Goal: Task Accomplishment & Management: Manage account settings

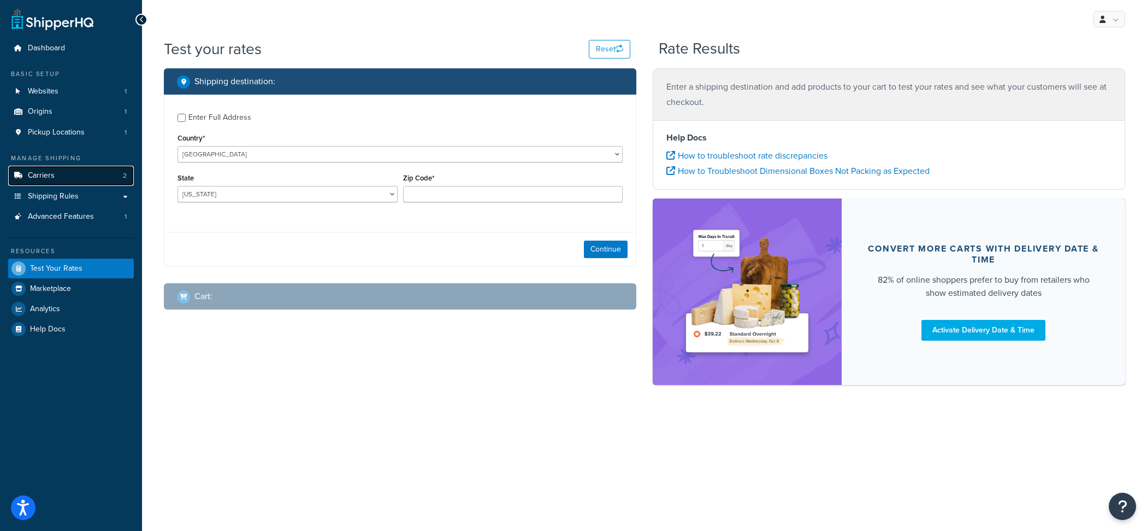
click at [105, 173] on link "Carriers 2" at bounding box center [71, 176] width 126 height 20
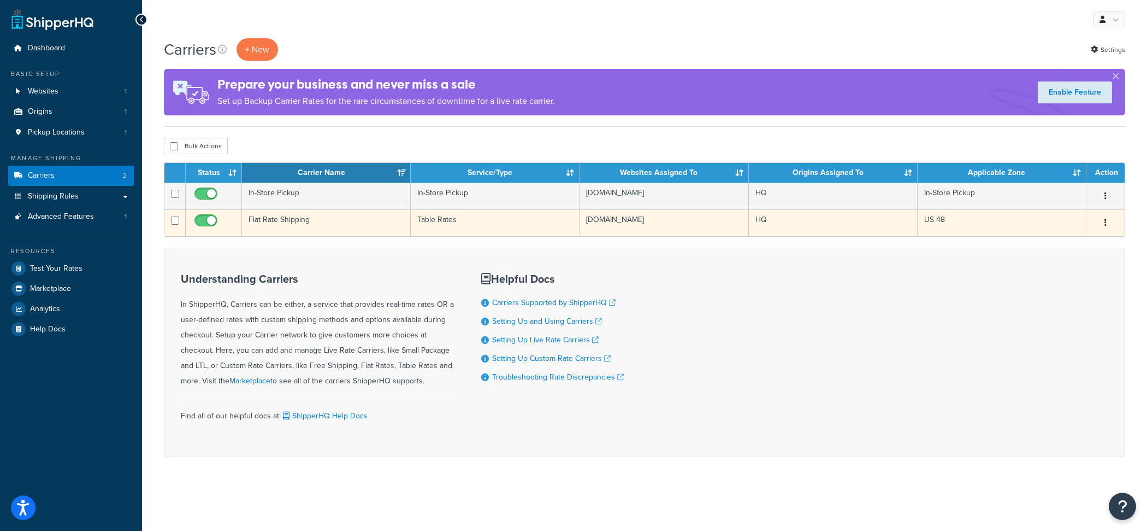
click at [420, 225] on td "Table Rates" at bounding box center [495, 222] width 169 height 27
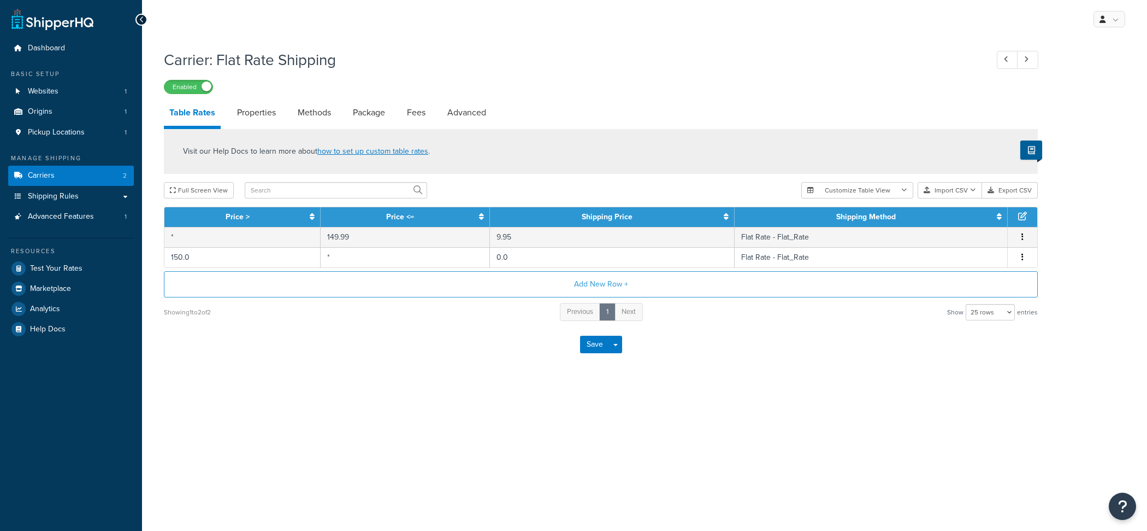
select select "25"
click at [258, 109] on link "Properties" at bounding box center [257, 112] width 50 height 26
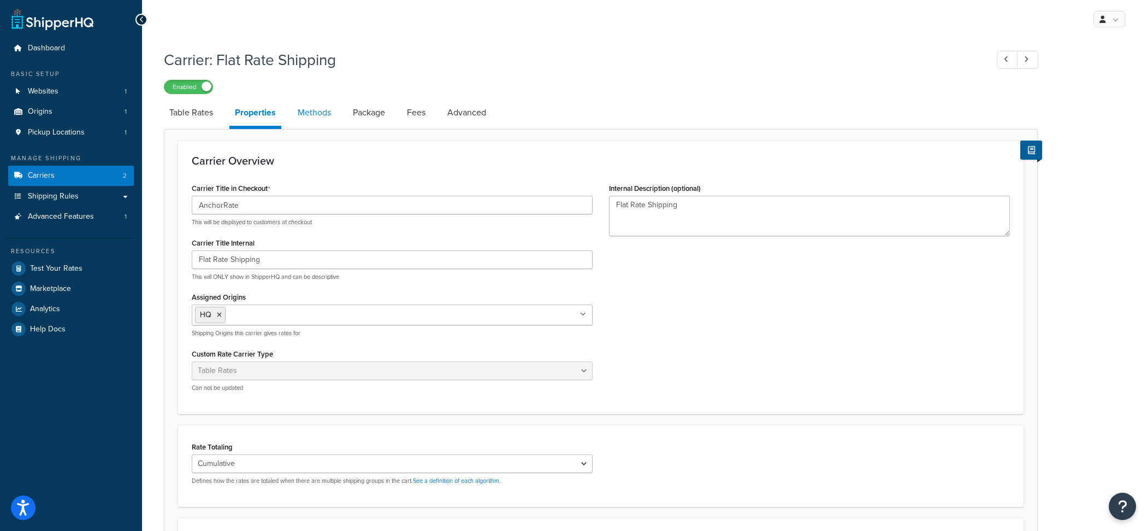
click at [329, 116] on link "Methods" at bounding box center [314, 112] width 44 height 26
select select "25"
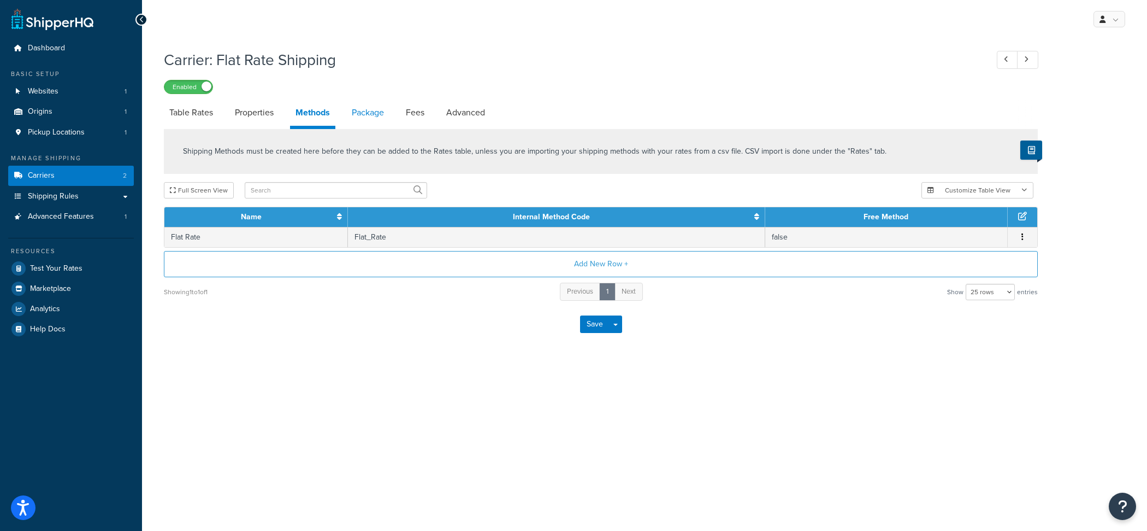
click at [382, 120] on link "Package" at bounding box center [367, 112] width 43 height 26
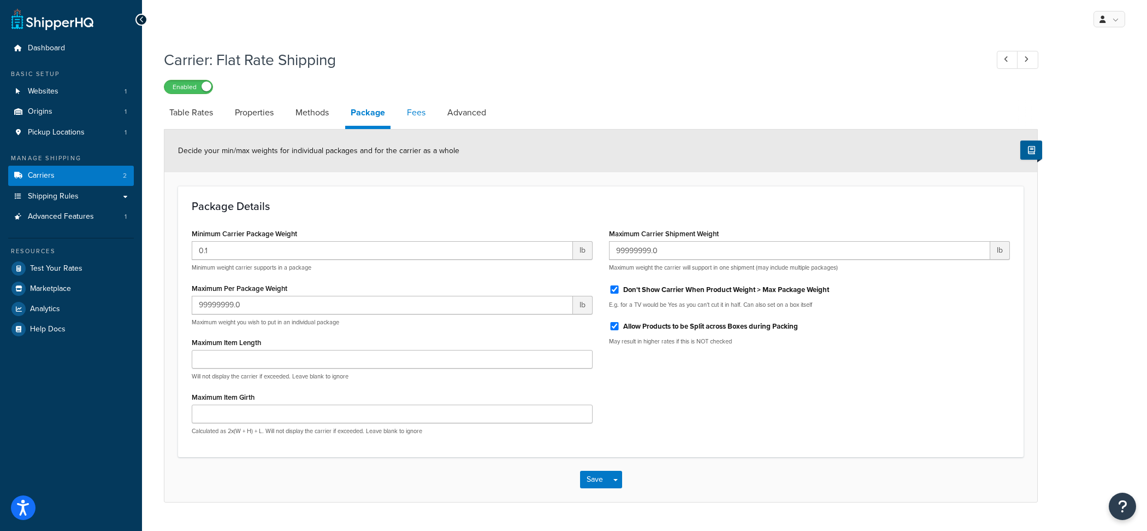
click at [425, 121] on link "Fees" at bounding box center [417, 112] width 30 height 26
select select "AFTER"
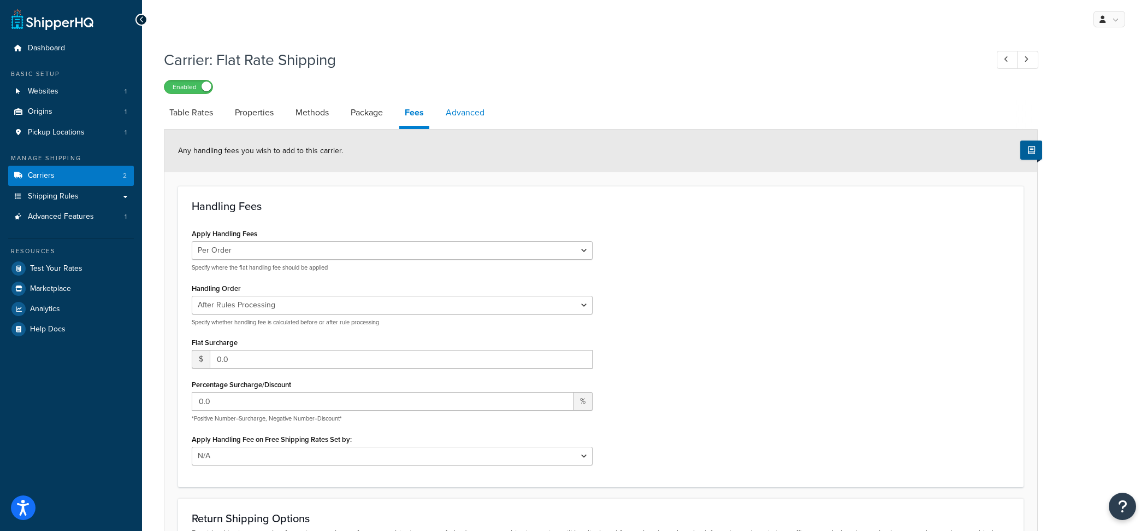
click at [461, 117] on link "Advanced" at bounding box center [465, 112] width 50 height 26
select select "false"
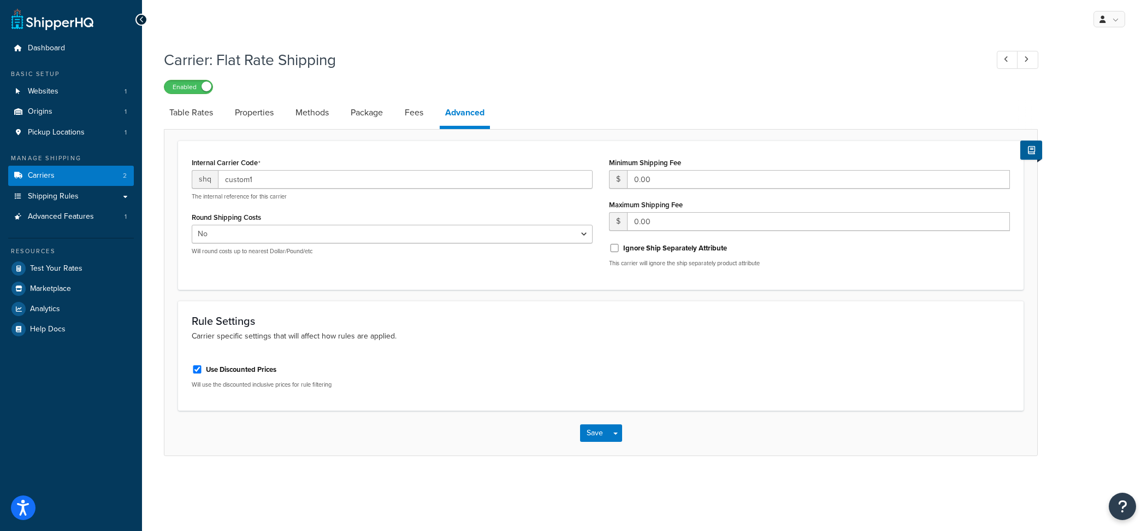
click at [399, 121] on li "Package" at bounding box center [372, 112] width 54 height 26
click at [414, 117] on link "Fees" at bounding box center [414, 112] width 30 height 26
select select "AFTER"
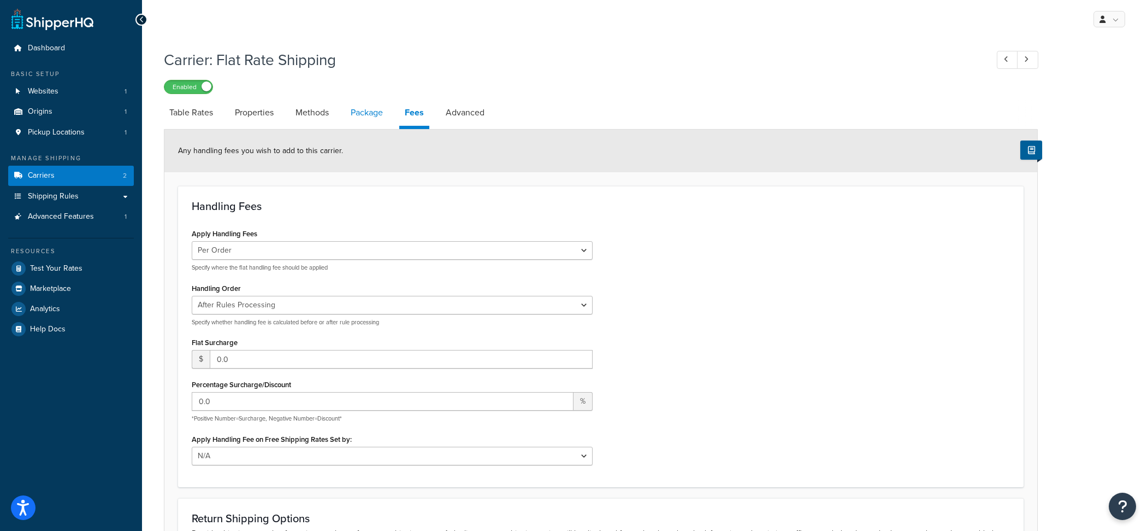
click at [367, 117] on link "Package" at bounding box center [366, 112] width 43 height 26
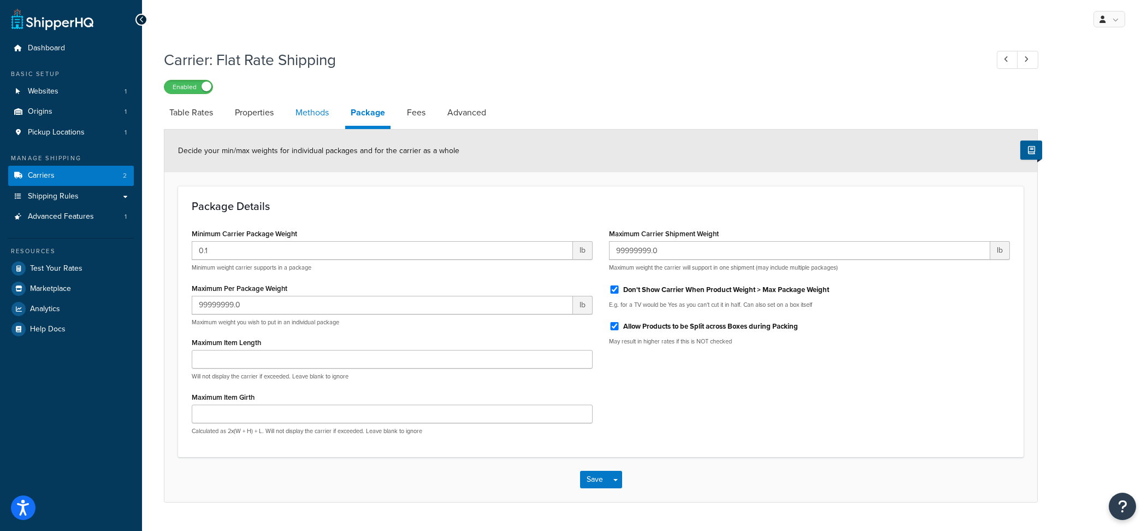
click at [312, 111] on link "Methods" at bounding box center [312, 112] width 44 height 26
select select "25"
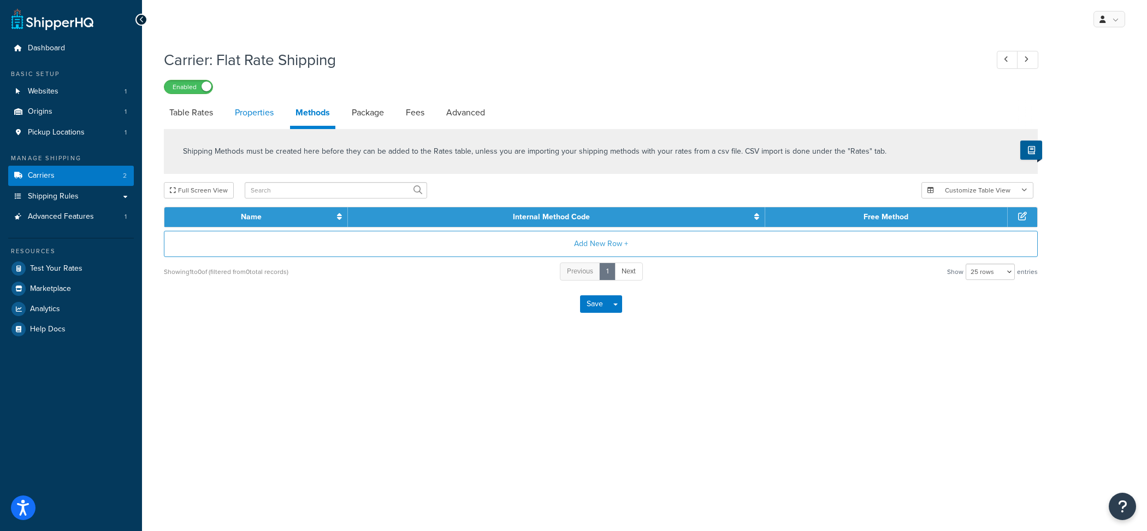
click at [254, 117] on link "Properties" at bounding box center [254, 112] width 50 height 26
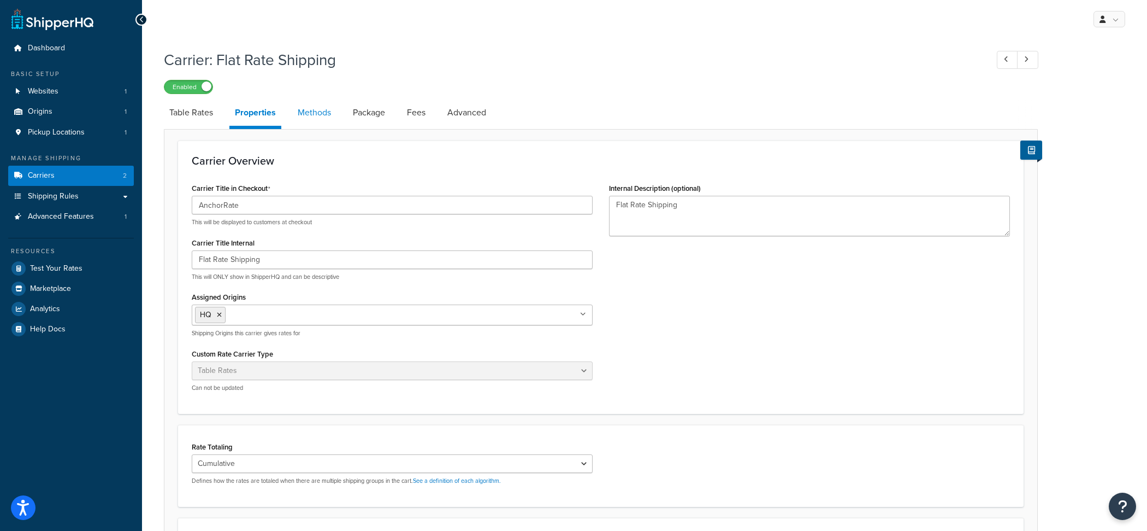
click at [317, 113] on link "Methods" at bounding box center [314, 112] width 44 height 26
select select "25"
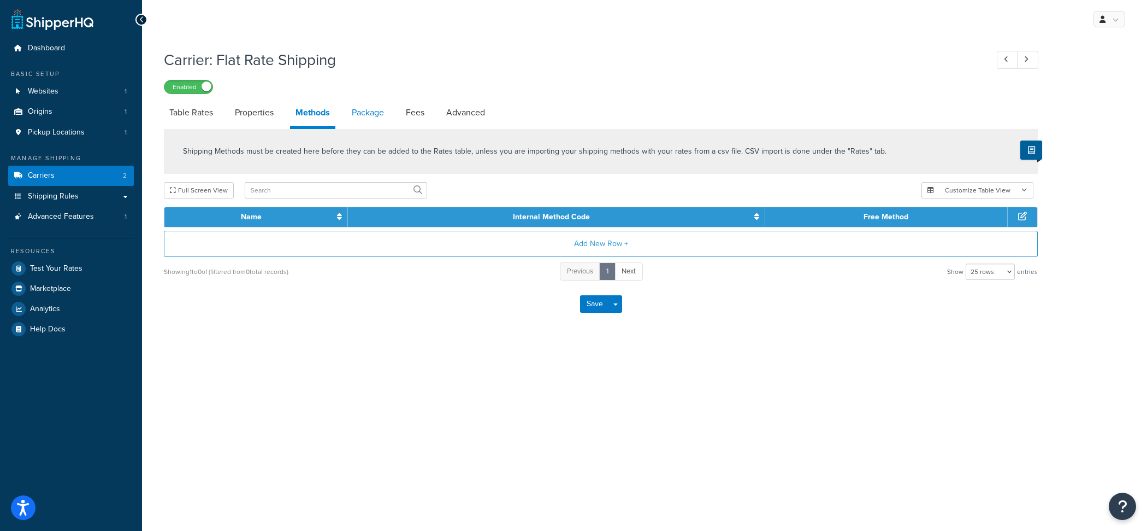
click at [374, 114] on link "Package" at bounding box center [367, 112] width 43 height 26
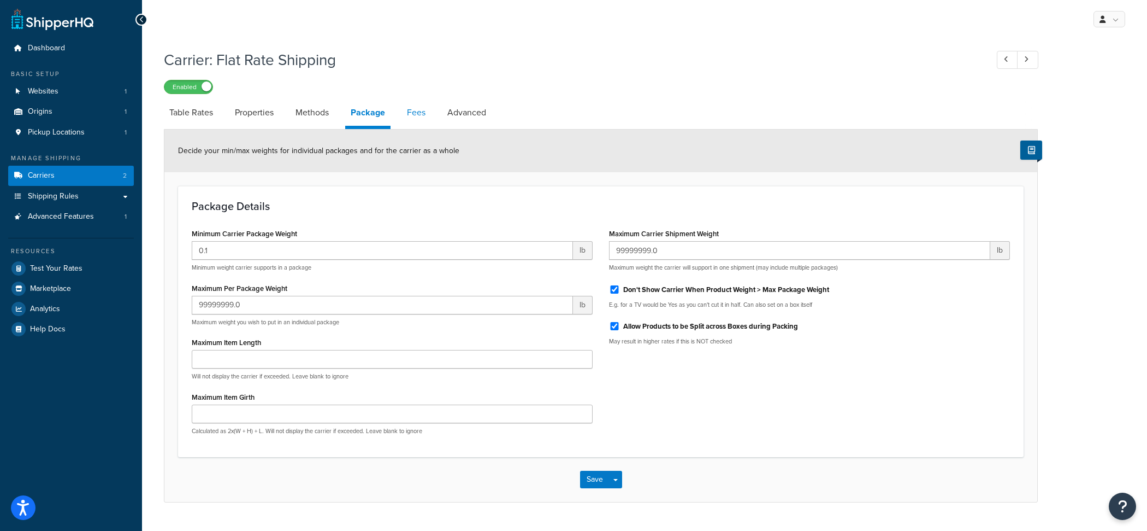
click at [429, 116] on link "Fees" at bounding box center [417, 112] width 30 height 26
select select "AFTER"
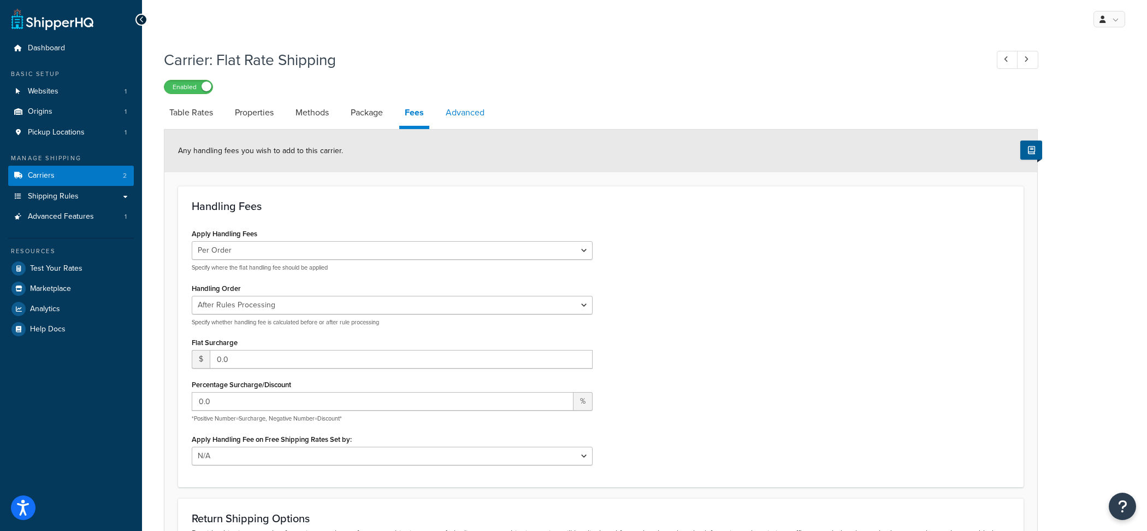
click at [482, 116] on link "Advanced" at bounding box center [465, 112] width 50 height 26
select select "false"
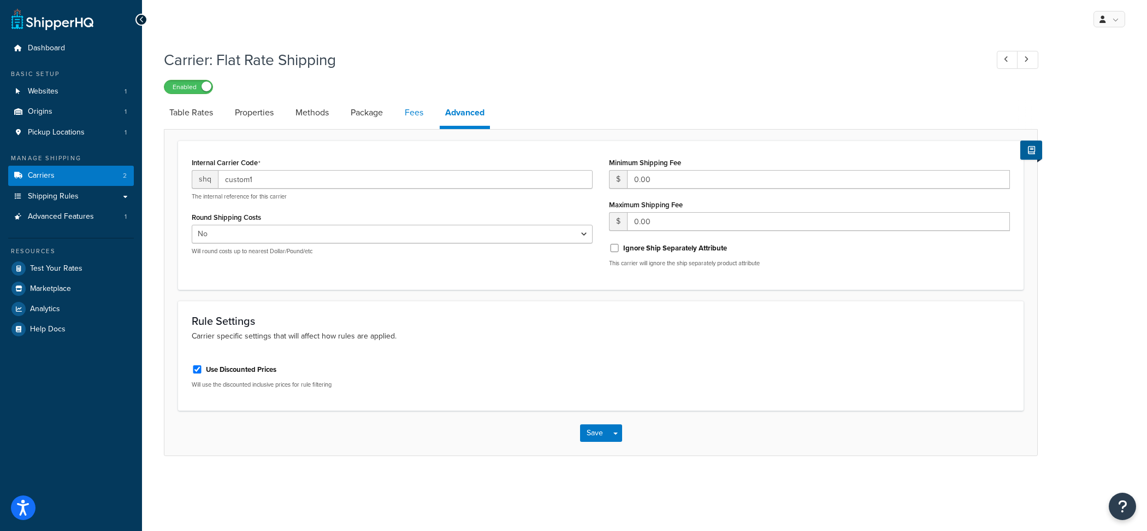
click at [428, 116] on link "Fees" at bounding box center [414, 112] width 30 height 26
select select "AFTER"
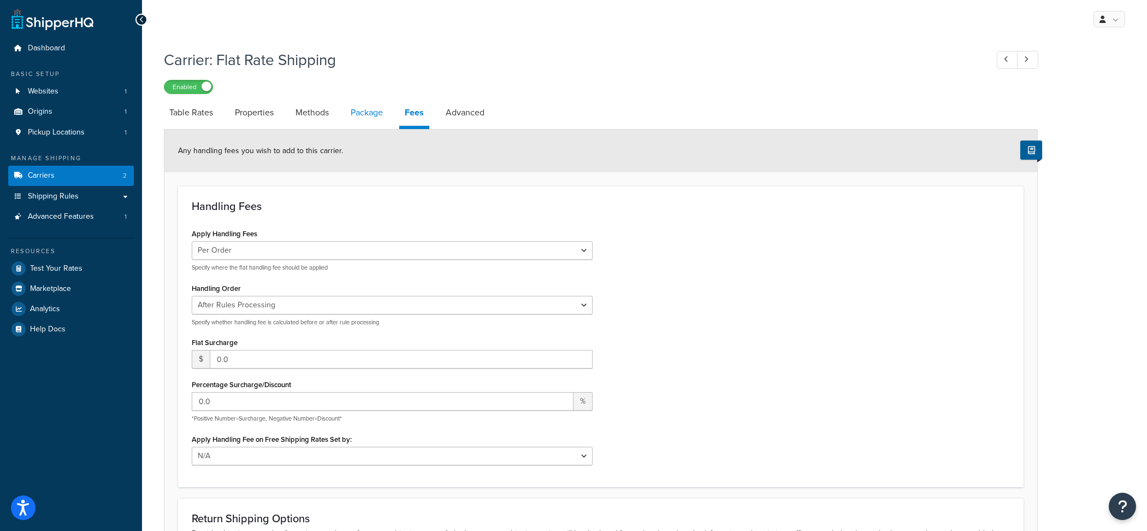
click at [367, 116] on link "Package" at bounding box center [366, 112] width 43 height 26
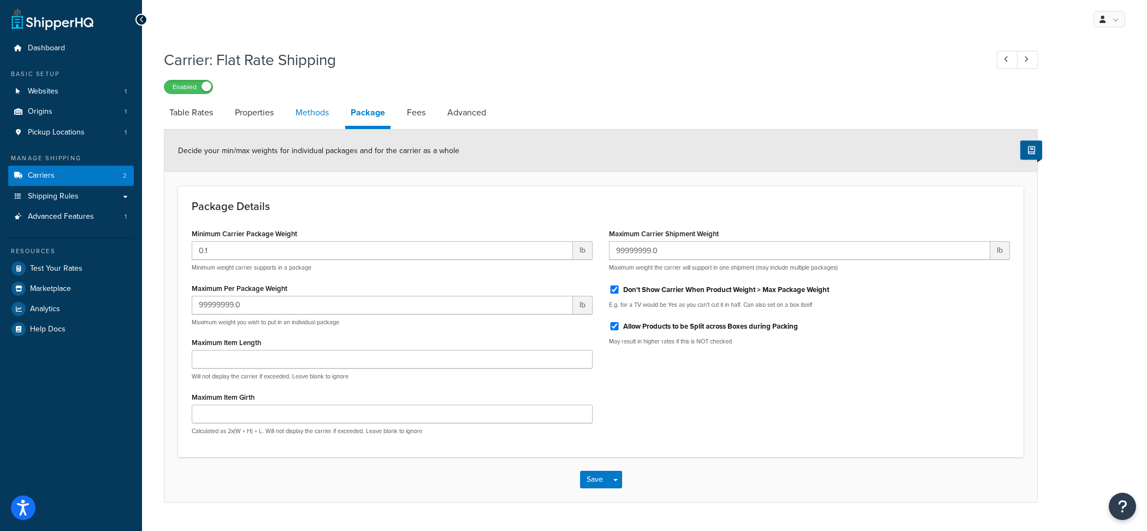
click at [313, 113] on link "Methods" at bounding box center [312, 112] width 44 height 26
select select "25"
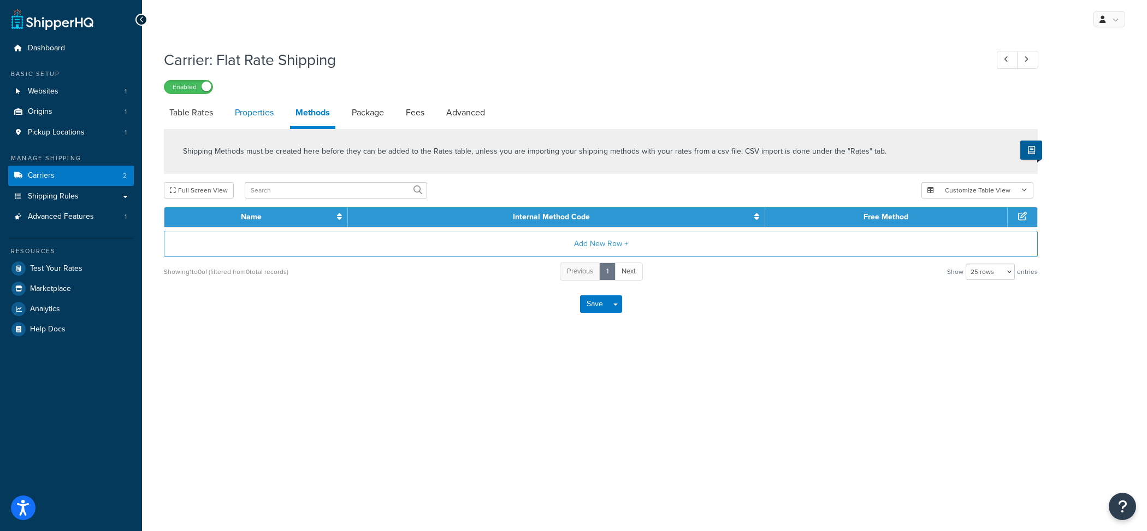
click at [257, 113] on link "Properties" at bounding box center [254, 112] width 50 height 26
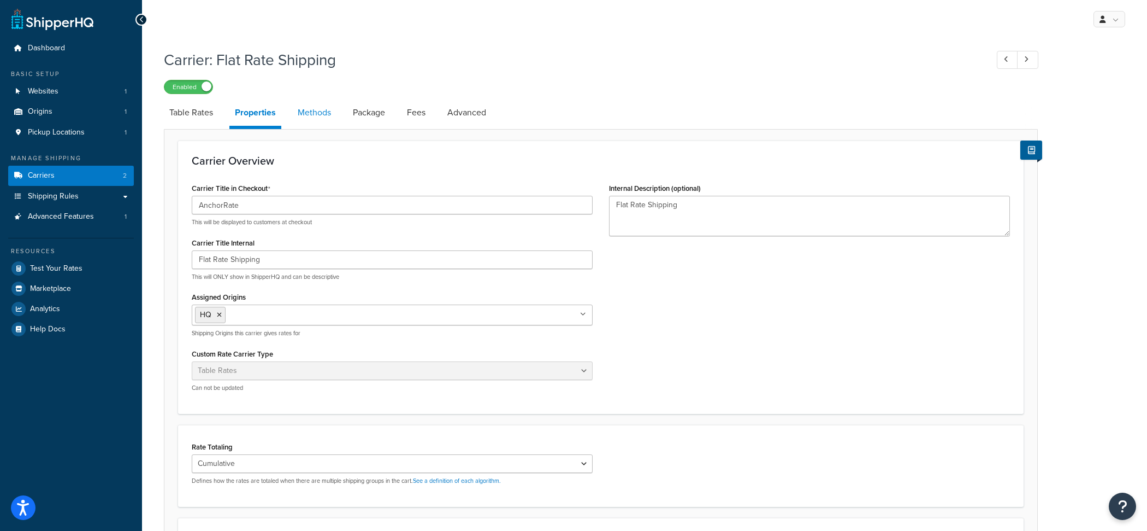
click at [309, 119] on link "Methods" at bounding box center [314, 112] width 44 height 26
select select "25"
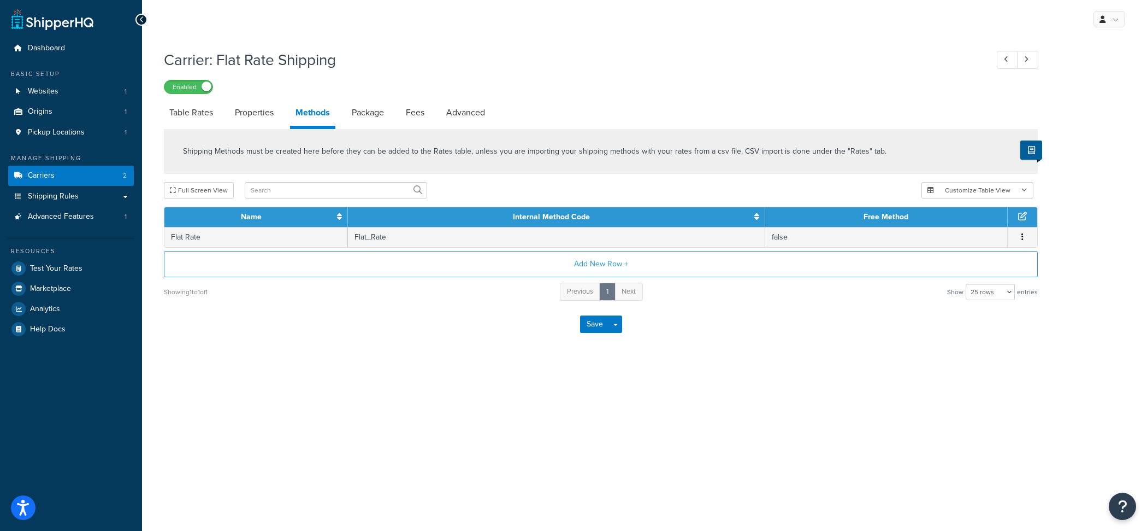
click at [372, 119] on link "Package" at bounding box center [367, 112] width 43 height 26
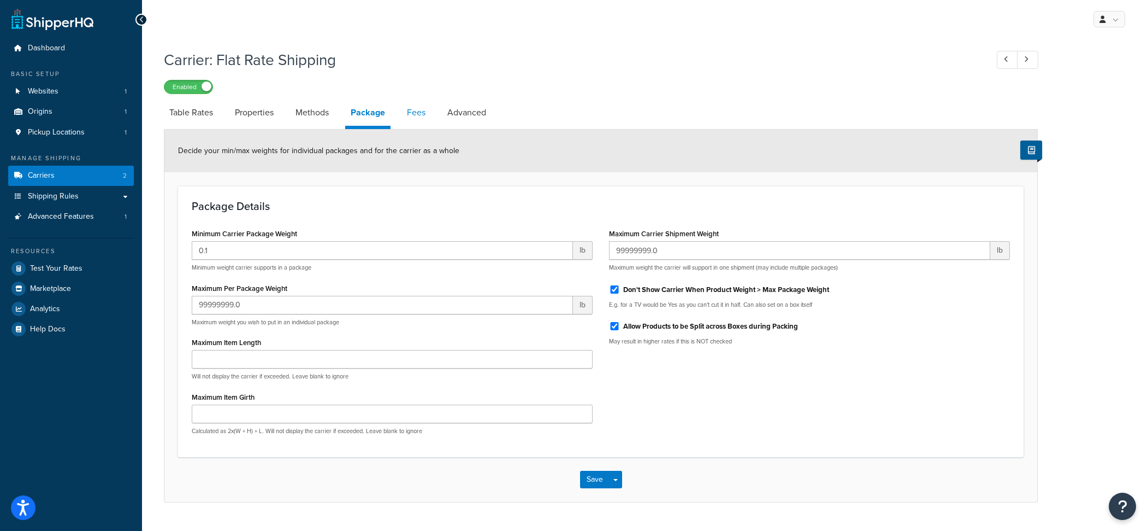
click at [423, 124] on link "Fees" at bounding box center [417, 112] width 30 height 26
select select "AFTER"
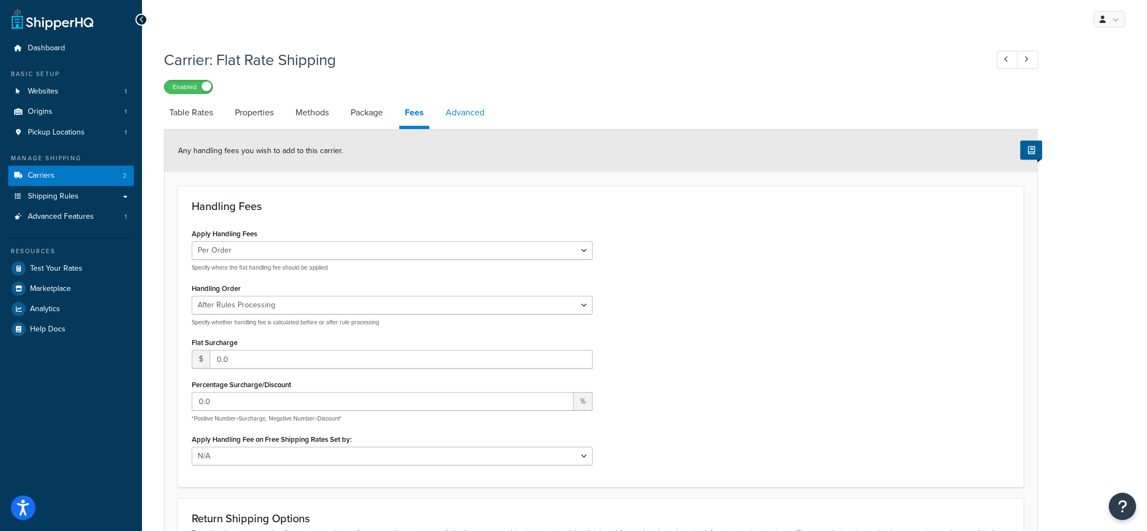
click at [475, 119] on link "Advanced" at bounding box center [465, 112] width 50 height 26
select select "false"
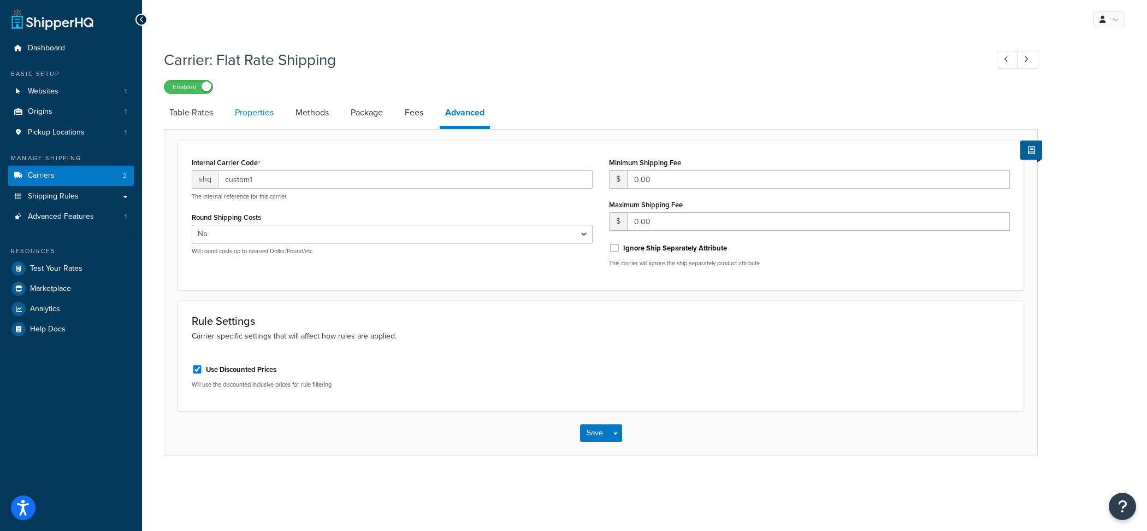
click at [244, 120] on link "Properties" at bounding box center [254, 112] width 50 height 26
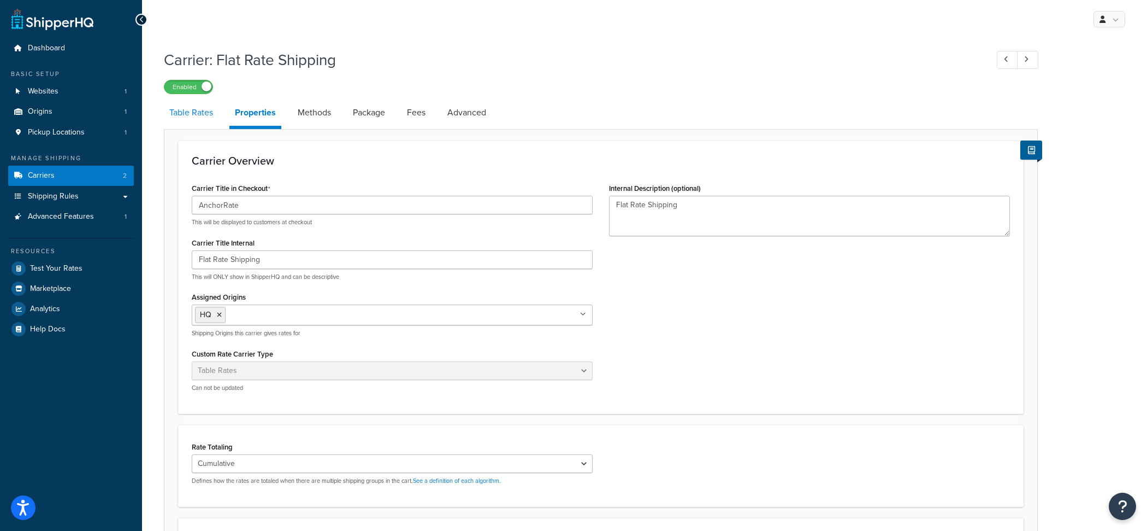
click at [197, 122] on link "Table Rates" at bounding box center [191, 112] width 55 height 26
select select "25"
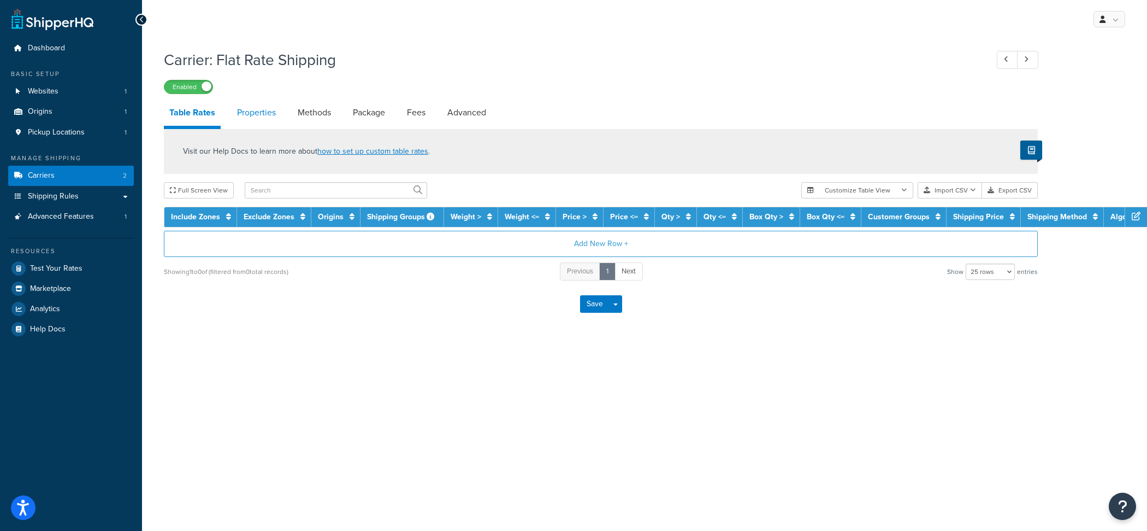
click at [262, 123] on link "Properties" at bounding box center [257, 112] width 50 height 26
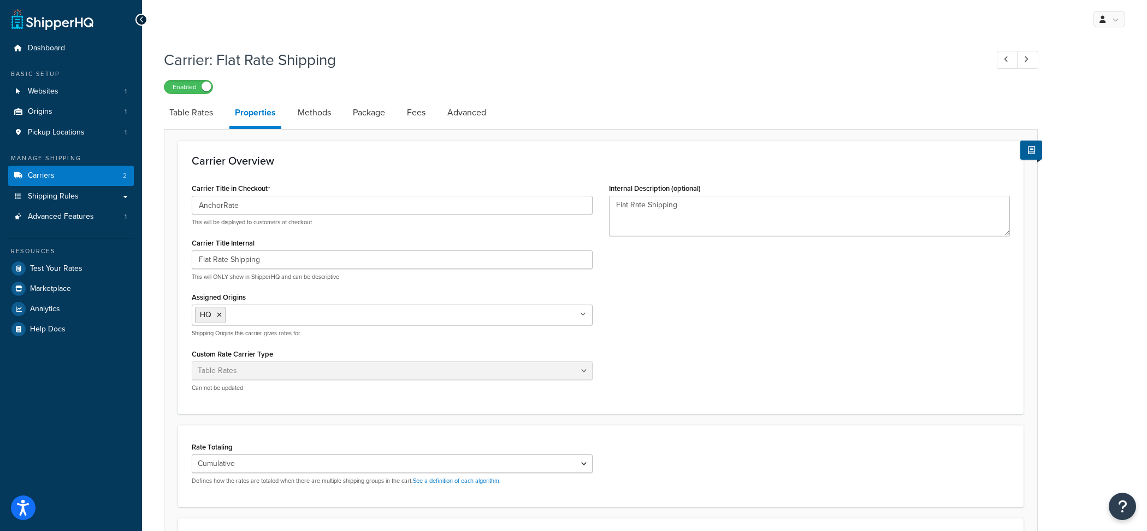
click at [198, 130] on div "Carrier Overview Carrier Title in Checkout AnchorRate This will be displayed to…" at bounding box center [601, 405] width 874 height 552
click at [198, 126] on link "Table Rates" at bounding box center [191, 112] width 55 height 26
select select "25"
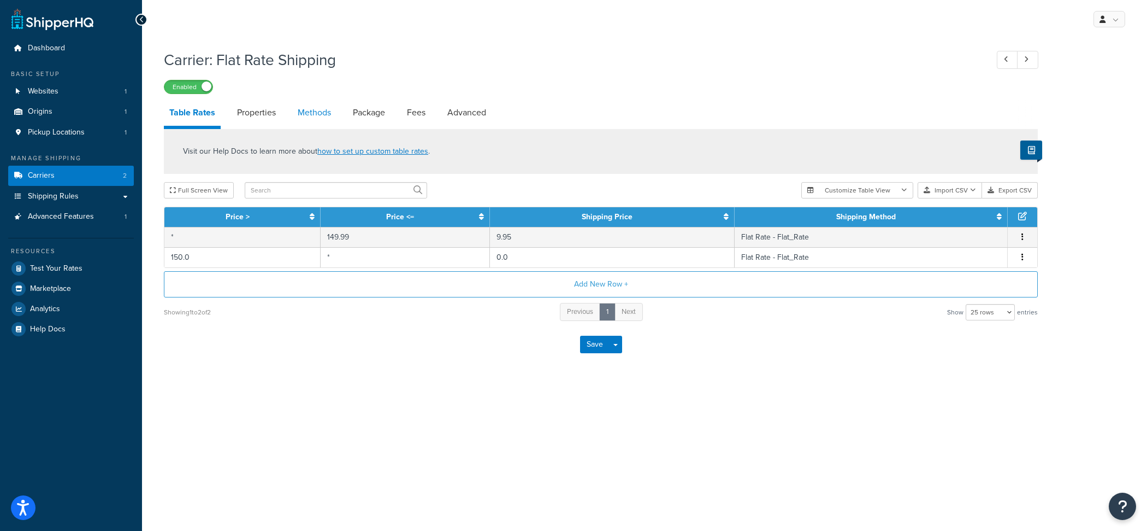
click at [315, 119] on link "Methods" at bounding box center [314, 112] width 44 height 26
select select "25"
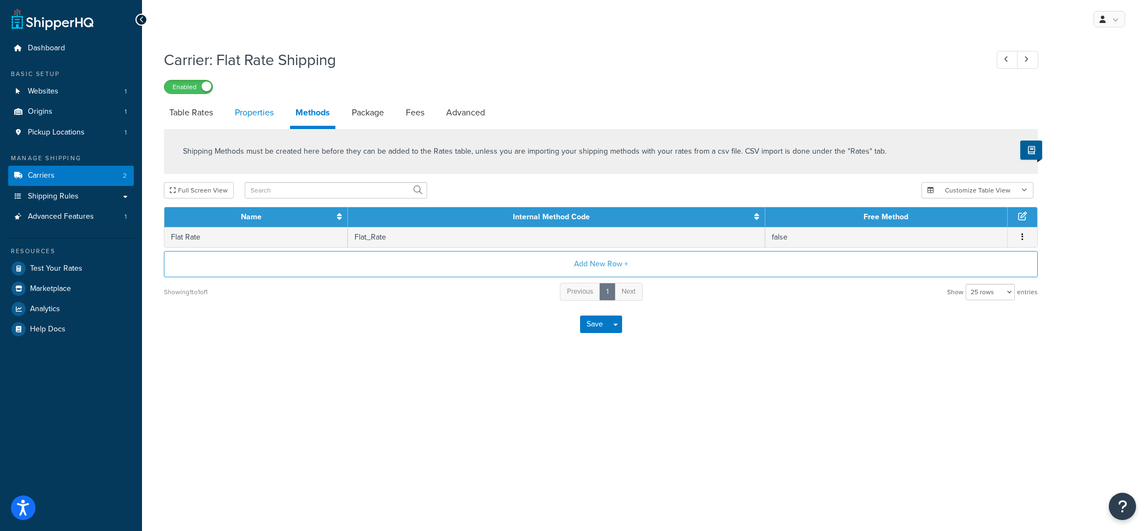
click at [264, 114] on link "Properties" at bounding box center [254, 112] width 50 height 26
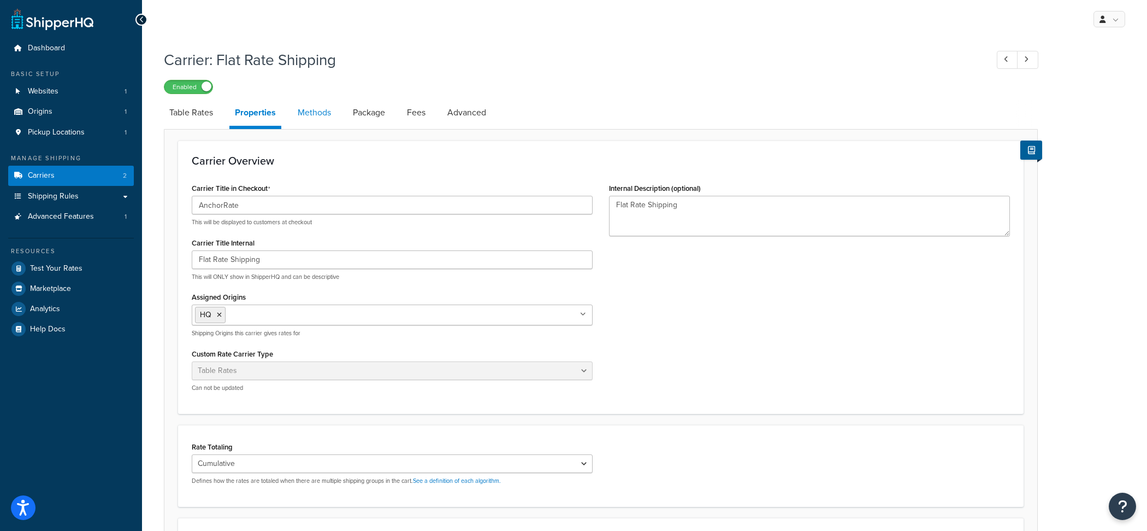
click at [321, 122] on link "Methods" at bounding box center [314, 112] width 44 height 26
select select "25"
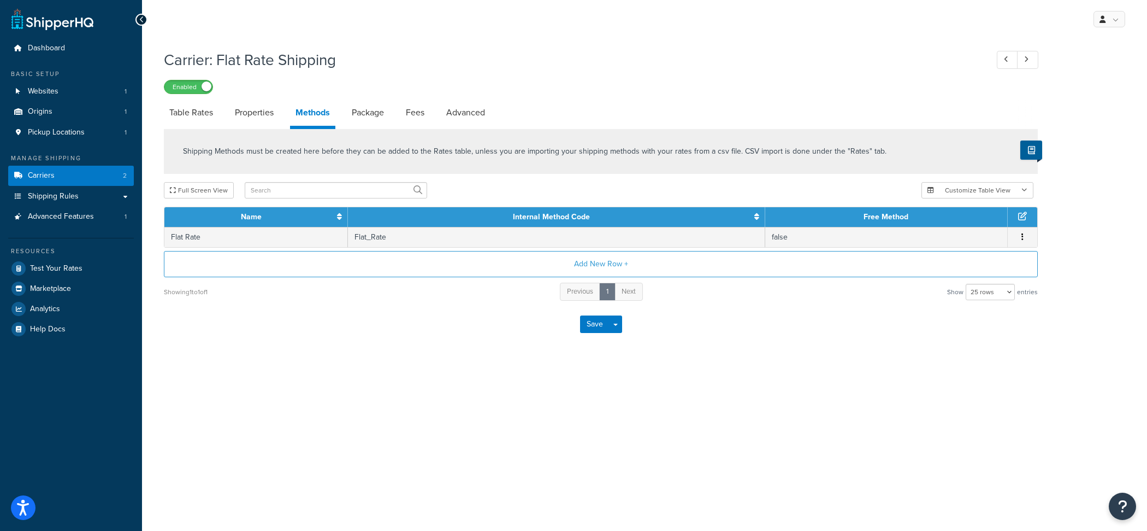
click at [380, 136] on div "Shipping Methods must be created here before they can be added to the Rates tab…" at bounding box center [601, 151] width 874 height 45
click at [379, 126] on link "Package" at bounding box center [367, 112] width 43 height 26
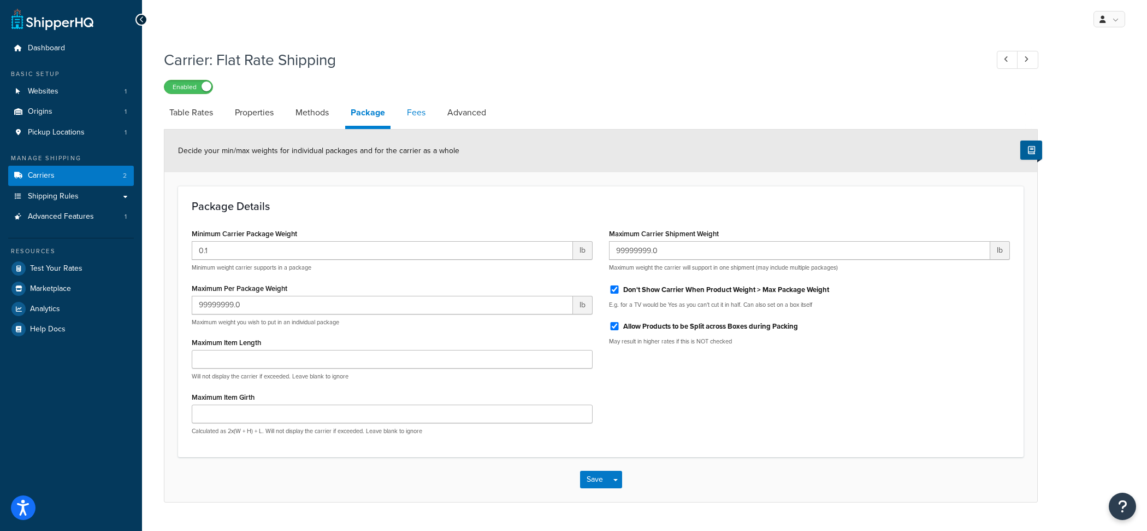
click at [421, 122] on link "Fees" at bounding box center [417, 112] width 30 height 26
select select "AFTER"
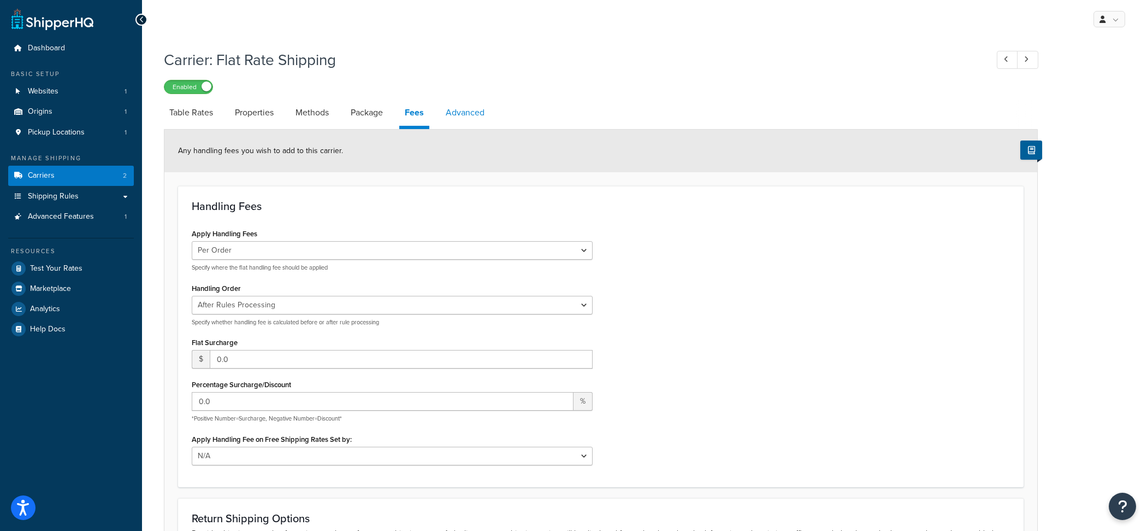
click at [472, 121] on link "Advanced" at bounding box center [465, 112] width 50 height 26
select select "false"
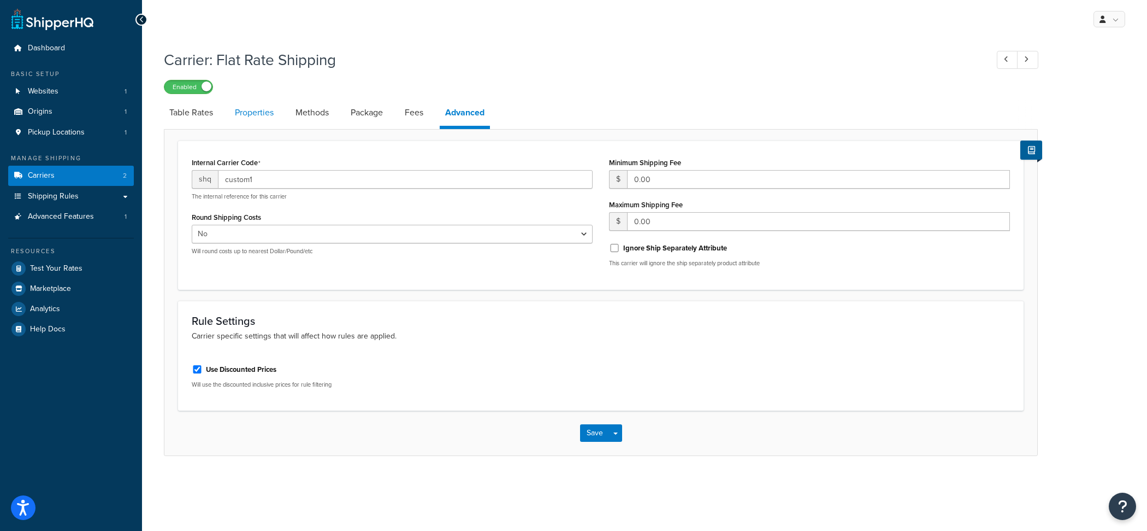
click at [262, 115] on link "Properties" at bounding box center [254, 112] width 50 height 26
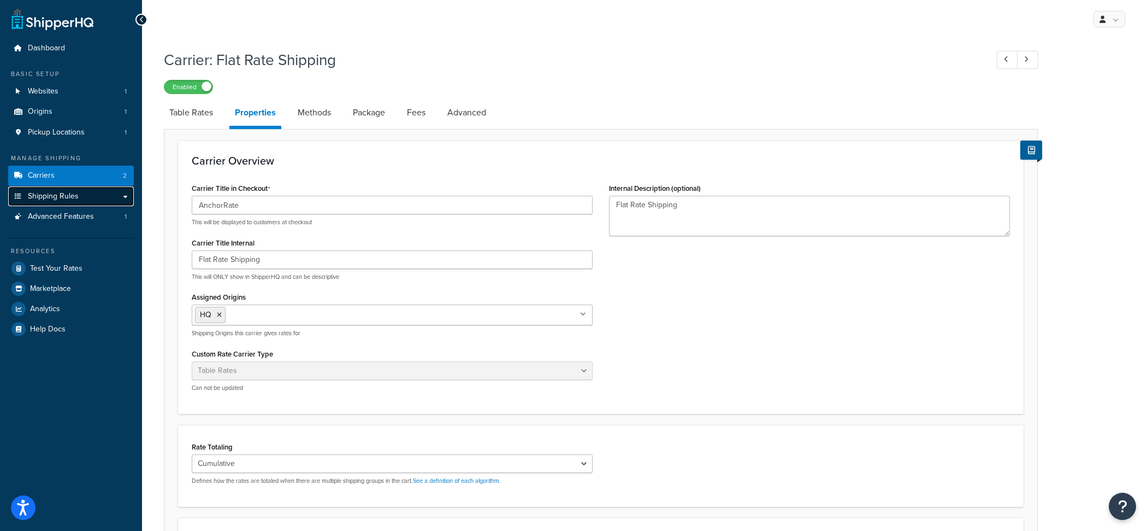
click at [113, 198] on link "Shipping Rules" at bounding box center [71, 196] width 126 height 20
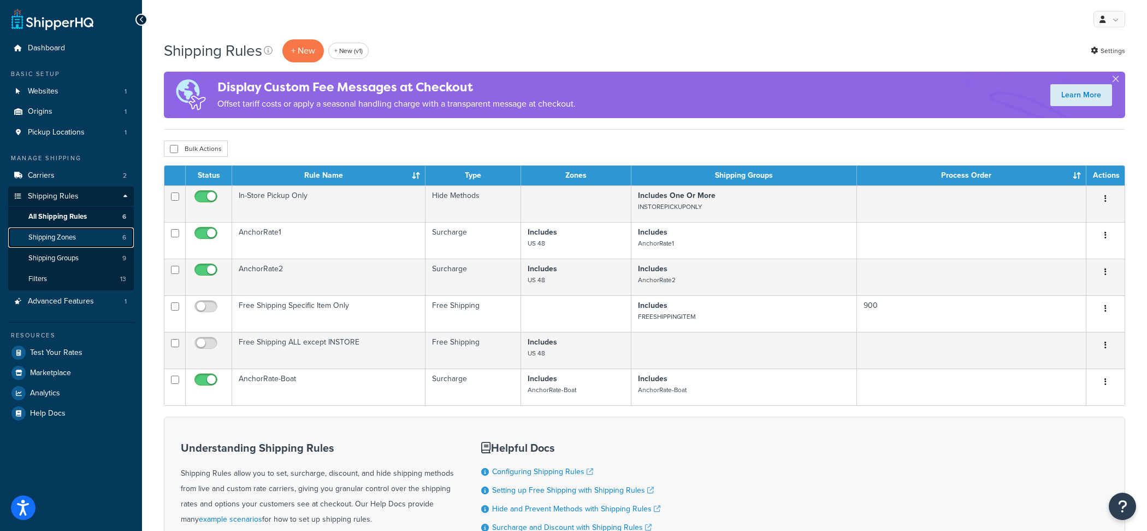
click at [98, 236] on link "Shipping Zones 6" at bounding box center [71, 237] width 126 height 20
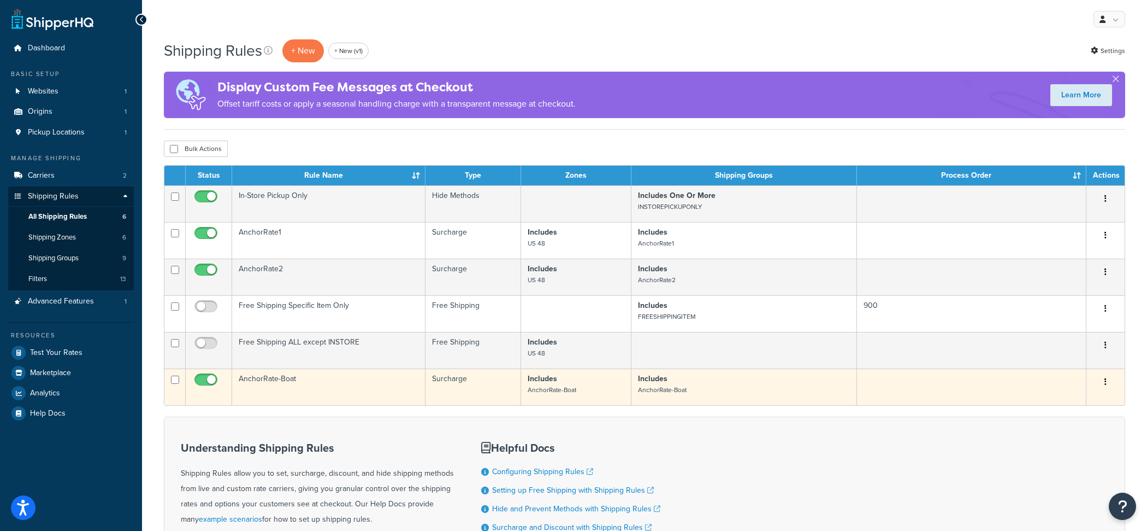
click at [362, 393] on td "AnchorRate-Boat" at bounding box center [328, 386] width 193 height 37
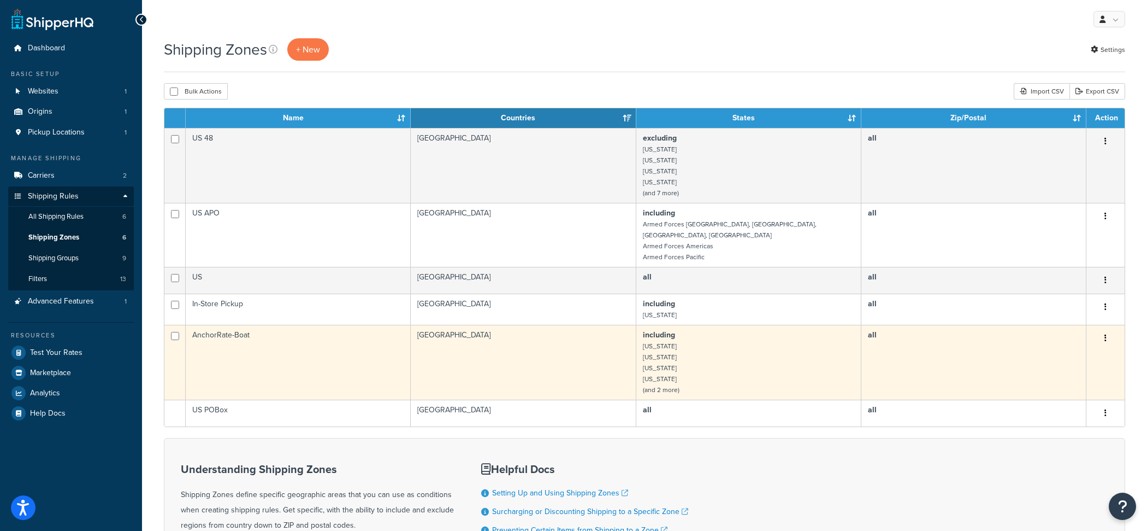
click at [381, 340] on td "AnchorRate-Boat" at bounding box center [298, 362] width 225 height 75
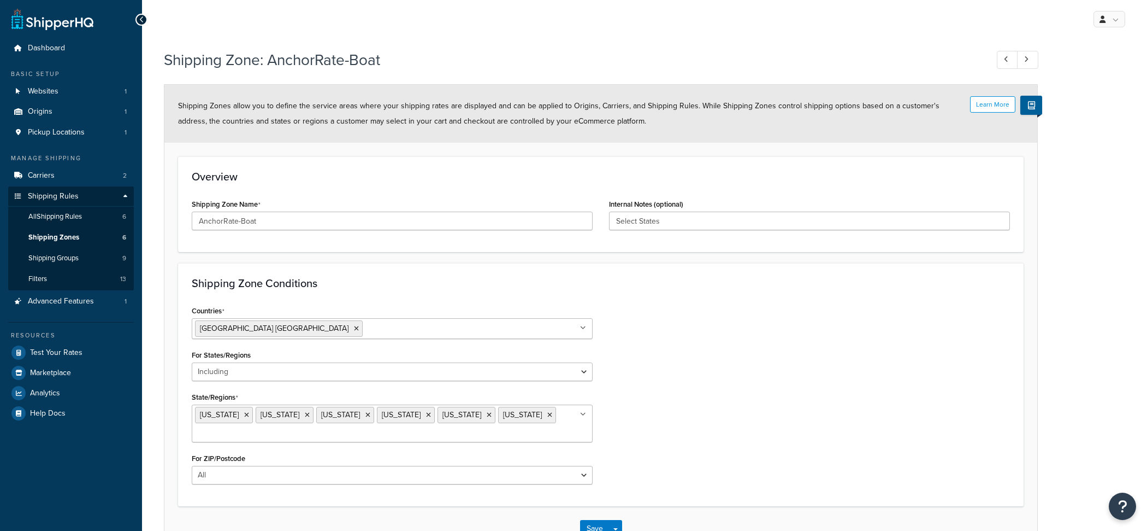
select select "including"
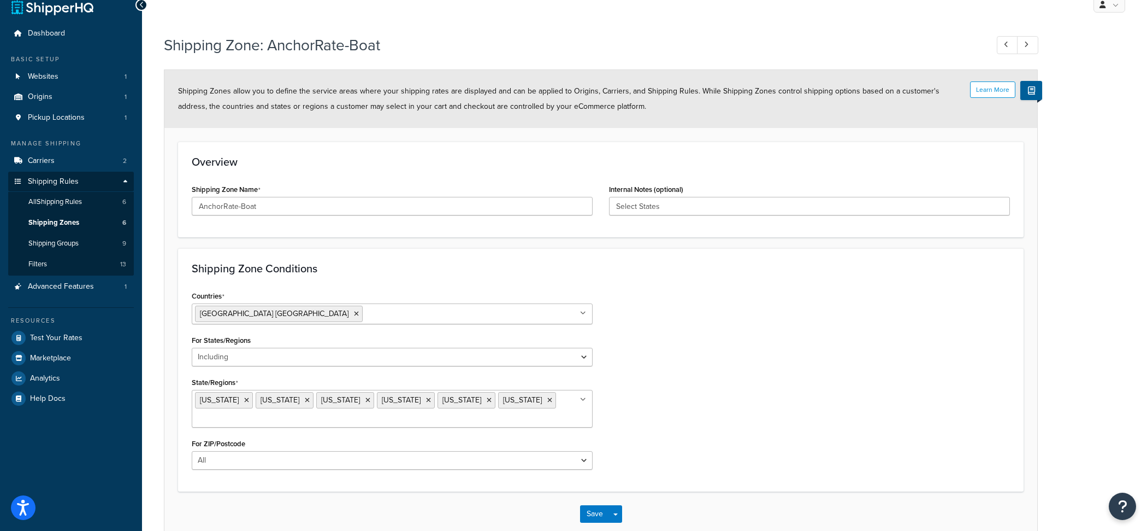
scroll to position [3, 0]
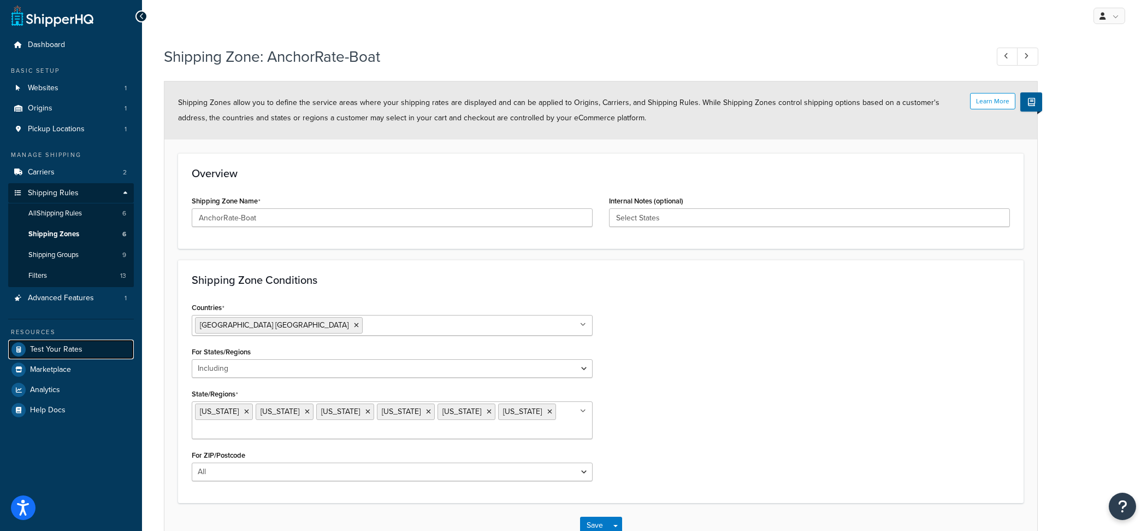
click at [103, 347] on link "Test Your Rates" at bounding box center [71, 349] width 126 height 20
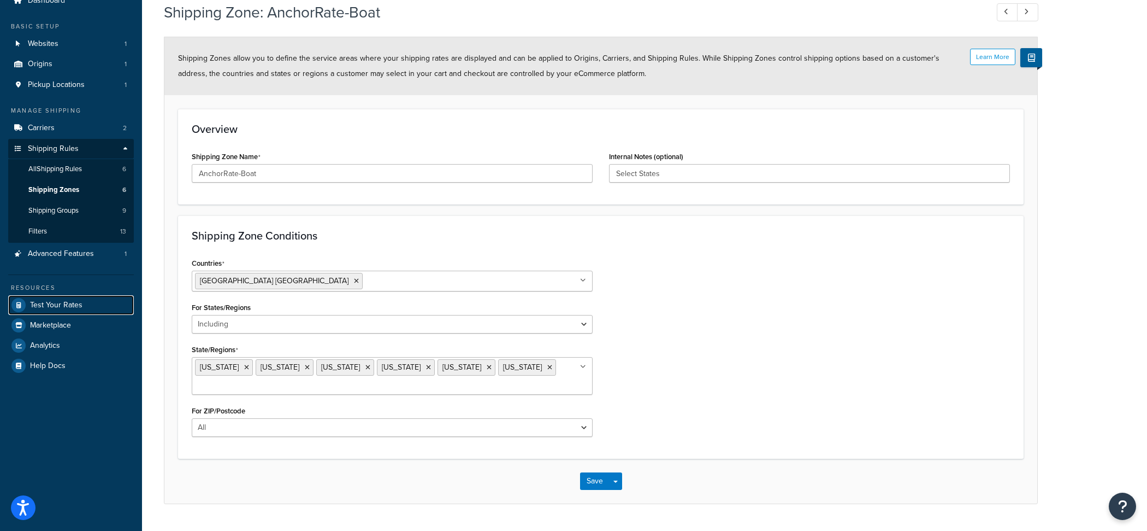
scroll to position [76, 0]
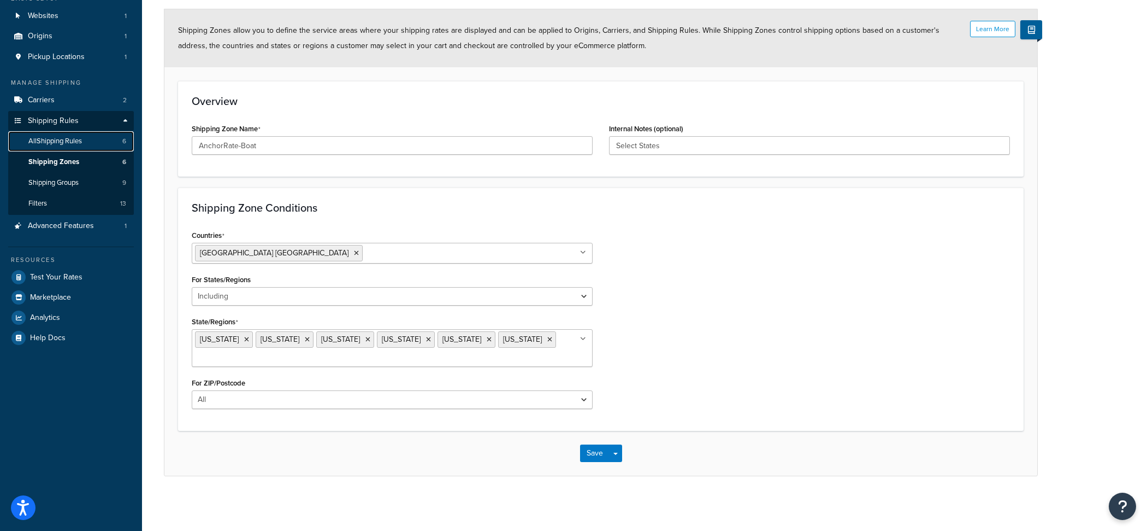
click at [107, 149] on link "All Shipping Rules 6" at bounding box center [71, 141] width 126 height 20
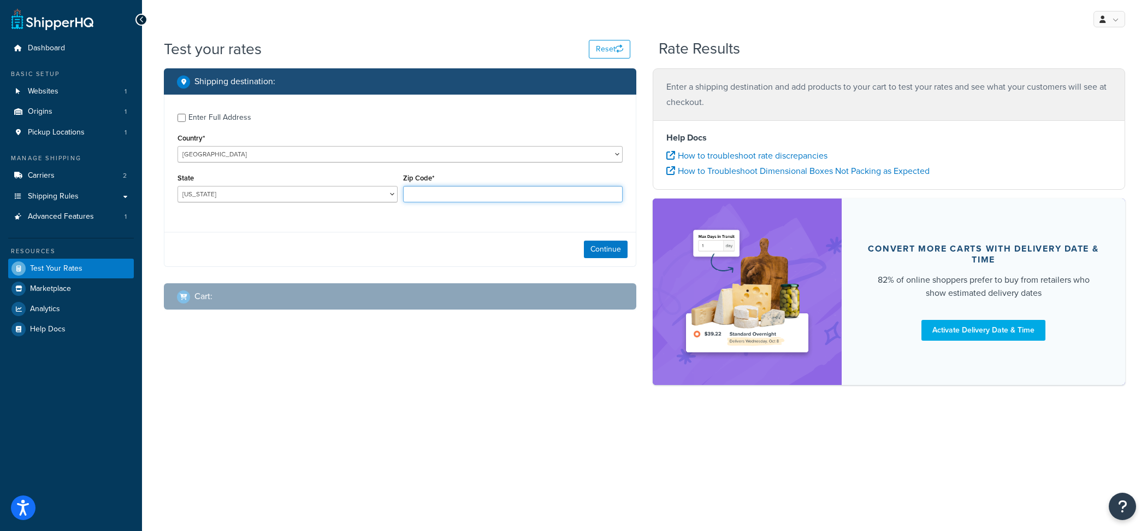
click at [451, 194] on input "Zip Code*" at bounding box center [513, 194] width 220 height 16
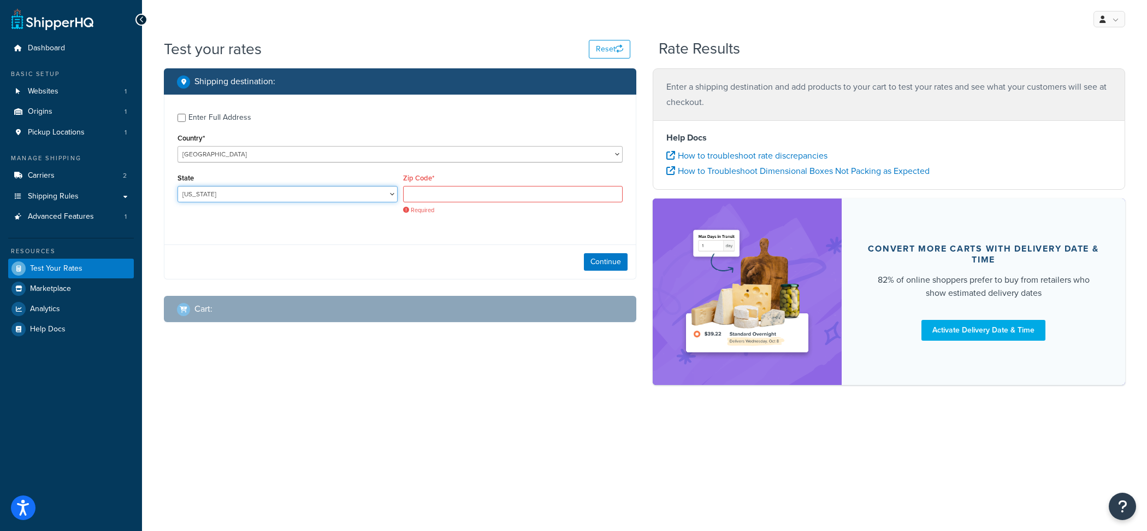
click at [178, 186] on select "Alabama Alaska American Samoa Arizona Arkansas Armed Forces Americas Armed Forc…" at bounding box center [288, 194] width 220 height 16
select select "NY"
click option "New York" at bounding box center [0, 0] width 0 height 0
click at [511, 191] on input "Zip Code*" at bounding box center [513, 194] width 220 height 16
paste input "07008"
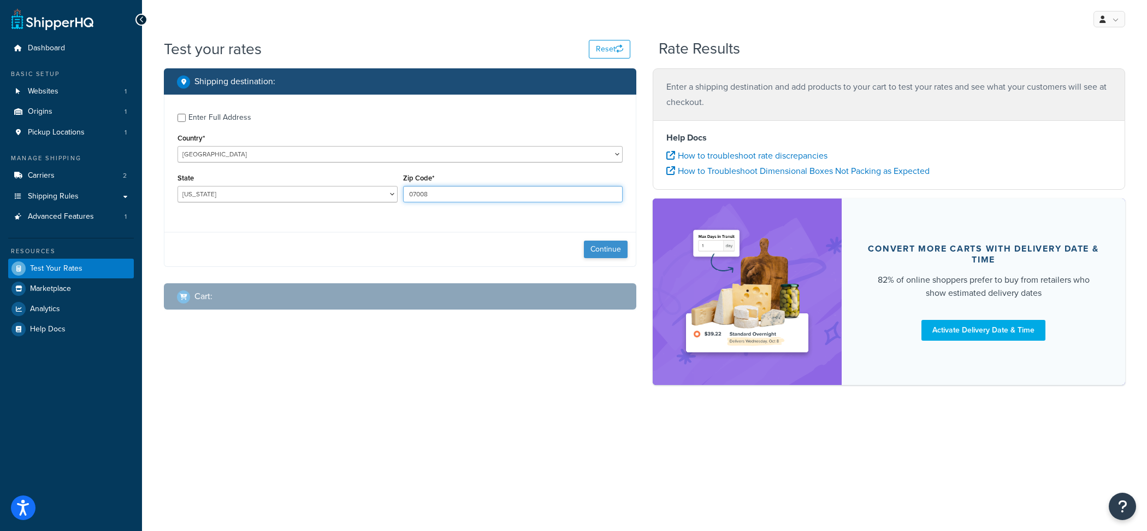
type input "07008"
click at [614, 250] on button "Continue" at bounding box center [606, 248] width 44 height 17
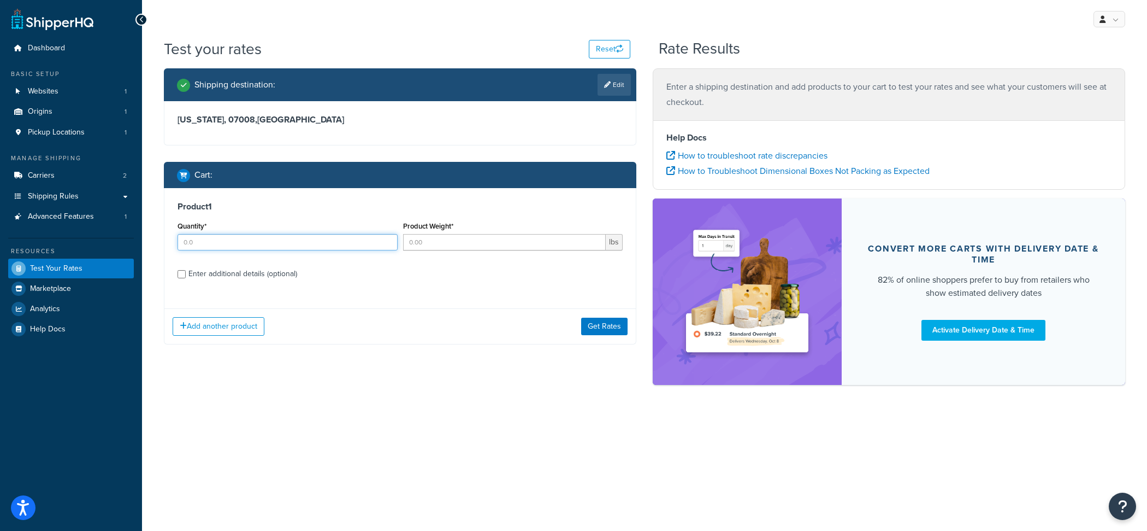
click at [319, 245] on input "Quantity*" at bounding box center [288, 242] width 220 height 16
type input "1"
type input "5"
click at [295, 280] on div "Enter additional details (optional)" at bounding box center [243, 273] width 109 height 15
click at [186, 278] on input "Enter additional details (optional)" at bounding box center [182, 274] width 8 height 8
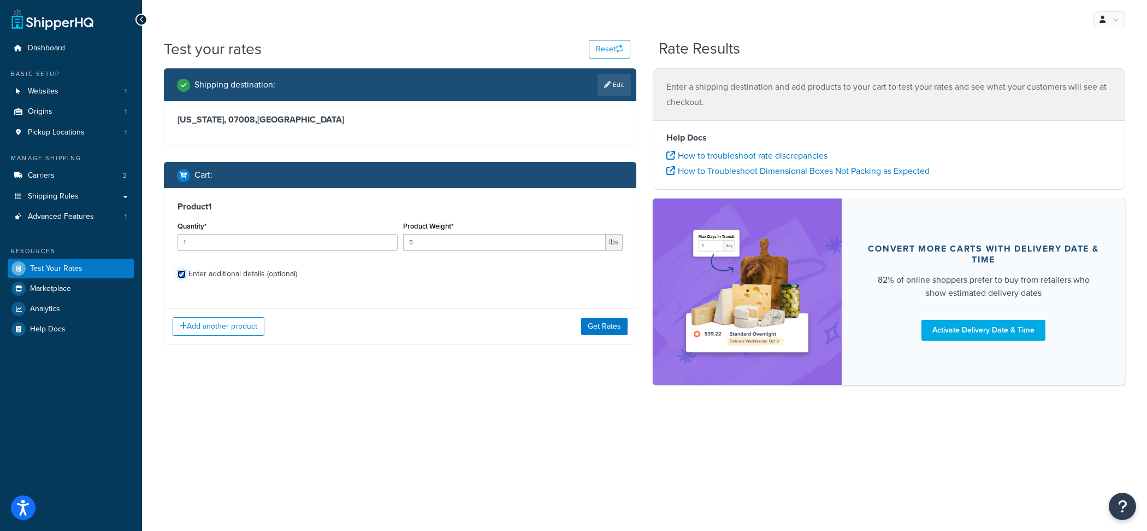
checkbox input "true"
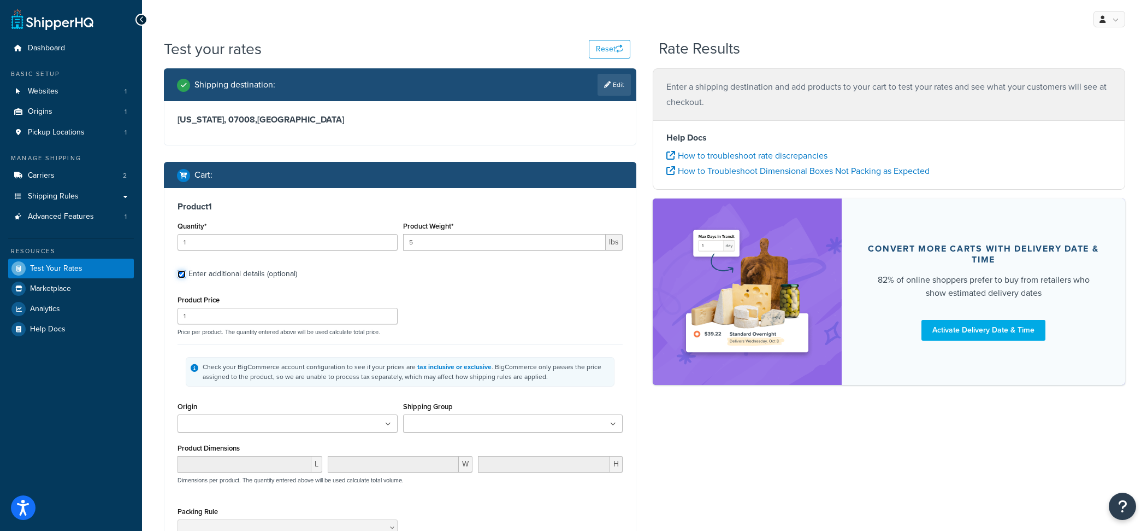
scroll to position [25, 0]
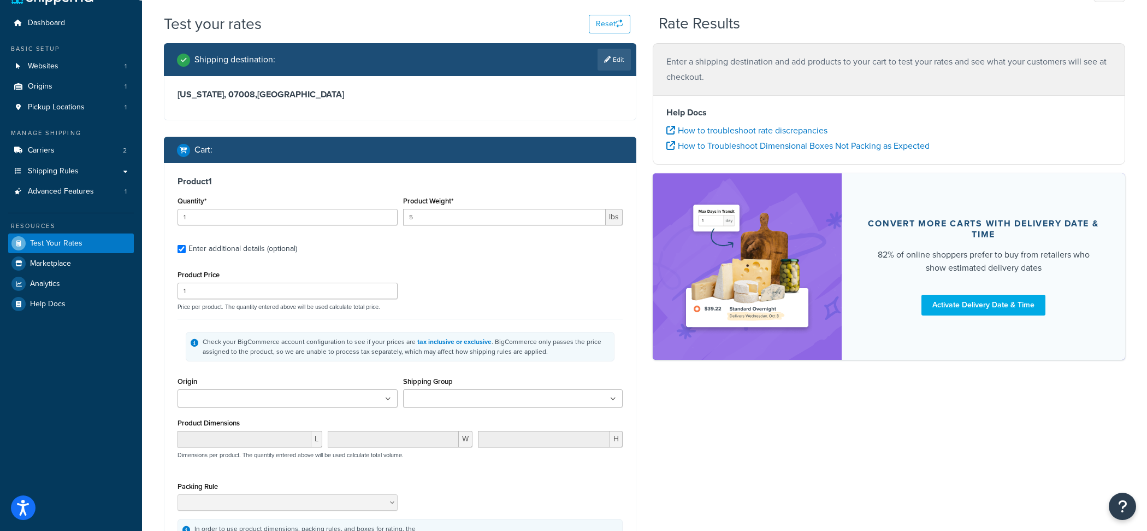
click at [476, 393] on input "Shipping Group" at bounding box center [455, 399] width 97 height 12
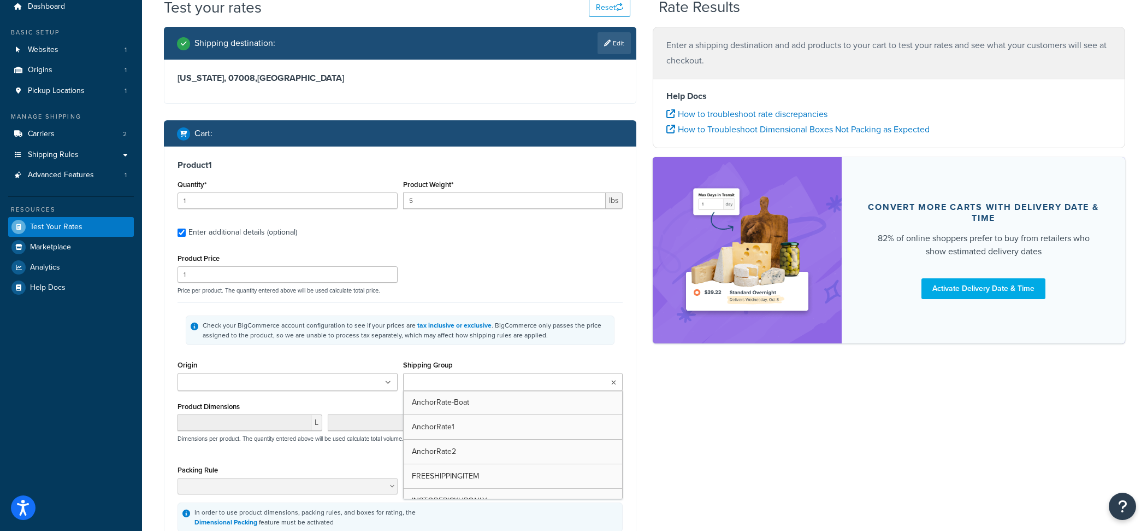
scroll to position [48, 0]
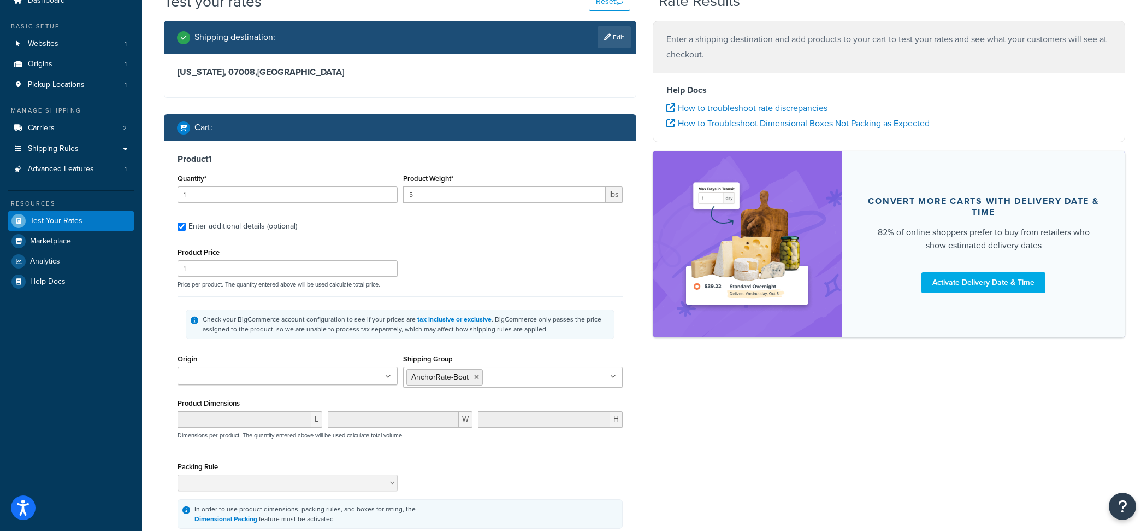
click at [508, 345] on div "Check your BigCommerce account configuration to see if your prices are tax incl…" at bounding box center [400, 323] width 445 height 55
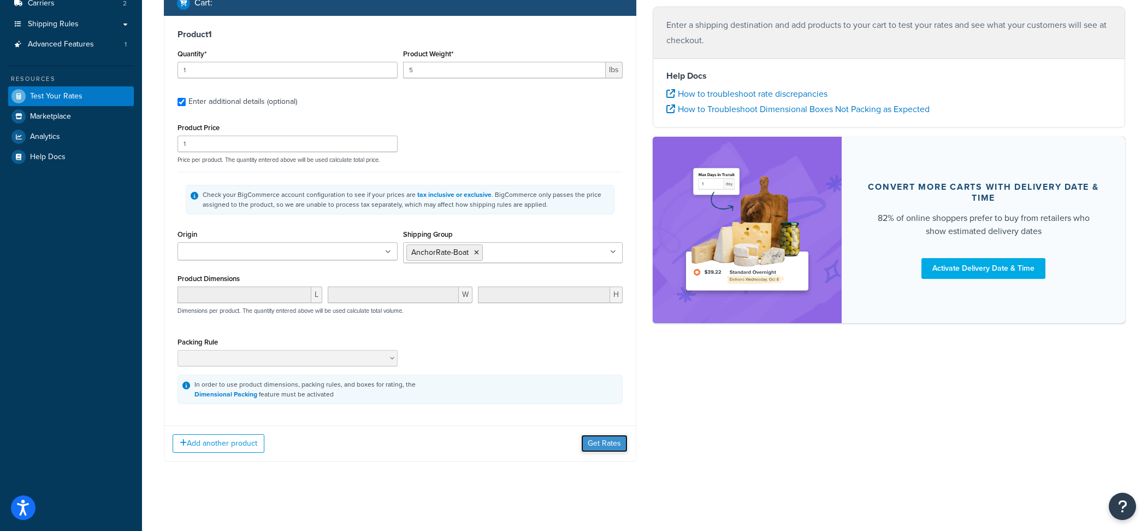
click at [614, 448] on button "Get Rates" at bounding box center [604, 442] width 46 height 17
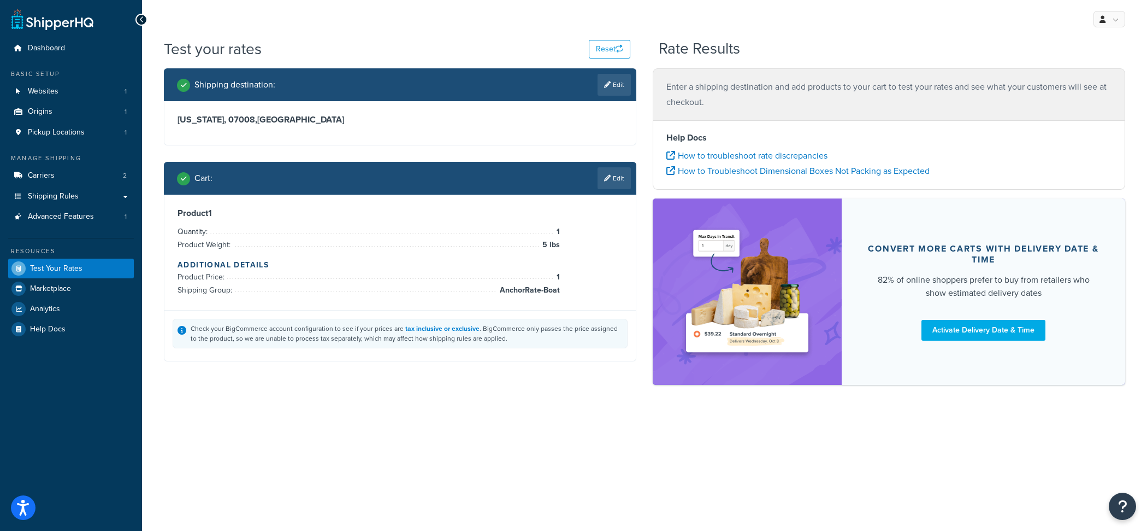
scroll to position [0, 0]
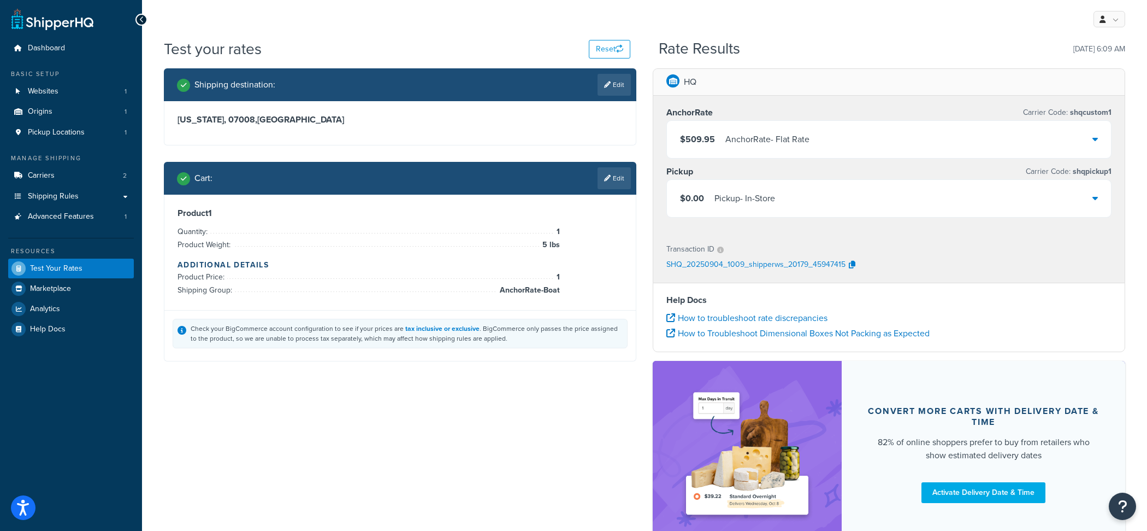
click at [728, 120] on div "AnchorRate Carrier Code: shqcustom1" at bounding box center [889, 112] width 445 height 15
click at [731, 143] on div "AnchorRate - Flat Rate" at bounding box center [768, 139] width 84 height 15
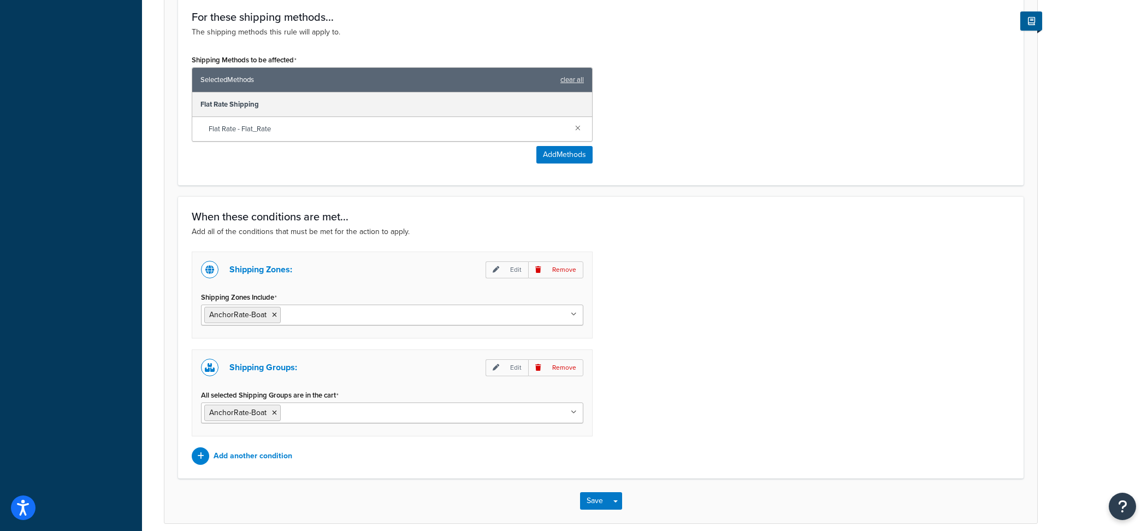
scroll to position [594, 0]
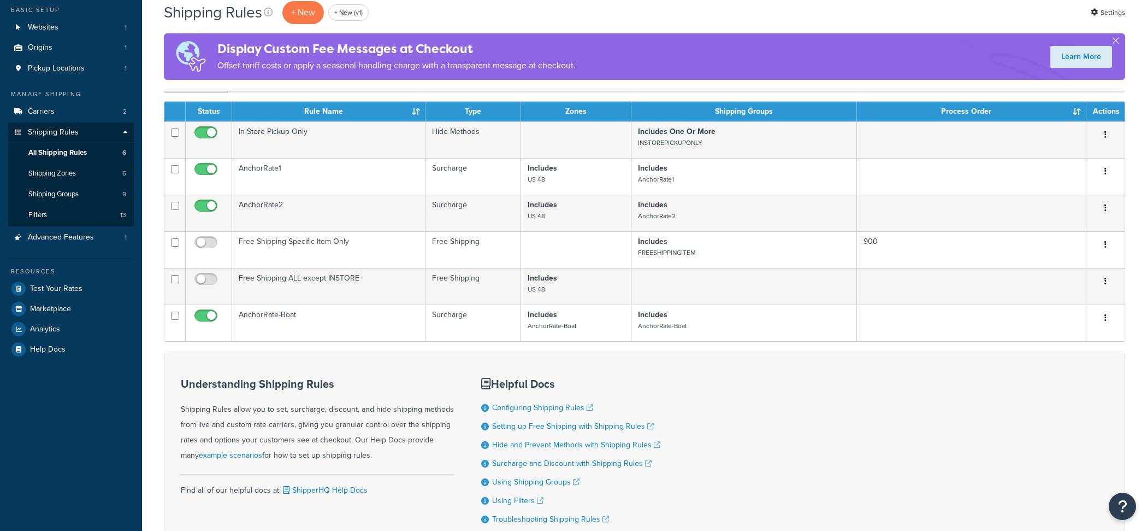
scroll to position [64, 0]
click at [83, 193] on link "Shipping Groups 9" at bounding box center [71, 194] width 126 height 20
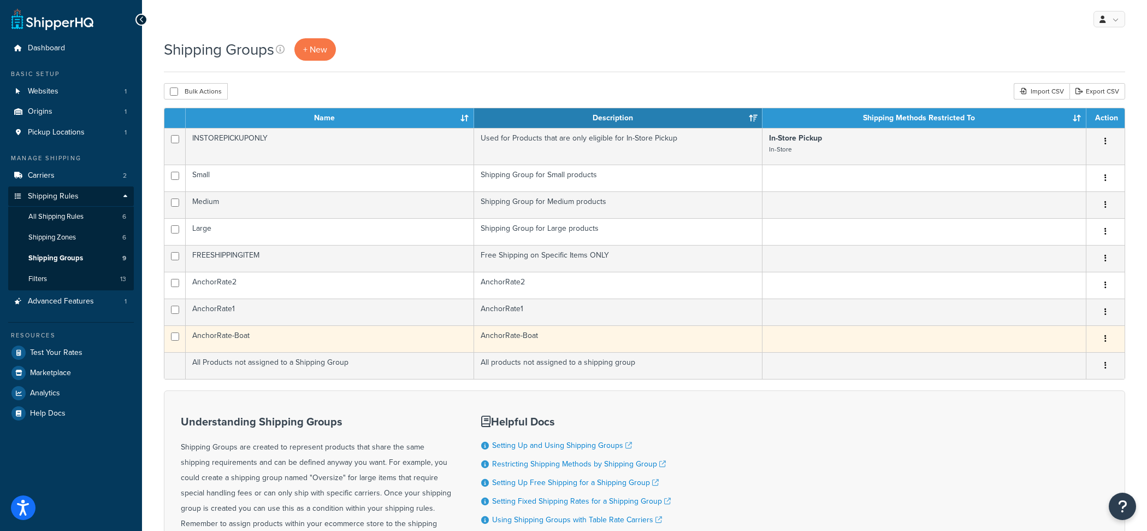
click at [355, 332] on td "AnchorRate-Boat" at bounding box center [330, 338] width 289 height 27
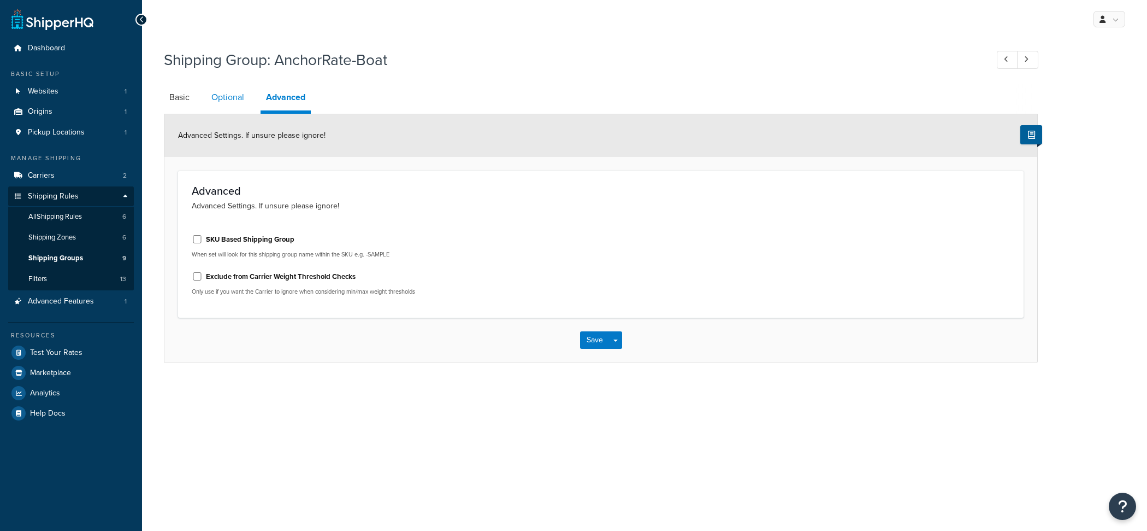
click at [229, 104] on link "Optional" at bounding box center [228, 97] width 44 height 26
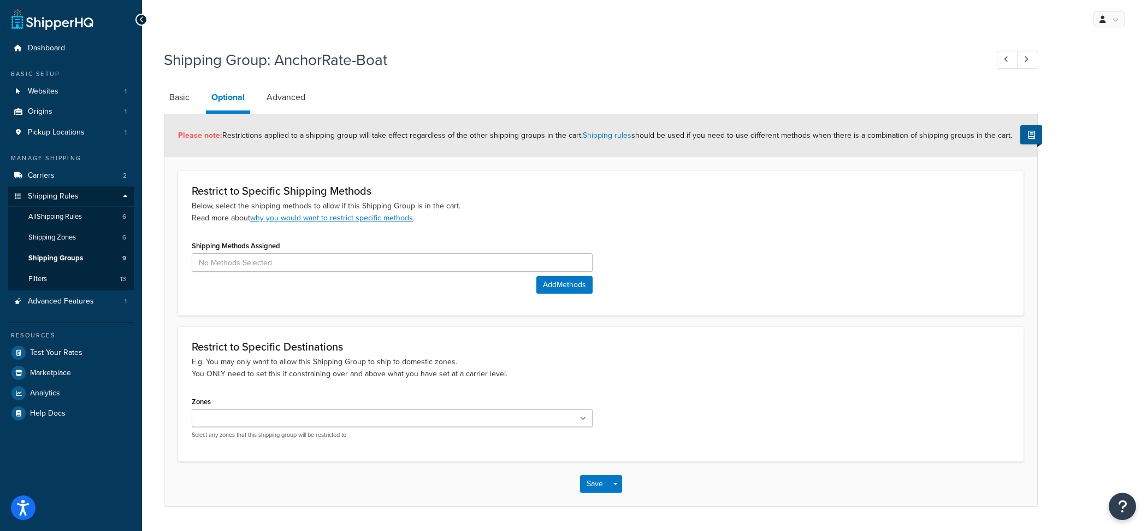
click at [404, 430] on div "US 48 US APO US In-Store Pickup AnchorRate-Boat US POBox Select any zones that …" at bounding box center [392, 424] width 401 height 30
click at [404, 426] on ul at bounding box center [392, 418] width 401 height 18
click at [363, 63] on h1 "Shipping Group: AnchorRate-Boat" at bounding box center [570, 59] width 813 height 21
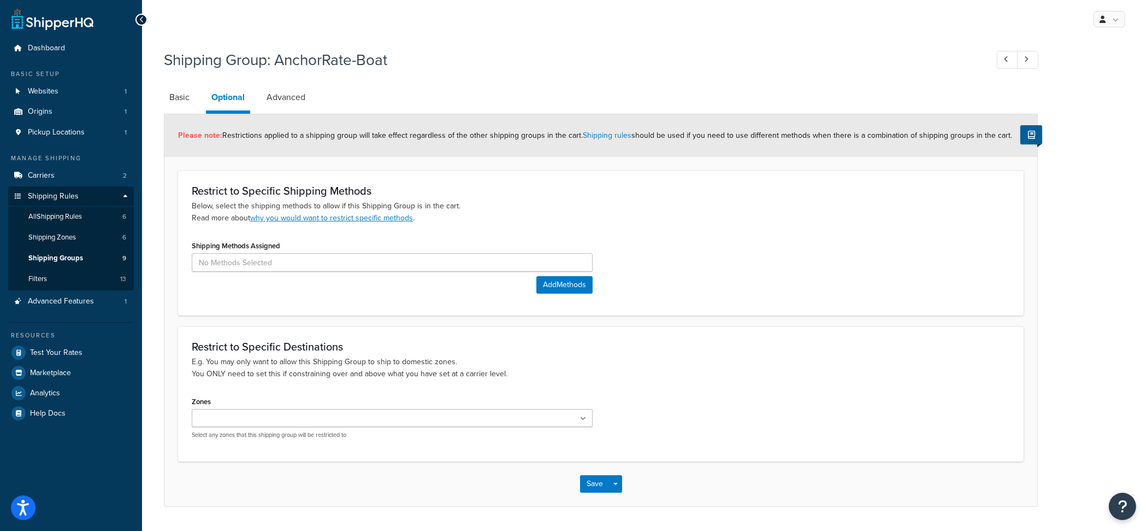
click at [363, 63] on h1 "Shipping Group: AnchorRate-Boat" at bounding box center [570, 59] width 813 height 21
click at [386, 60] on h1 "Shipping Group: AnchorRate-Boat" at bounding box center [570, 59] width 813 height 21
drag, startPoint x: 393, startPoint y: 60, endPoint x: 283, endPoint y: 60, distance: 110.4
click at [283, 60] on h1 "Shipping Group: AnchorRate-Boat" at bounding box center [570, 59] width 813 height 21
click at [183, 101] on link "Basic" at bounding box center [179, 97] width 31 height 26
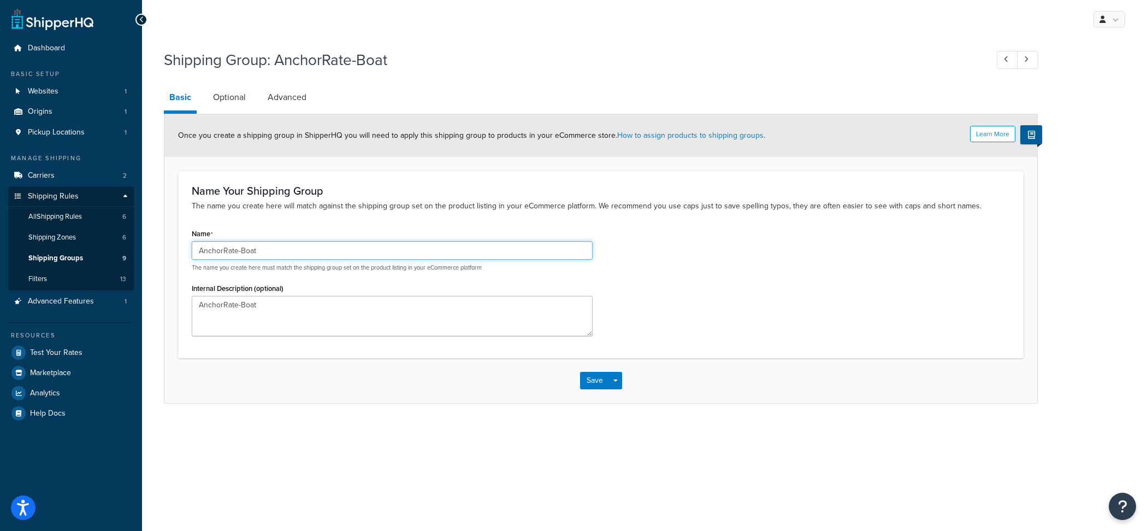
click at [292, 257] on input "AnchorRate-Boat" at bounding box center [392, 250] width 401 height 19
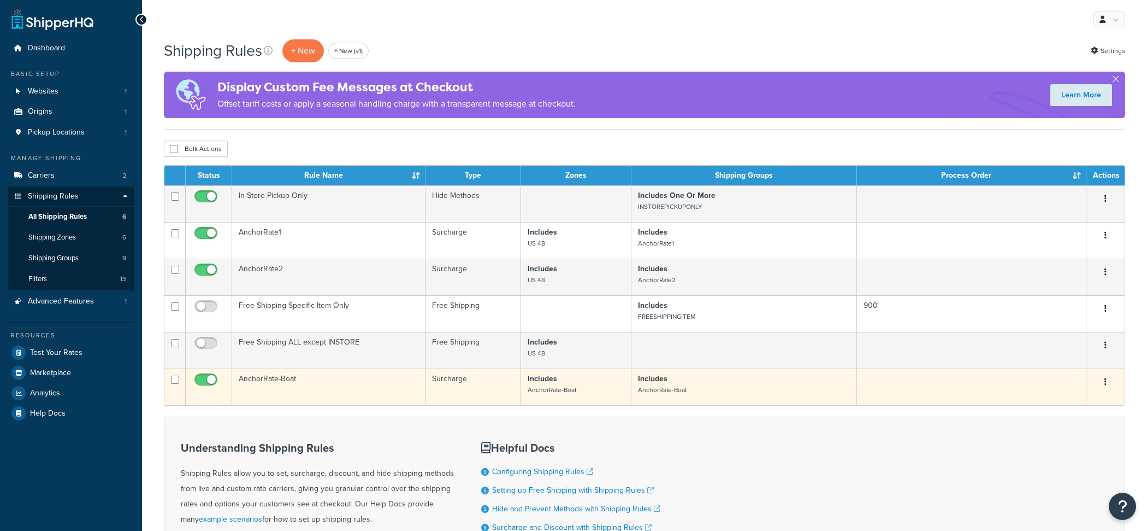
click at [398, 403] on td "AnchorRate-Boat" at bounding box center [328, 386] width 193 height 37
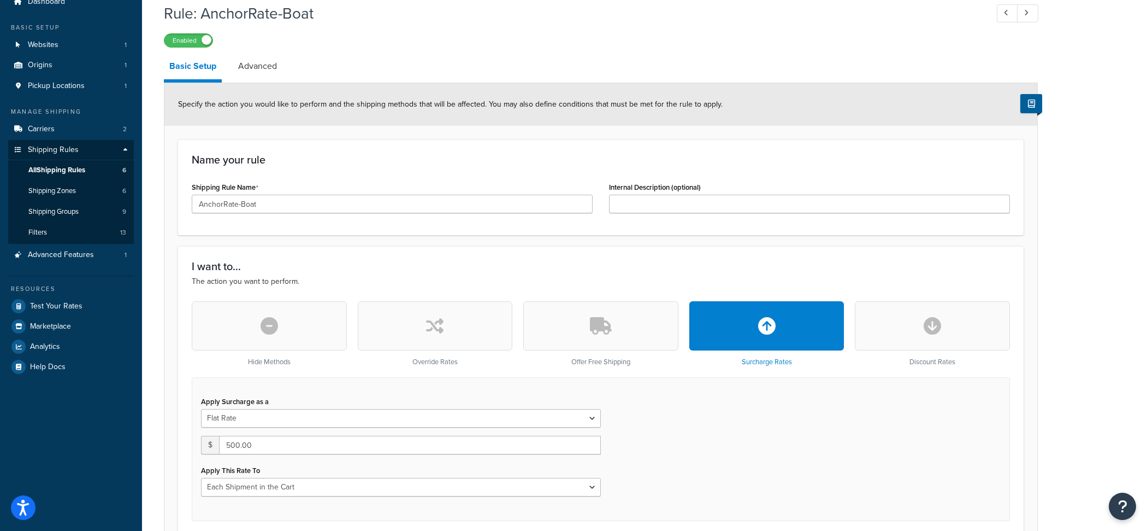
scroll to position [45, 0]
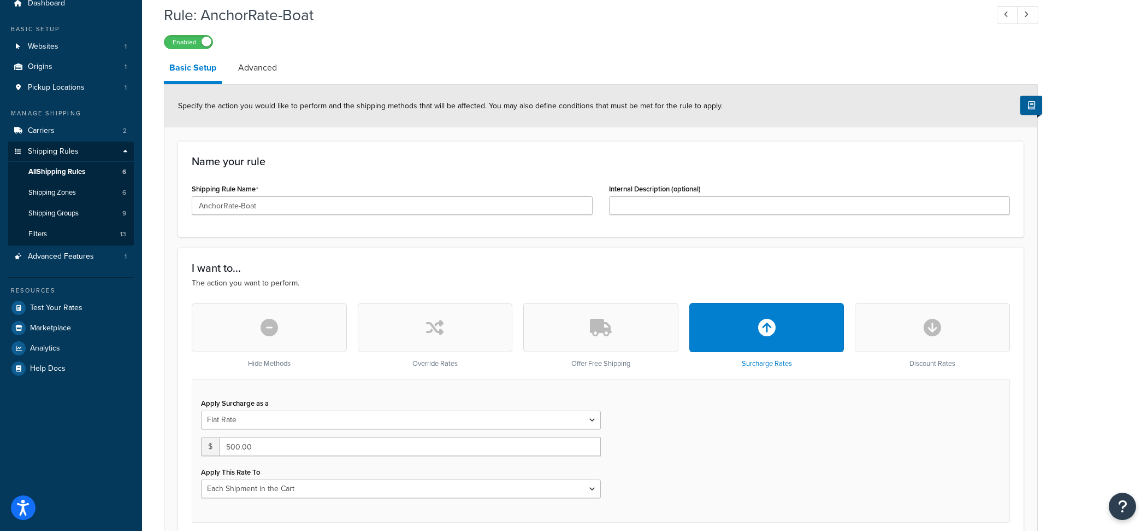
click at [578, 307] on button "button" at bounding box center [600, 327] width 155 height 49
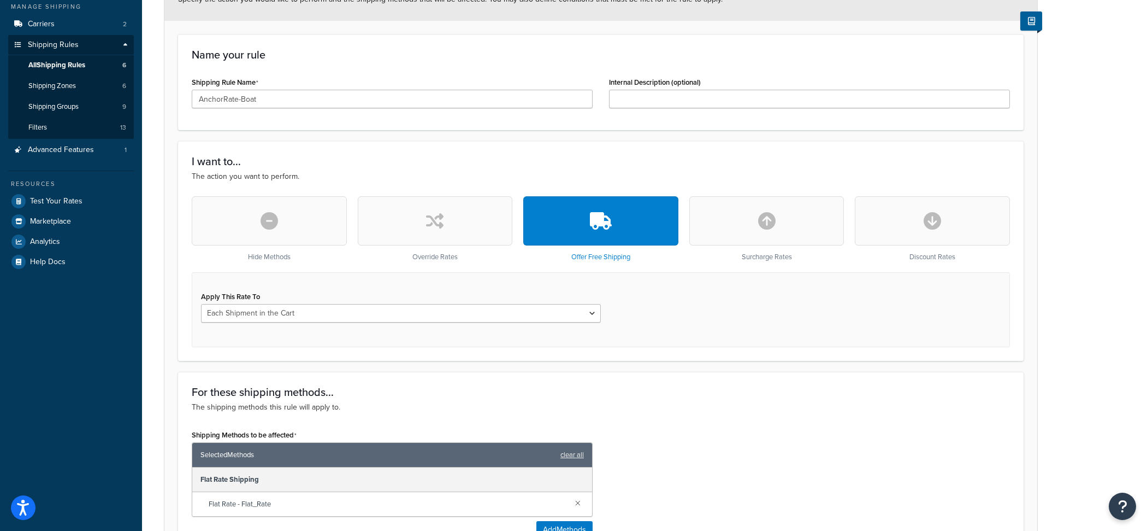
scroll to position [84, 0]
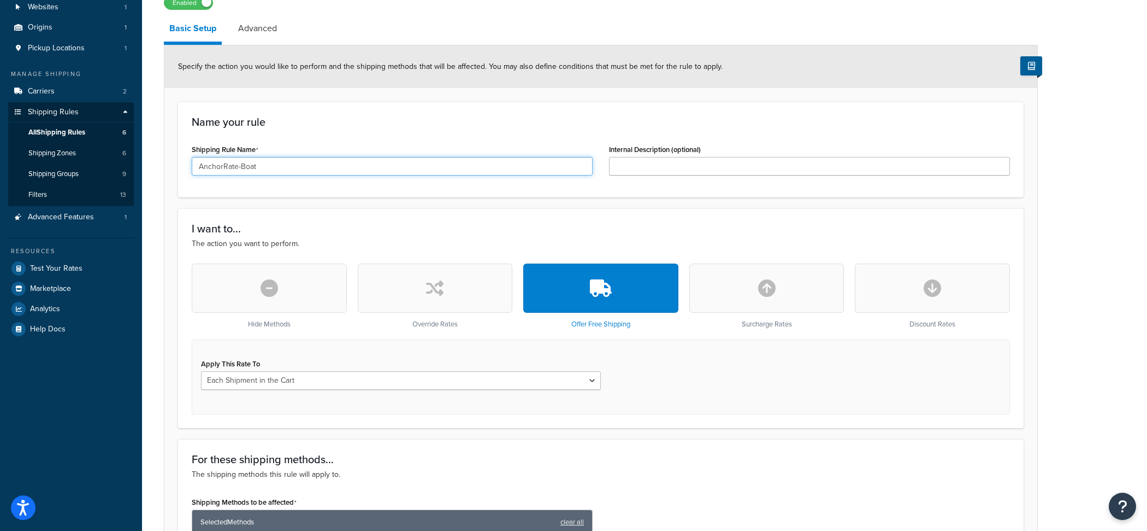
click at [311, 171] on input "AnchorRate-Boat" at bounding box center [392, 166] width 401 height 19
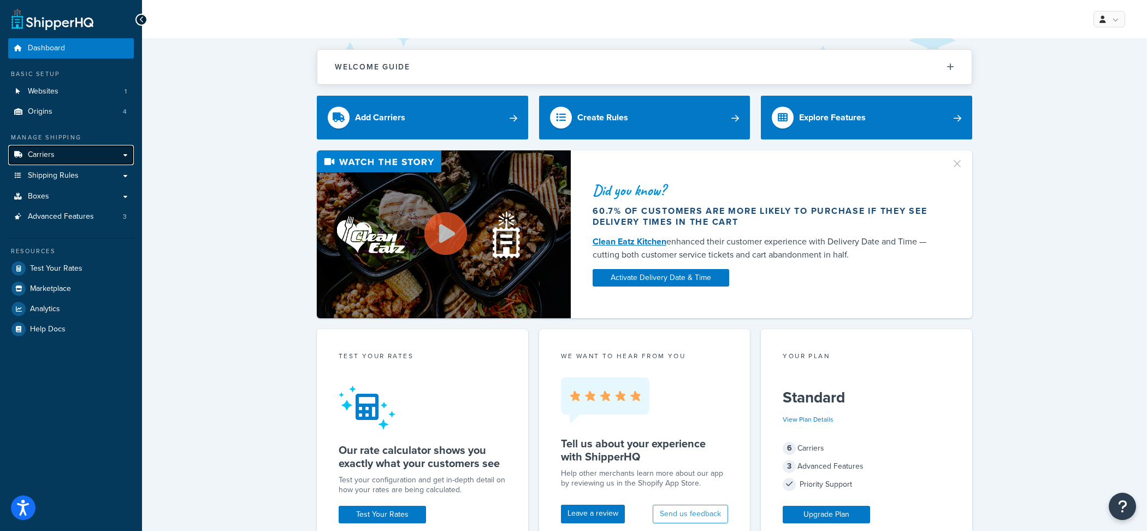
click at [96, 153] on link "Carriers" at bounding box center [71, 155] width 126 height 20
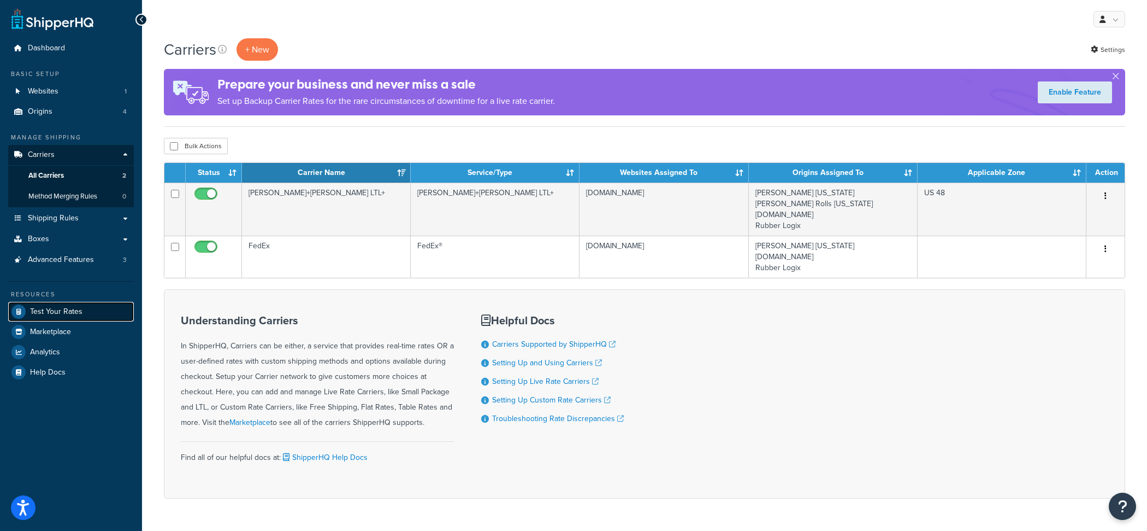
click at [100, 311] on link "Test Your Rates" at bounding box center [71, 312] width 126 height 20
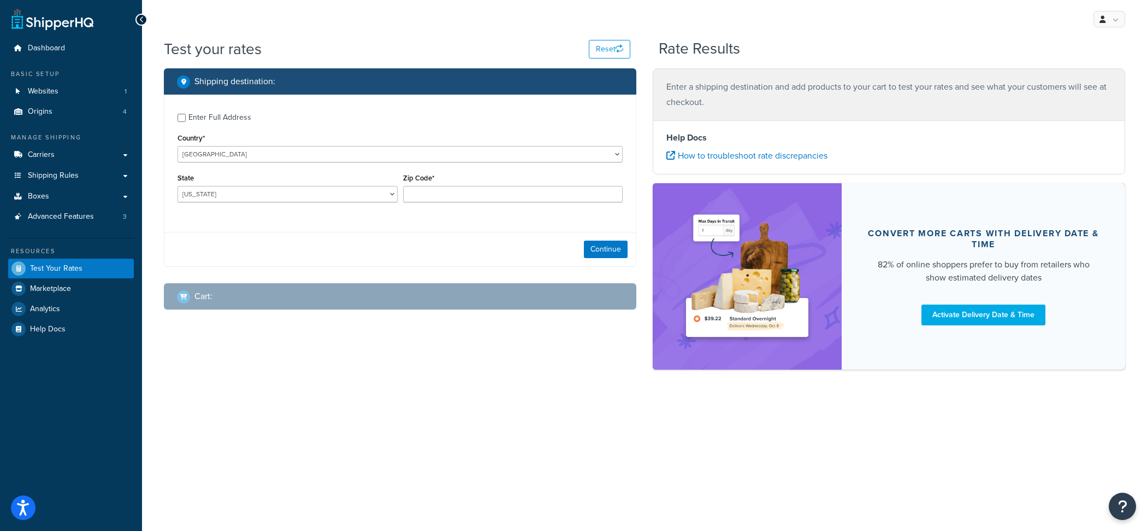
click at [213, 111] on div "Enter Full Address" at bounding box center [220, 117] width 63 height 15
click at [186, 114] on input "Enter Full Address" at bounding box center [182, 118] width 8 height 8
checkbox input "true"
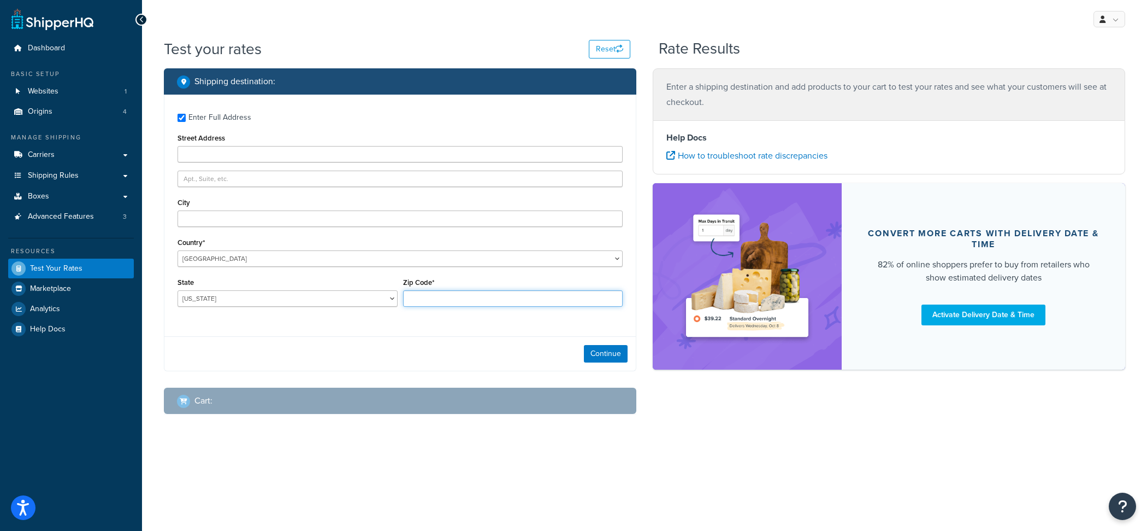
click at [472, 296] on input "Zip Code*" at bounding box center [513, 298] width 220 height 16
type input "75201"
click at [178, 290] on select "Alabama Alaska American Samoa Arizona Arkansas Armed Forces Americas Armed Forc…" at bounding box center [288, 298] width 220 height 16
select select "TX"
click option "Texas" at bounding box center [0, 0] width 0 height 0
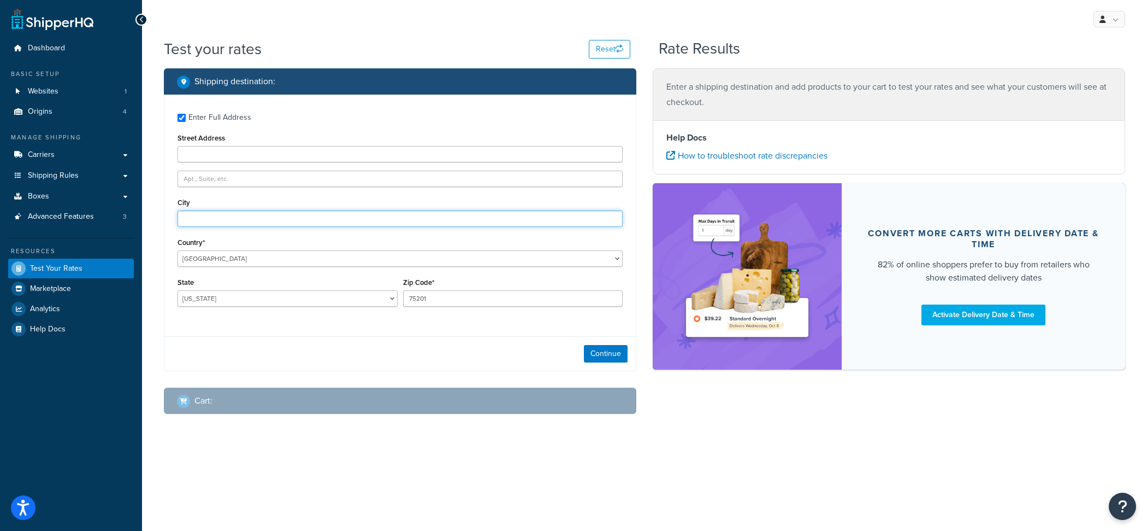
click at [239, 214] on input "City" at bounding box center [400, 218] width 445 height 16
type input "Dallas"
click at [623, 362] on button "Continue" at bounding box center [606, 353] width 44 height 17
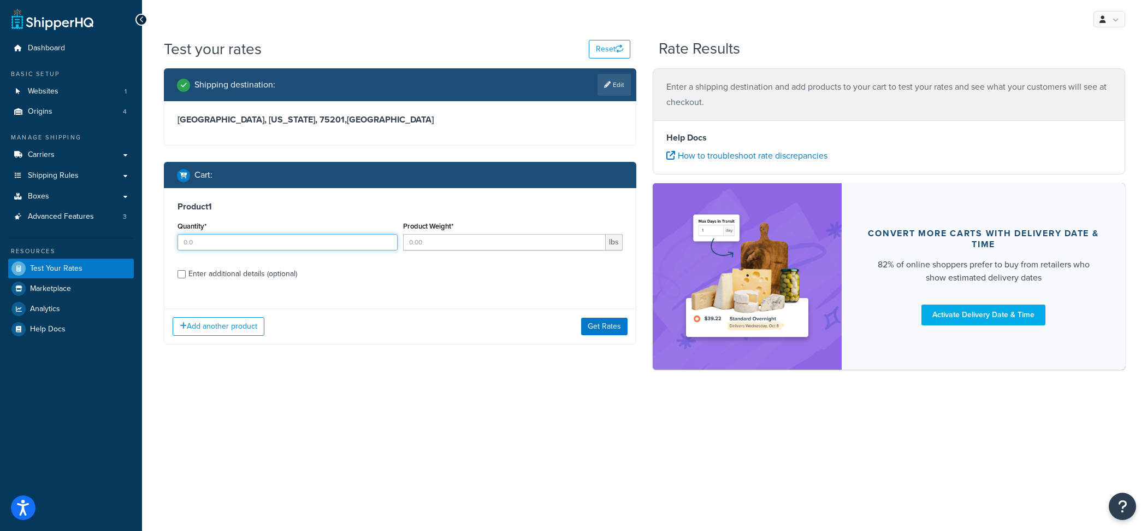
click at [314, 247] on input "Quantity*" at bounding box center [288, 242] width 220 height 16
type input "240"
type input "2.5"
click at [279, 277] on div "Enter additional details (optional)" at bounding box center [243, 273] width 109 height 15
click at [186, 277] on input "Enter additional details (optional)" at bounding box center [182, 274] width 8 height 8
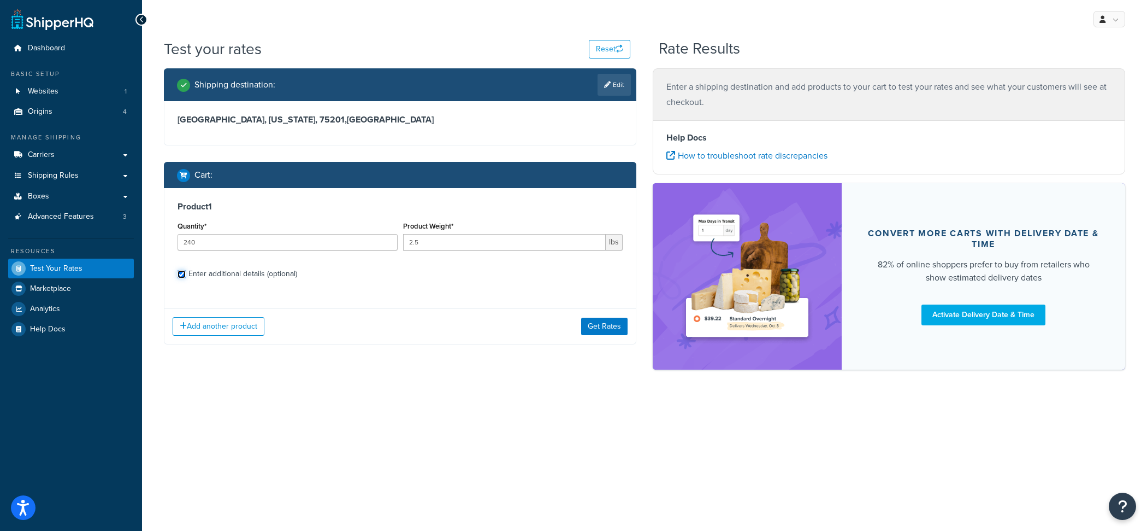
checkbox input "true"
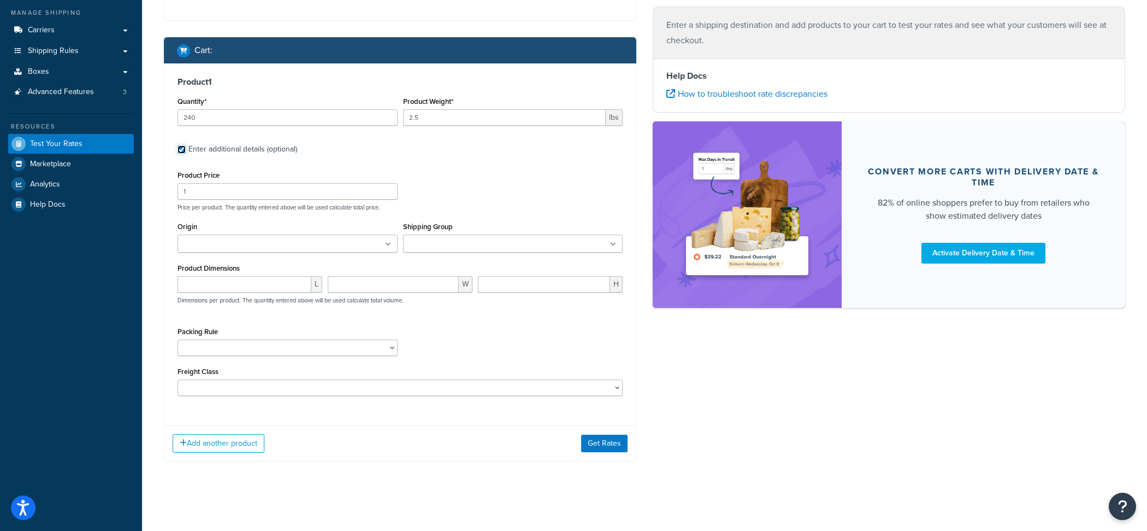
scroll to position [127, 0]
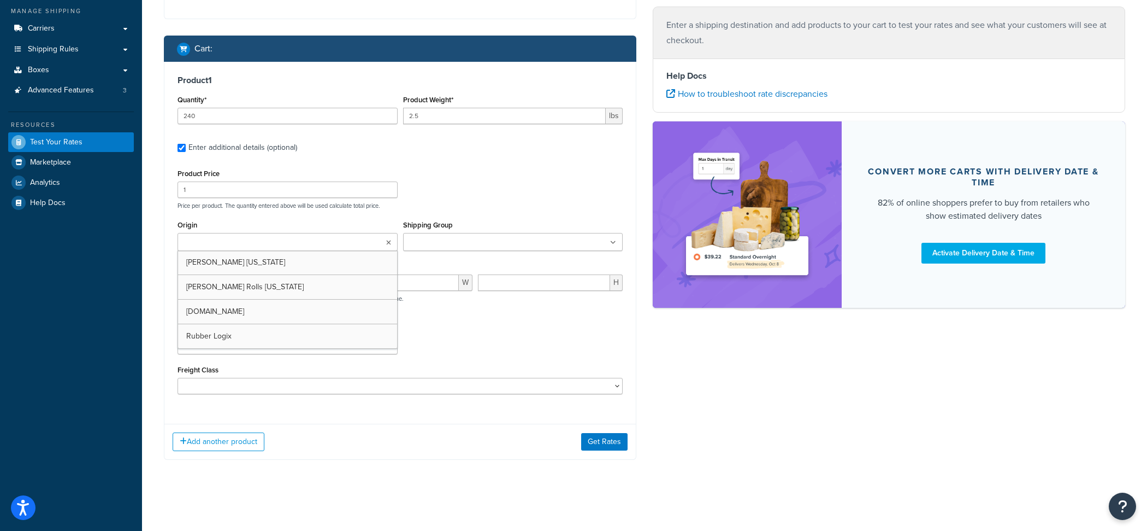
click at [286, 236] on ul at bounding box center [288, 242] width 220 height 18
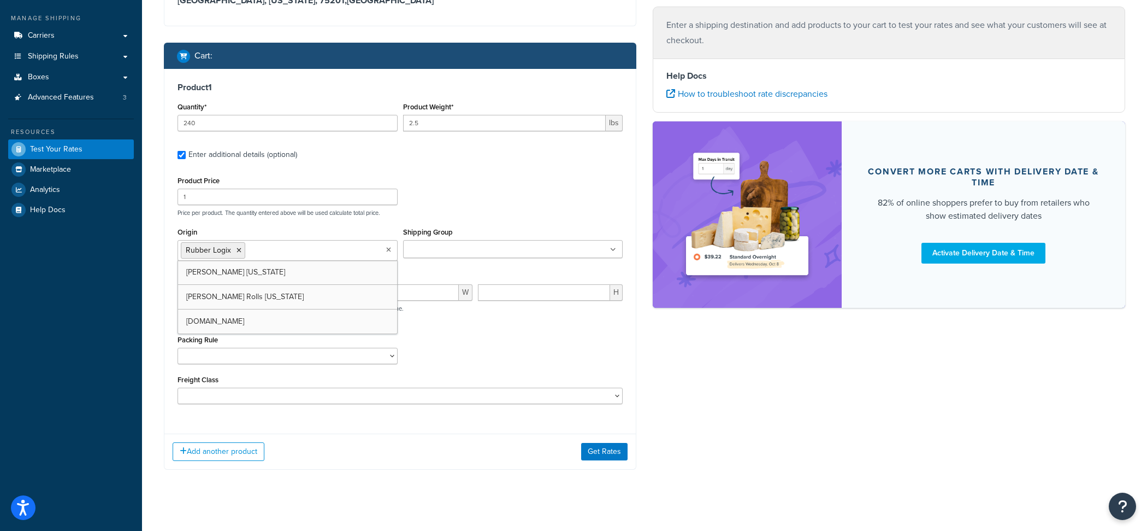
click at [435, 355] on div "Packing Rule 18 inch Single Tiles 18 inch Tiles - Set of 6 24 Inch Tiles - 12mm…" at bounding box center [400, 352] width 451 height 40
click at [178, 387] on select "50 55 60 65 70 77.5 85 92.5 100 110 125 150 175 200 250 300 400 500" at bounding box center [400, 395] width 445 height 16
select select "60"
click option "60" at bounding box center [0, 0] width 0 height 0
click at [447, 244] on input "Shipping Group" at bounding box center [455, 250] width 97 height 12
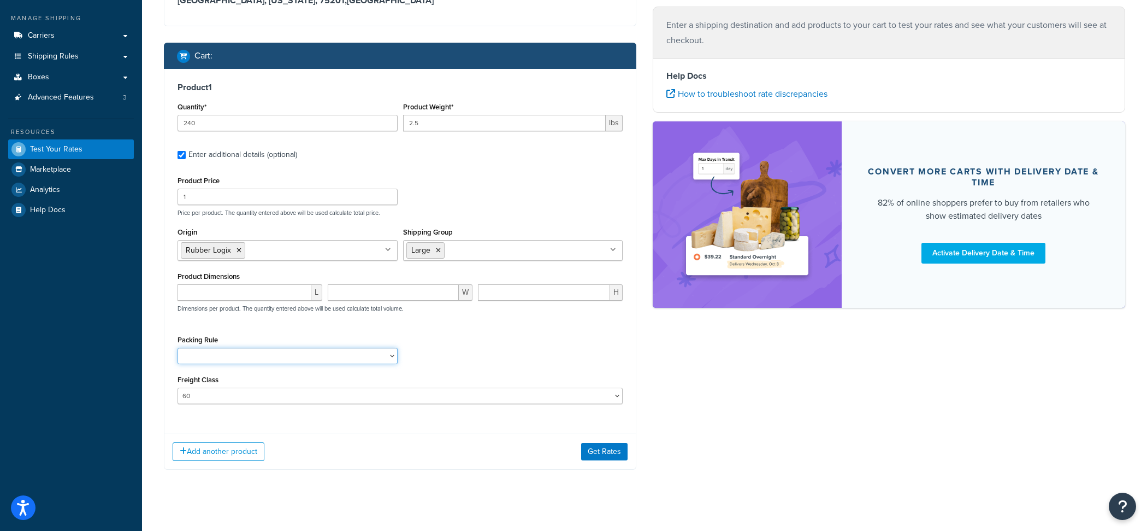
select select "87042"
click option "Pallet" at bounding box center [0, 0] width 0 height 0
click at [605, 456] on button "Get Rates" at bounding box center [604, 451] width 46 height 17
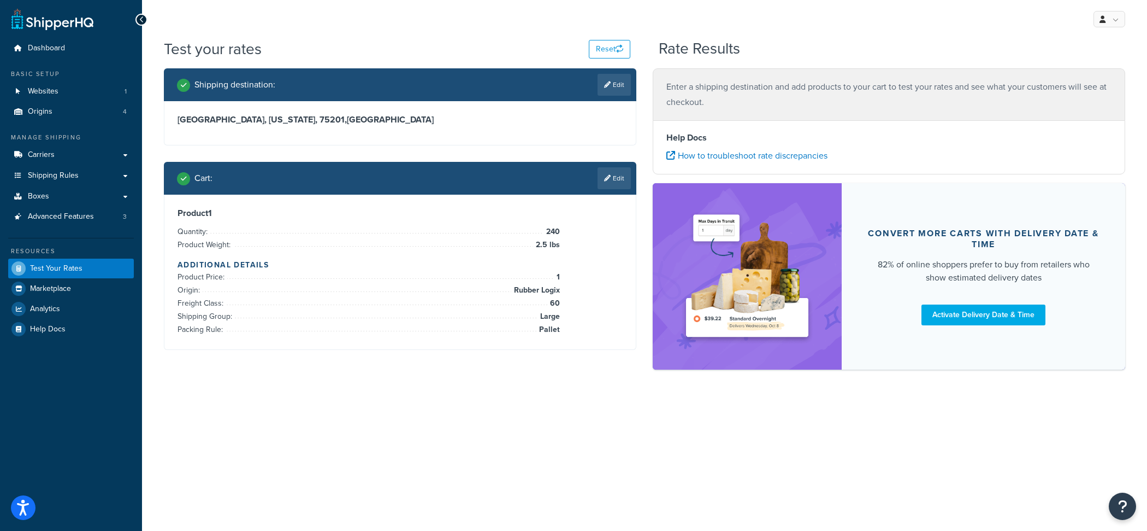
scroll to position [0, 0]
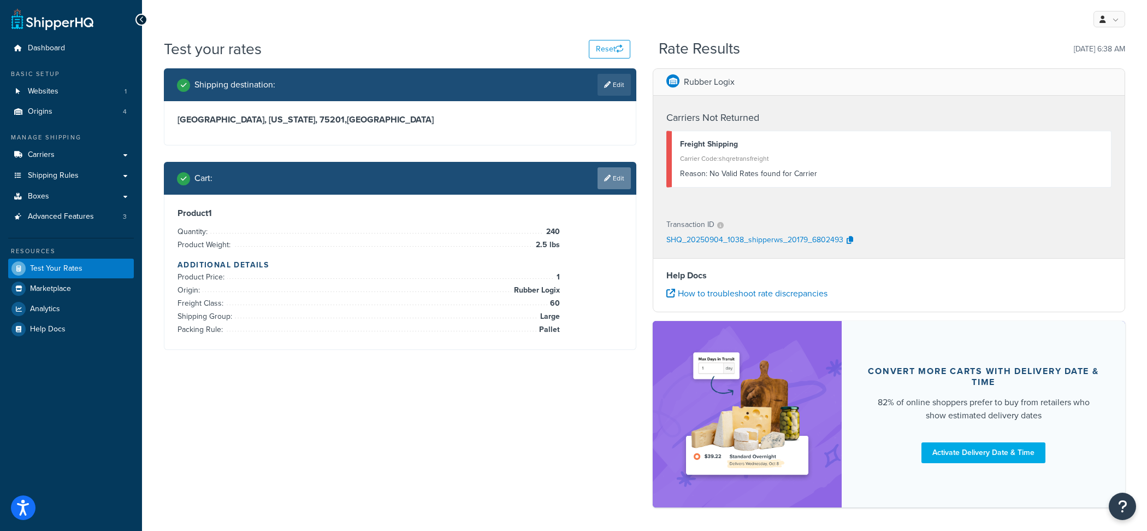
click at [616, 181] on link "Edit" at bounding box center [614, 178] width 33 height 22
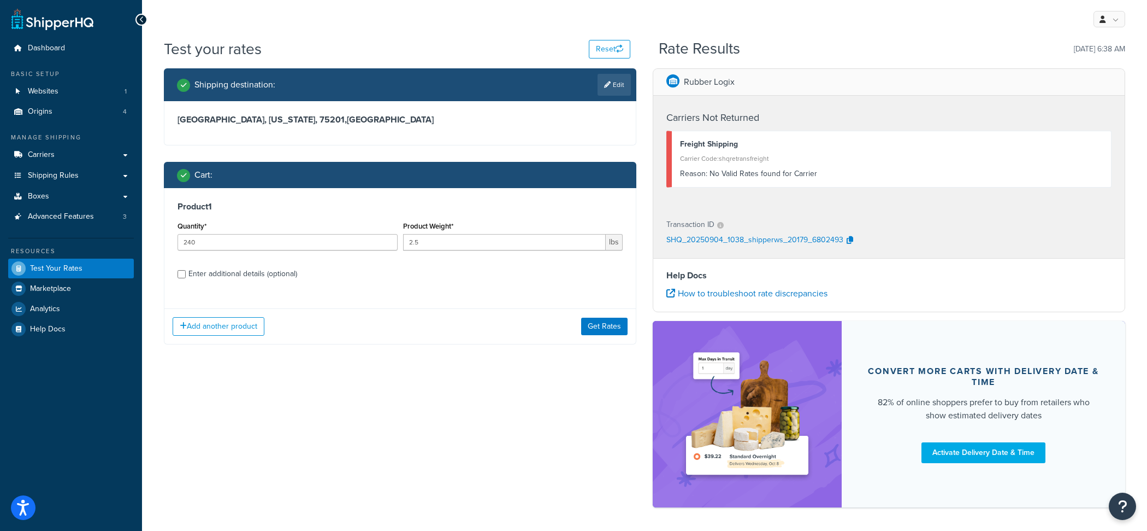
click at [266, 280] on div "Enter additional details (optional)" at bounding box center [243, 273] width 109 height 15
click at [186, 278] on input "Enter additional details (optional)" at bounding box center [182, 274] width 8 height 8
checkbox input "true"
select select "87042"
select select "60"
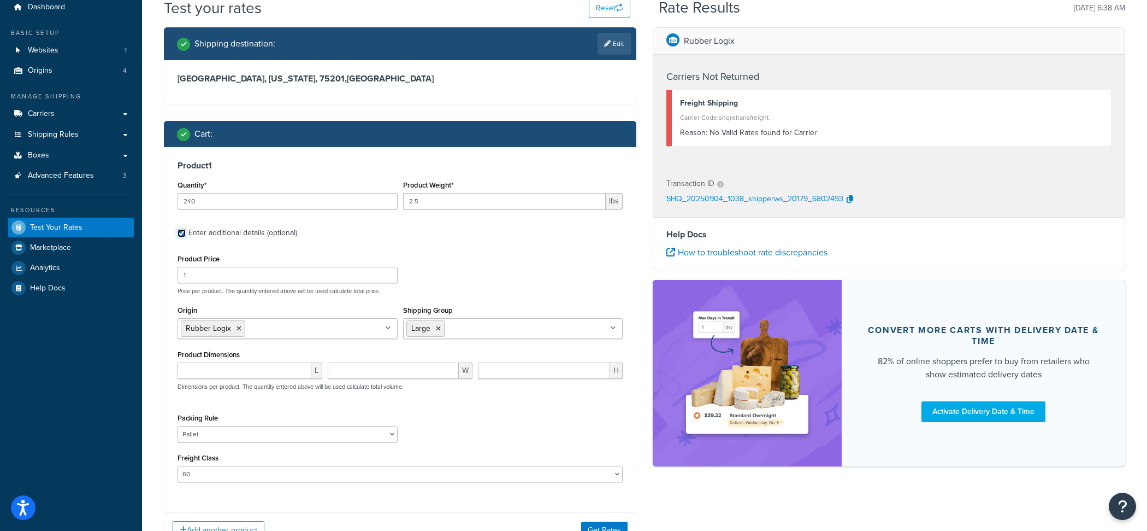
scroll to position [45, 0]
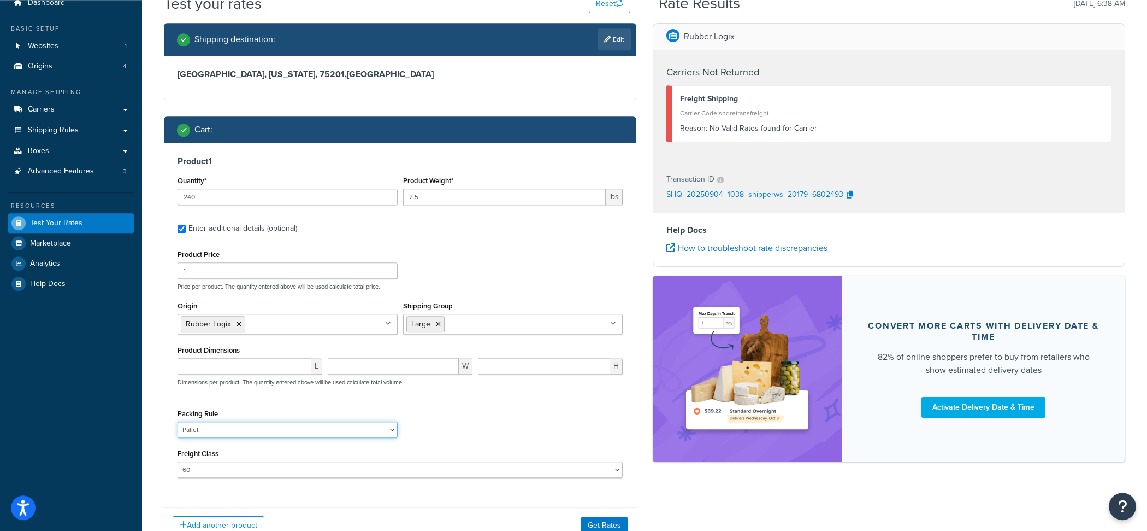
select select
click option at bounding box center [0, 0] width 0 height 0
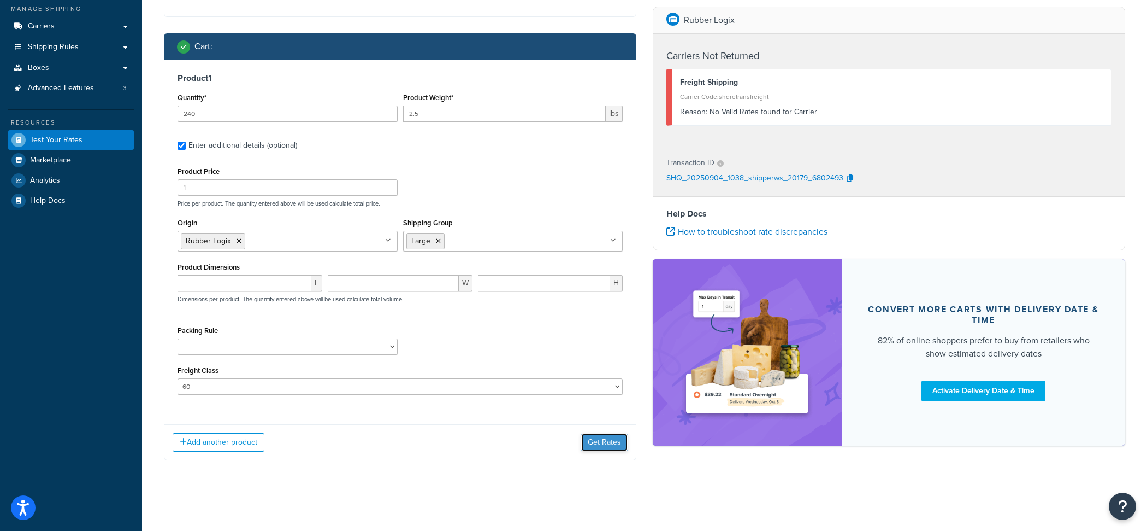
click at [603, 439] on button "Get Rates" at bounding box center [604, 441] width 46 height 17
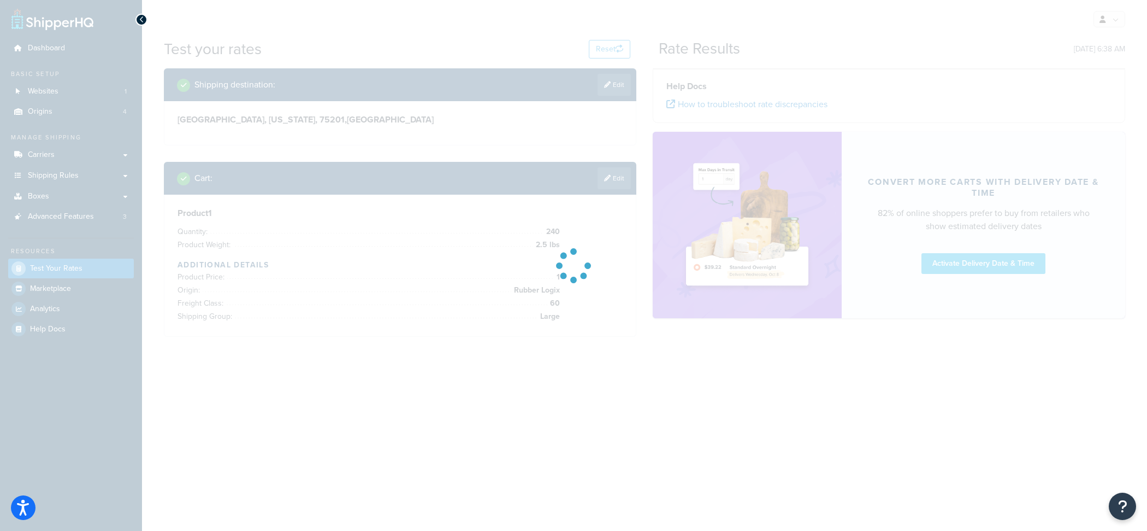
scroll to position [0, 0]
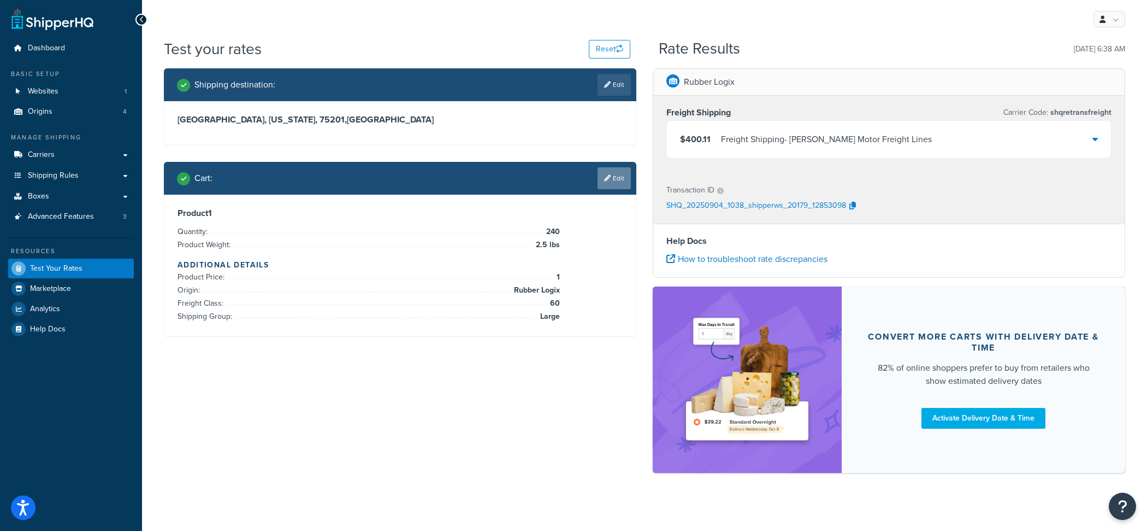
click at [610, 183] on link "Edit" at bounding box center [614, 178] width 33 height 22
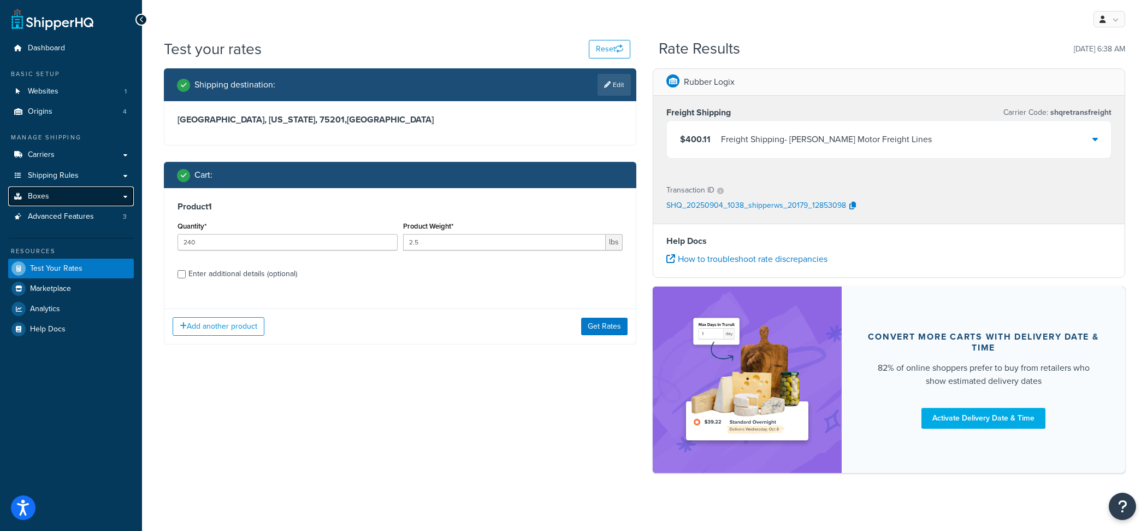
click at [87, 195] on link "Boxes" at bounding box center [71, 196] width 126 height 20
click at [283, 267] on div "Enter additional details (optional)" at bounding box center [243, 273] width 109 height 15
click at [186, 270] on input "Enter additional details (optional)" at bounding box center [182, 274] width 8 height 8
checkbox input "true"
select select "60"
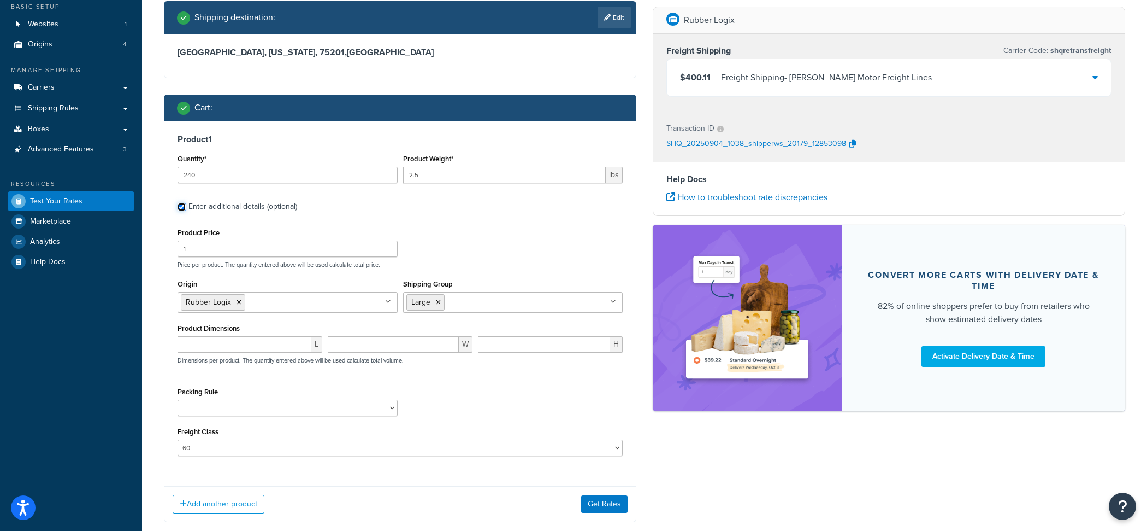
scroll to position [115, 0]
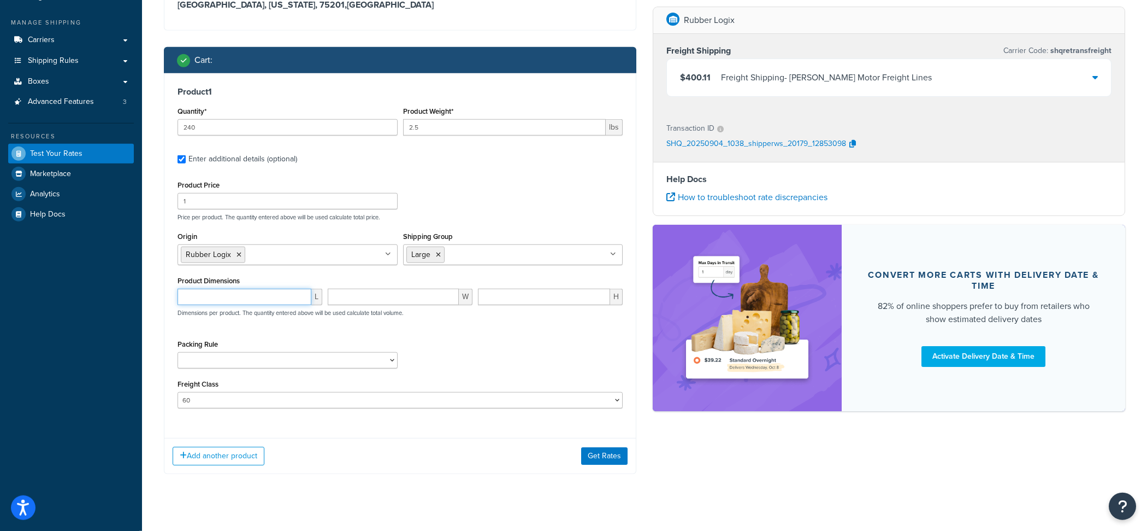
click at [251, 304] on input "number" at bounding box center [245, 297] width 134 height 16
type input "48"
type input "40"
type input "24"
click at [610, 453] on button "Get Rates" at bounding box center [604, 455] width 46 height 17
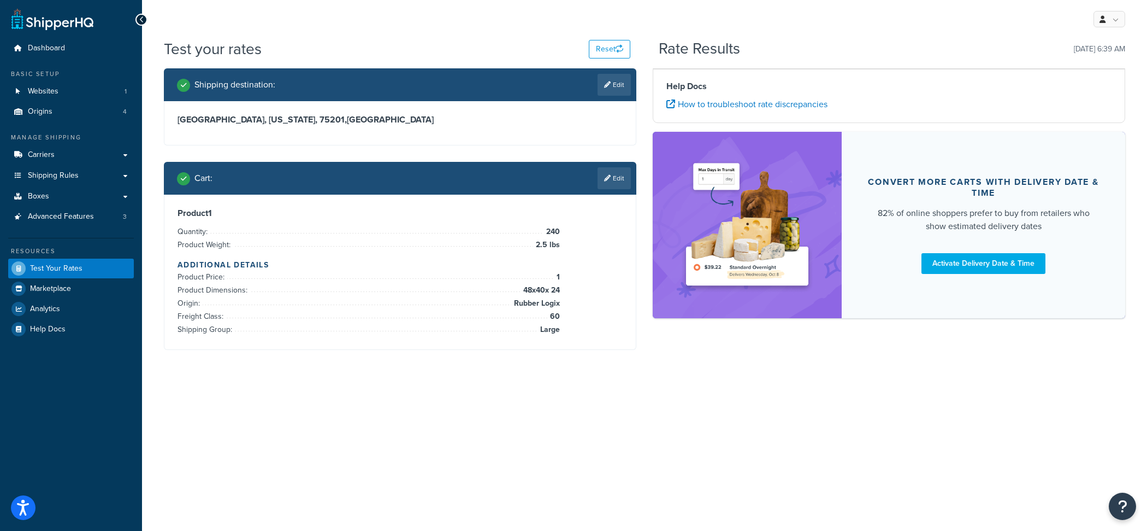
scroll to position [0, 0]
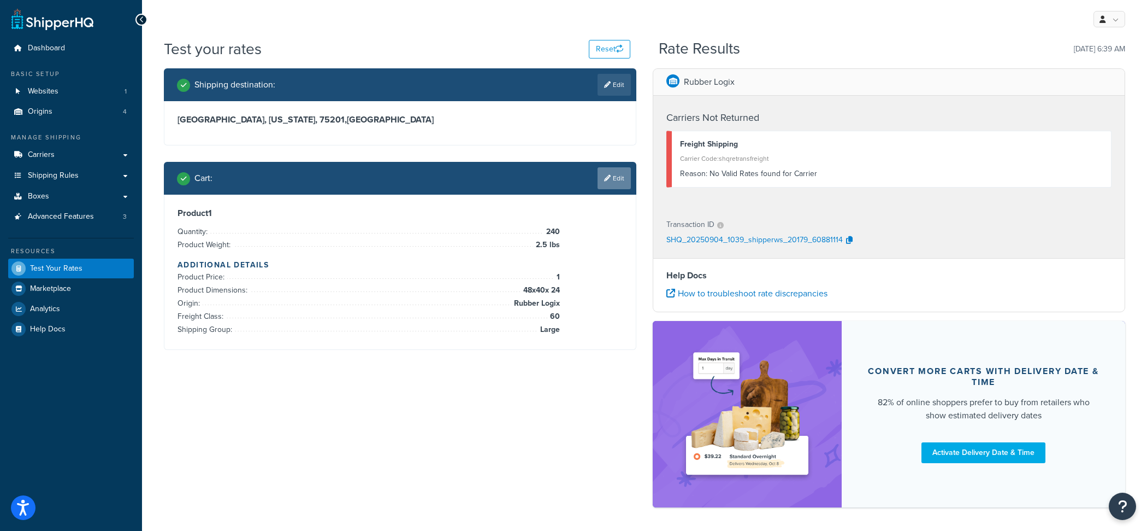
click at [611, 173] on link "Edit" at bounding box center [614, 178] width 33 height 22
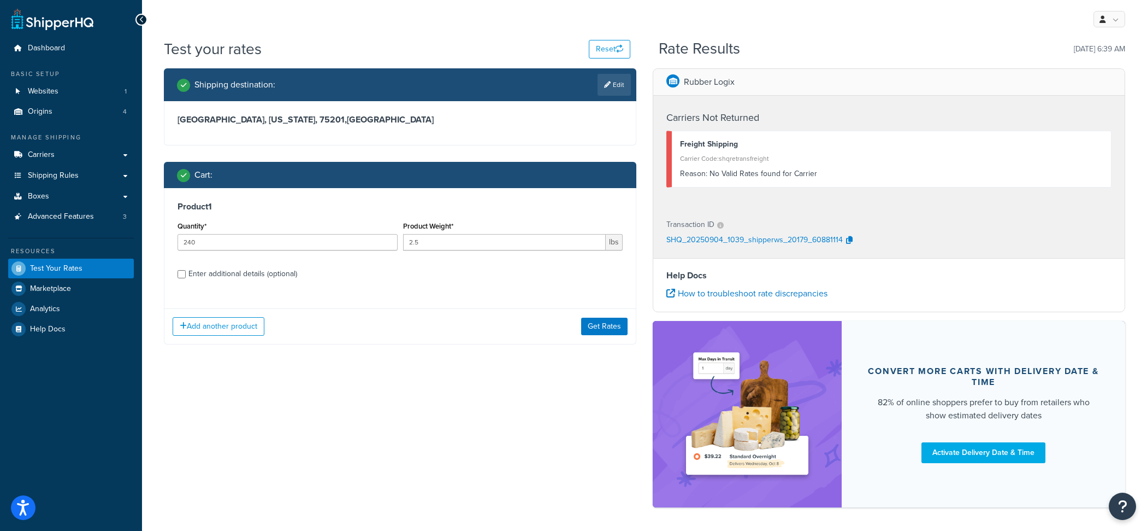
click at [289, 286] on div "Product 1 Quantity* 240 Product Weight* 2.5 lbs Enter additional details (optio…" at bounding box center [400, 244] width 472 height 112
click at [289, 278] on div "Enter additional details (optional)" at bounding box center [243, 273] width 109 height 15
click at [186, 278] on input "Enter additional details (optional)" at bounding box center [182, 274] width 8 height 8
checkbox input "true"
select select "60"
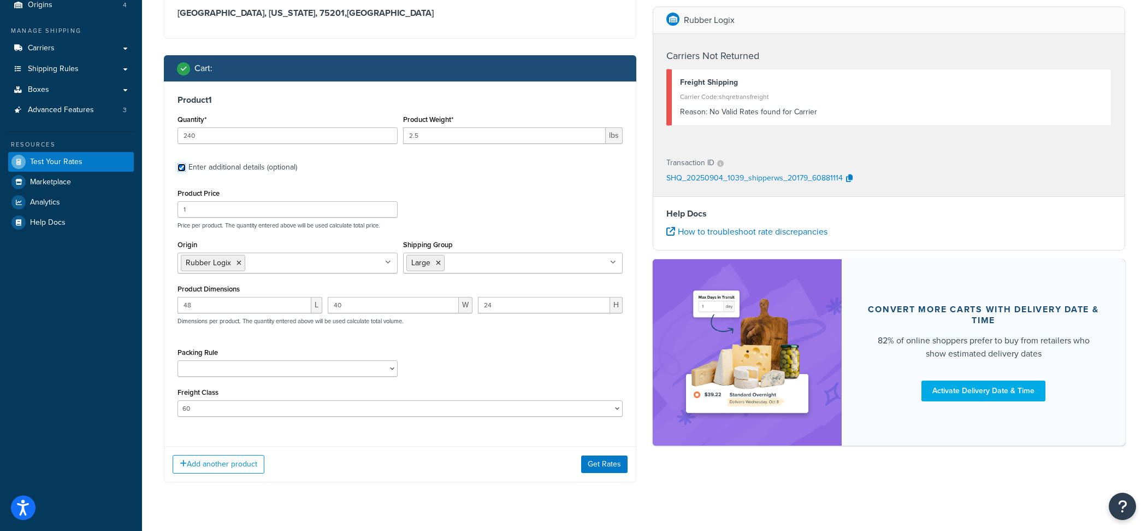
scroll to position [128, 0]
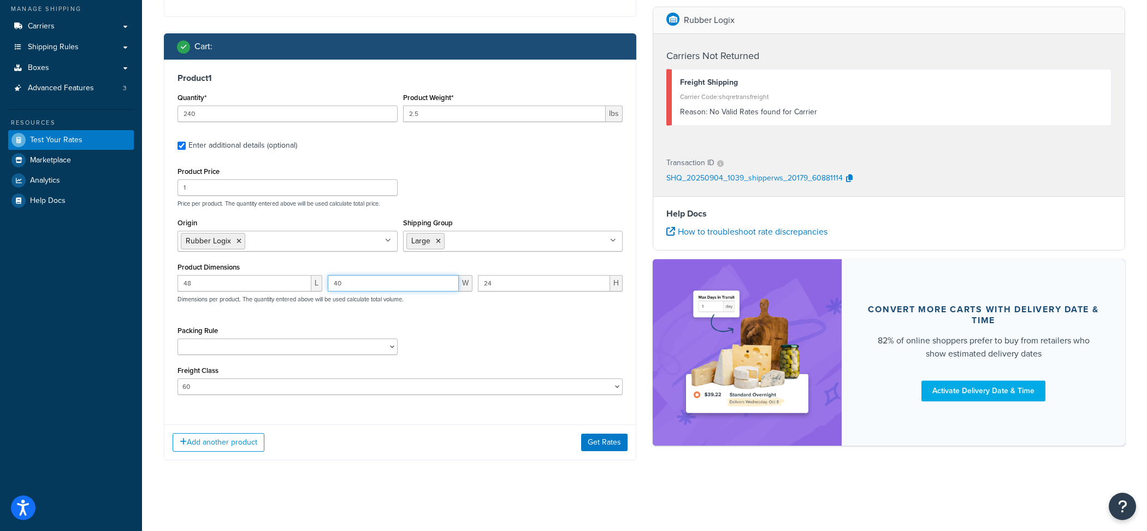
click at [417, 286] on input "40" at bounding box center [393, 283] width 131 height 16
click at [604, 445] on button "Get Rates" at bounding box center [604, 441] width 46 height 17
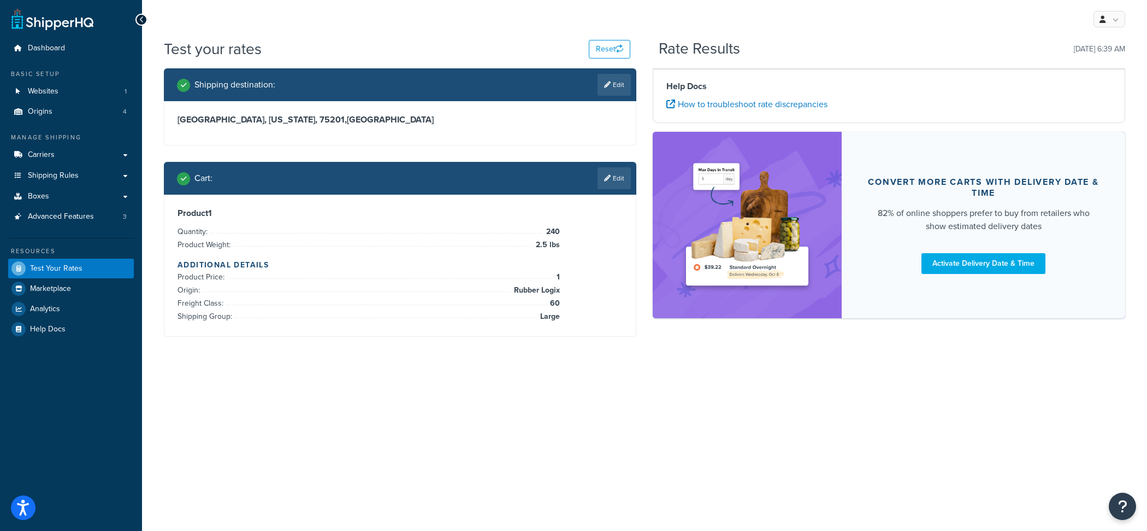
scroll to position [0, 0]
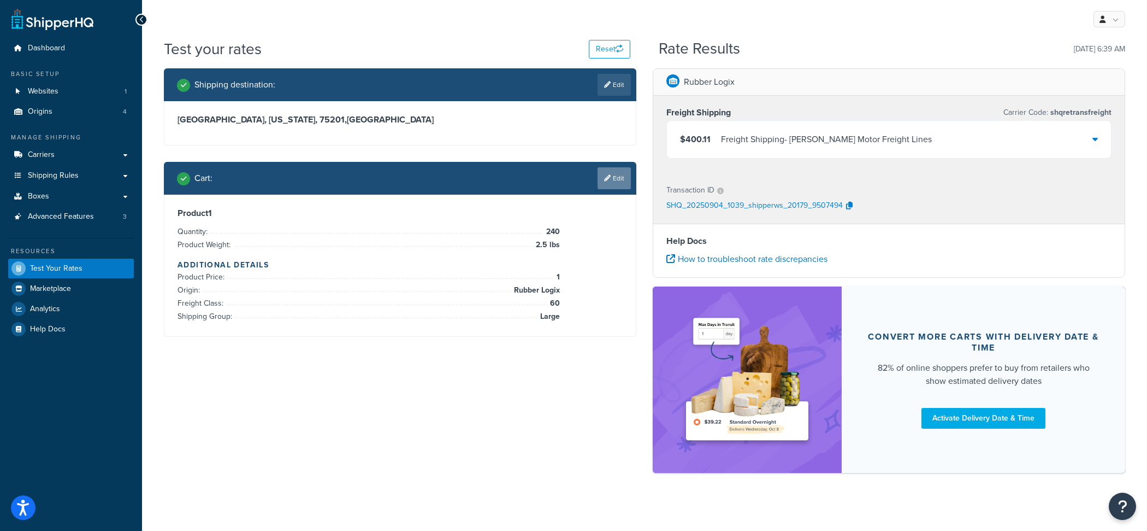
click at [611, 170] on link "Edit" at bounding box center [614, 178] width 33 height 22
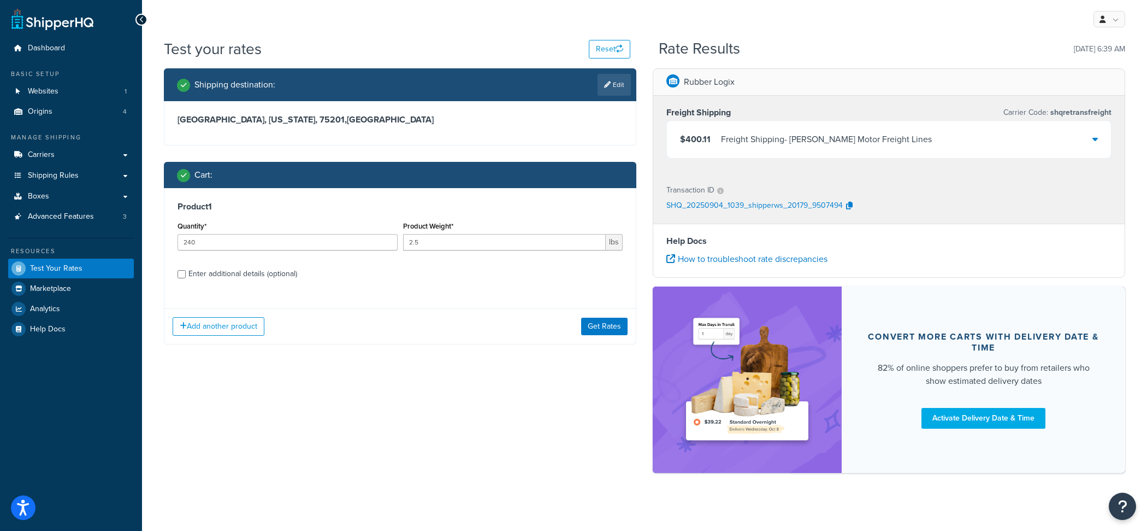
click at [286, 274] on div "Enter additional details (optional)" at bounding box center [243, 273] width 109 height 15
click at [186, 274] on input "Enter additional details (optional)" at bounding box center [182, 274] width 8 height 8
checkbox input "true"
select select "60"
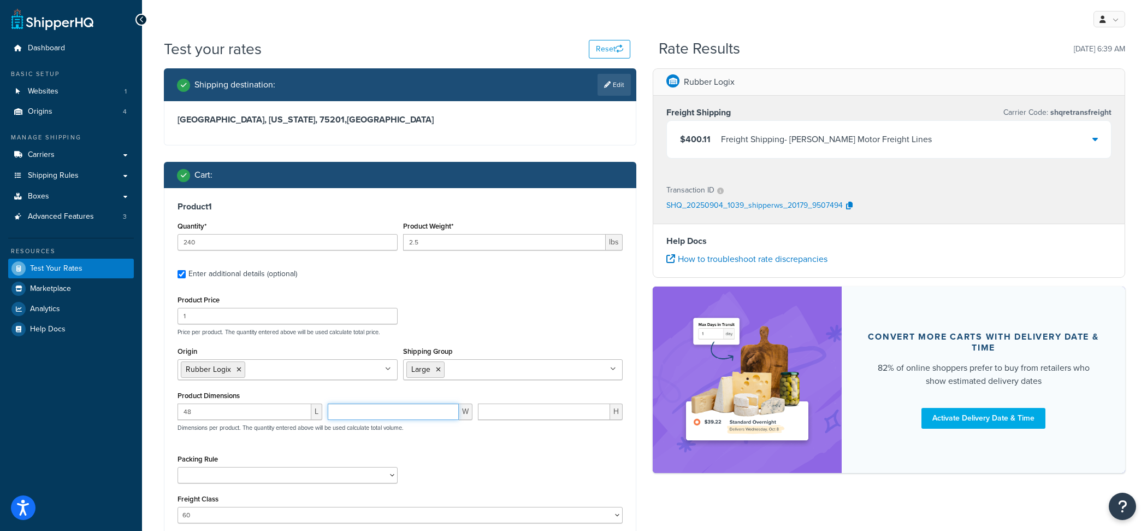
click at [361, 414] on input "number" at bounding box center [393, 411] width 131 height 16
type input "10"
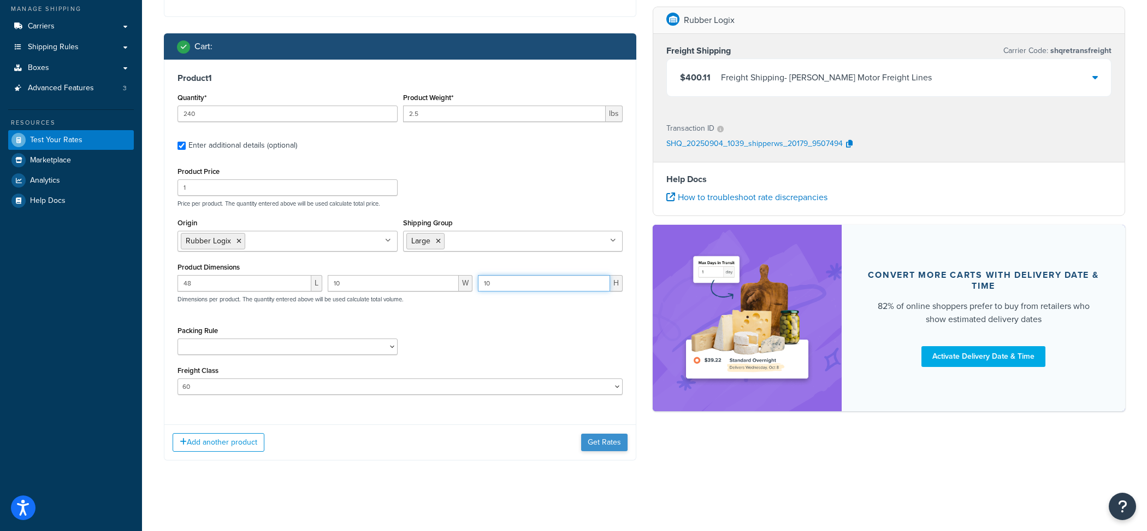
type input "10"
click at [583, 449] on button "Get Rates" at bounding box center [604, 441] width 46 height 17
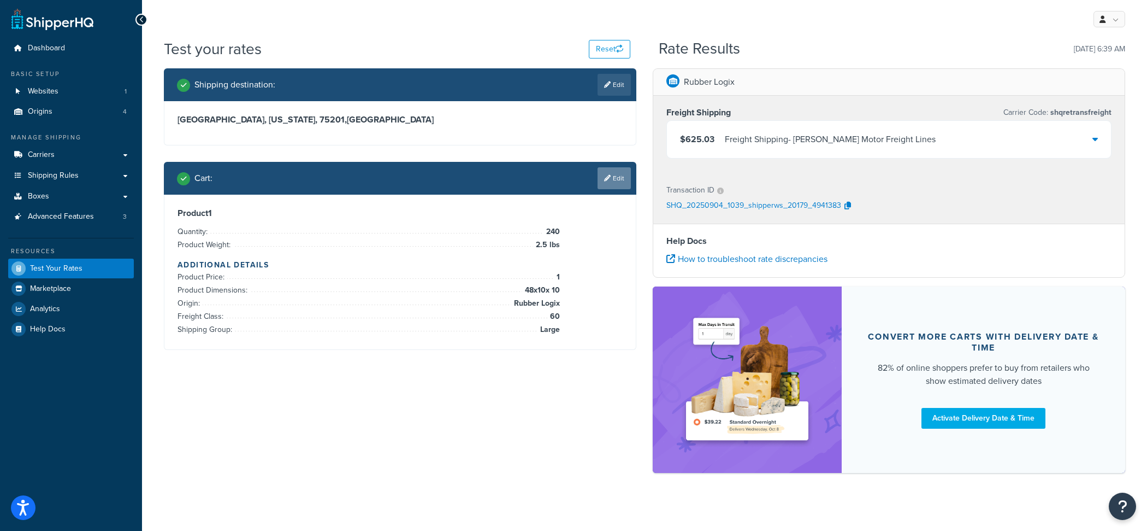
click at [610, 183] on link "Edit" at bounding box center [614, 178] width 33 height 22
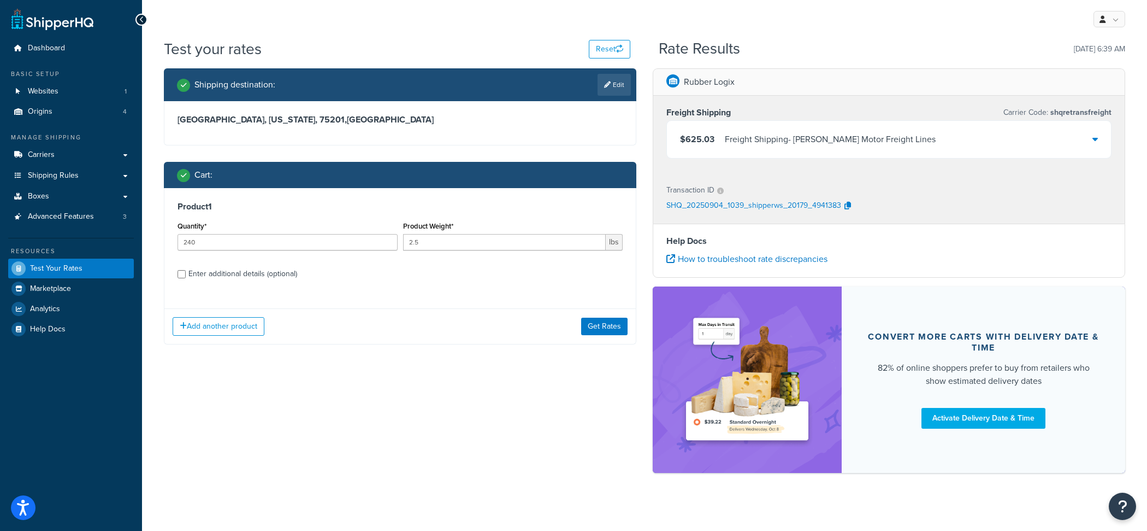
click at [284, 274] on div "Enter additional details (optional)" at bounding box center [243, 273] width 109 height 15
click at [186, 274] on input "Enter additional details (optional)" at bounding box center [182, 274] width 8 height 8
checkbox input "true"
select select "60"
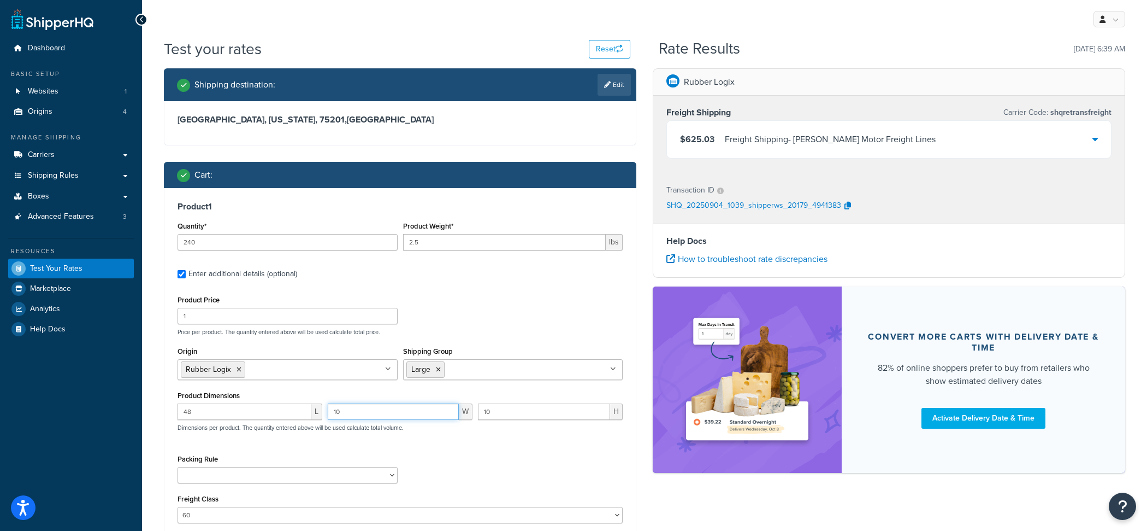
click at [362, 411] on input "10" at bounding box center [393, 411] width 131 height 16
type input "20"
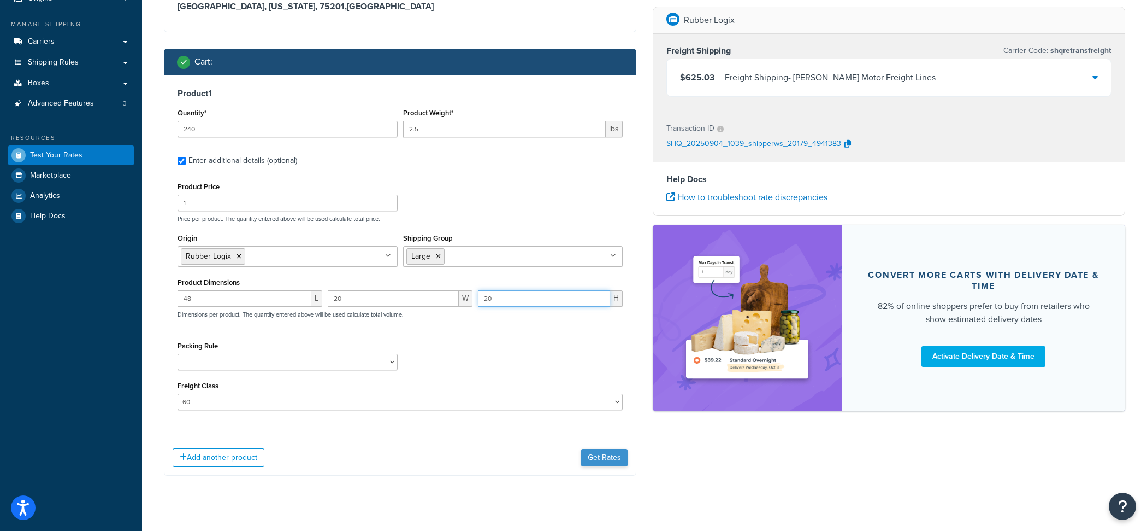
type input "20"
click at [616, 460] on button "Get Rates" at bounding box center [604, 457] width 46 height 17
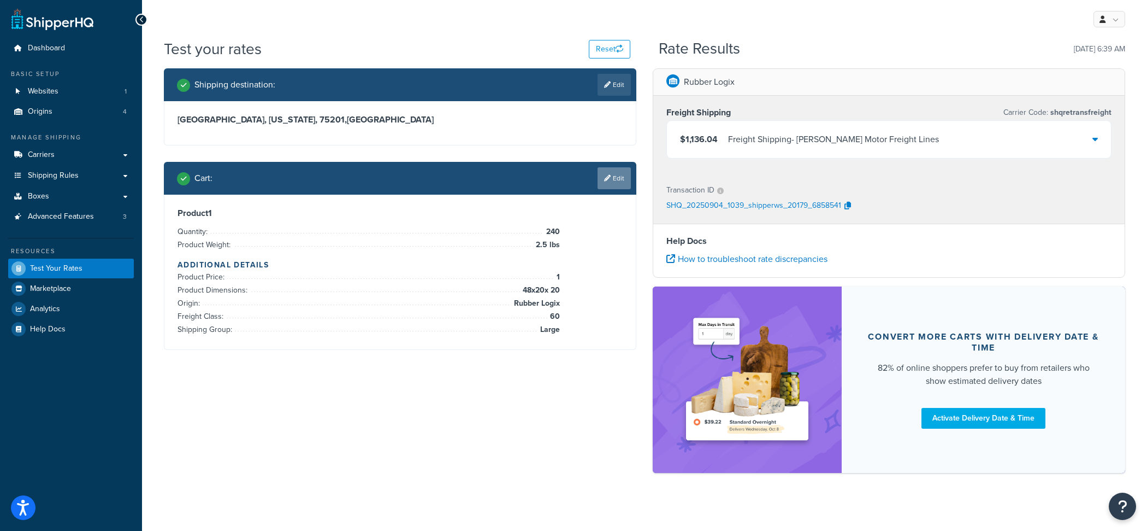
click at [610, 178] on link "Edit" at bounding box center [614, 178] width 33 height 22
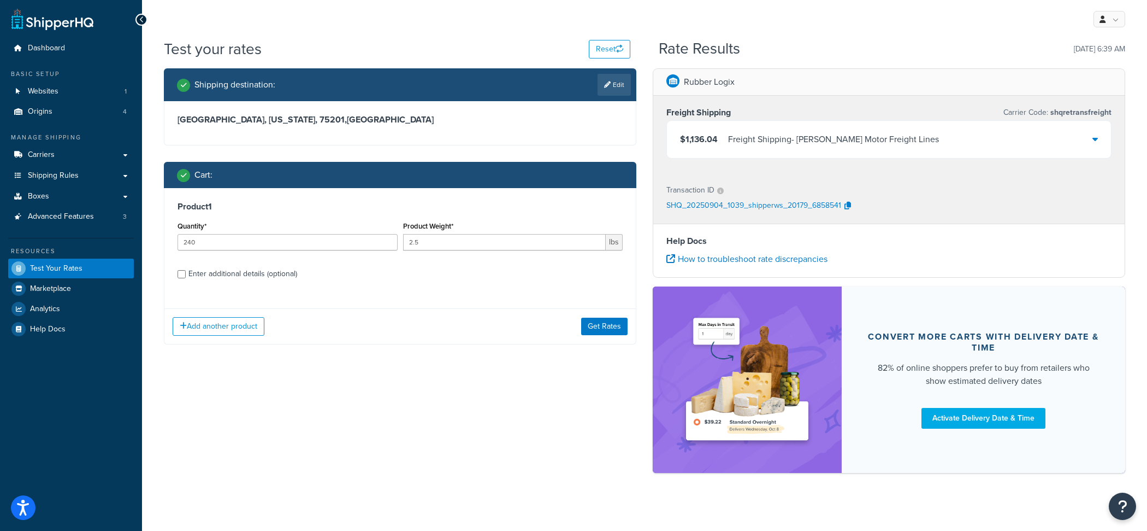
click at [322, 278] on label "Enter additional details (optional)" at bounding box center [406, 272] width 434 height 17
click at [186, 278] on input "Enter additional details (optional)" at bounding box center [182, 274] width 8 height 8
checkbox input "true"
select select "60"
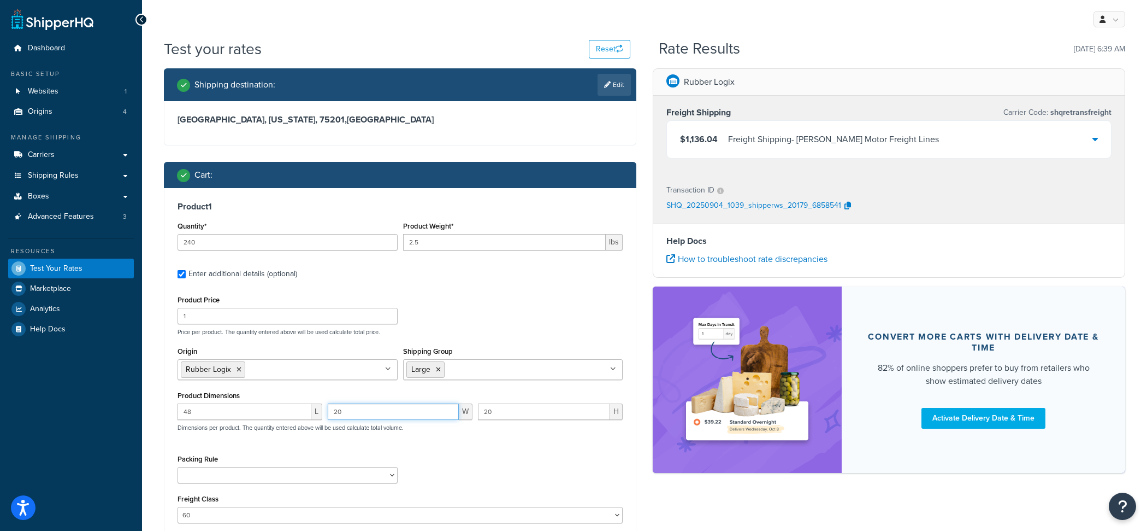
click at [367, 414] on input "20" at bounding box center [393, 411] width 131 height 16
type input "30"
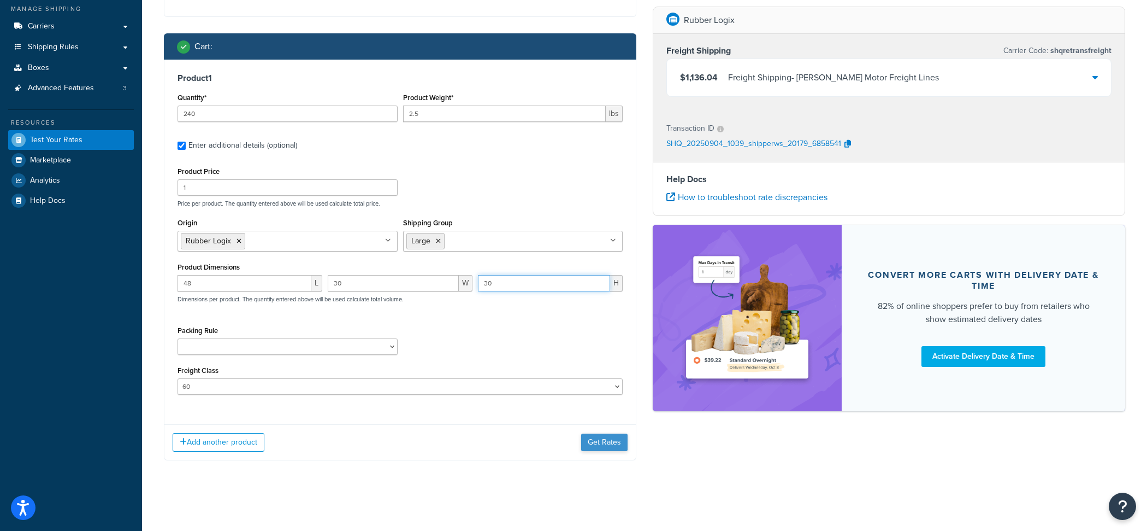
type input "30"
click at [585, 450] on button "Get Rates" at bounding box center [604, 441] width 46 height 17
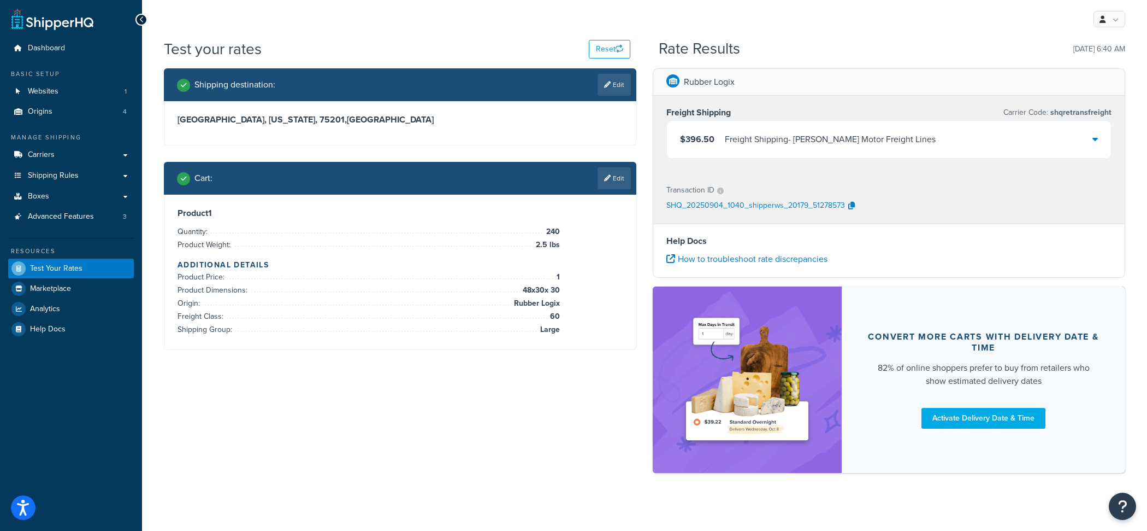
click at [736, 145] on div "Freight Shipping - Saia Motor Freight Lines" at bounding box center [830, 139] width 211 height 15
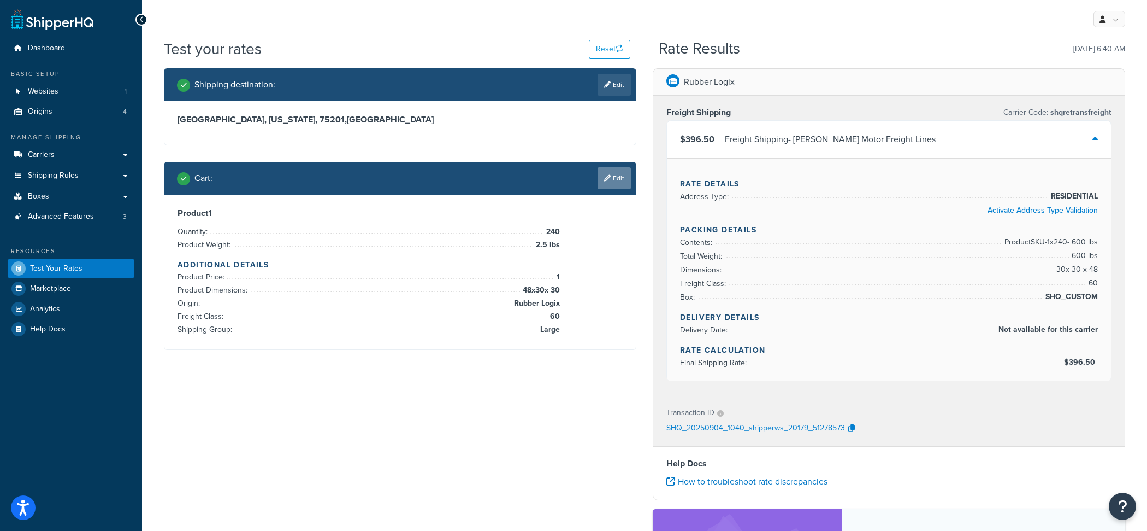
click at [613, 185] on link "Edit" at bounding box center [614, 178] width 33 height 22
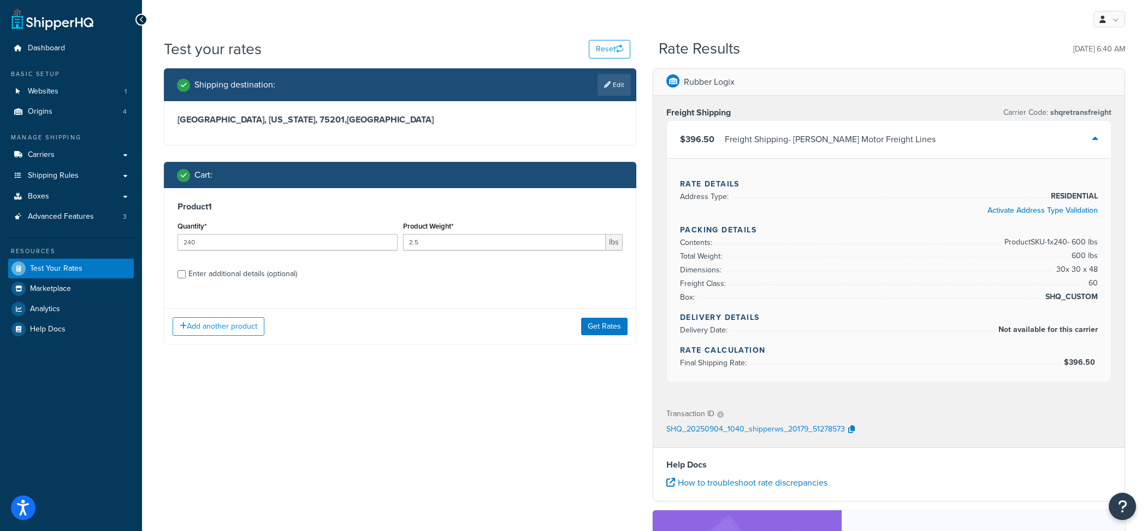
click at [254, 279] on div "Enter additional details (optional)" at bounding box center [243, 273] width 109 height 15
click at [186, 278] on input "Enter additional details (optional)" at bounding box center [182, 274] width 8 height 8
checkbox input "true"
select select "60"
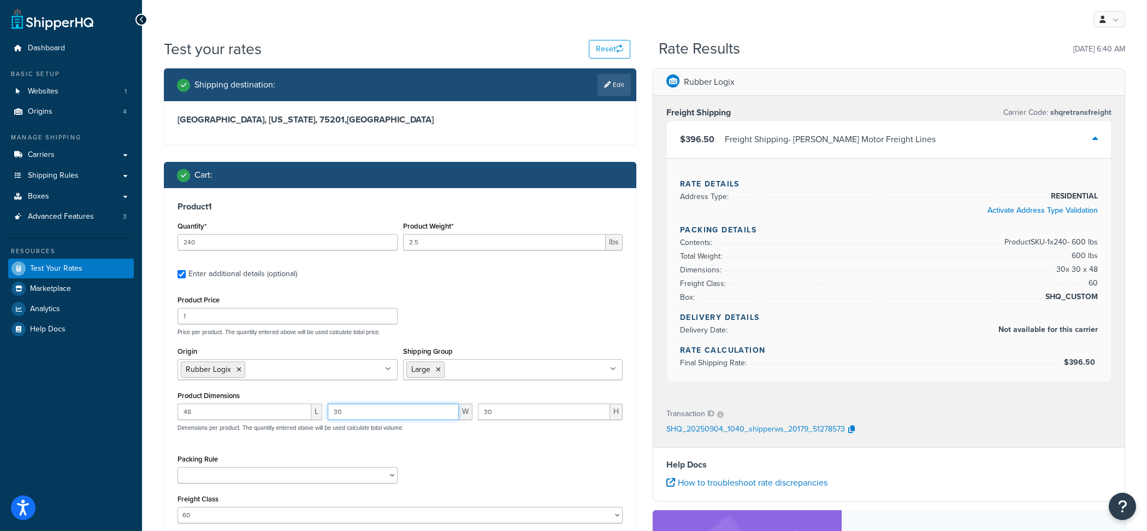
click at [385, 415] on input "30" at bounding box center [393, 411] width 131 height 16
type input "20"
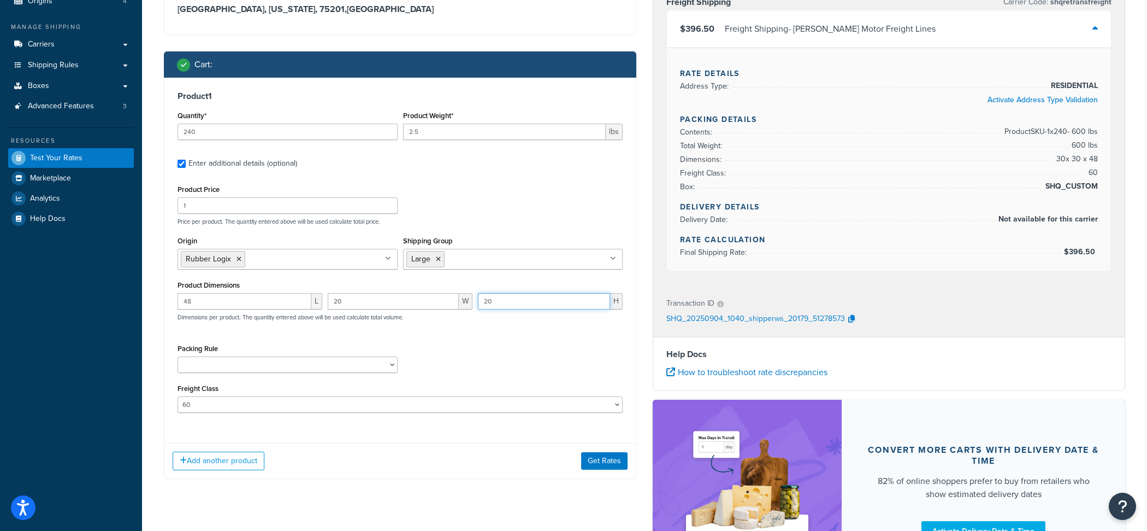
scroll to position [164, 0]
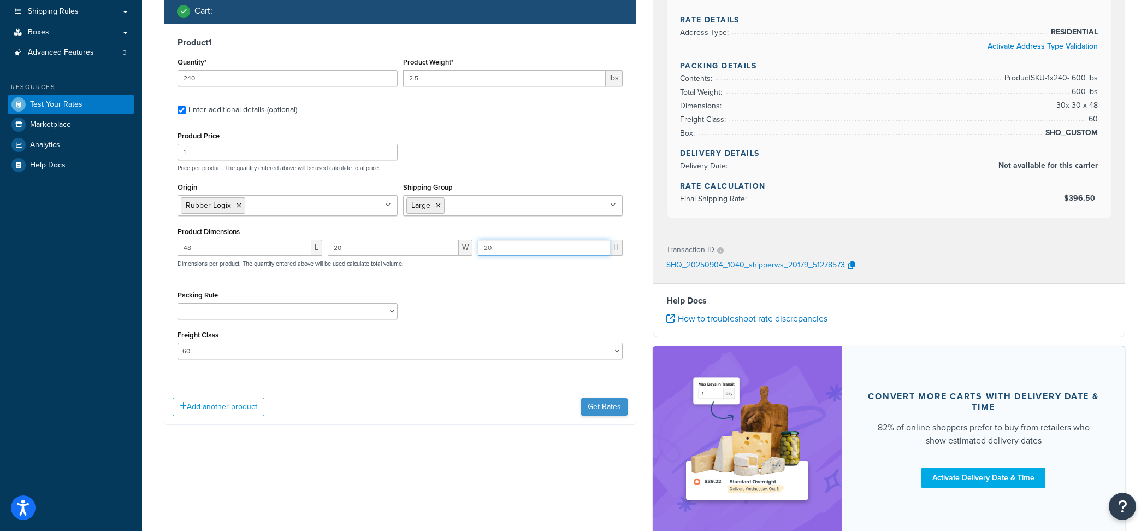
type input "20"
click at [622, 413] on button "Get Rates" at bounding box center [604, 406] width 46 height 17
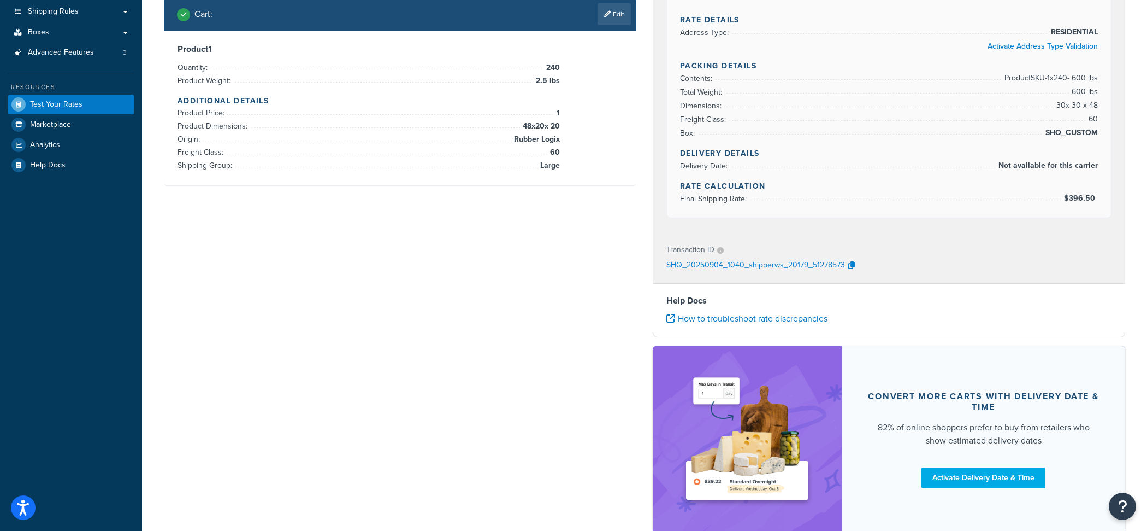
scroll to position [0, 0]
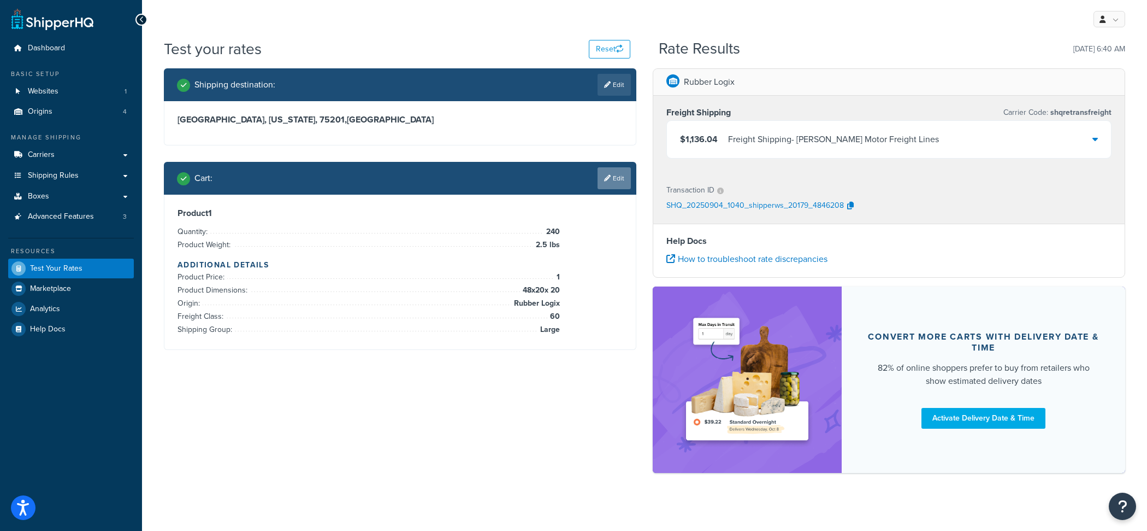
drag, startPoint x: 704, startPoint y: 136, endPoint x: 616, endPoint y: 178, distance: 97.8
click at [704, 136] on span "$1,136.04" at bounding box center [699, 139] width 38 height 13
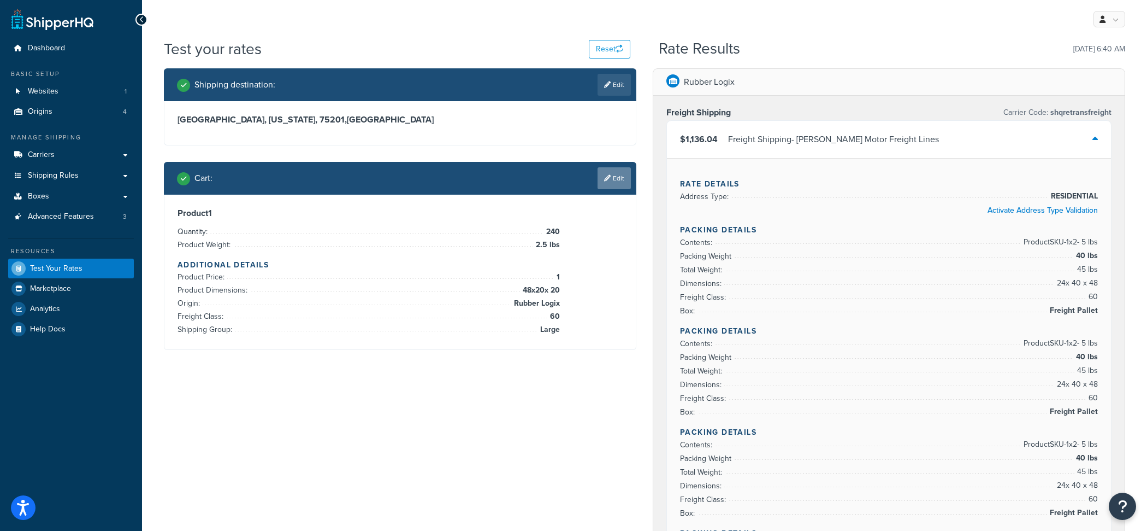
click at [622, 182] on link "Edit" at bounding box center [614, 178] width 33 height 22
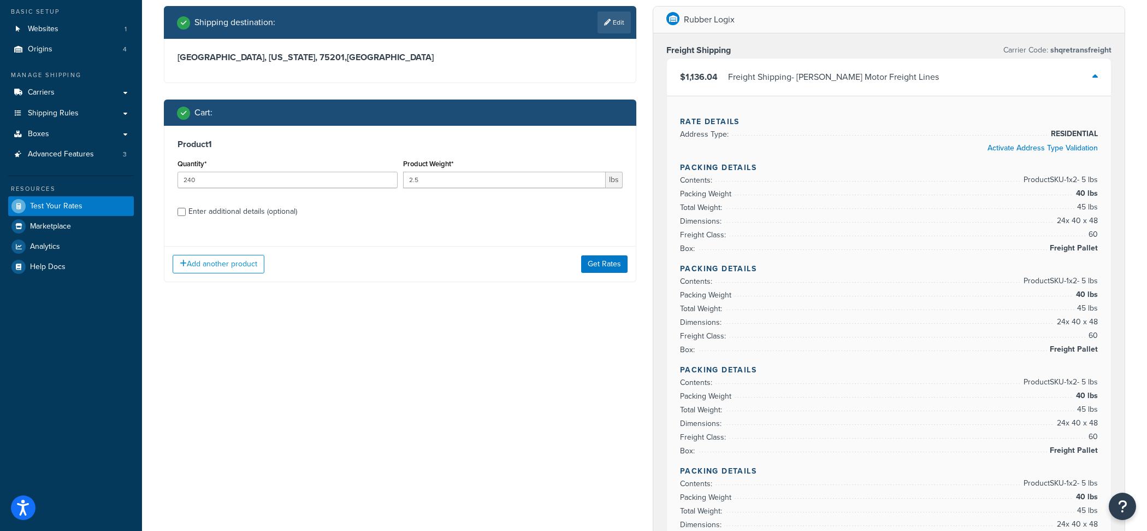
scroll to position [66, 0]
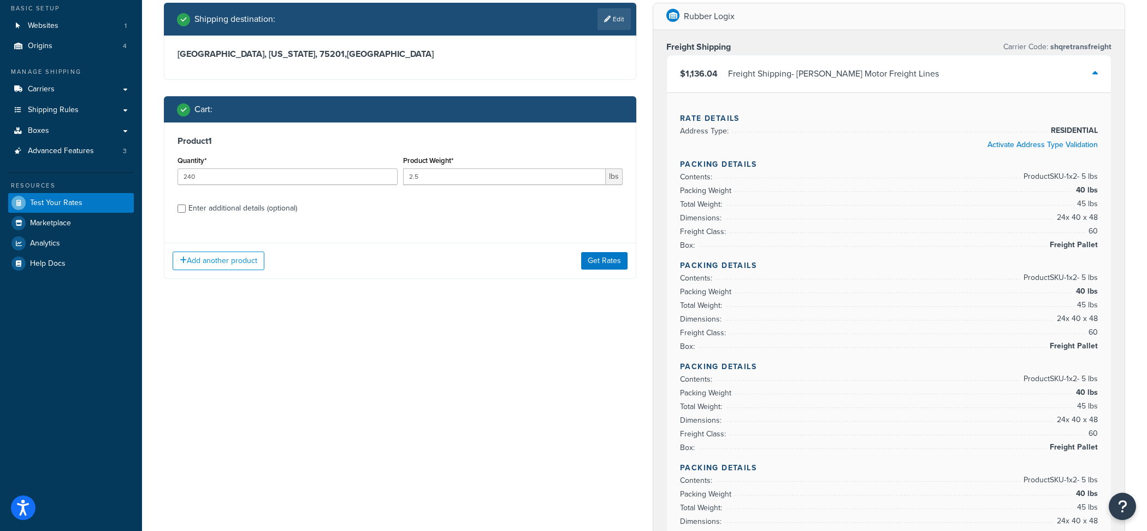
click at [288, 201] on div "Enter additional details (optional)" at bounding box center [243, 208] width 109 height 15
click at [186, 204] on input "Enter additional details (optional)" at bounding box center [182, 208] width 8 height 8
checkbox input "true"
select select "60"
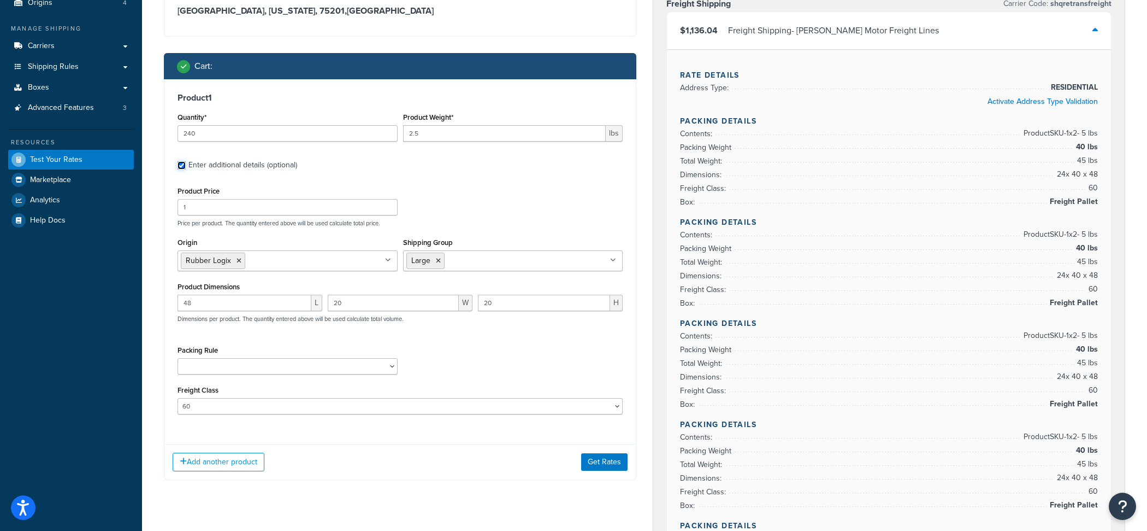
scroll to position [110, 0]
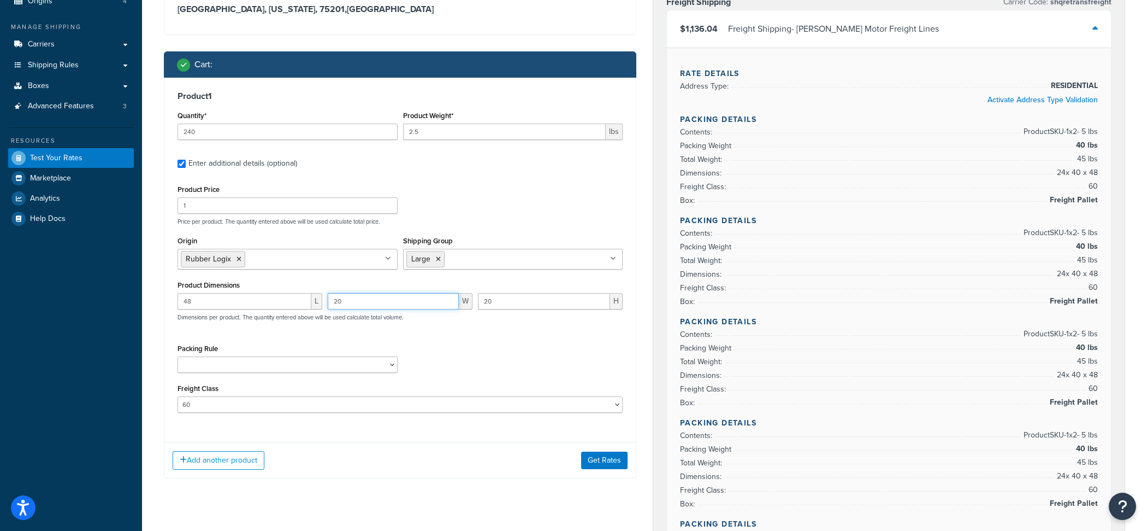
click at [385, 299] on input "20" at bounding box center [393, 301] width 131 height 16
type input "40"
type input "3"
type input "40"
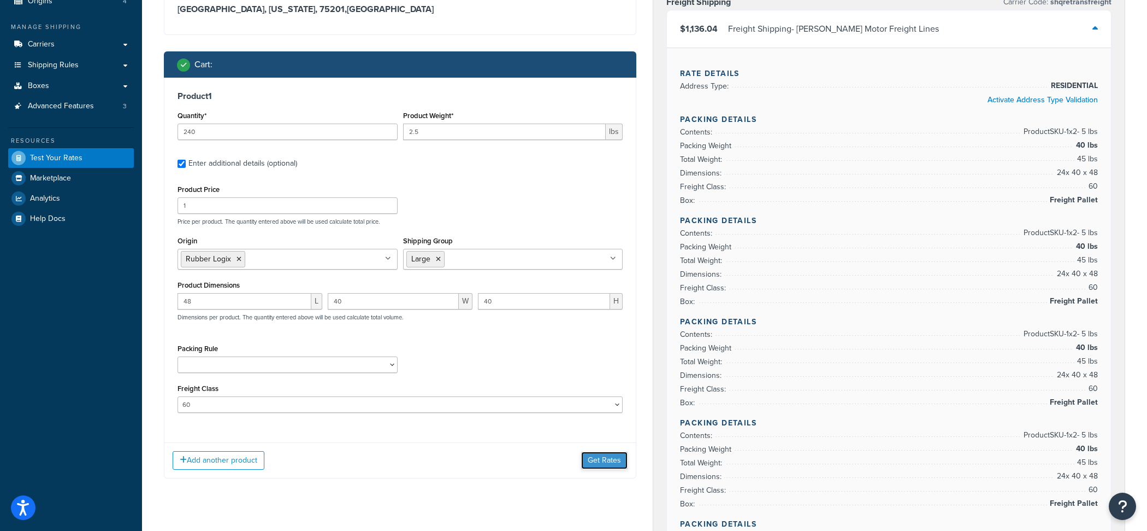
click at [613, 457] on button "Get Rates" at bounding box center [604, 459] width 46 height 17
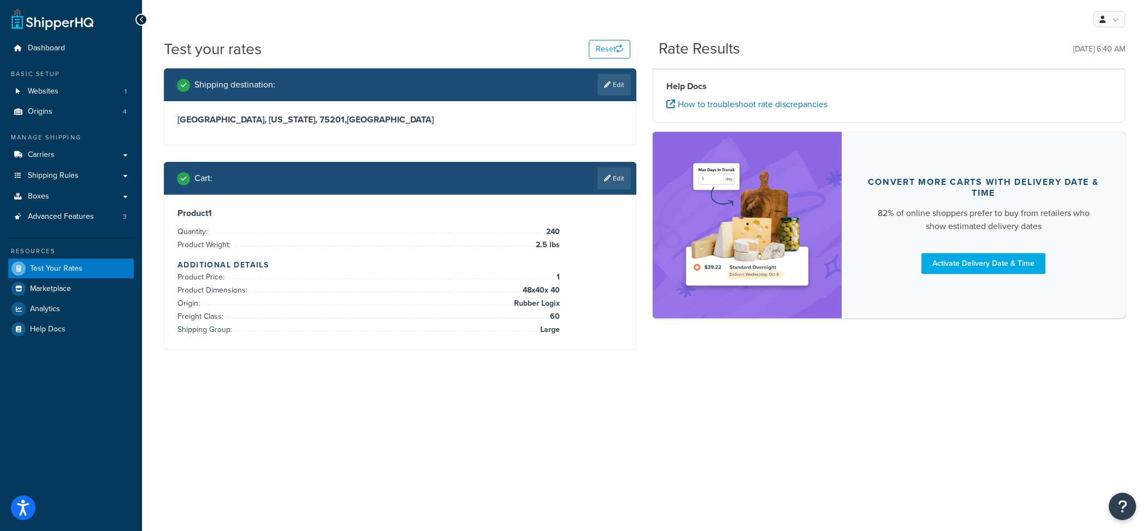
scroll to position [0, 0]
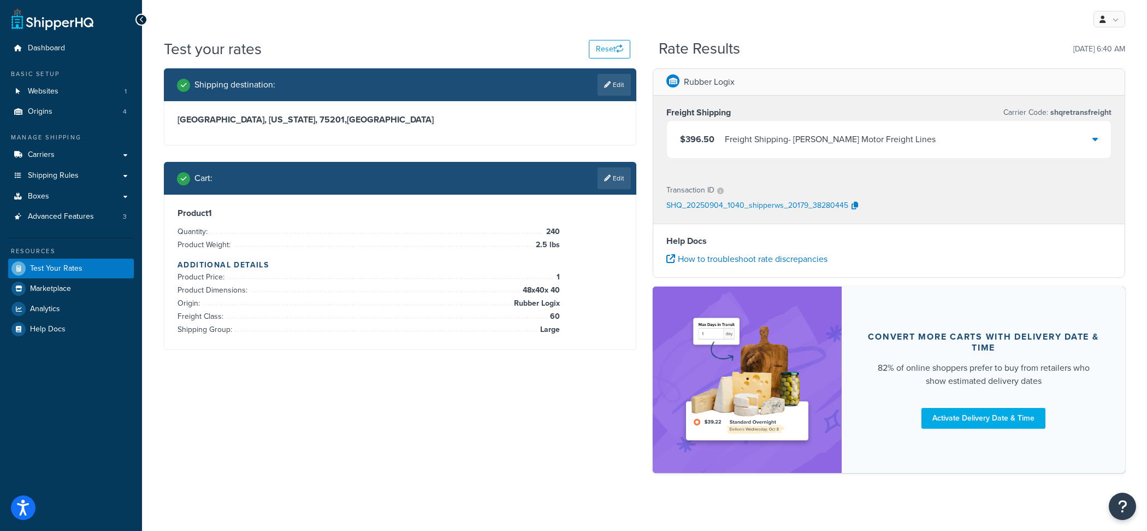
click at [719, 138] on div "$396.50 Freight Shipping - Saia Motor Freight Lines" at bounding box center [808, 139] width 256 height 15
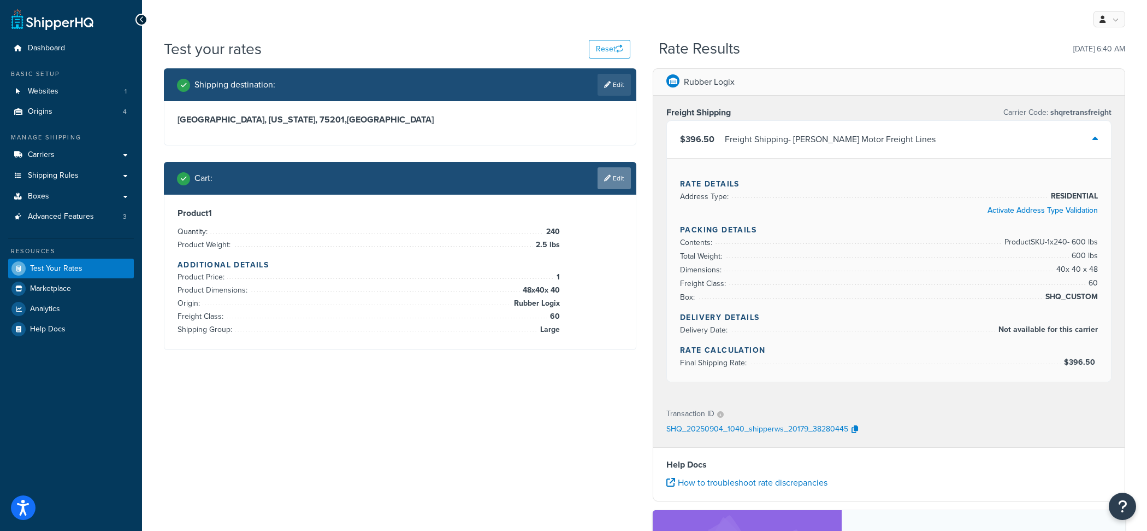
click at [614, 181] on link "Edit" at bounding box center [614, 178] width 33 height 22
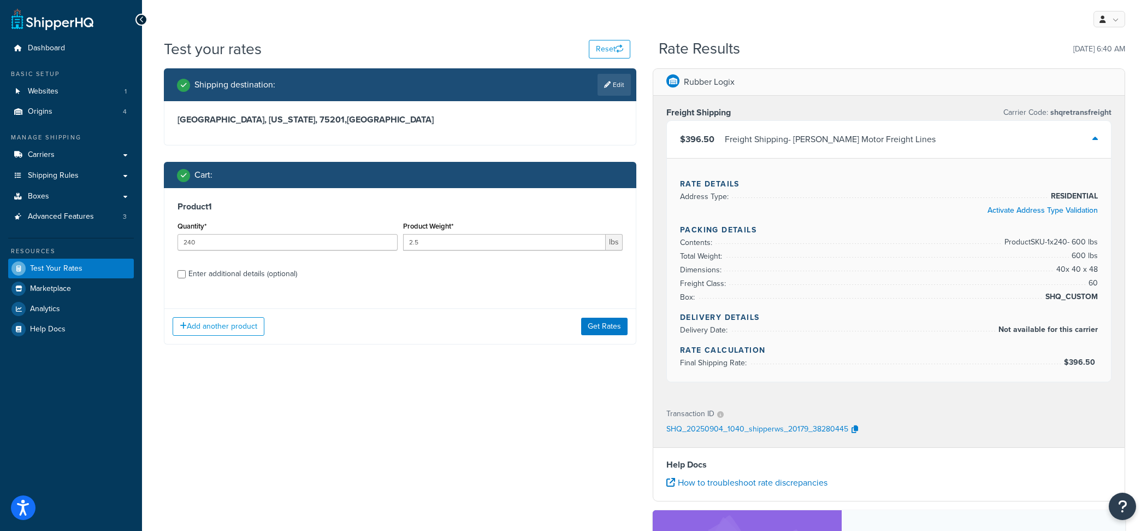
click at [375, 276] on label "Enter additional details (optional)" at bounding box center [406, 272] width 434 height 17
click at [186, 276] on input "Enter additional details (optional)" at bounding box center [182, 274] width 8 height 8
checkbox input "true"
select select "60"
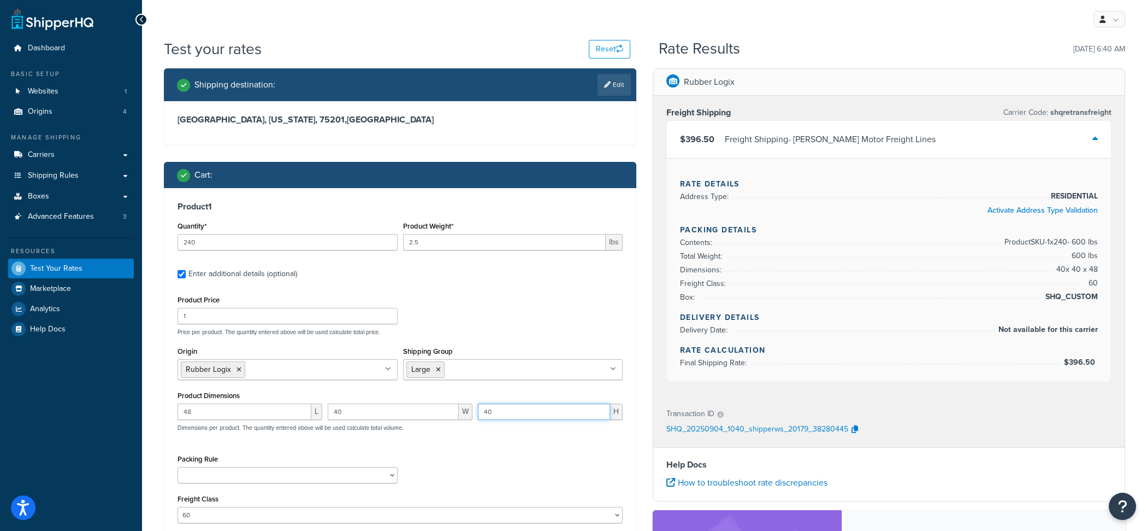
click at [519, 404] on input "40" at bounding box center [544, 411] width 132 height 16
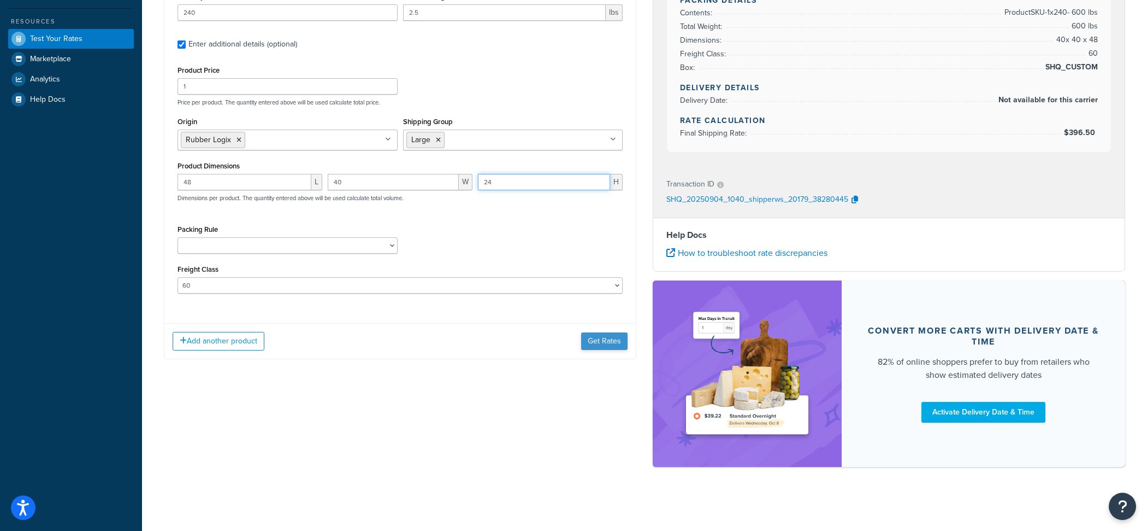
type input "24"
click at [604, 340] on button "Get Rates" at bounding box center [604, 340] width 46 height 17
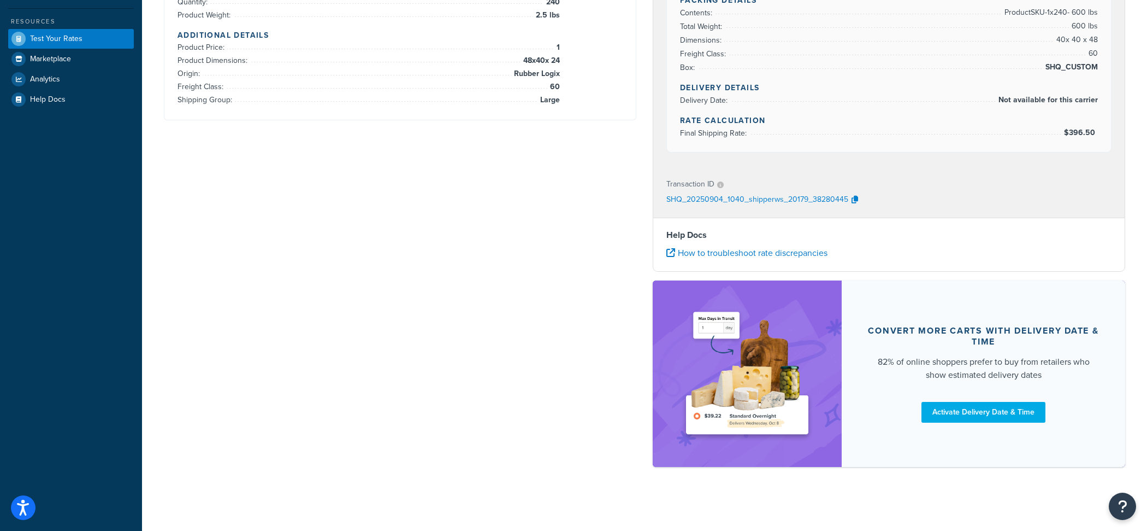
scroll to position [0, 0]
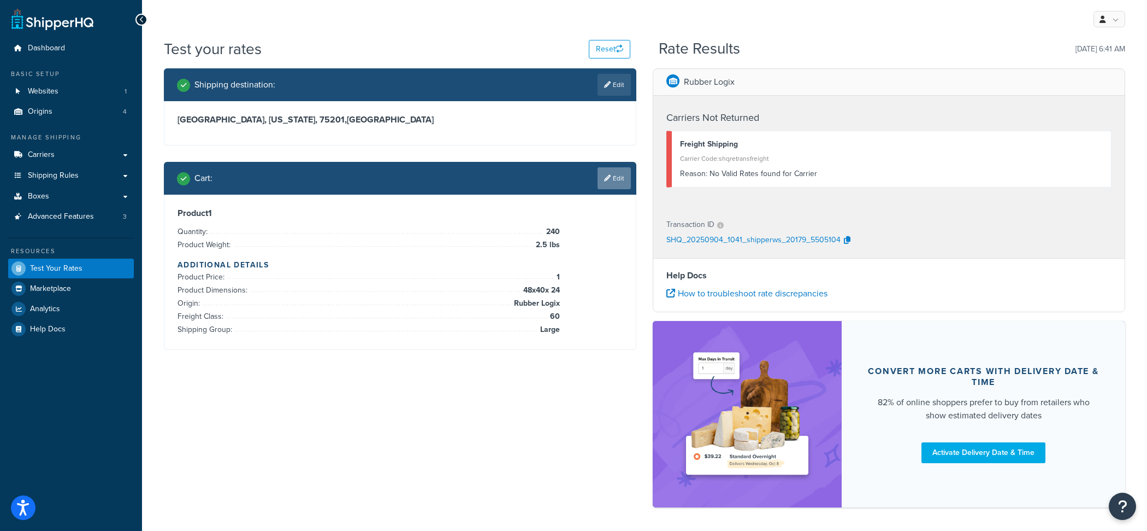
click at [616, 183] on link "Edit" at bounding box center [614, 178] width 33 height 22
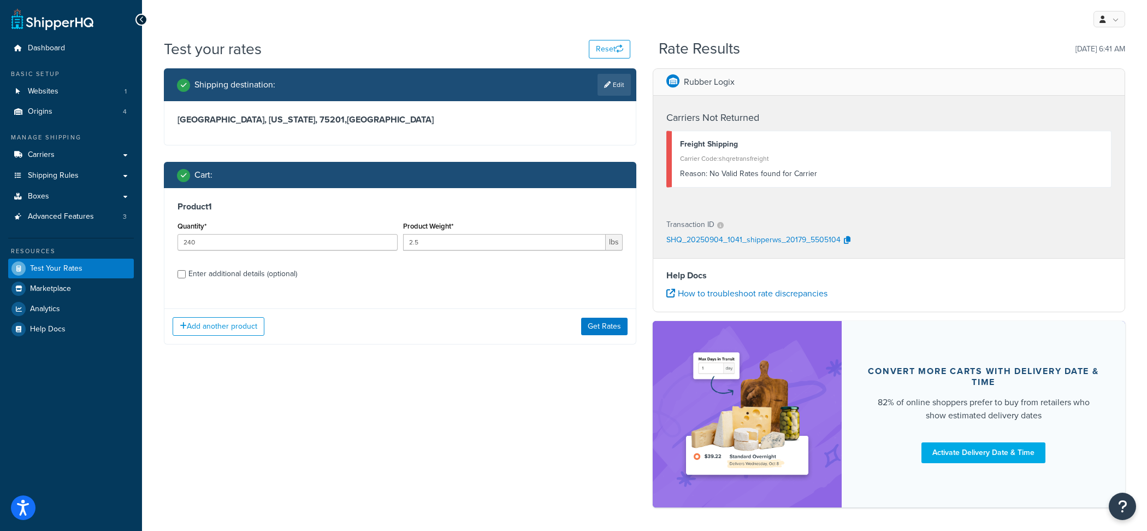
click at [302, 280] on label "Enter additional details (optional)" at bounding box center [406, 272] width 434 height 17
click at [186, 278] on input "Enter additional details (optional)" at bounding box center [182, 274] width 8 height 8
checkbox input "true"
select select "60"
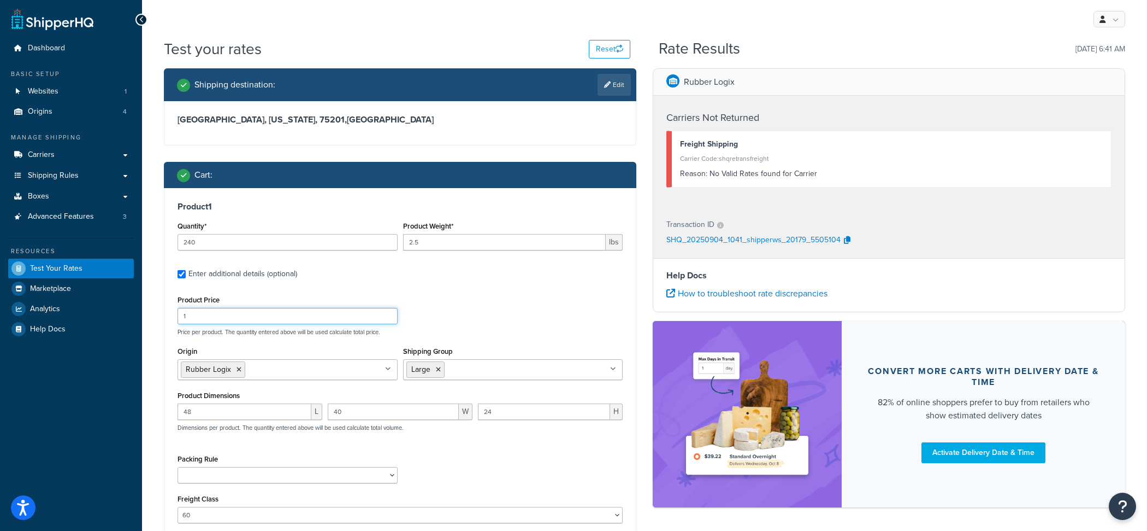
click at [248, 317] on input "1" at bounding box center [288, 316] width 220 height 16
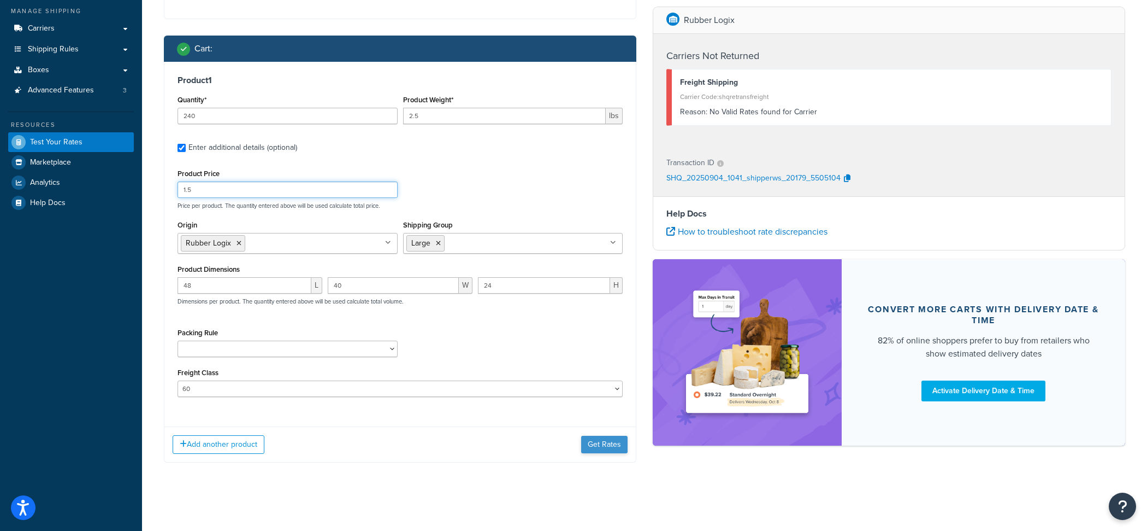
type input "1.5"
click at [601, 441] on button "Get Rates" at bounding box center [604, 444] width 46 height 17
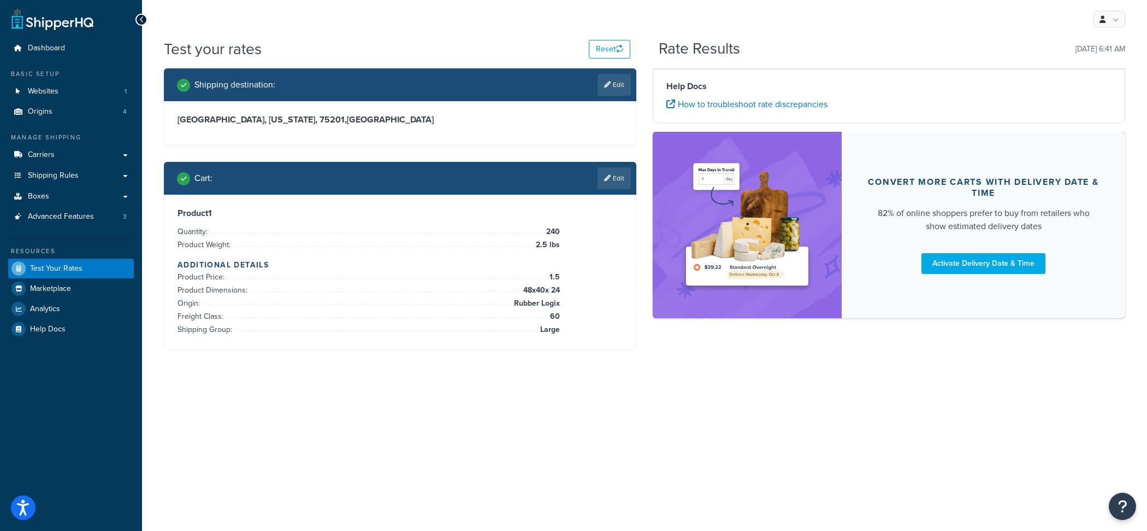
scroll to position [0, 0]
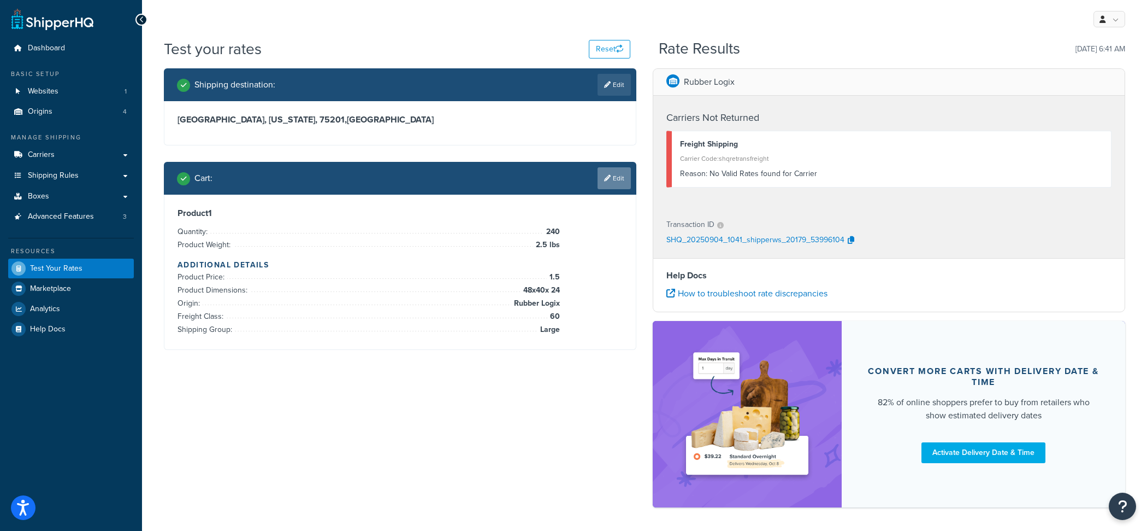
click at [606, 174] on link "Edit" at bounding box center [614, 178] width 33 height 22
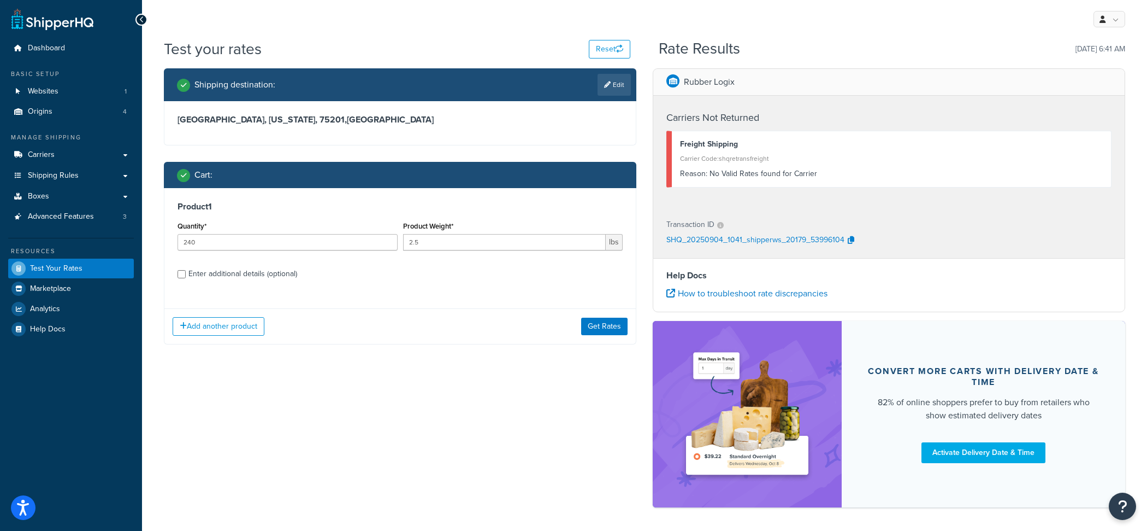
click at [298, 272] on label "Enter additional details (optional)" at bounding box center [406, 272] width 434 height 17
click at [186, 272] on input "Enter additional details (optional)" at bounding box center [182, 274] width 8 height 8
checkbox input "true"
select select "60"
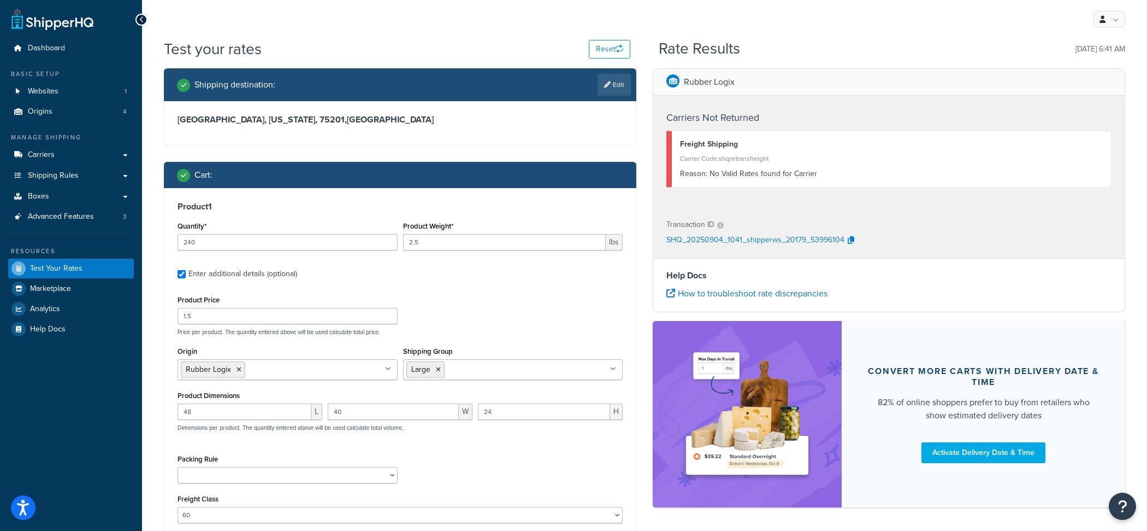
click at [478, 368] on input "Shipping Group" at bounding box center [496, 369] width 97 height 12
click at [342, 395] on div "Product Dimensions 48 L 40 W 24 H Dimensions per product. The quantity entered …" at bounding box center [400, 415] width 445 height 55
click at [506, 400] on div "Product Dimensions 48 L 40 W 24 H Dimensions per product. The quantity entered …" at bounding box center [400, 415] width 445 height 55
click at [506, 401] on div "Product Dimensions 48 L 40 W 24 H Dimensions per product. The quantity entered …" at bounding box center [400, 415] width 445 height 55
click at [506, 405] on input "24" at bounding box center [544, 411] width 132 height 16
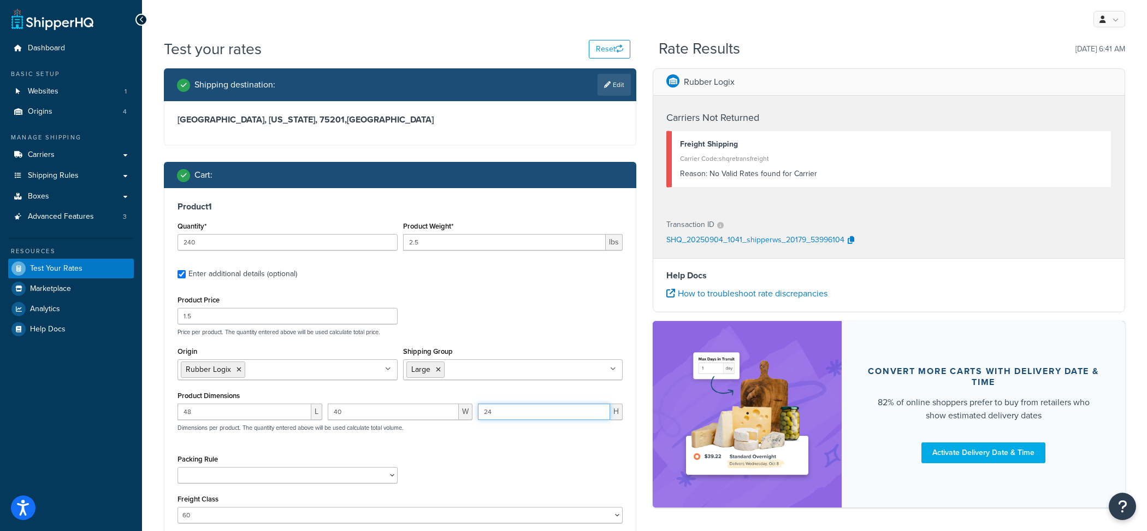
click at [504, 411] on input "24" at bounding box center [544, 411] width 132 height 16
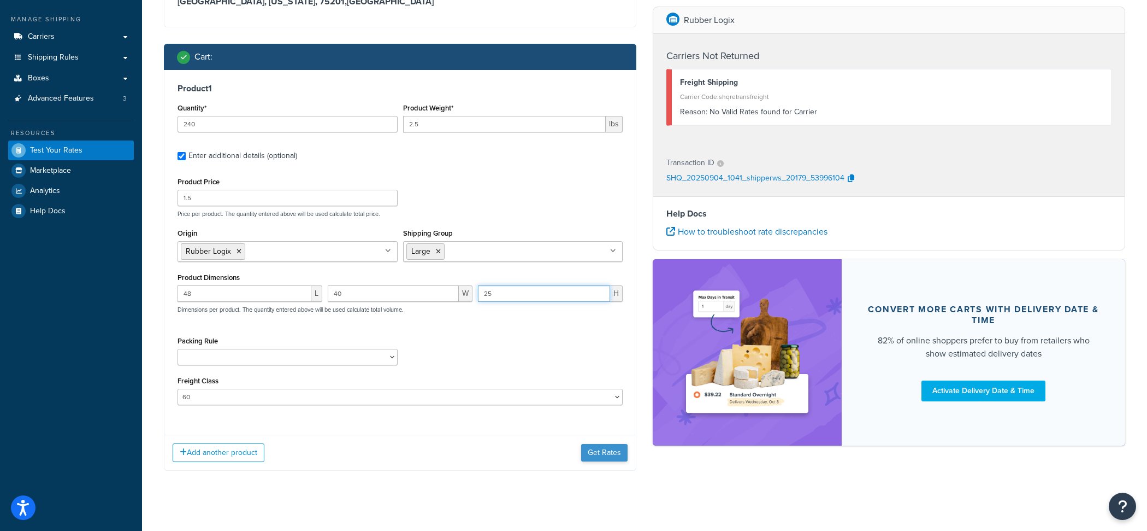
type input "25"
click at [621, 461] on button "Get Rates" at bounding box center [604, 452] width 46 height 17
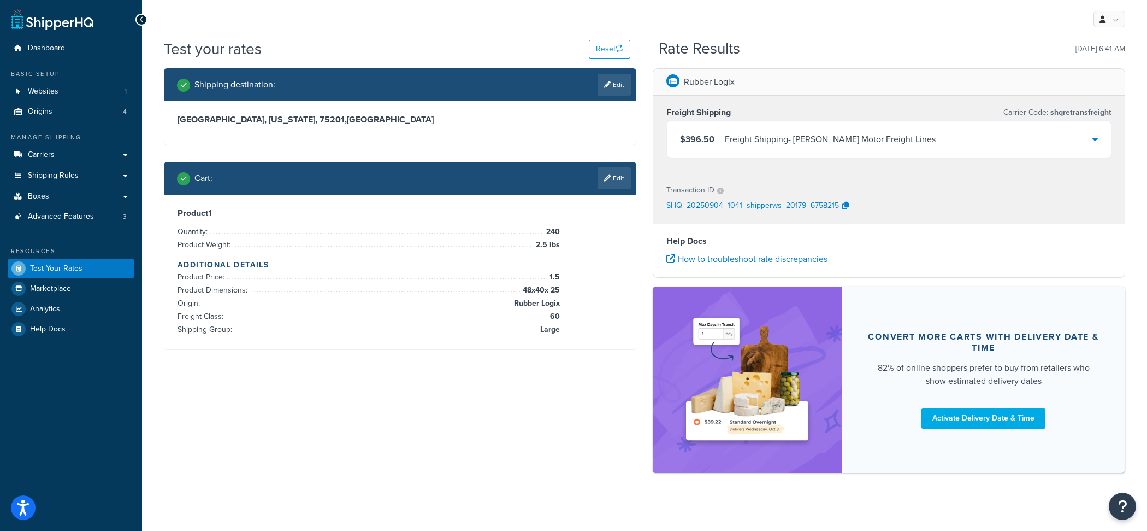
click at [698, 133] on span "$396.50" at bounding box center [697, 139] width 34 height 13
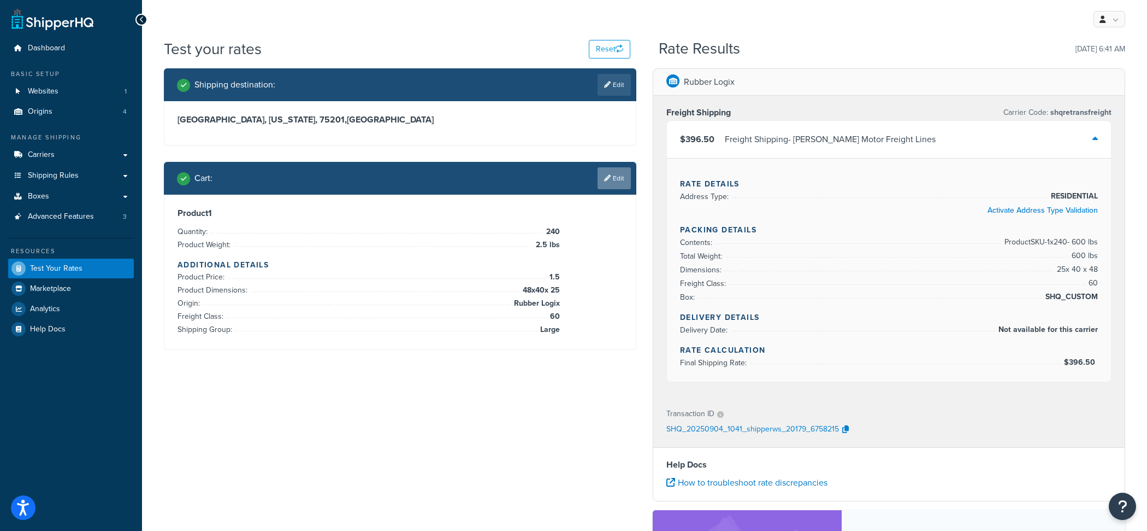
click at [626, 182] on link "Edit" at bounding box center [614, 178] width 33 height 22
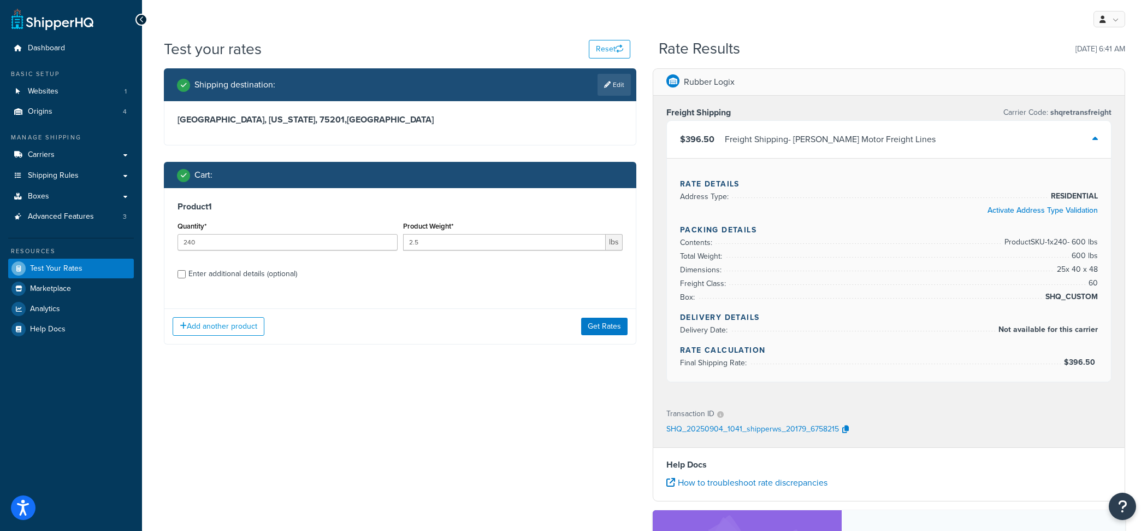
click at [335, 265] on label "Enter additional details (optional)" at bounding box center [406, 272] width 434 height 17
click at [186, 270] on input "Enter additional details (optional)" at bounding box center [182, 274] width 8 height 8
checkbox input "true"
select select "60"
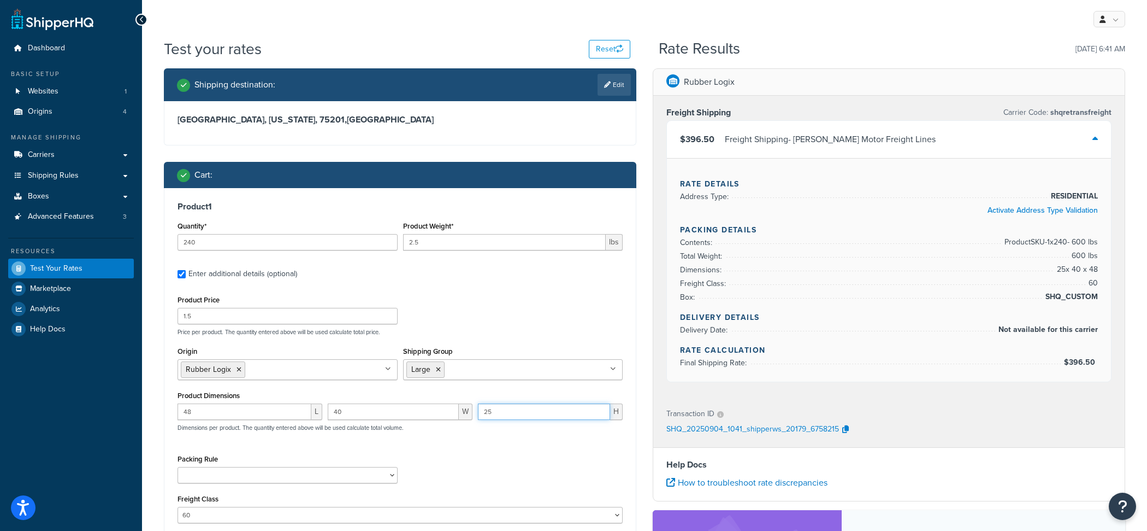
click at [512, 416] on input "25" at bounding box center [544, 411] width 132 height 16
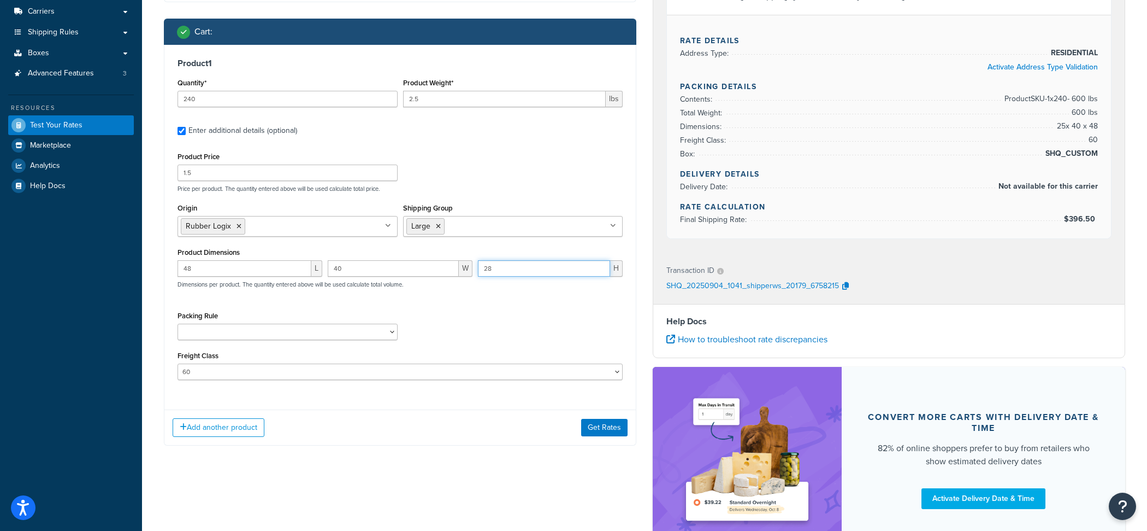
scroll to position [169, 0]
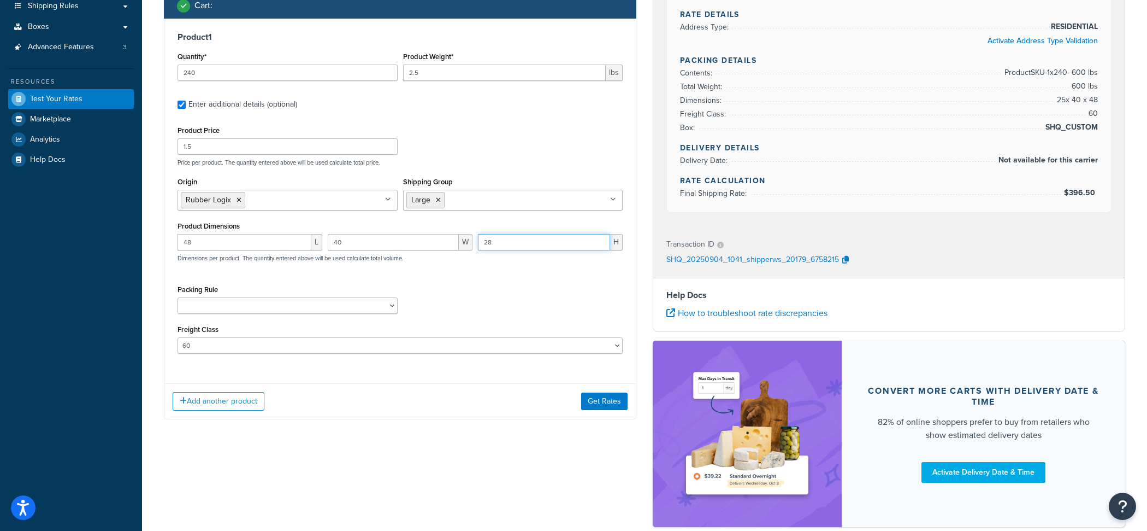
type input "28"
click at [621, 410] on div "Add another product Get Rates" at bounding box center [400, 401] width 472 height 36
click at [620, 408] on button "Get Rates" at bounding box center [604, 400] width 46 height 17
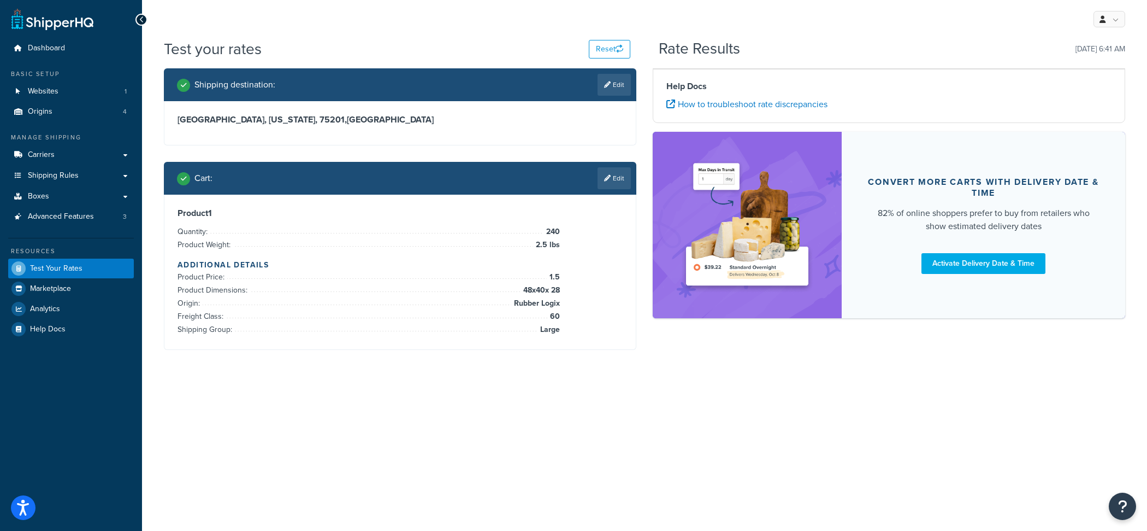
scroll to position [0, 0]
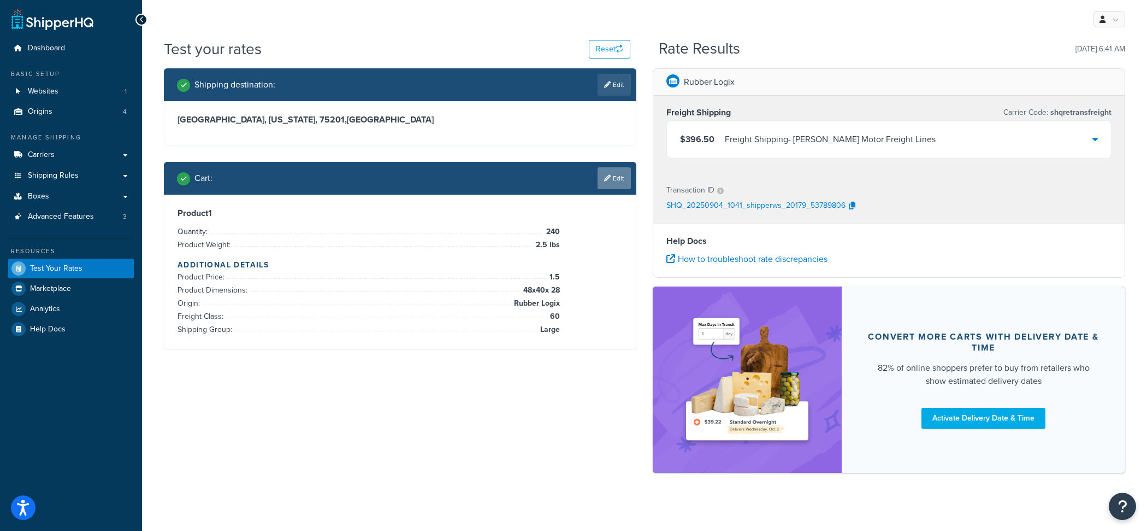
click at [619, 181] on link "Edit" at bounding box center [614, 178] width 33 height 22
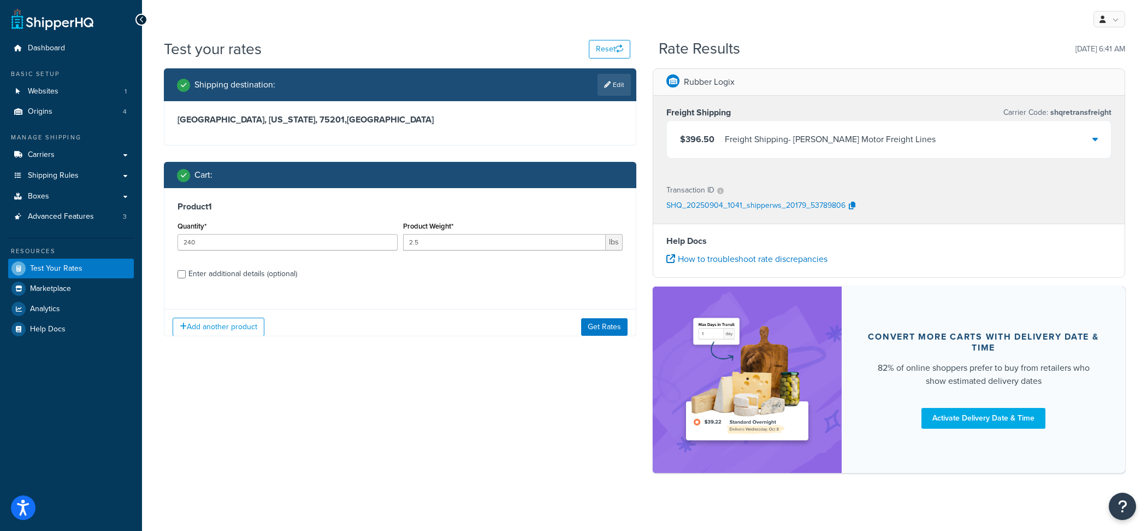
click at [767, 145] on div "Freight Shipping - Saia Motor Freight Lines" at bounding box center [830, 139] width 211 height 15
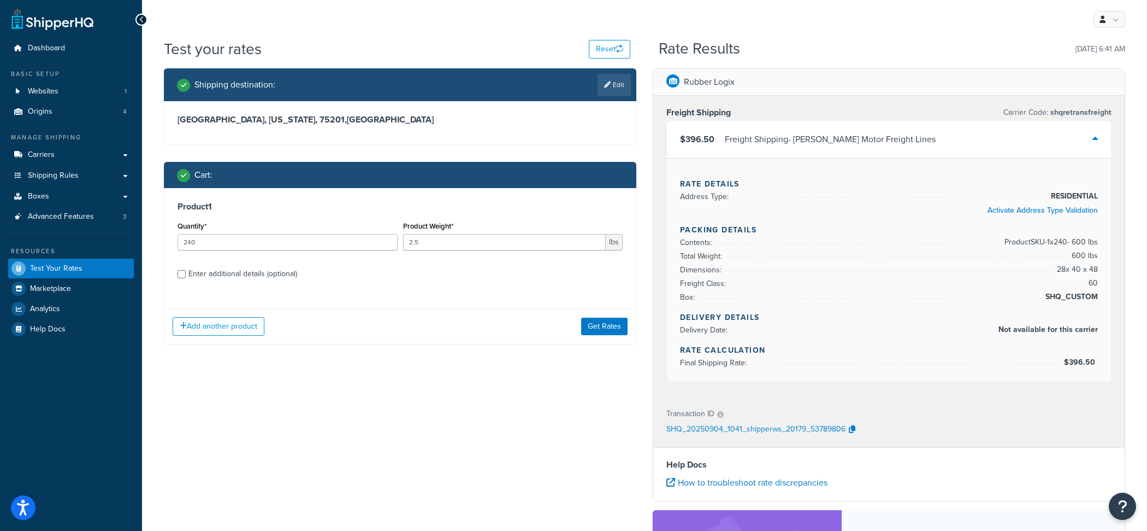
click at [372, 273] on label "Enter additional details (optional)" at bounding box center [406, 272] width 434 height 17
click at [186, 273] on input "Enter additional details (optional)" at bounding box center [182, 274] width 8 height 8
checkbox input "true"
select select "60"
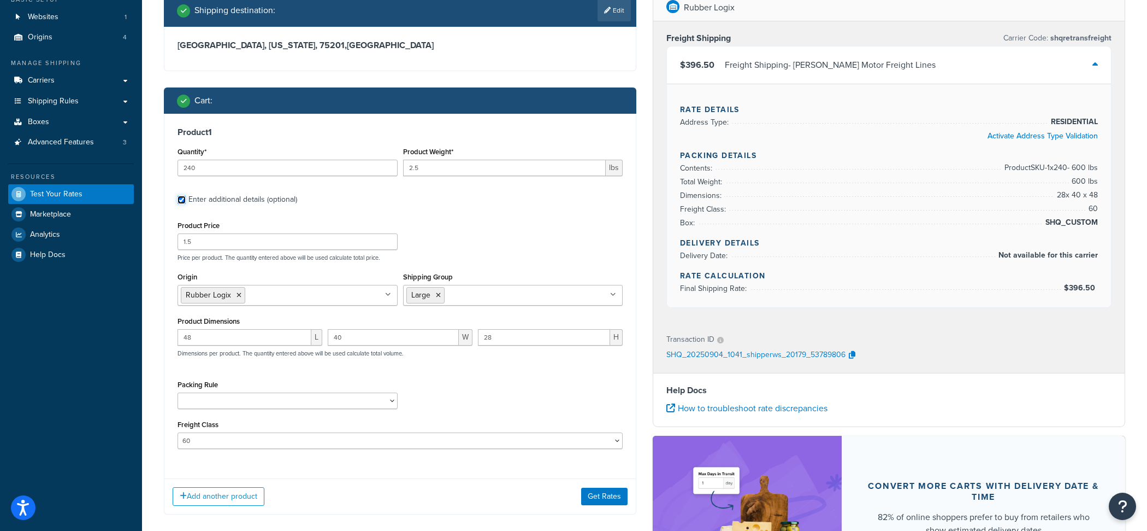
scroll to position [101, 0]
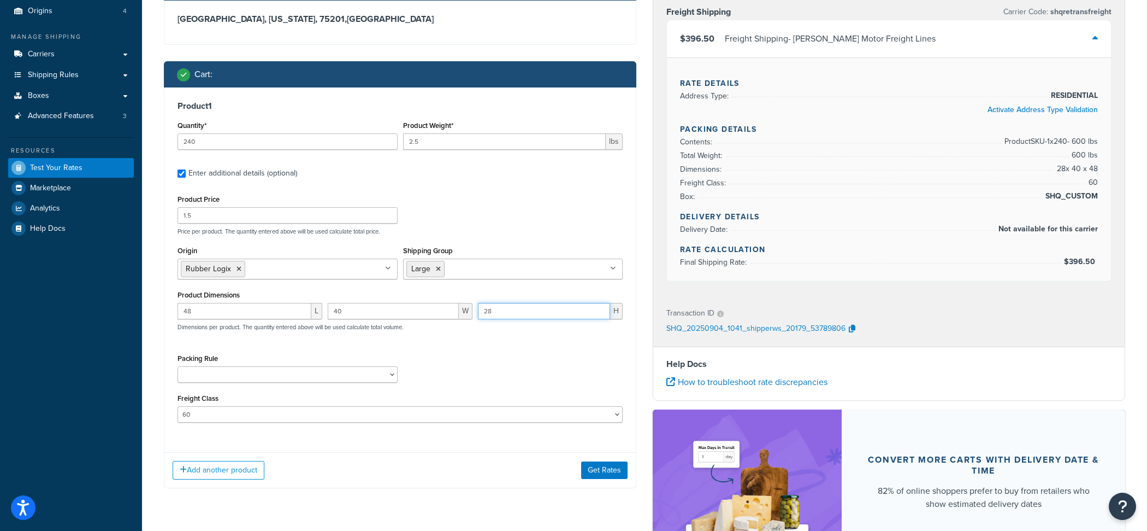
click at [517, 306] on input "28" at bounding box center [544, 311] width 132 height 16
type input "24.5"
click at [613, 475] on button "Get Rates" at bounding box center [604, 469] width 46 height 17
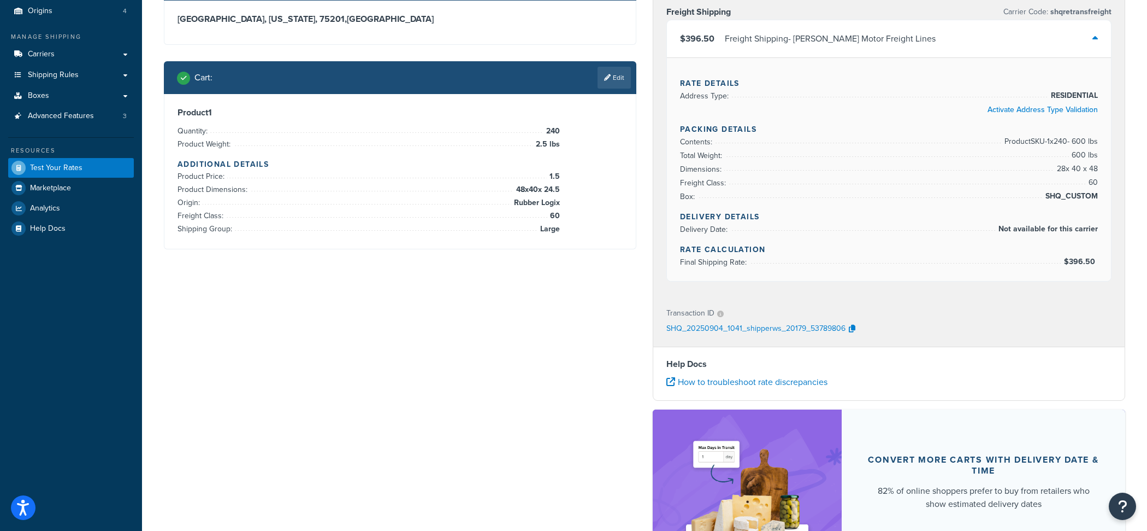
scroll to position [0, 0]
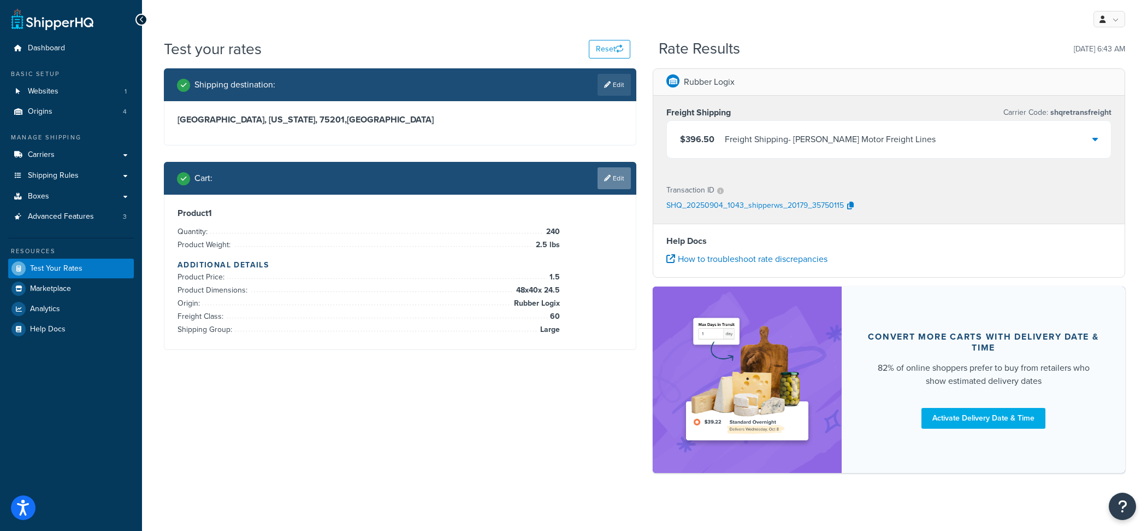
click at [616, 179] on link "Edit" at bounding box center [614, 178] width 33 height 22
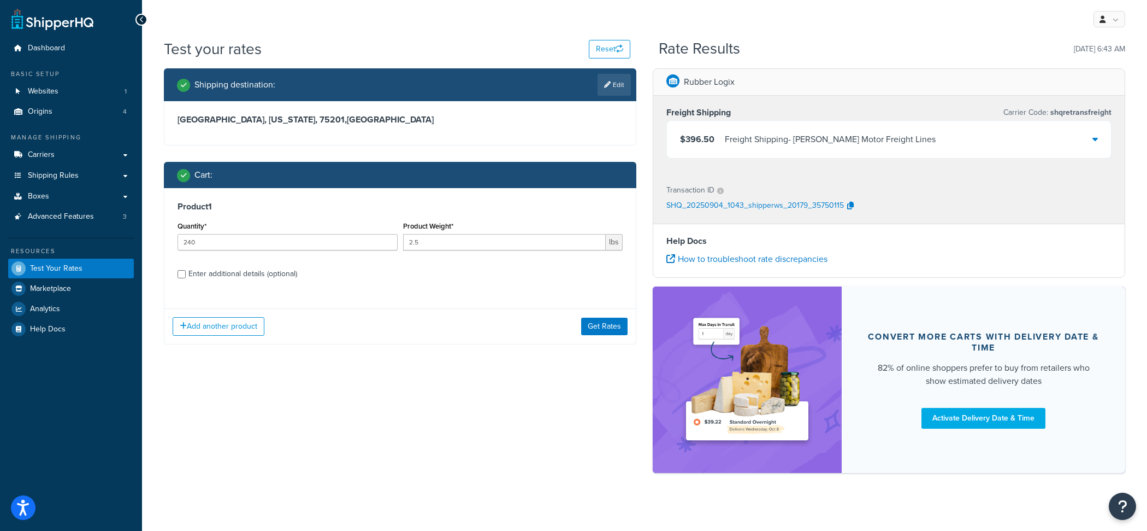
click at [390, 284] on div "Product 1 Quantity* 240 Product Weight* 2.5 lbs Enter additional details (optio…" at bounding box center [400, 244] width 472 height 112
click at [375, 278] on label "Enter additional details (optional)" at bounding box center [406, 272] width 434 height 17
click at [186, 278] on input "Enter additional details (optional)" at bounding box center [182, 274] width 8 height 8
checkbox input "true"
select select "60"
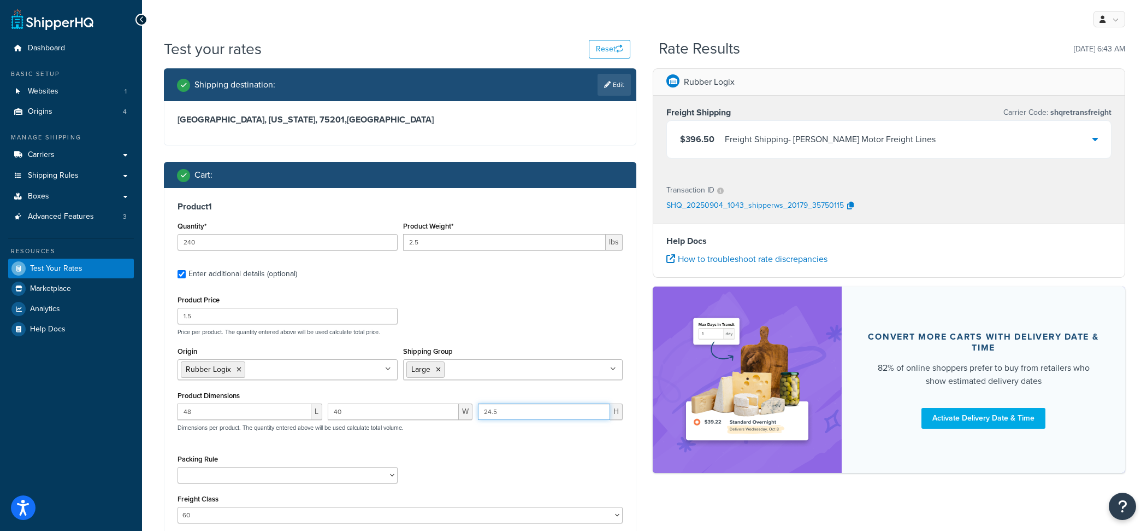
click at [502, 414] on input "24.5" at bounding box center [544, 411] width 132 height 16
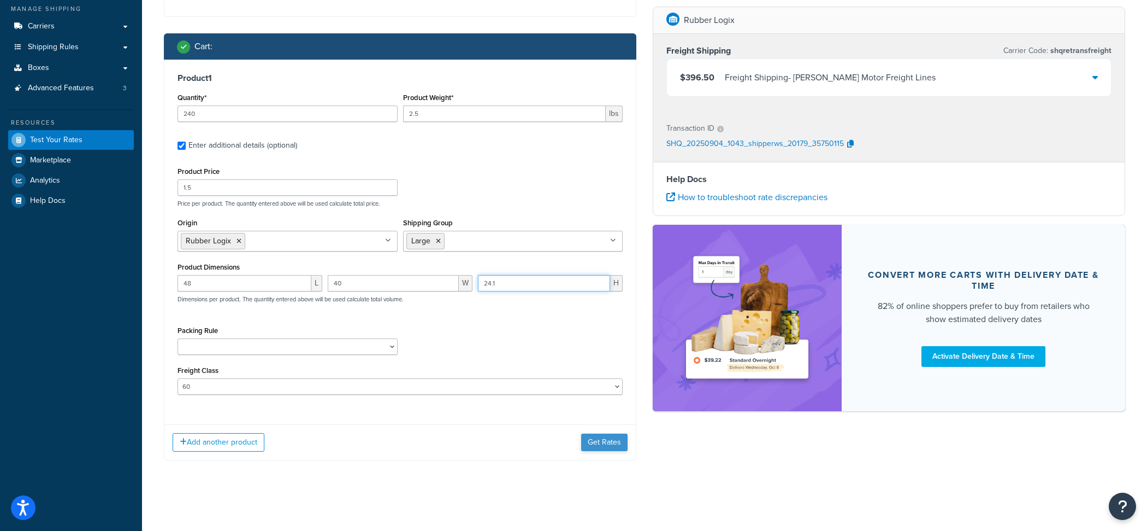
type input "24.1"
click at [603, 448] on button "Get Rates" at bounding box center [604, 441] width 46 height 17
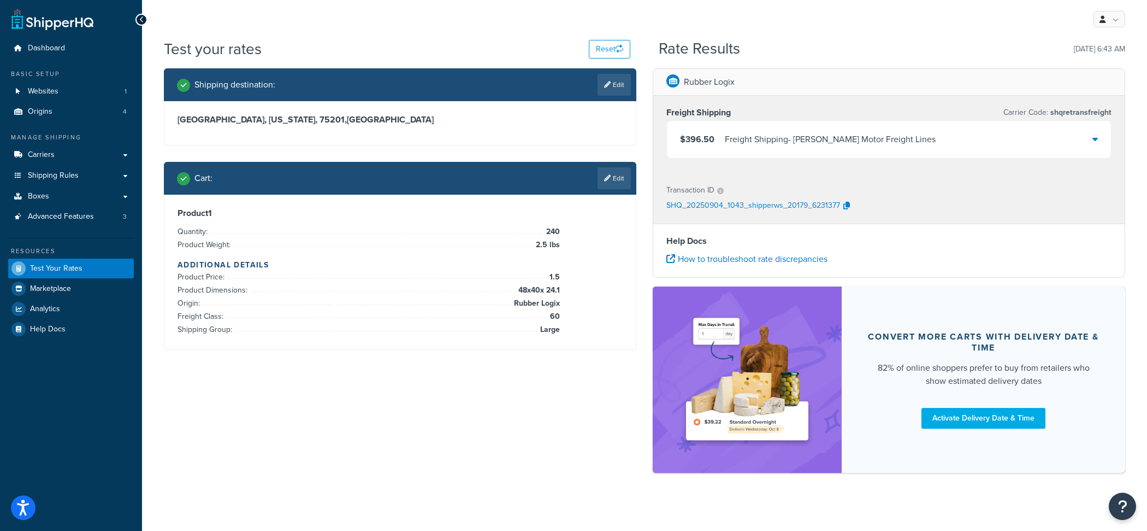
click at [728, 134] on div "Freight Shipping - Saia Motor Freight Lines" at bounding box center [830, 139] width 211 height 15
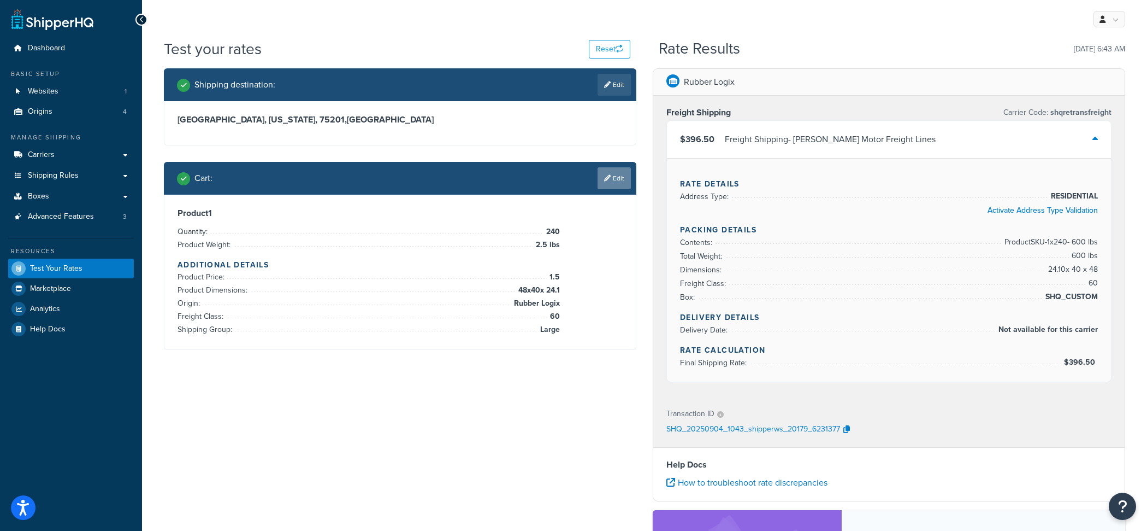
click at [626, 185] on link "Edit" at bounding box center [614, 178] width 33 height 22
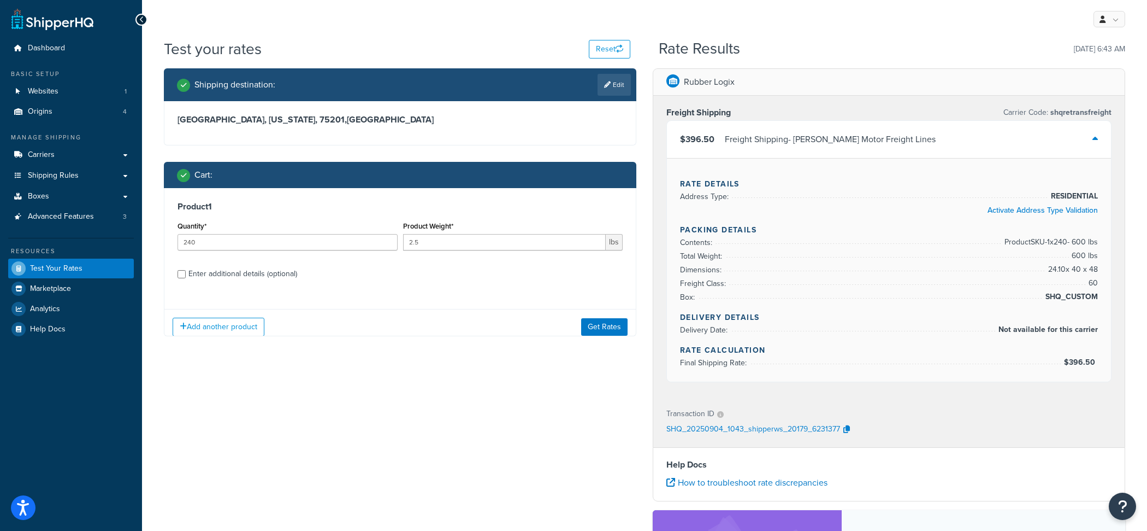
click at [260, 275] on div "Enter additional details (optional)" at bounding box center [243, 273] width 109 height 15
click at [186, 275] on input "Enter additional details (optional)" at bounding box center [182, 274] width 8 height 8
checkbox input "true"
select select "60"
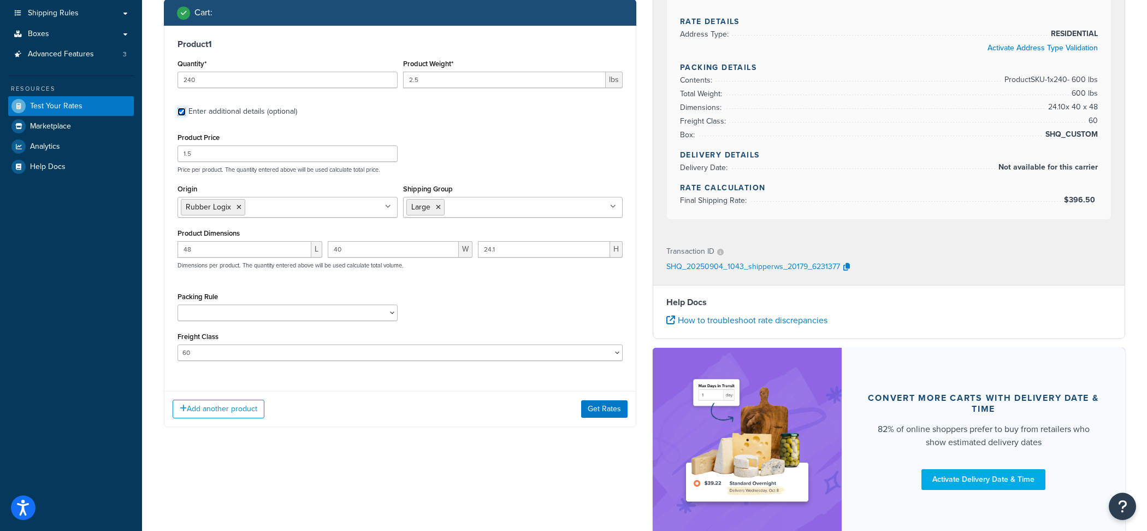
scroll to position [172, 0]
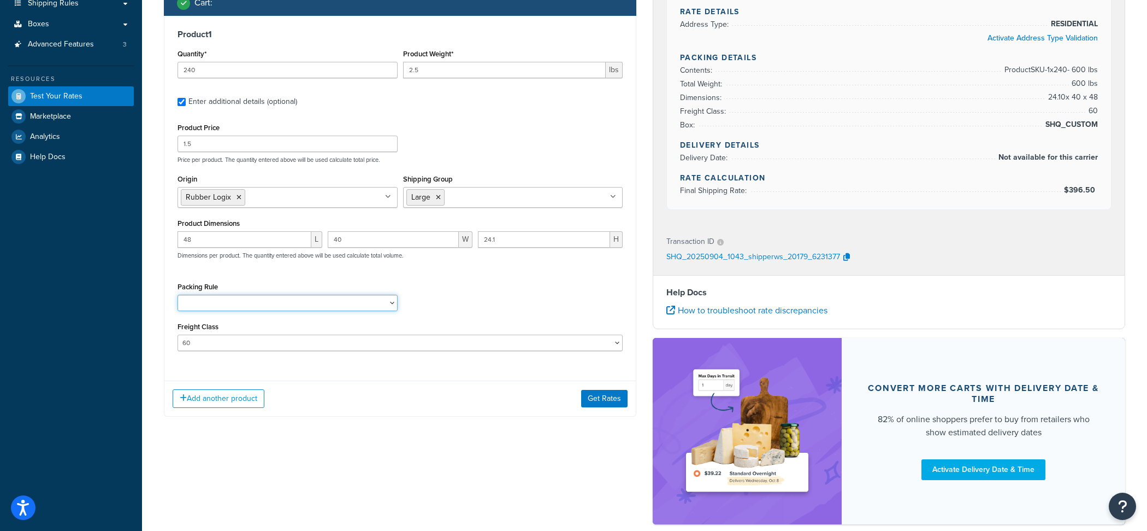
select select "87042"
click option "Pallet" at bounding box center [0, 0] width 0 height 0
click at [275, 244] on input "48" at bounding box center [245, 239] width 134 height 16
click at [596, 402] on button "Get Rates" at bounding box center [604, 398] width 46 height 17
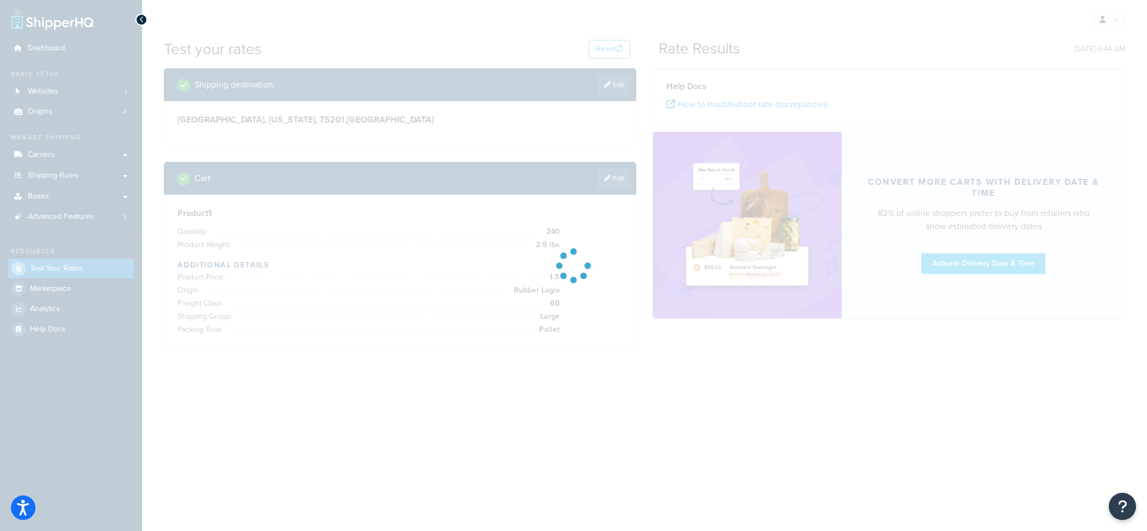
scroll to position [0, 0]
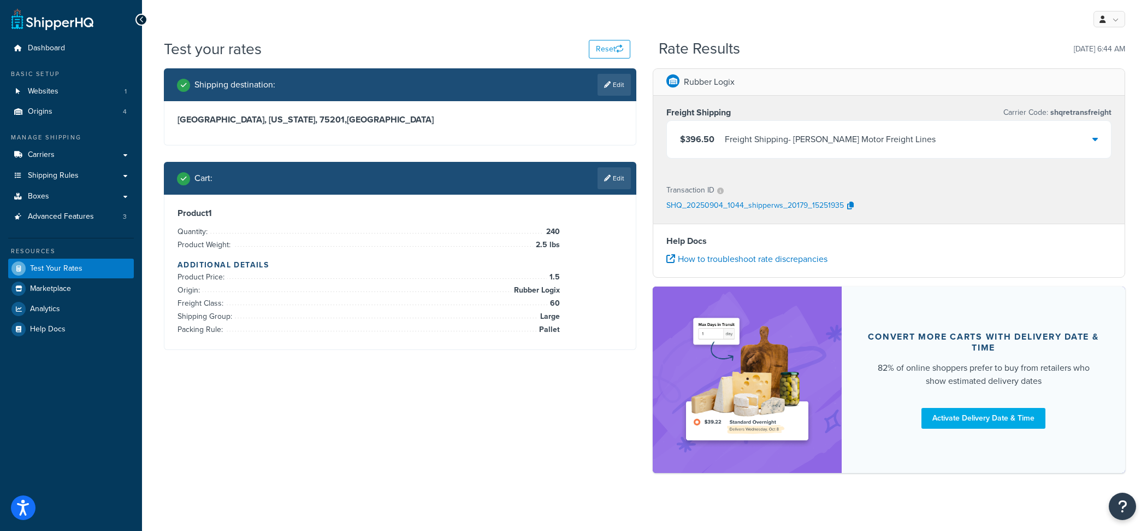
click at [751, 146] on div "Freight Shipping - Saia Motor Freight Lines" at bounding box center [830, 139] width 211 height 15
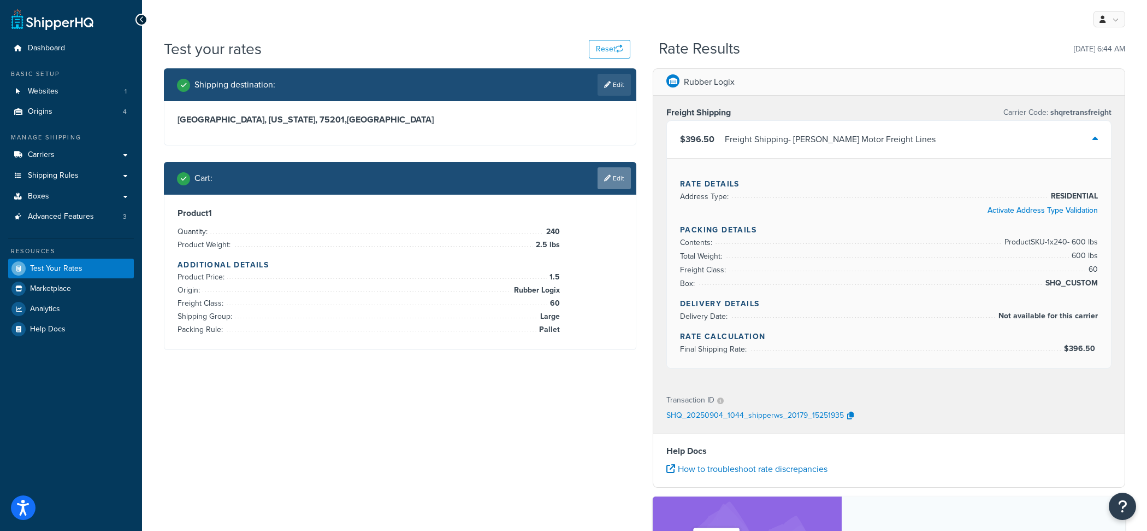
click at [613, 181] on link "Edit" at bounding box center [614, 178] width 33 height 22
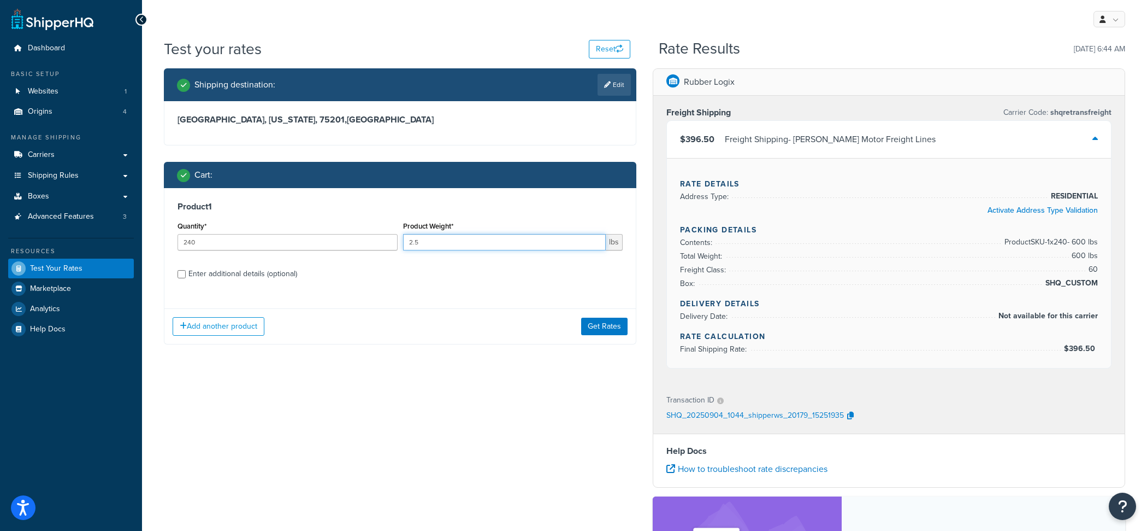
click at [439, 244] on input "2.5" at bounding box center [504, 242] width 203 height 16
click at [266, 283] on div "Product 1 Quantity* 240 Product Weight* 2.5 lbs Enter additional details (optio…" at bounding box center [400, 244] width 472 height 112
click at [267, 280] on div "Enter additional details (optional)" at bounding box center [243, 273] width 109 height 15
click at [186, 278] on input "Enter additional details (optional)" at bounding box center [182, 274] width 8 height 8
checkbox input "true"
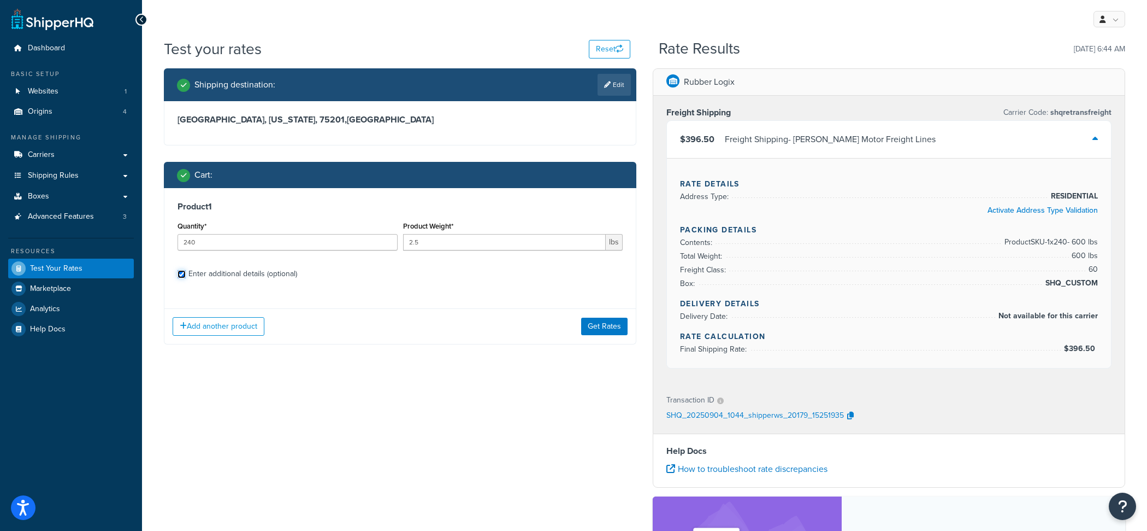
select select "87042"
select select "60"
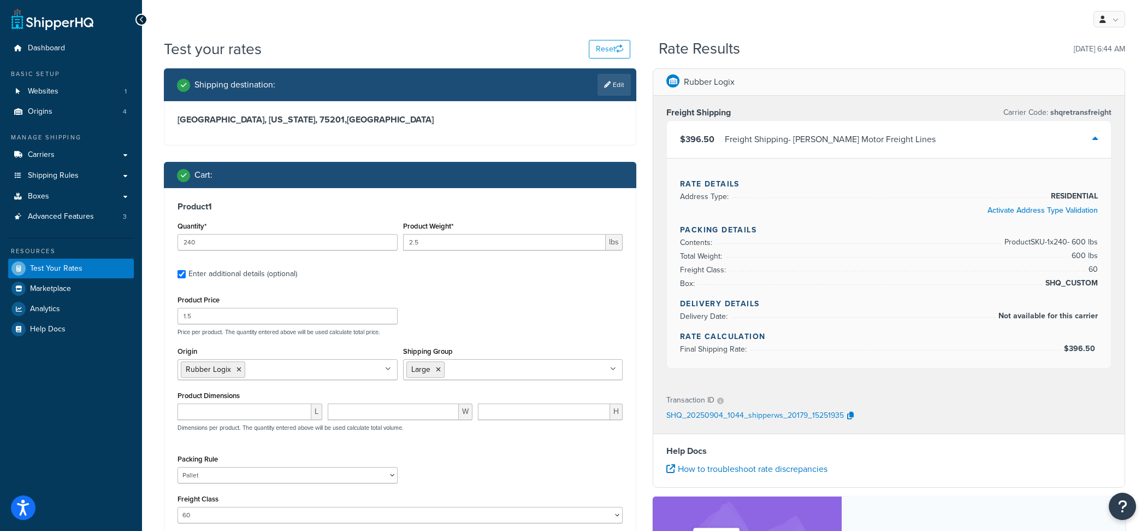
click at [267, 326] on div "Product Price 1.5 Price per product. The quantity entered above will be used ca…" at bounding box center [400, 313] width 451 height 43
click at [267, 321] on input "1.5" at bounding box center [288, 316] width 220 height 16
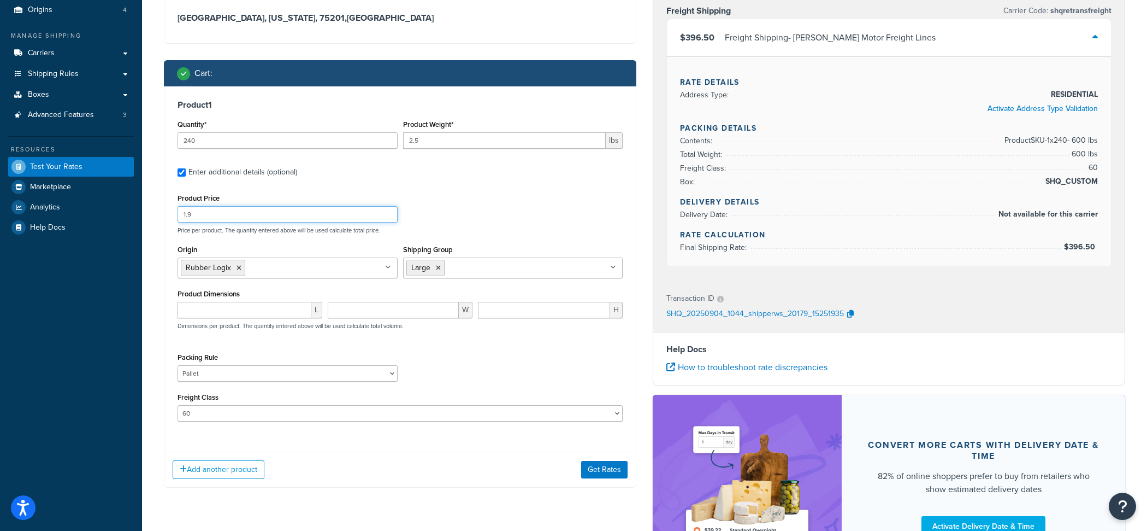
scroll to position [216, 0]
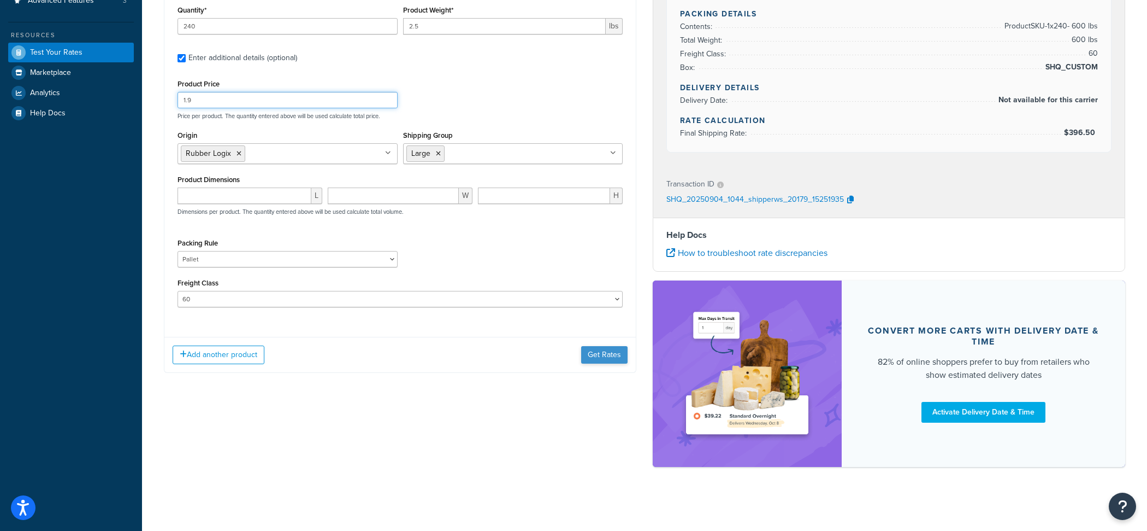
type input "1.9"
click at [613, 350] on button "Get Rates" at bounding box center [604, 354] width 46 height 17
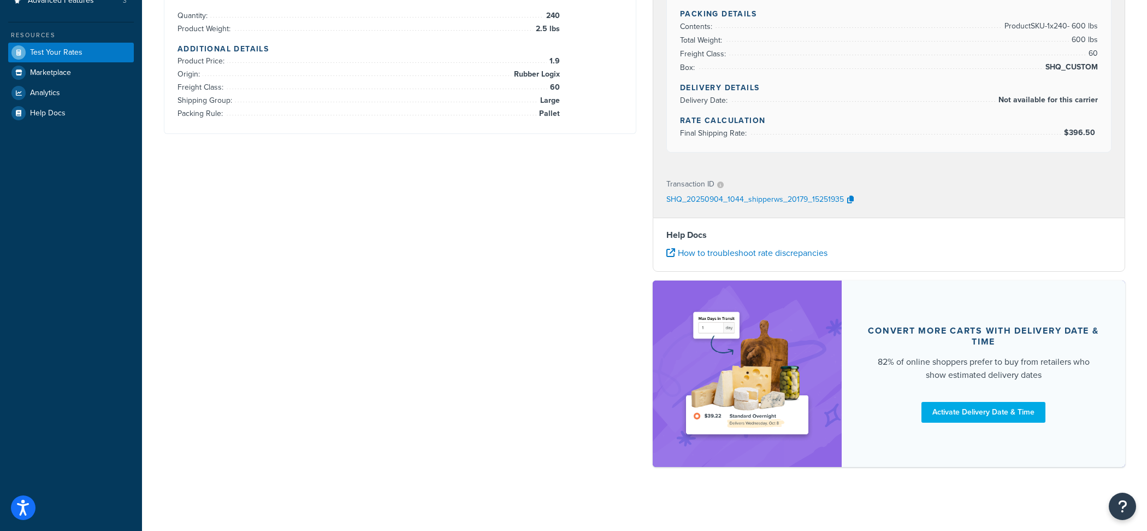
scroll to position [0, 0]
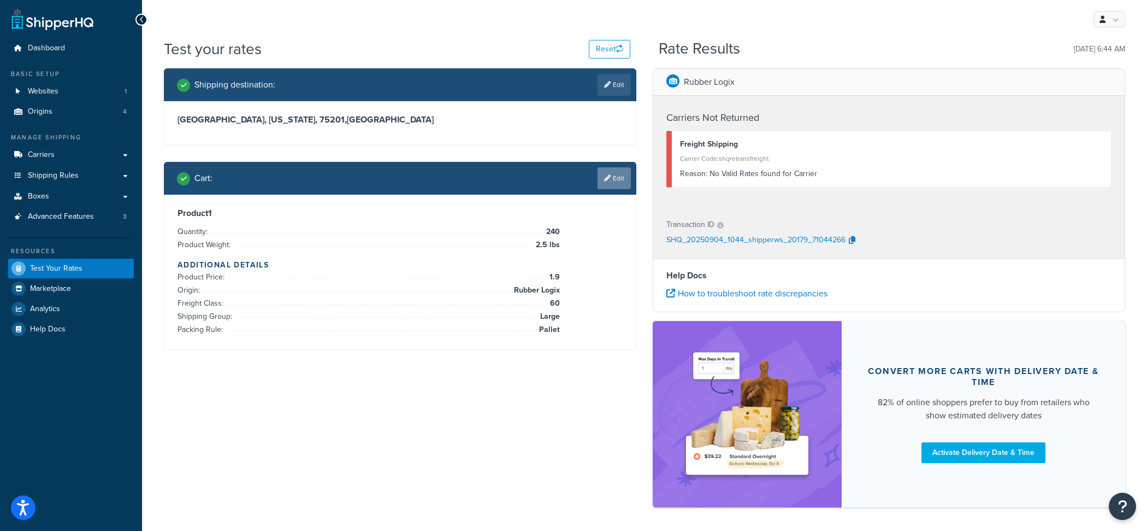
click at [614, 184] on link "Edit" at bounding box center [614, 178] width 33 height 22
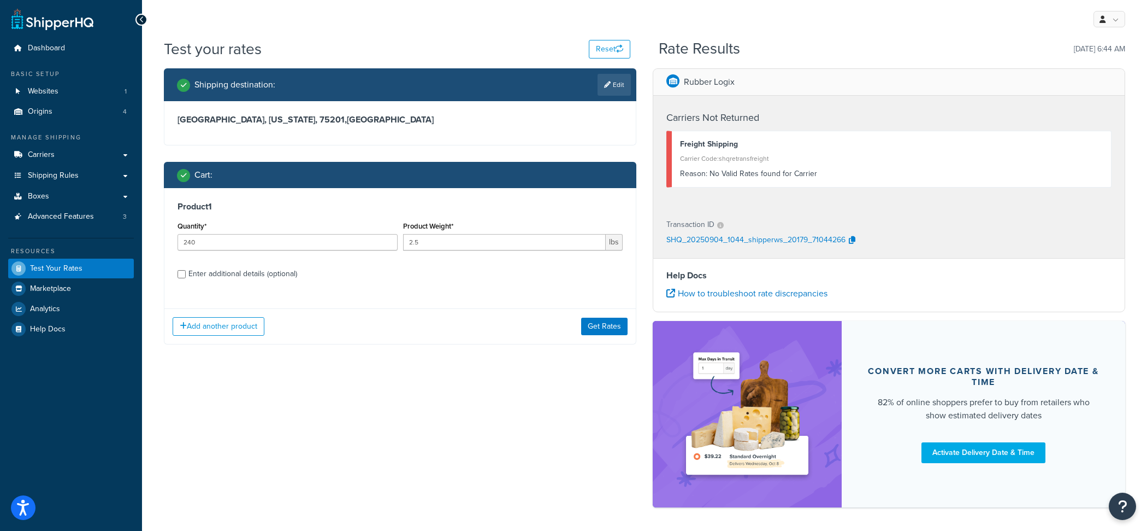
click at [283, 280] on div "Enter additional details (optional)" at bounding box center [243, 273] width 109 height 15
click at [186, 278] on input "Enter additional details (optional)" at bounding box center [182, 274] width 8 height 8
checkbox input "true"
select select "87042"
select select "60"
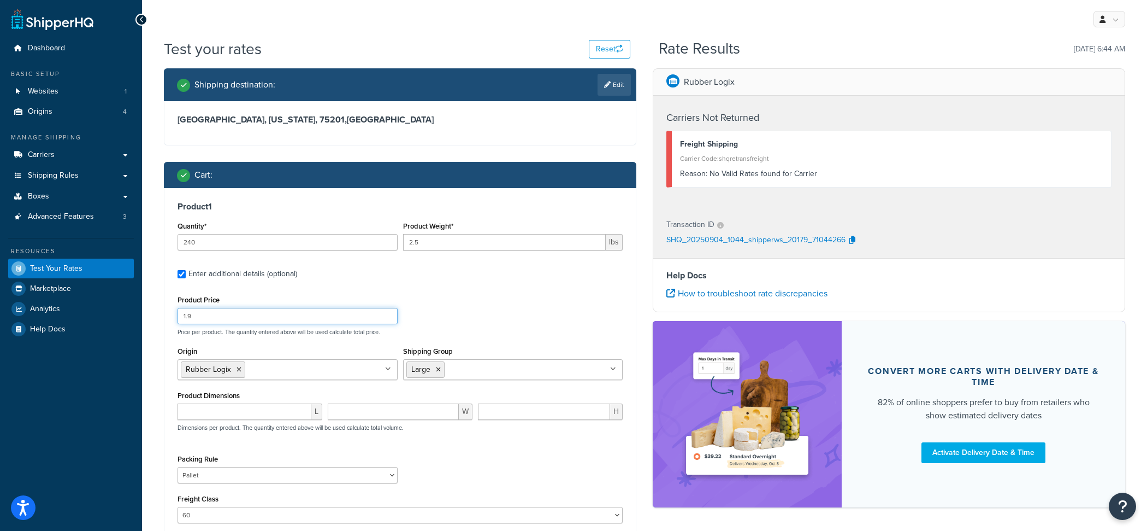
click at [319, 316] on input "1.9" at bounding box center [288, 316] width 220 height 16
type input "1"
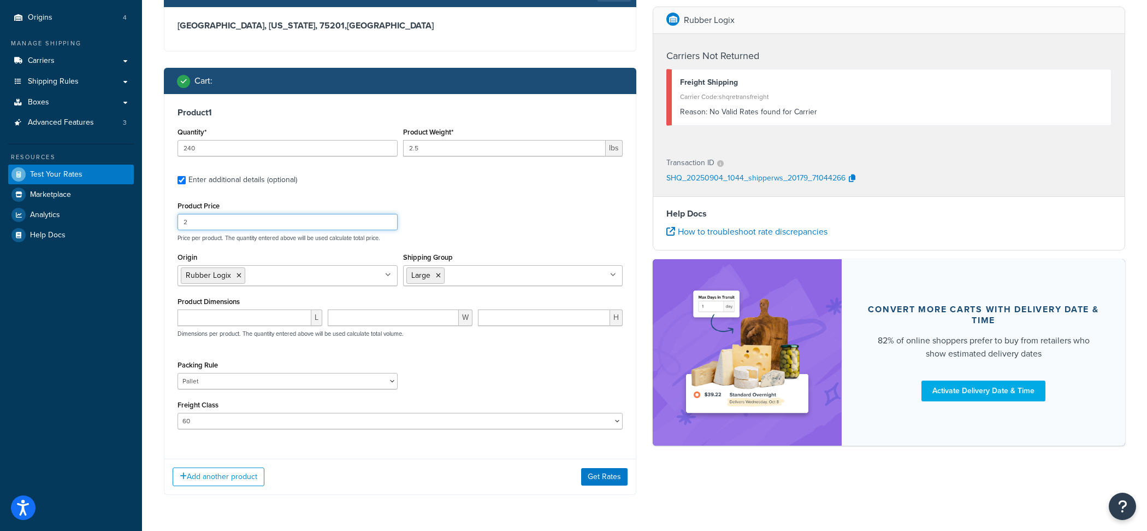
scroll to position [128, 0]
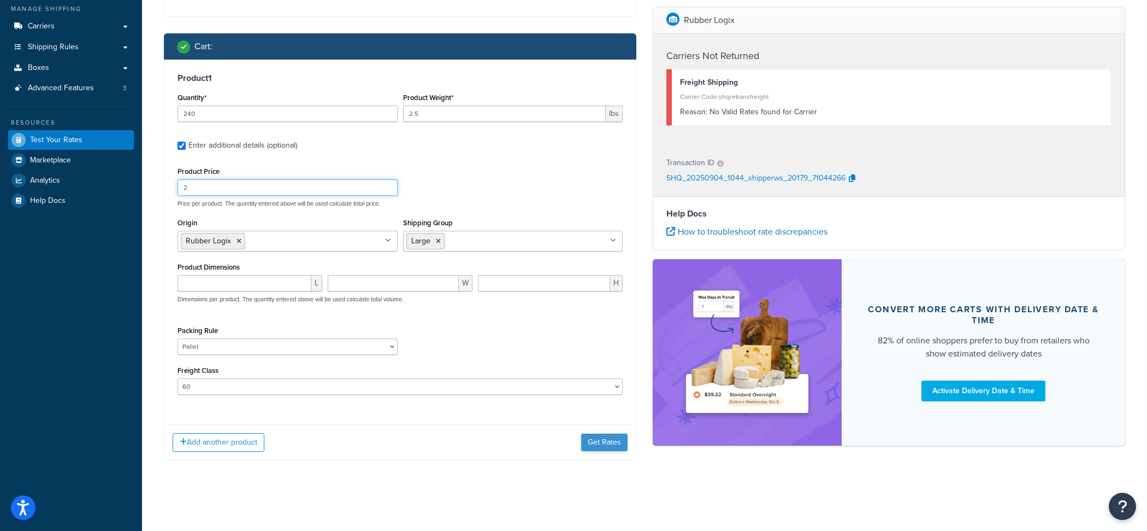
type input "2"
click at [603, 449] on button "Get Rates" at bounding box center [604, 441] width 46 height 17
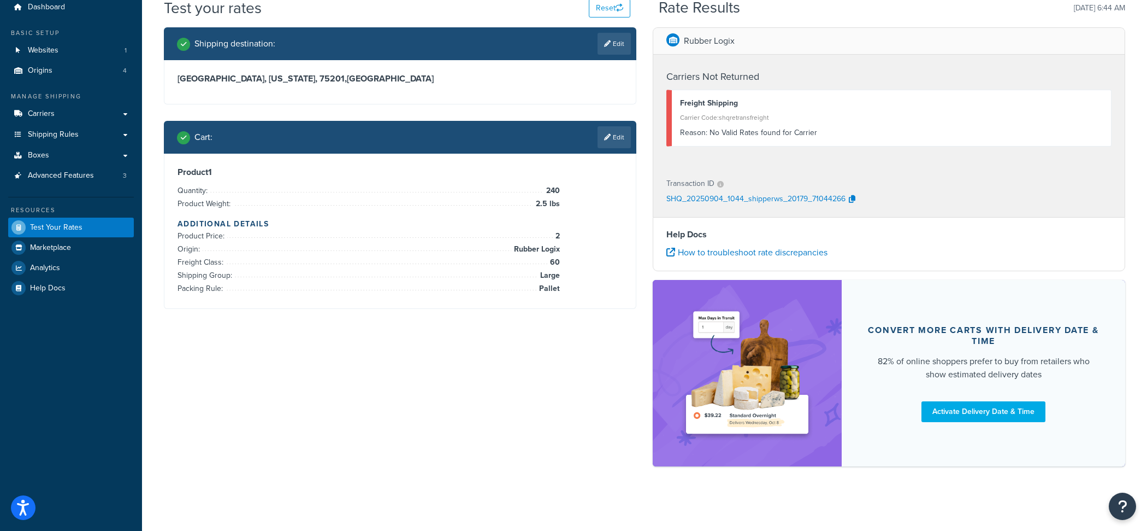
scroll to position [0, 0]
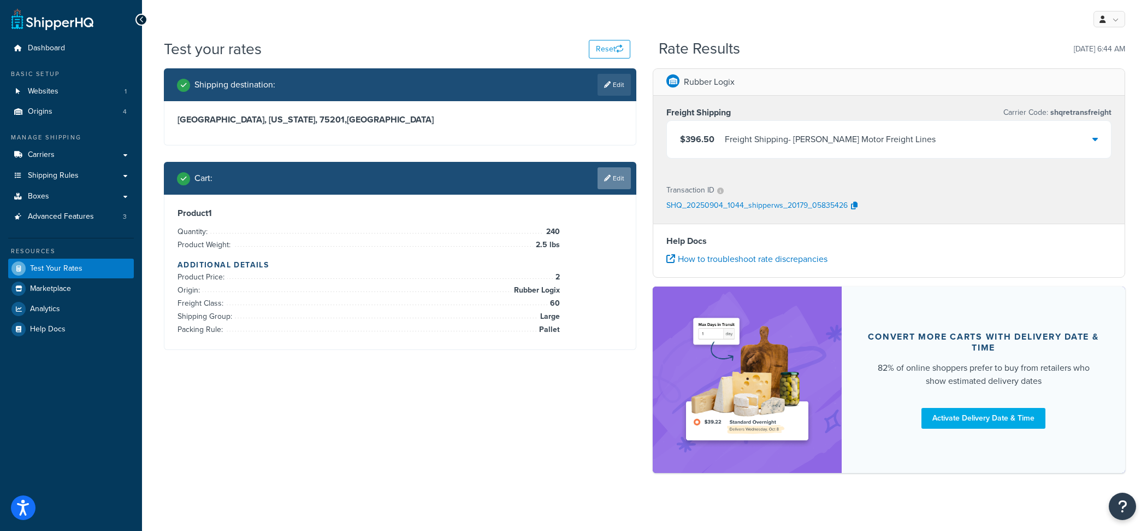
click at [628, 176] on link "Edit" at bounding box center [614, 178] width 33 height 22
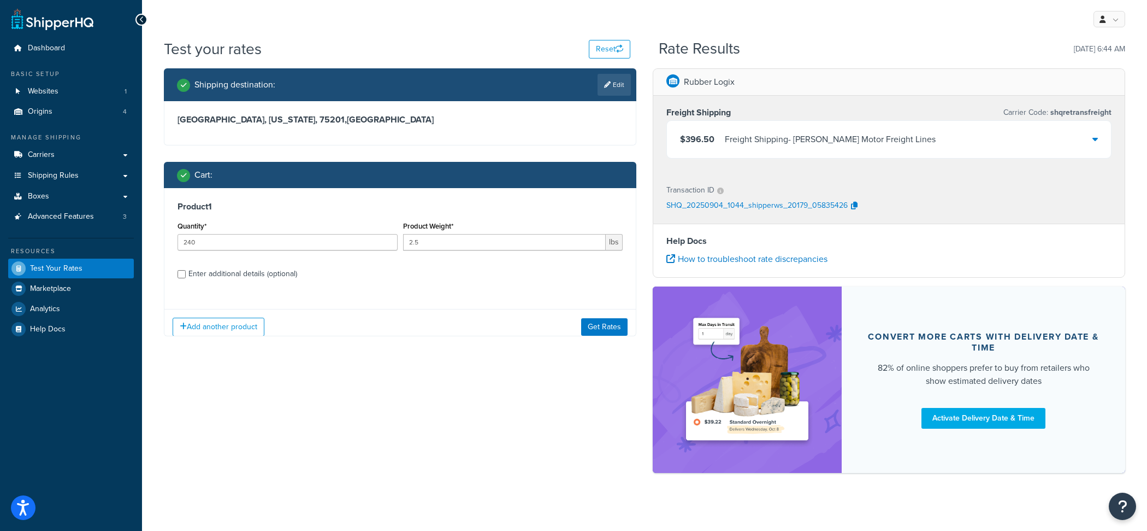
click at [739, 141] on div "Freight Shipping - Saia Motor Freight Lines" at bounding box center [830, 139] width 211 height 15
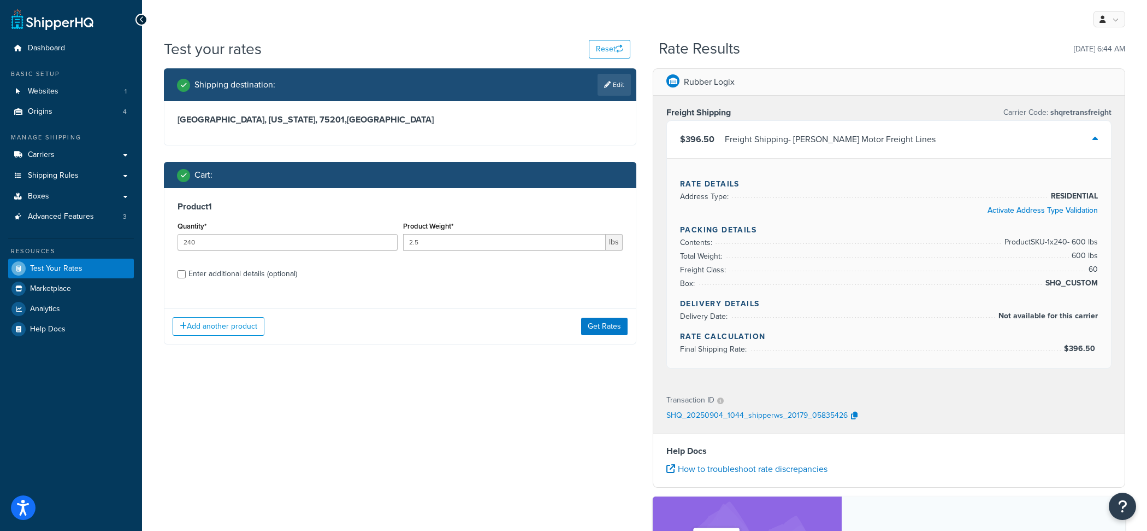
click at [265, 279] on div "Enter additional details (optional)" at bounding box center [243, 273] width 109 height 15
click at [186, 278] on input "Enter additional details (optional)" at bounding box center [182, 274] width 8 height 8
checkbox input "true"
select select "87042"
select select "60"
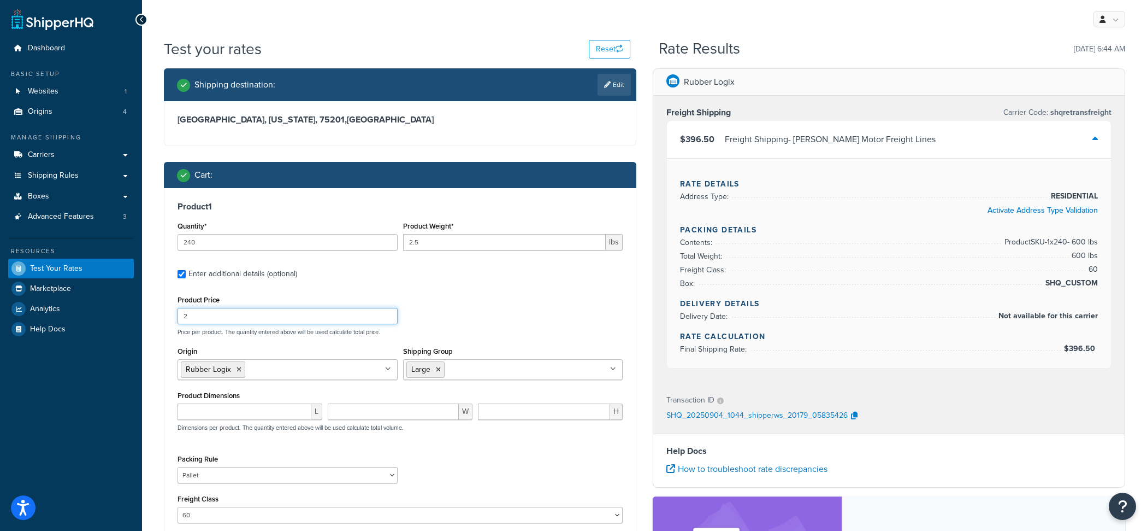
click at [276, 311] on input "2" at bounding box center [288, 316] width 220 height 16
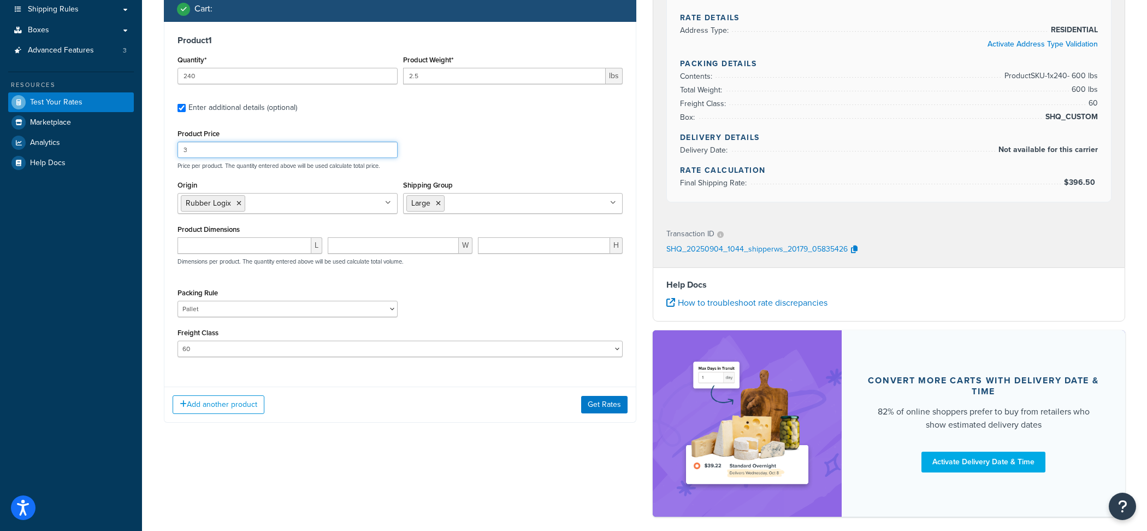
scroll to position [216, 0]
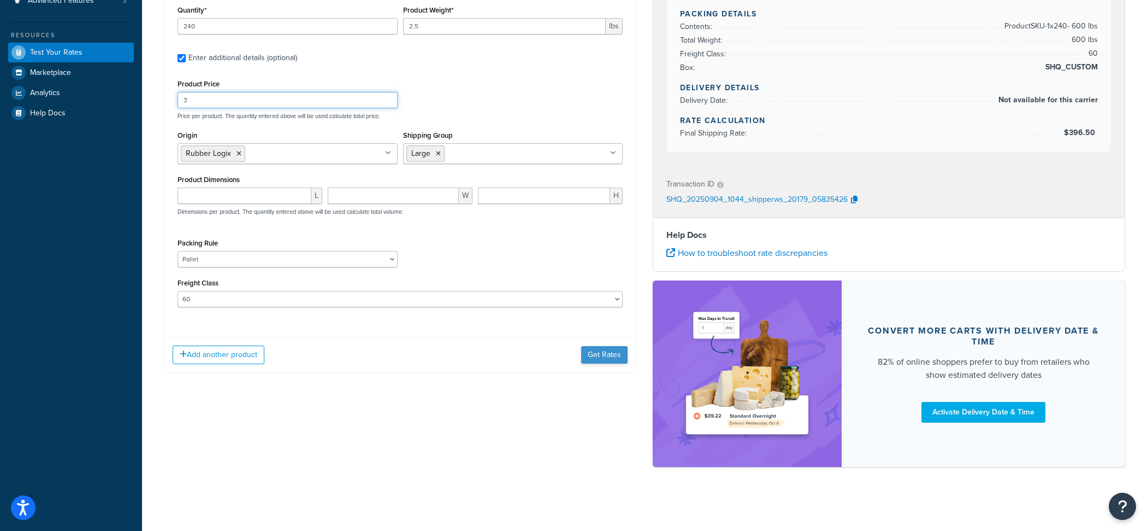
type input "3"
click at [601, 358] on button "Get Rates" at bounding box center [604, 354] width 46 height 17
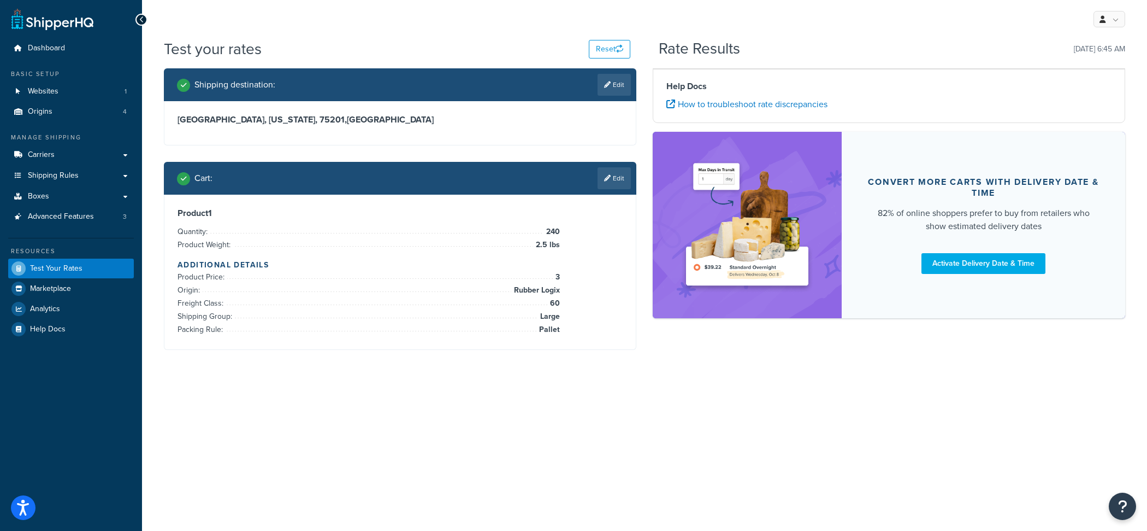
scroll to position [0, 0]
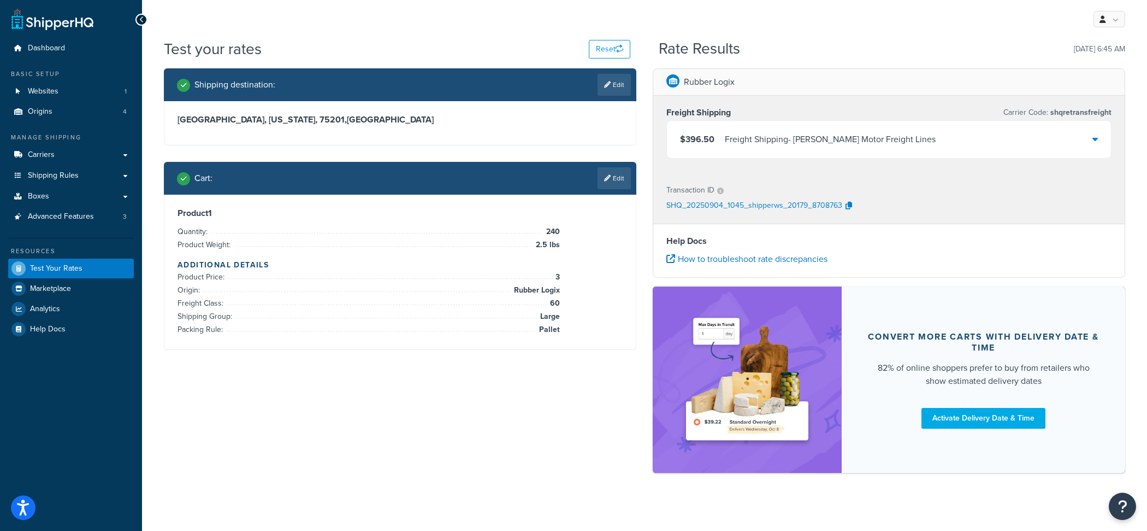
click at [703, 135] on span "$396.50" at bounding box center [697, 139] width 34 height 13
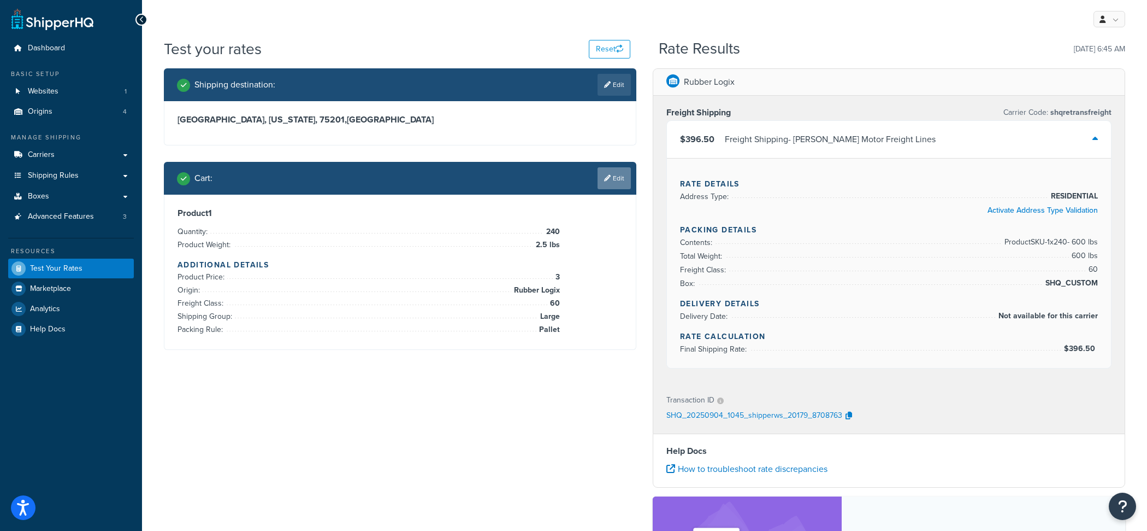
click at [616, 180] on link "Edit" at bounding box center [614, 178] width 33 height 22
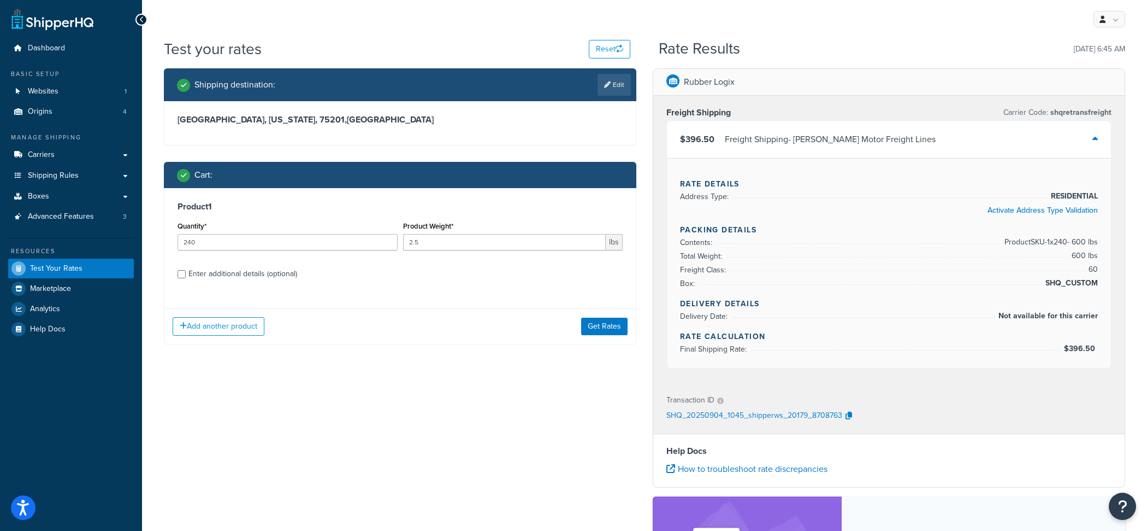
click at [221, 275] on div "Enter additional details (optional)" at bounding box center [243, 273] width 109 height 15
click at [186, 275] on input "Enter additional details (optional)" at bounding box center [182, 274] width 8 height 8
checkbox input "true"
select select "87042"
select select "60"
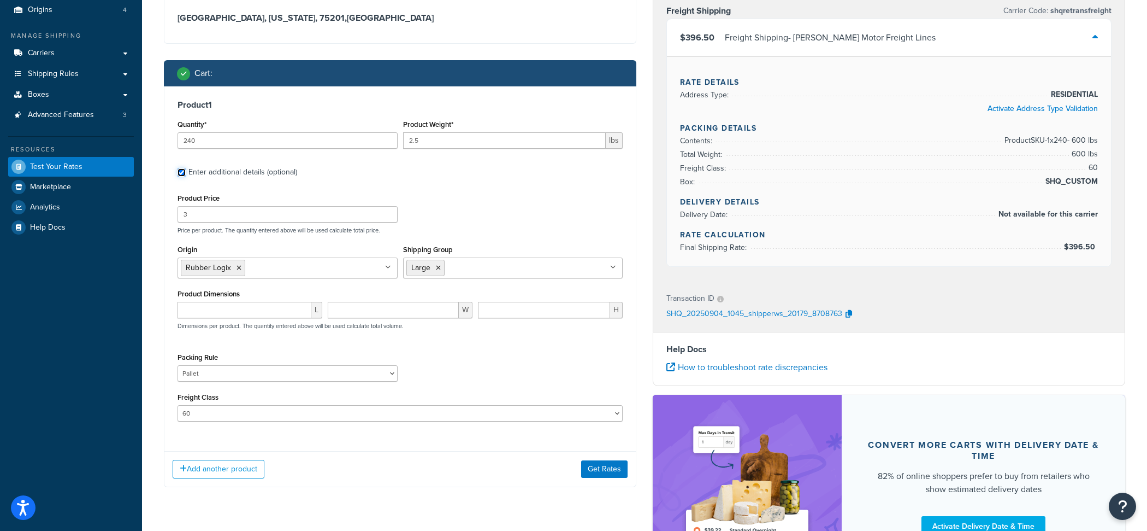
scroll to position [96, 0]
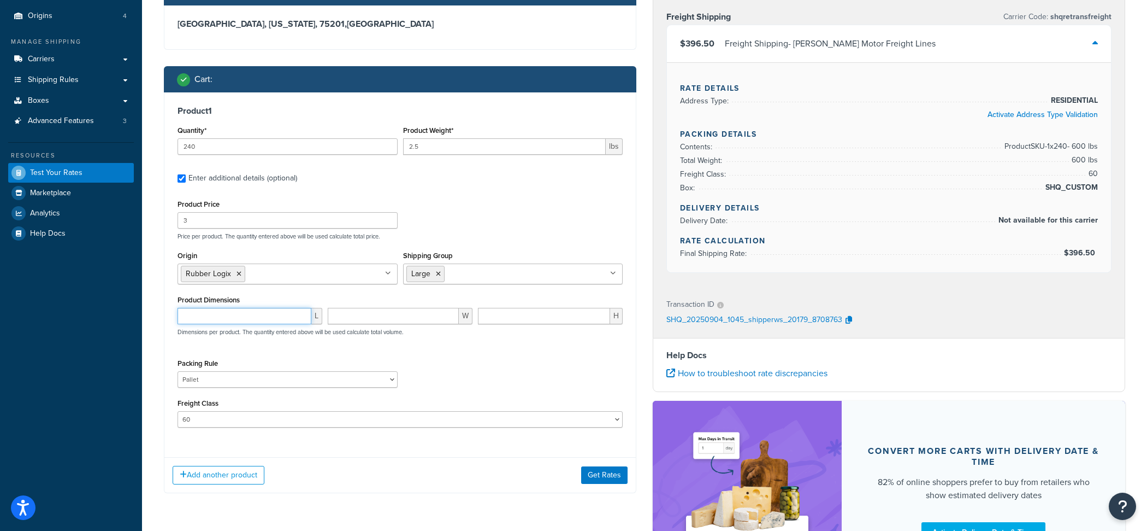
click at [268, 323] on input "number" at bounding box center [245, 316] width 134 height 16
type input "48"
type input "24"
type input "24.01"
select select
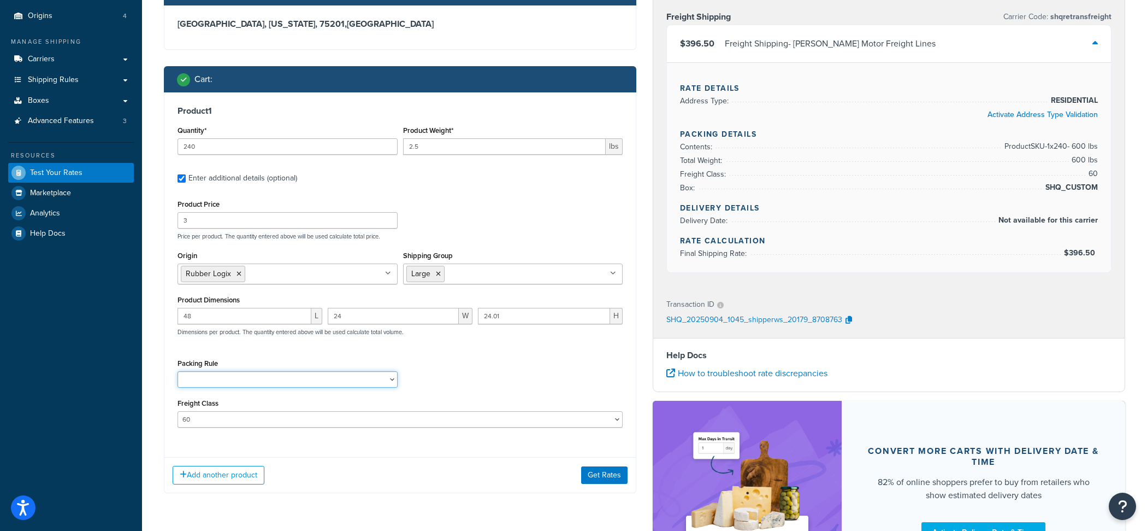
click option at bounding box center [0, 0] width 0 height 0
click at [611, 470] on button "Get Rates" at bounding box center [604, 474] width 46 height 17
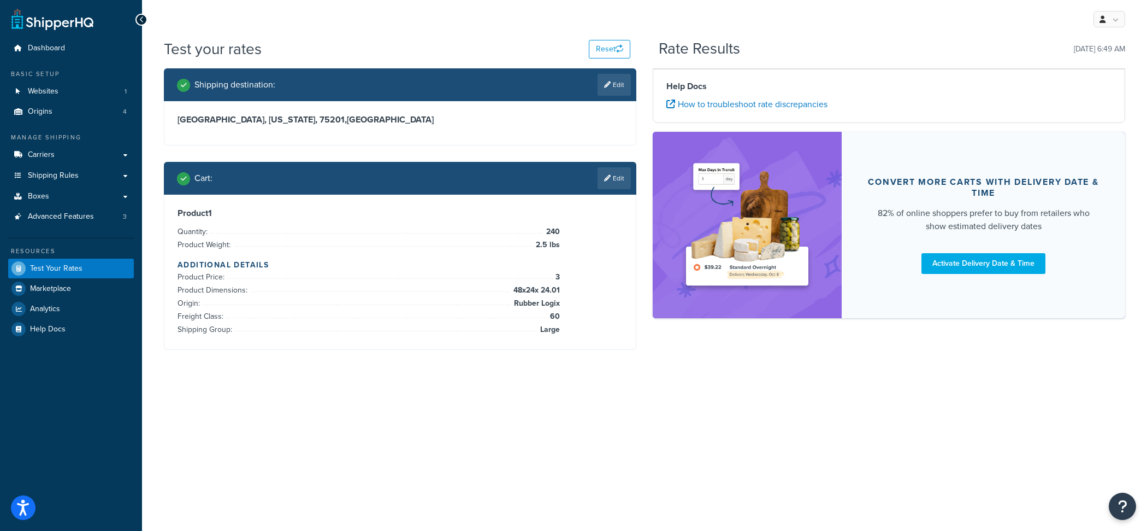
scroll to position [0, 0]
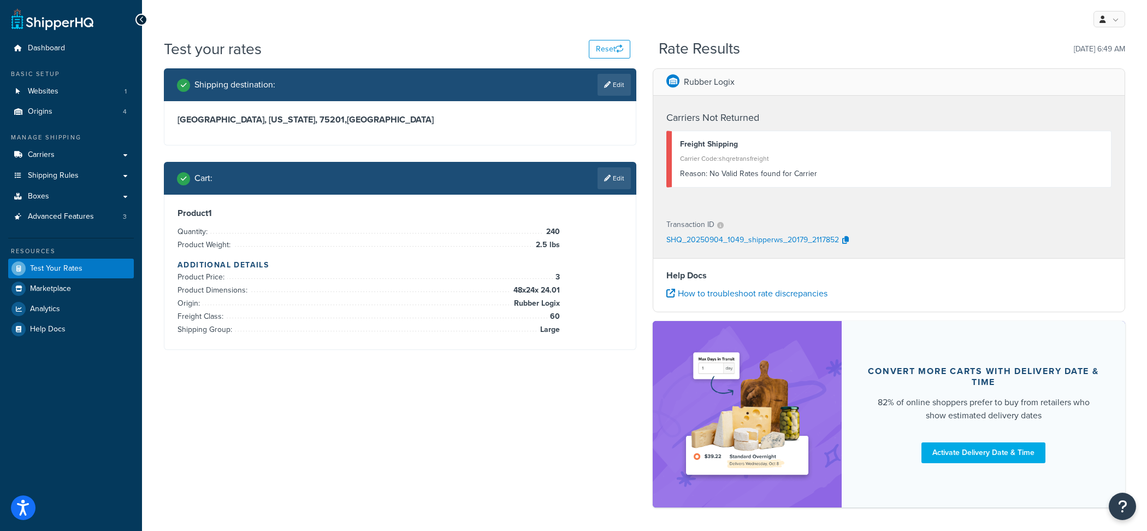
click at [634, 170] on div "Cart : Edit" at bounding box center [400, 178] width 473 height 33
click at [624, 167] on div "Cart : Edit" at bounding box center [400, 178] width 473 height 33
click at [622, 179] on link "Edit" at bounding box center [614, 178] width 33 height 22
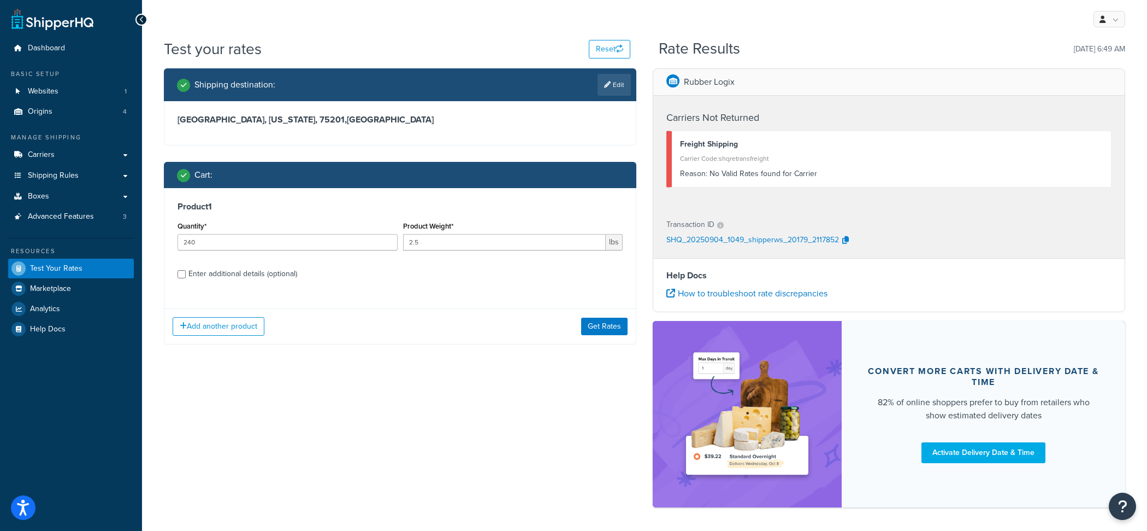
click at [255, 274] on div "Enter additional details (optional)" at bounding box center [243, 273] width 109 height 15
click at [186, 274] on input "Enter additional details (optional)" at bounding box center [182, 274] width 8 height 8
checkbox input "true"
select select "60"
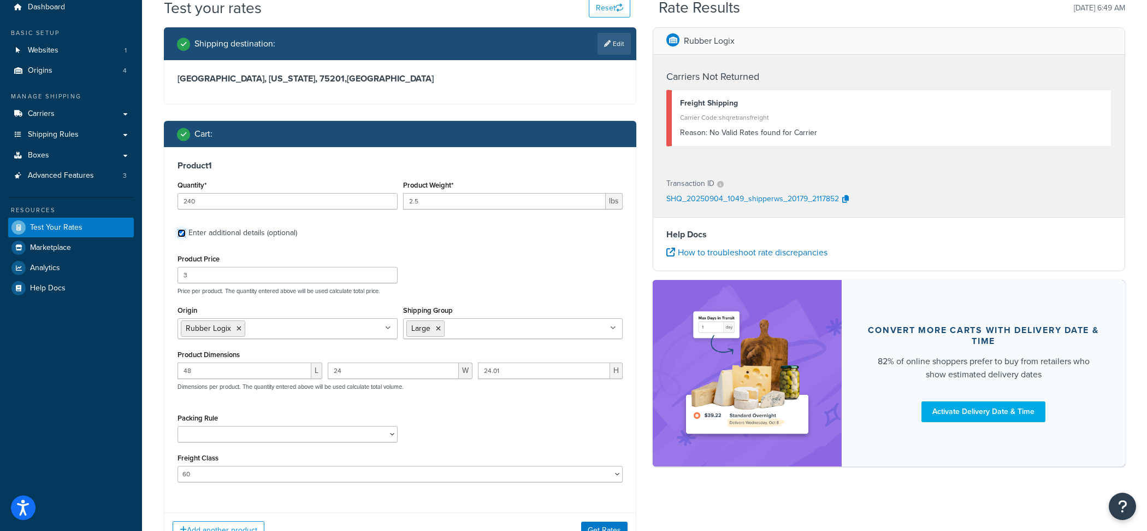
scroll to position [62, 0]
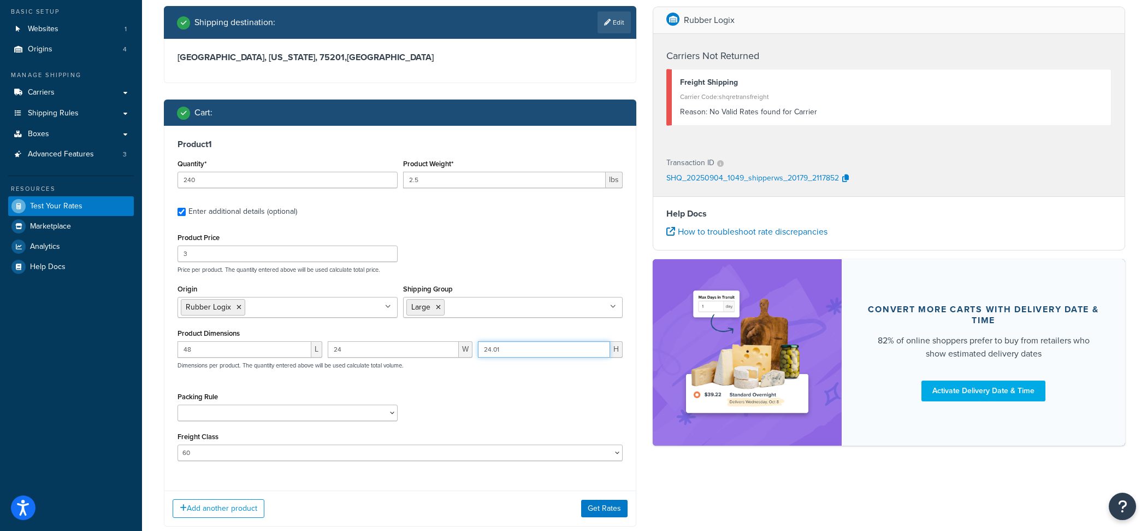
click at [506, 353] on input "24.01" at bounding box center [544, 349] width 132 height 16
type input "24.1"
click at [614, 507] on button "Get Rates" at bounding box center [604, 507] width 46 height 17
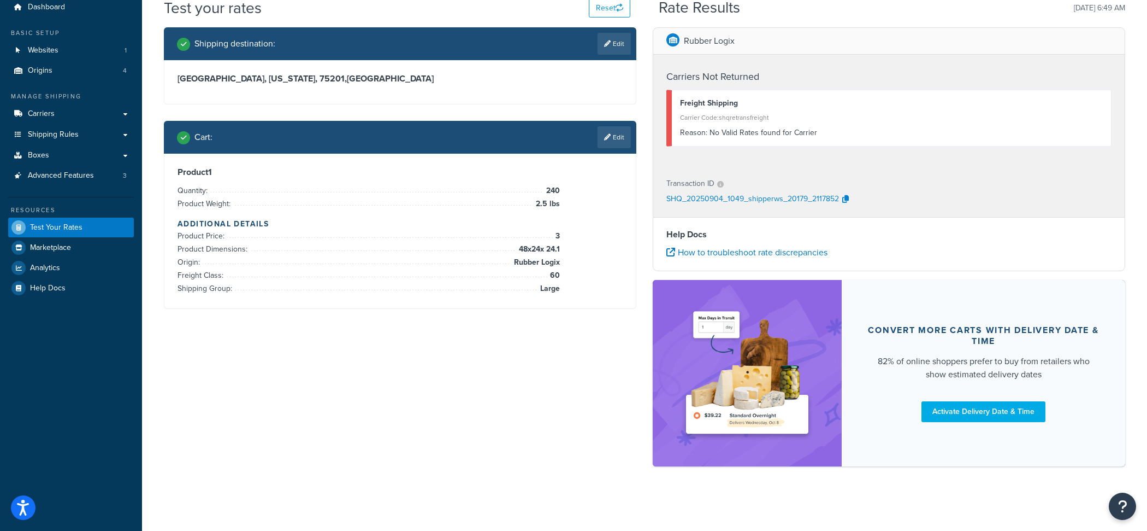
scroll to position [0, 0]
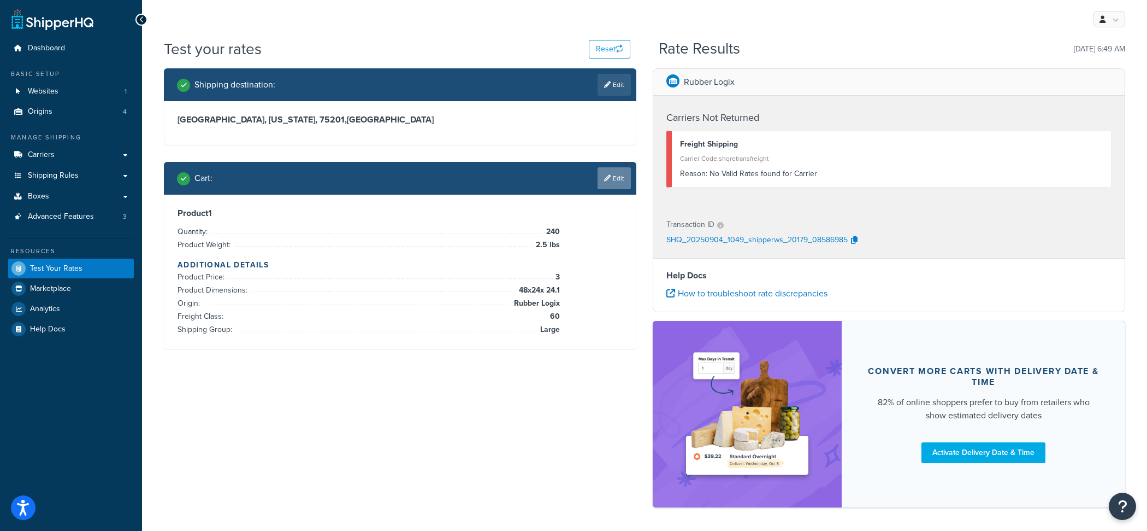
click at [613, 176] on link "Edit" at bounding box center [614, 178] width 33 height 22
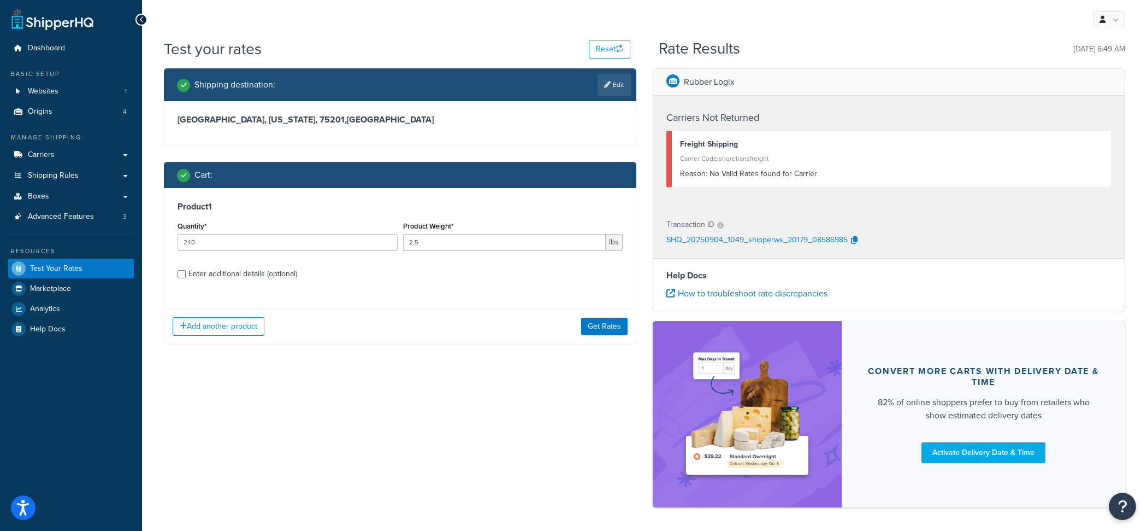
click at [304, 278] on label "Enter additional details (optional)" at bounding box center [406, 272] width 434 height 17
click at [186, 278] on input "Enter additional details (optional)" at bounding box center [182, 274] width 8 height 8
checkbox input "true"
select select "60"
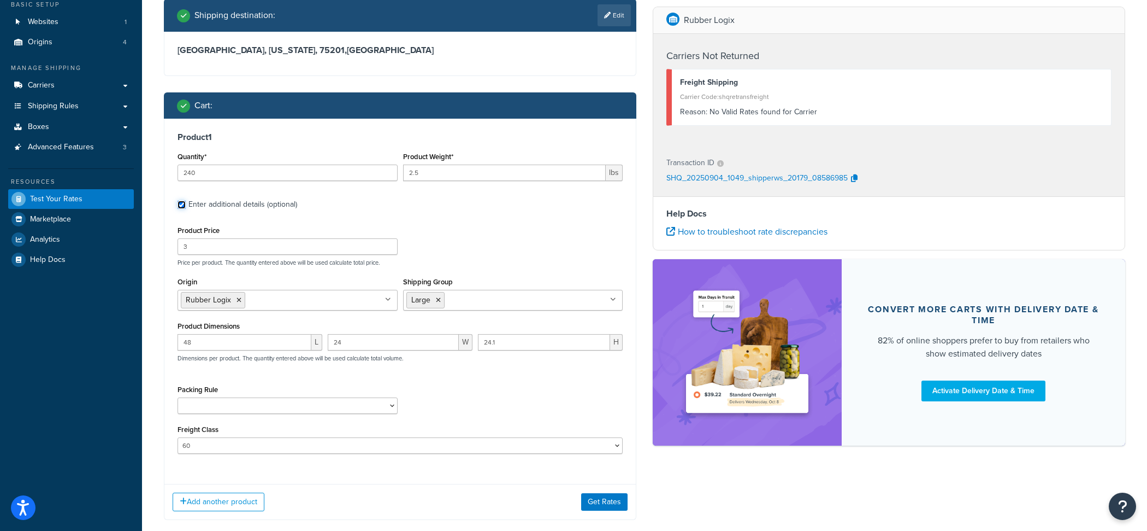
scroll to position [83, 0]
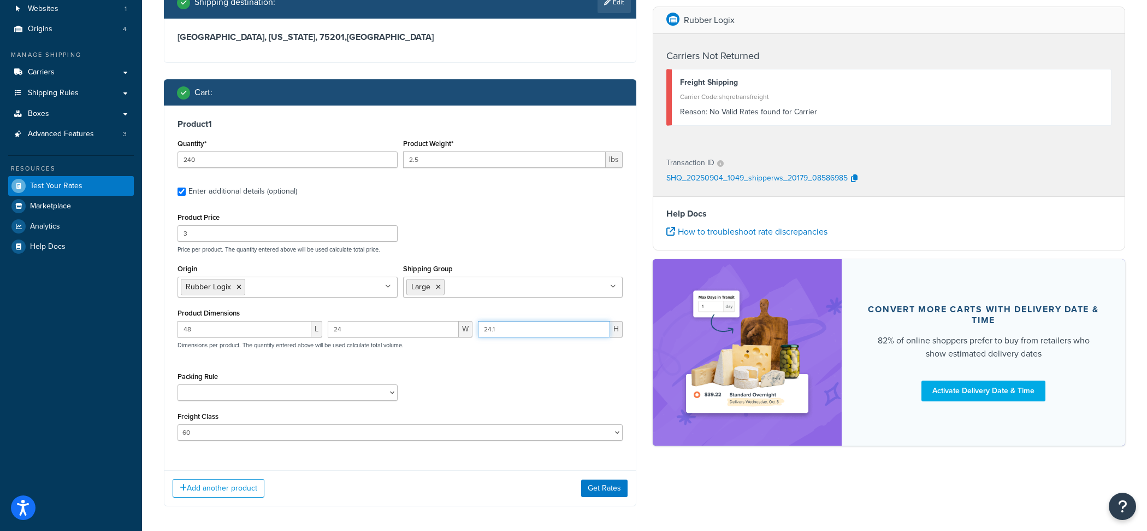
click at [522, 332] on input "24.1" at bounding box center [544, 329] width 132 height 16
click at [521, 332] on input "24.1" at bounding box center [544, 329] width 132 height 16
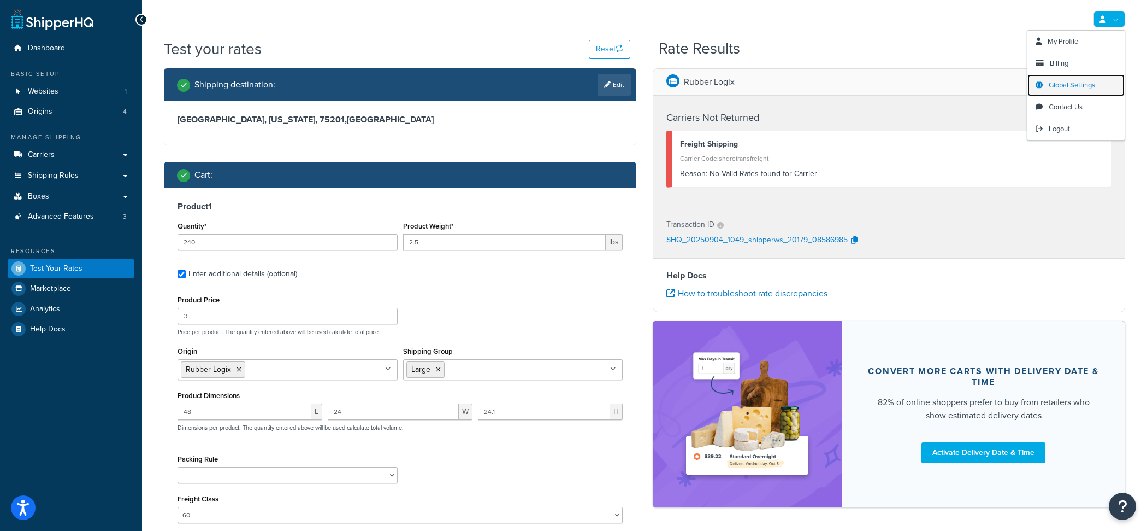
click at [1058, 89] on span "Global Settings" at bounding box center [1072, 85] width 46 height 10
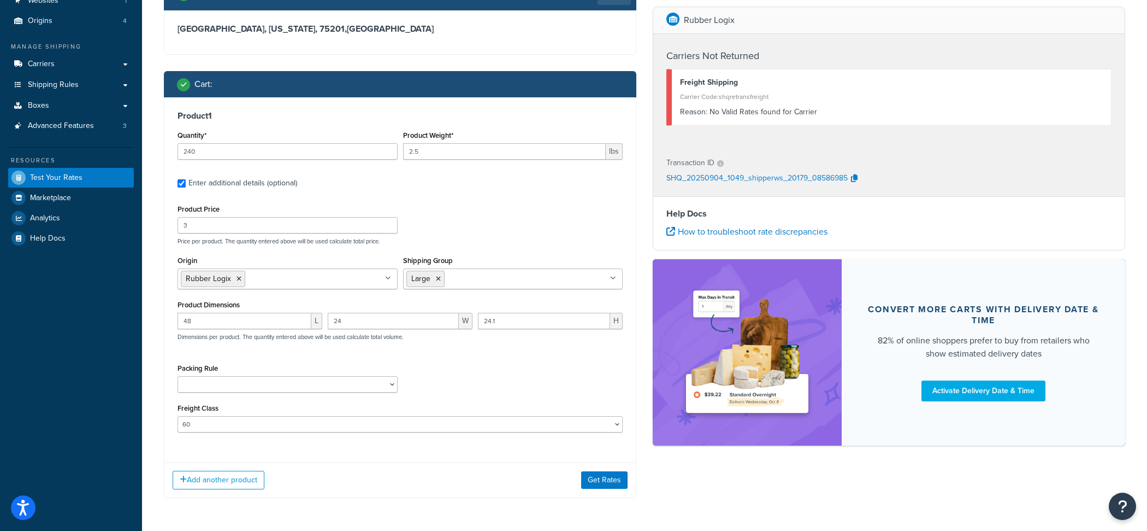
scroll to position [128, 0]
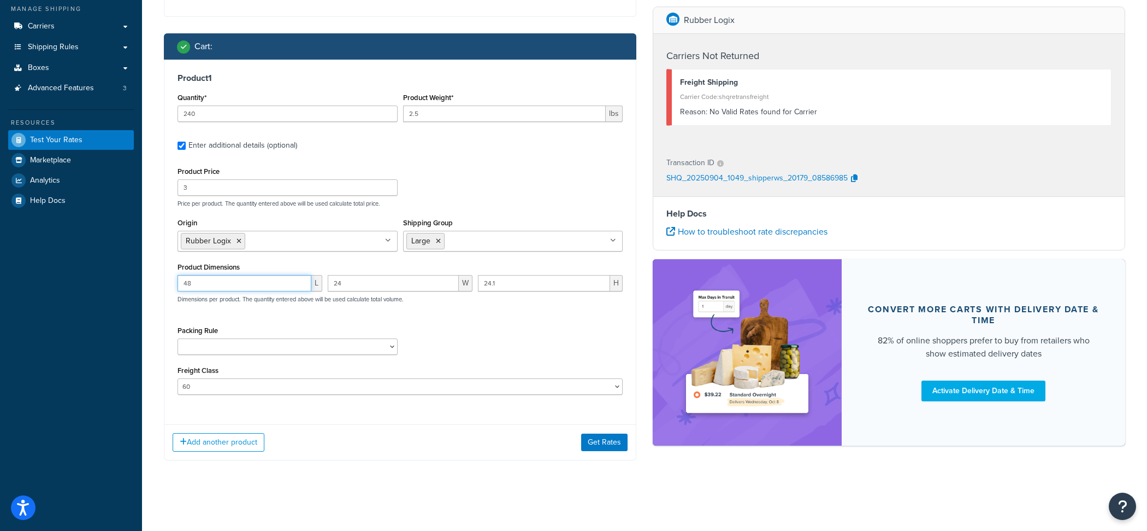
click at [272, 288] on input "48" at bounding box center [245, 283] width 134 height 16
type input "48"
type input "30"
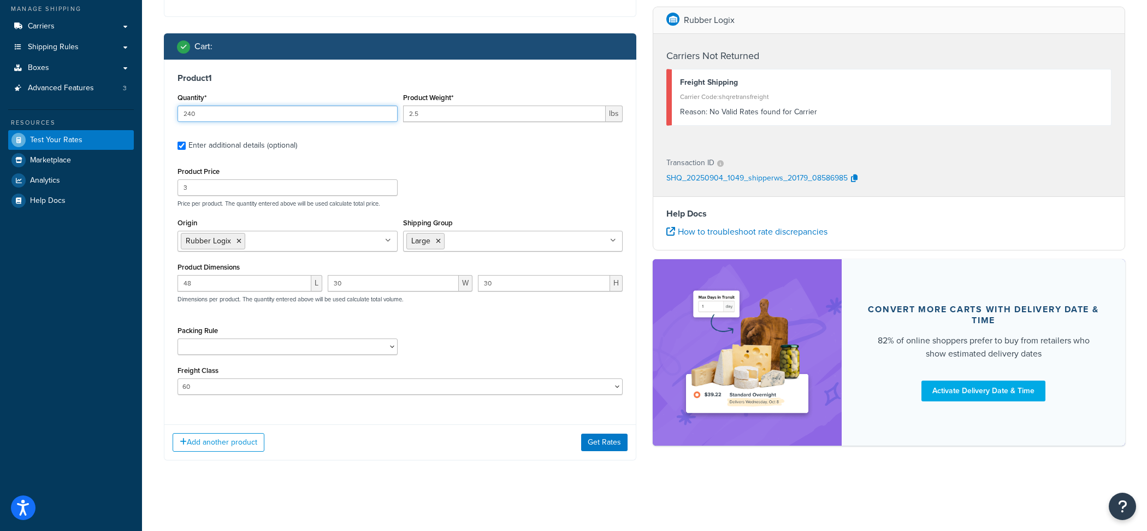
click at [219, 116] on input "240" at bounding box center [288, 113] width 220 height 16
type input "1"
click at [449, 115] on input "2.5" at bounding box center [504, 113] width 203 height 16
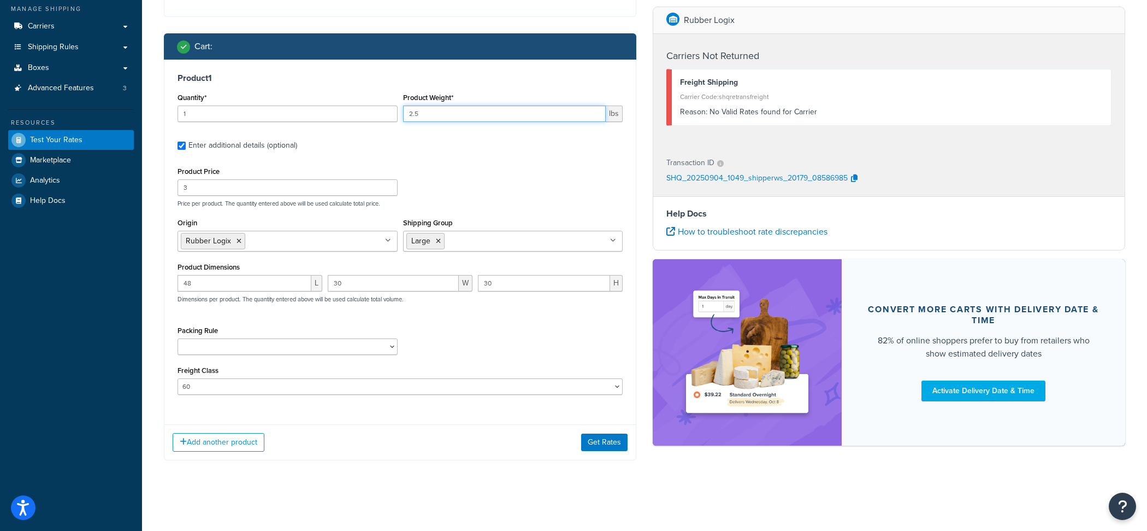
click at [449, 115] on input "2.5" at bounding box center [504, 113] width 203 height 16
type input "600"
click at [349, 288] on input "30" at bounding box center [393, 283] width 131 height 16
type input "2"
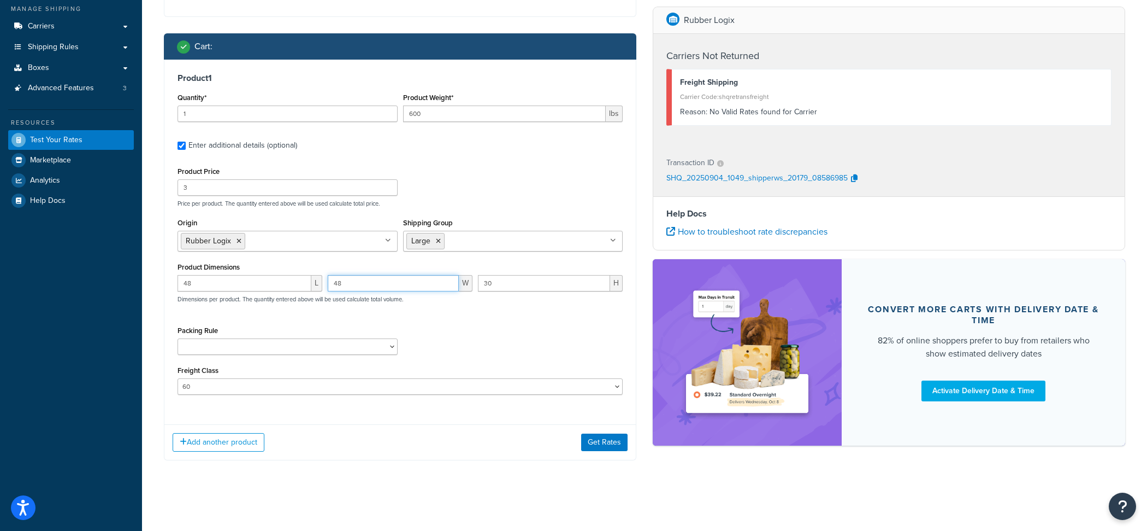
click at [337, 286] on input "48" at bounding box center [393, 283] width 131 height 16
type input "40"
type input "24"
click at [611, 450] on button "Get Rates" at bounding box center [604, 441] width 46 height 17
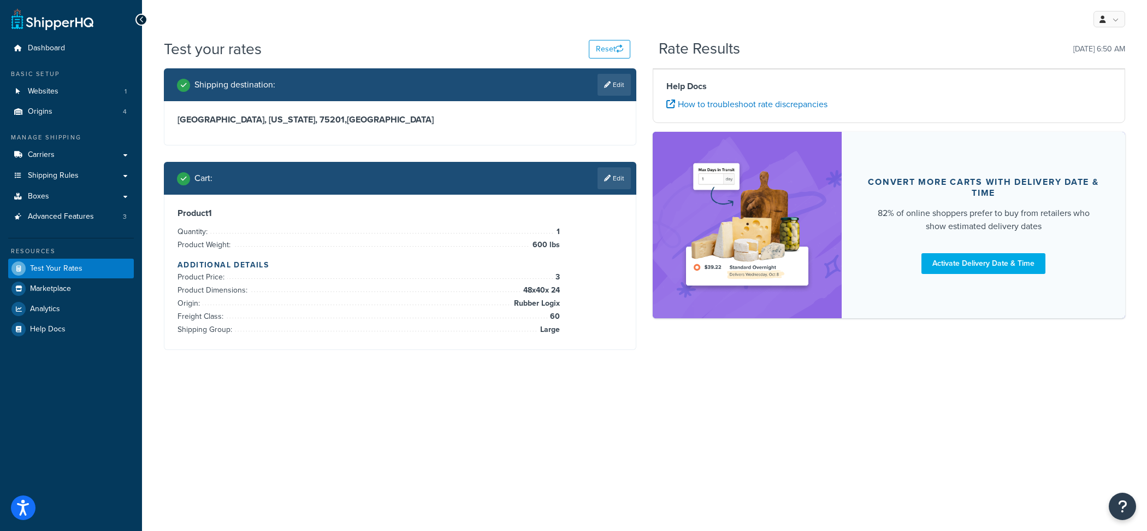
scroll to position [0, 0]
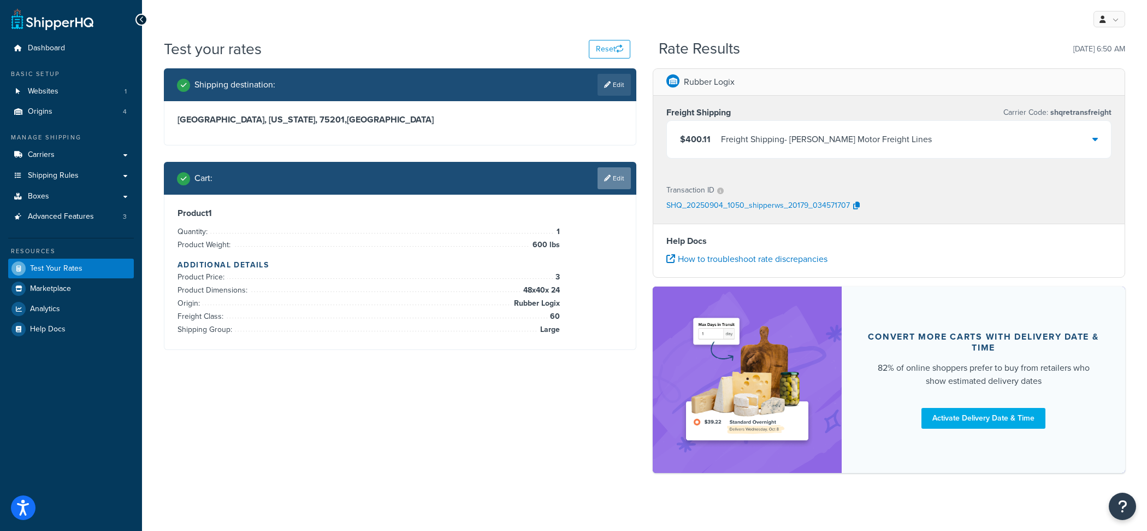
click at [601, 173] on link "Edit" at bounding box center [614, 178] width 33 height 22
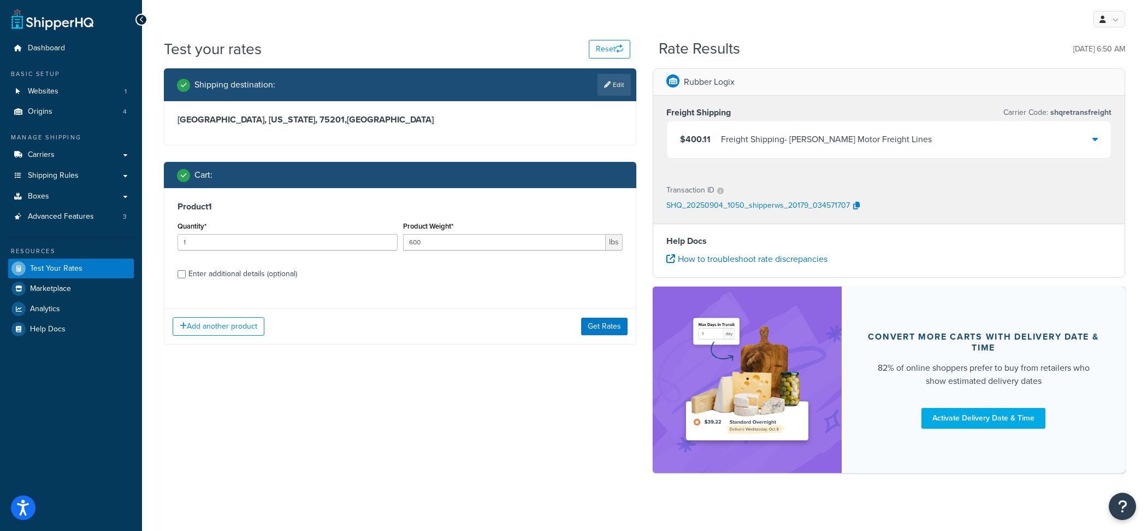
click at [270, 271] on div "Enter additional details (optional)" at bounding box center [243, 273] width 109 height 15
click at [186, 271] on input "Enter additional details (optional)" at bounding box center [182, 274] width 8 height 8
checkbox input "true"
select select "60"
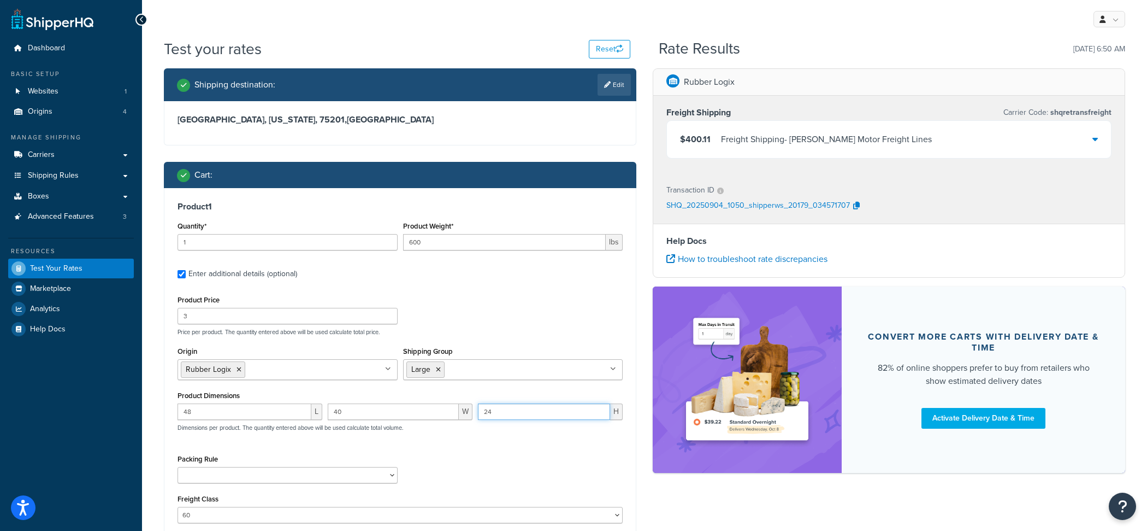
click at [509, 411] on input "24" at bounding box center [544, 411] width 132 height 16
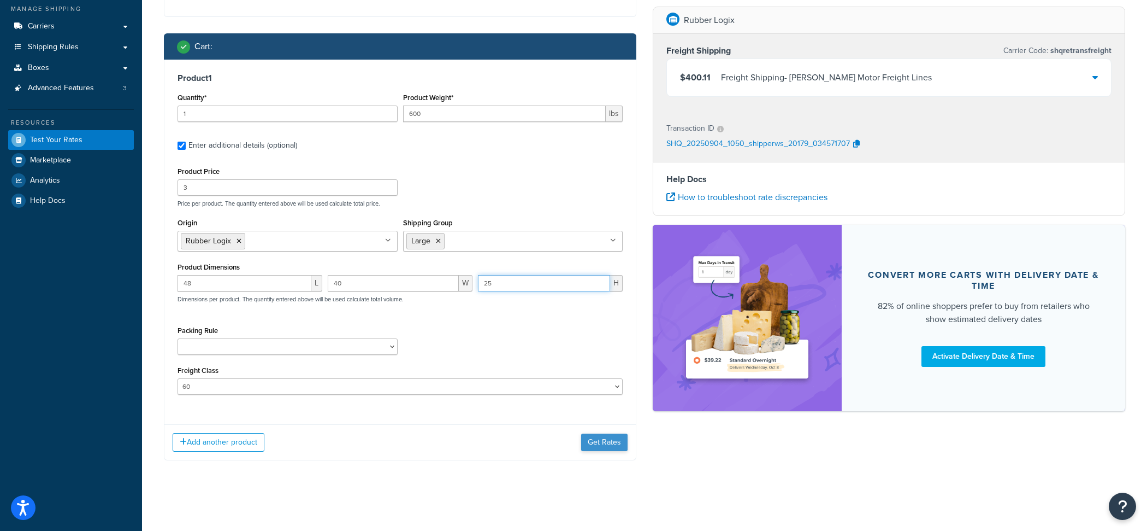
type input "25"
click at [598, 450] on button "Get Rates" at bounding box center [604, 441] width 46 height 17
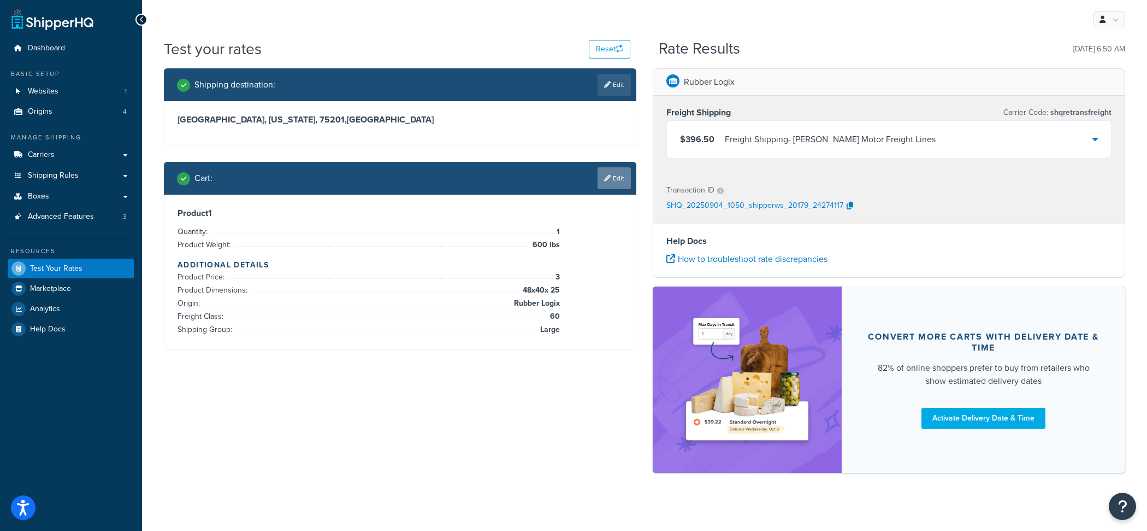
click at [599, 176] on link "Edit" at bounding box center [614, 178] width 33 height 22
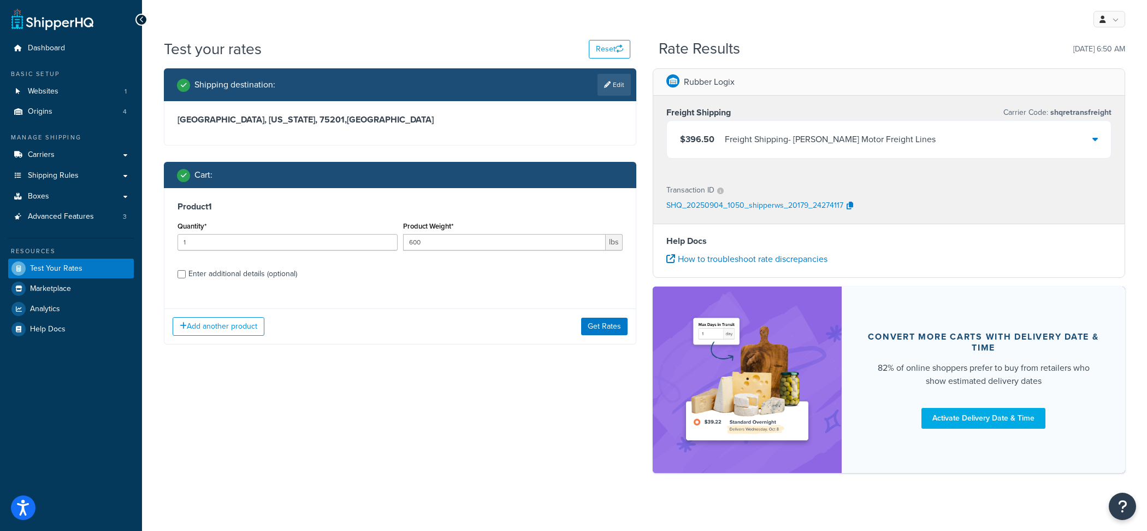
click at [270, 281] on div "Enter additional details (optional)" at bounding box center [243, 273] width 109 height 15
click at [186, 278] on input "Enter additional details (optional)" at bounding box center [182, 274] width 8 height 8
checkbox input "true"
select select "60"
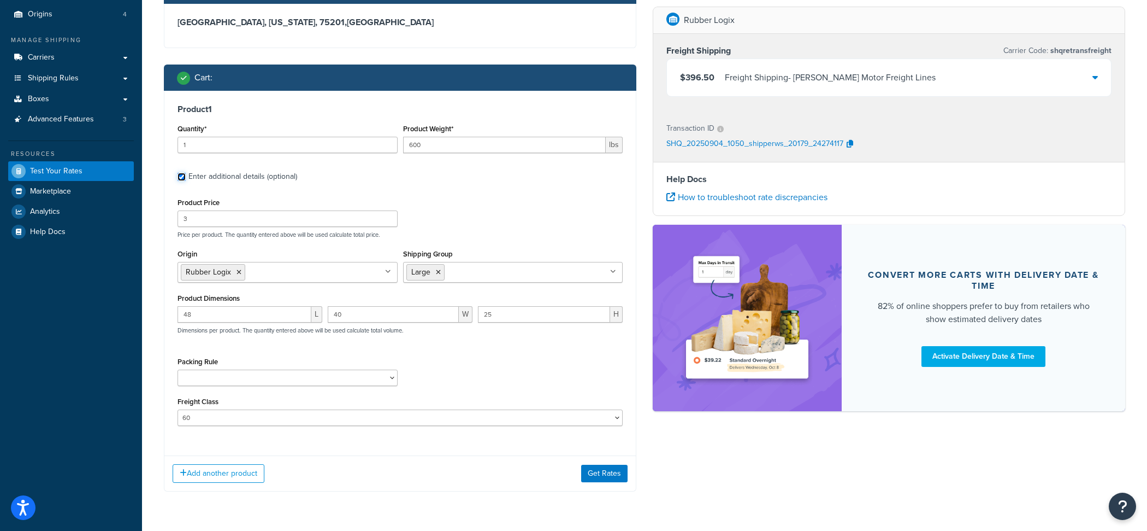
scroll to position [117, 0]
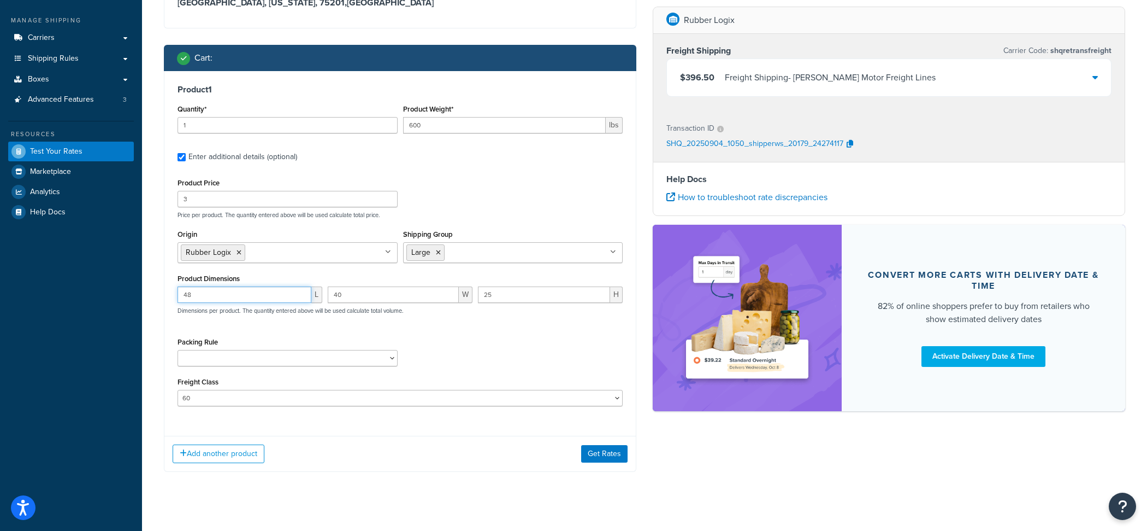
click at [240, 301] on input "48" at bounding box center [245, 294] width 134 height 16
select select "87042"
click option "Pallet" at bounding box center [0, 0] width 0 height 0
click at [611, 462] on button "Get Rates" at bounding box center [604, 453] width 46 height 17
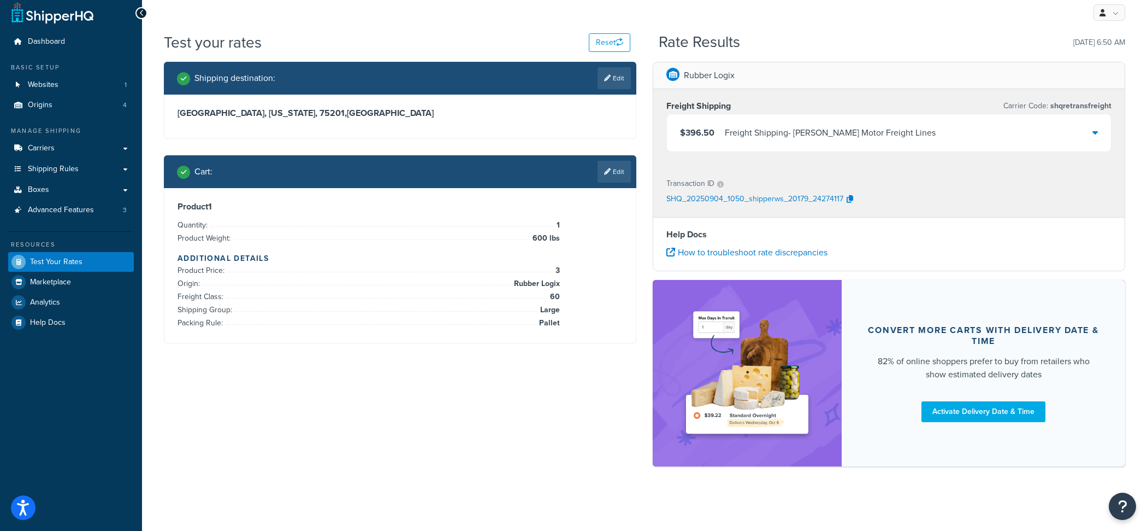
scroll to position [0, 0]
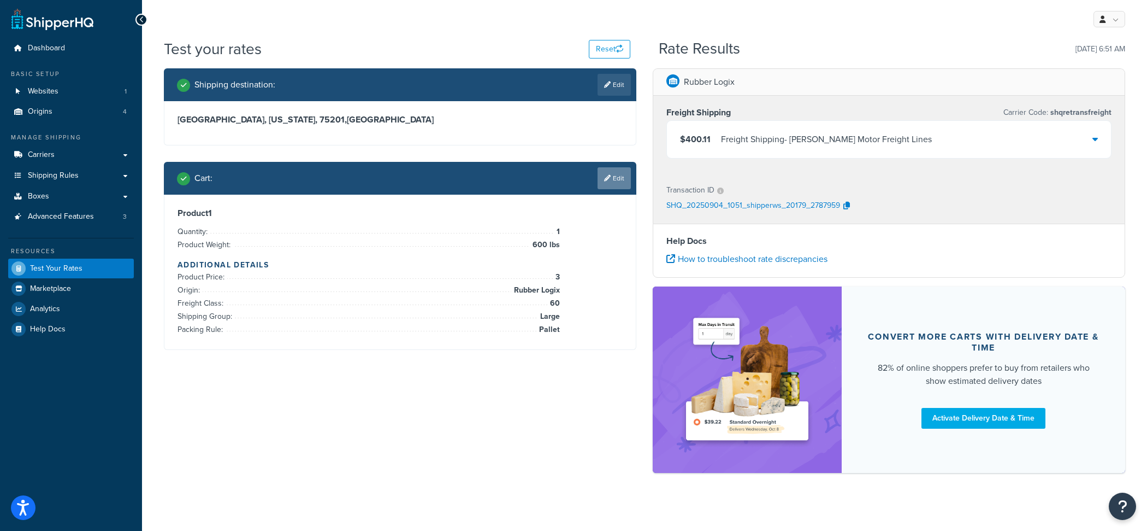
click at [607, 178] on icon at bounding box center [607, 178] width 7 height 7
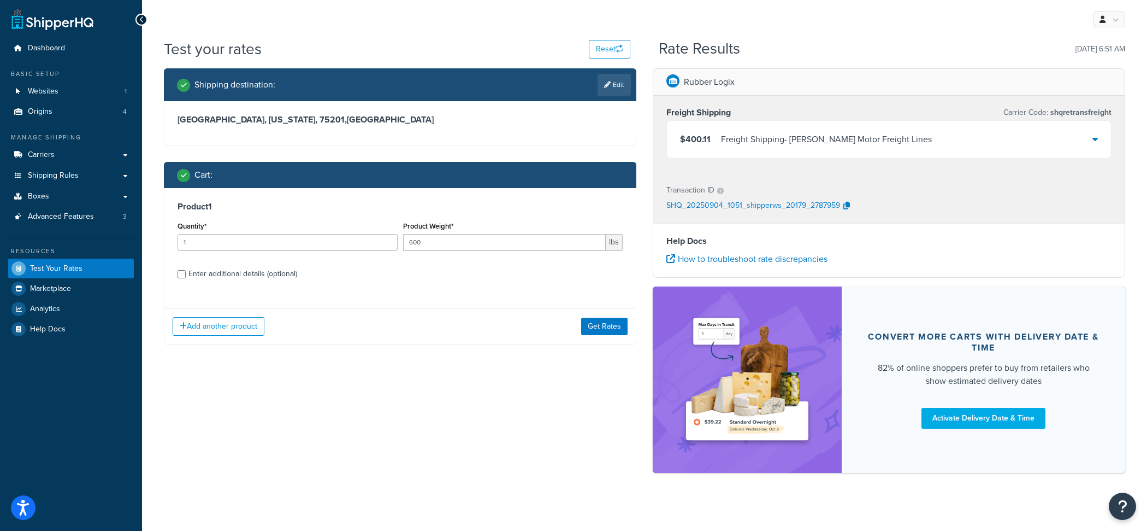
click at [291, 257] on div "Quantity* 1" at bounding box center [288, 239] width 226 height 40
click at [291, 247] on input "1" at bounding box center [288, 242] width 220 height 16
type input "240"
type input "6"
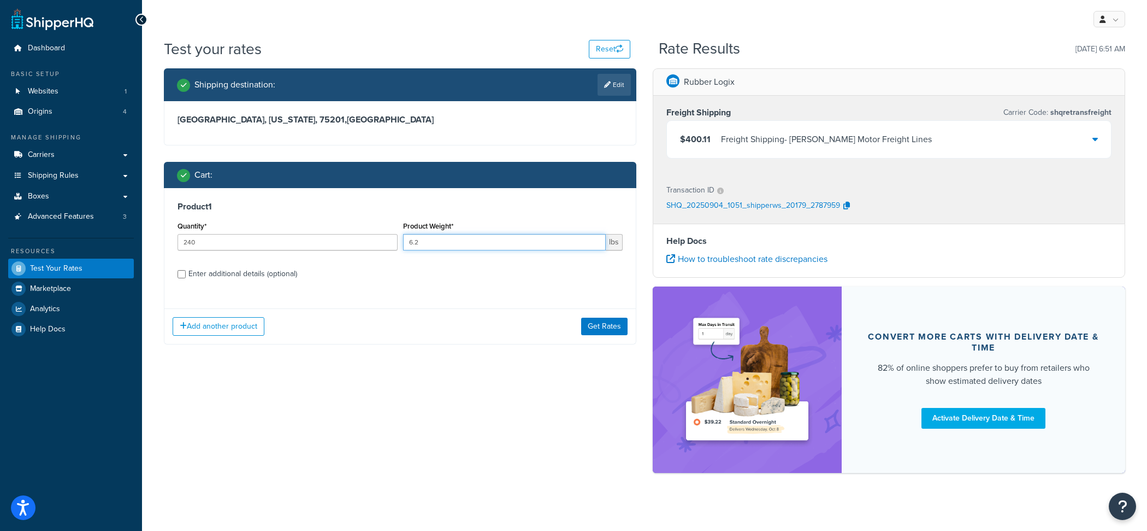
type input "6"
type input "2.5"
click at [619, 339] on div "Add another product Get Rates" at bounding box center [400, 326] width 472 height 36
click at [619, 334] on button "Get Rates" at bounding box center [604, 325] width 46 height 17
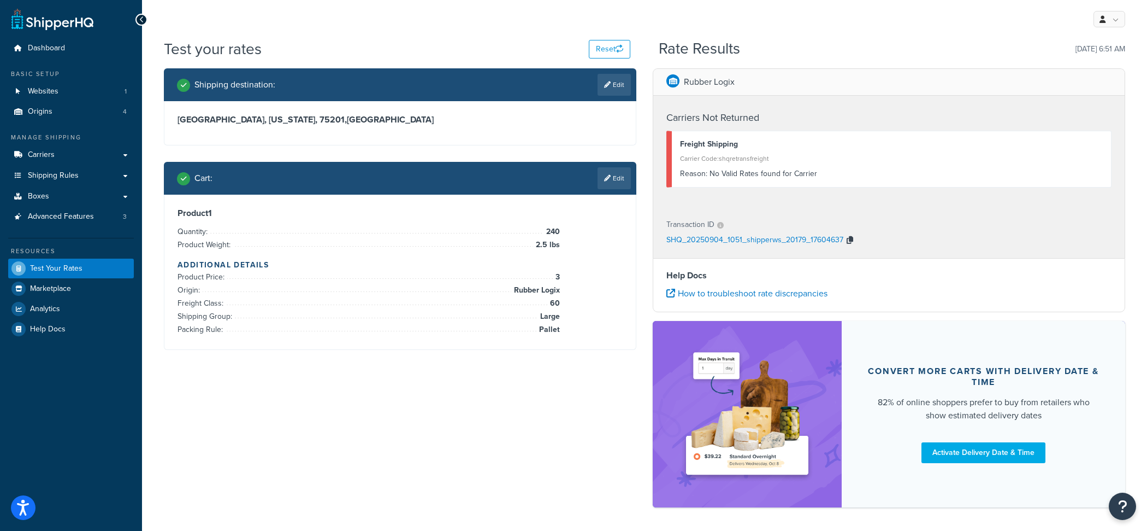
click at [847, 237] on icon "button" at bounding box center [850, 240] width 7 height 8
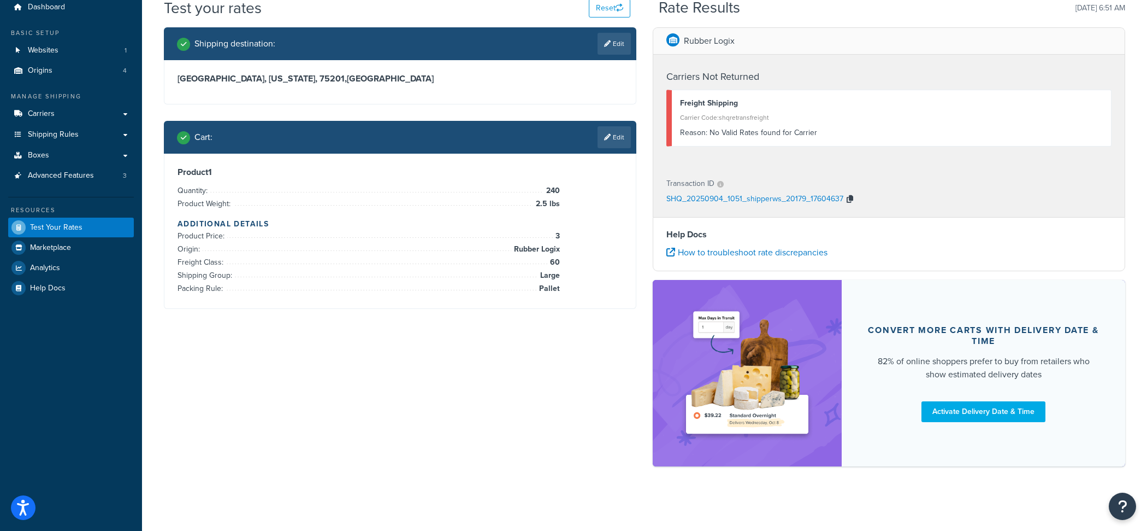
click at [850, 201] on icon "button" at bounding box center [850, 199] width 7 height 8
click at [611, 134] on link "Edit" at bounding box center [614, 137] width 33 height 22
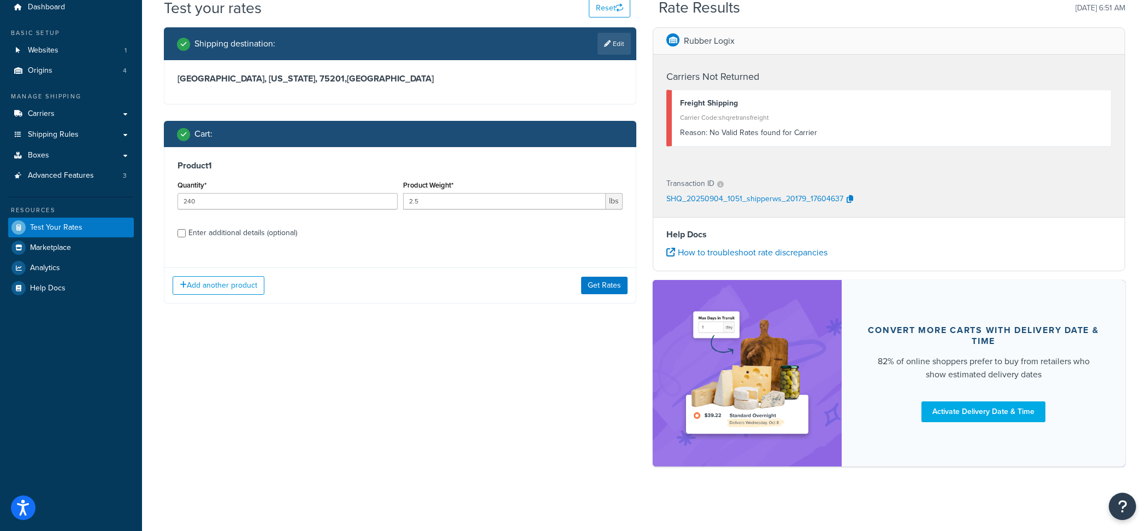
click at [303, 239] on label "Enter additional details (optional)" at bounding box center [406, 231] width 434 height 17
click at [186, 237] on input "Enter additional details (optional)" at bounding box center [182, 233] width 8 height 8
checkbox input "true"
select select "87042"
select select "60"
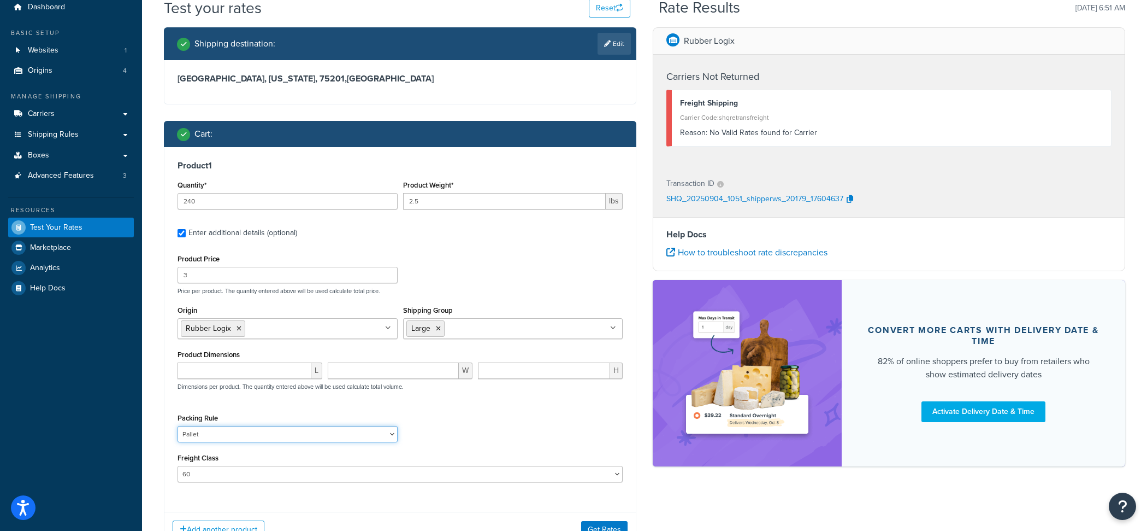
select select
click option at bounding box center [0, 0] width 0 height 0
click at [233, 373] on input "number" at bounding box center [245, 370] width 134 height 16
click at [227, 379] on div "40 L" at bounding box center [250, 374] width 150 height 25
click at [227, 375] on input "40" at bounding box center [245, 370] width 134 height 16
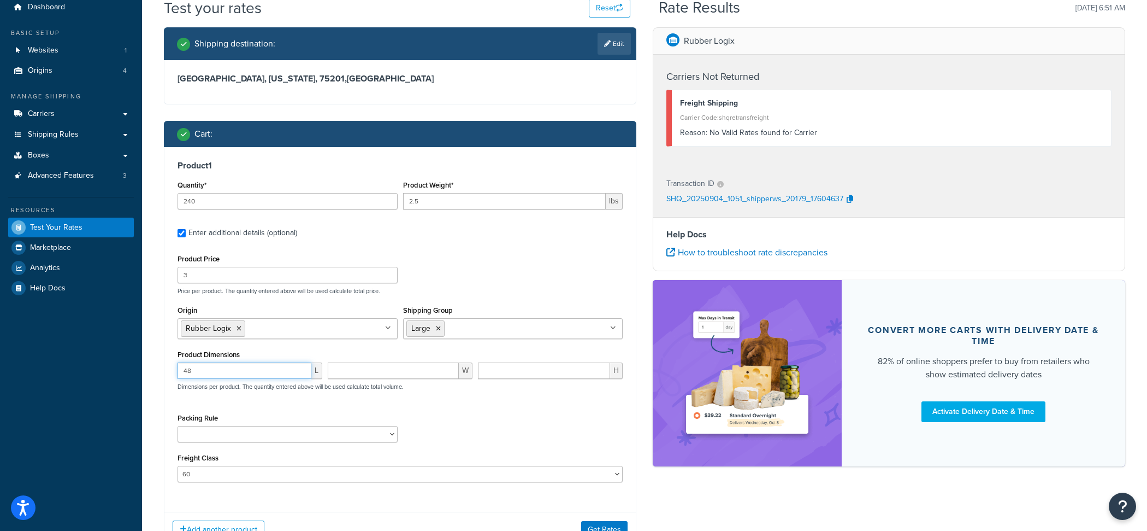
type input "48"
type input "40"
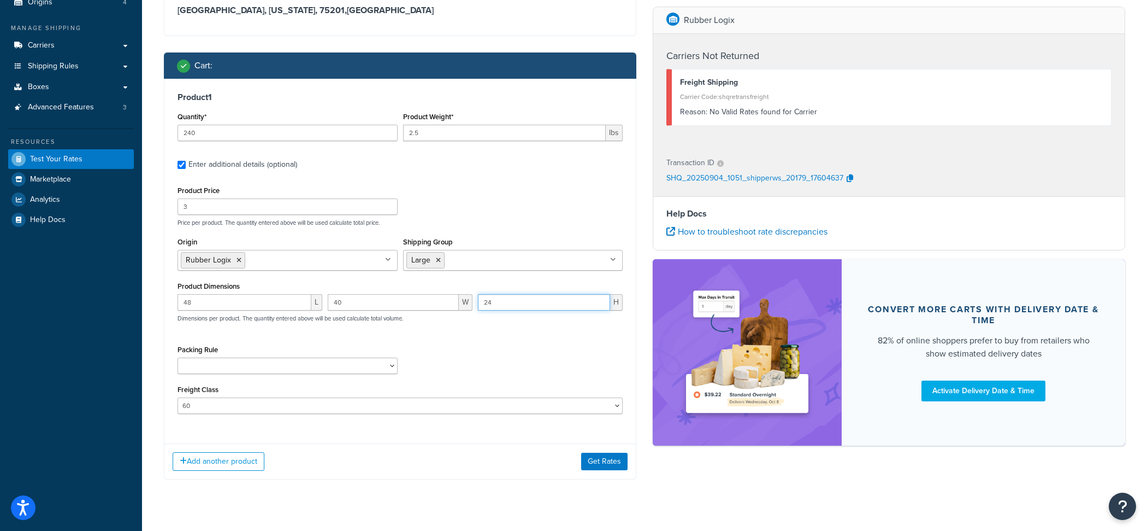
scroll to position [128, 0]
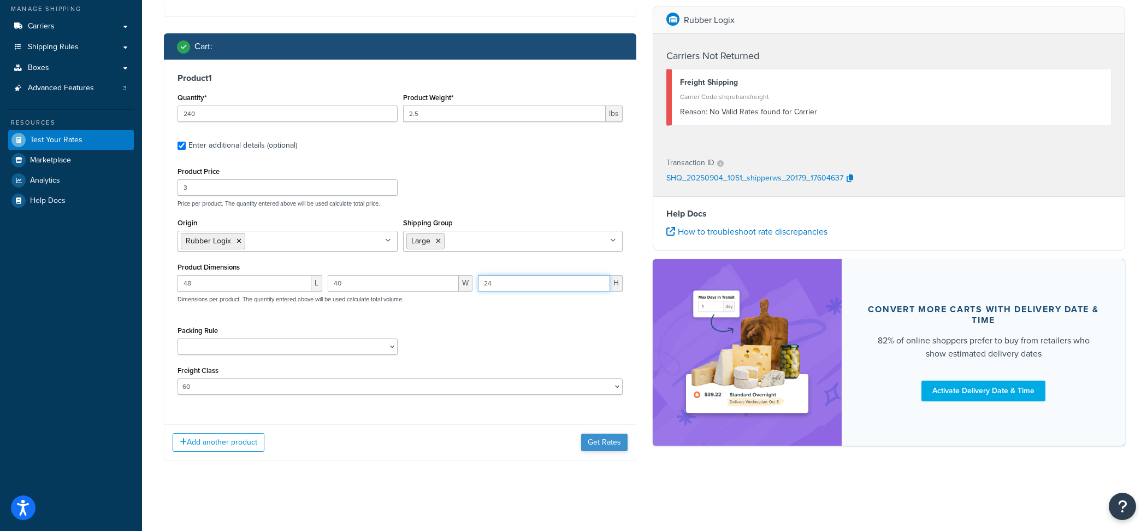
type input "24"
click at [608, 449] on button "Get Rates" at bounding box center [604, 441] width 46 height 17
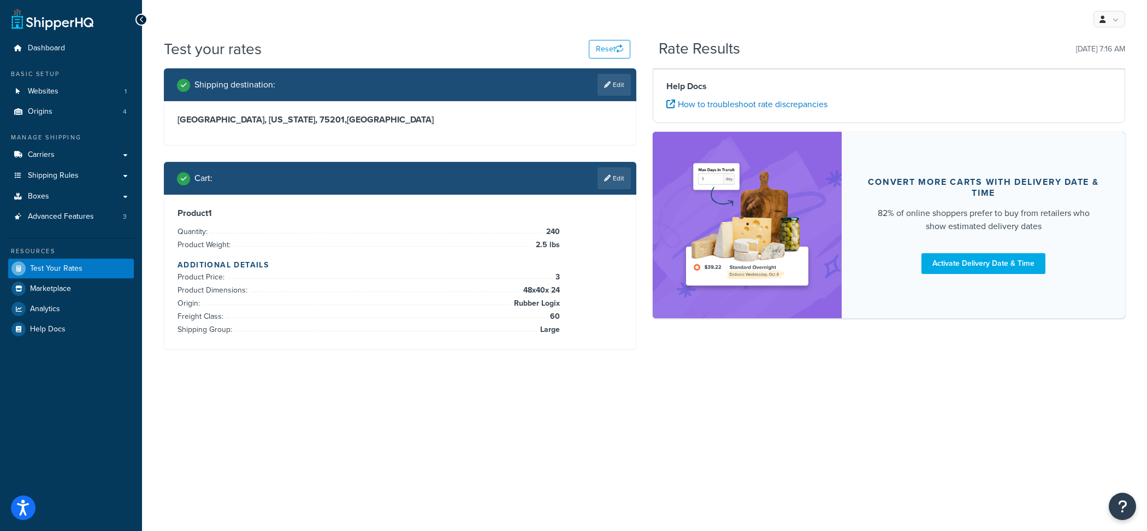
scroll to position [0, 0]
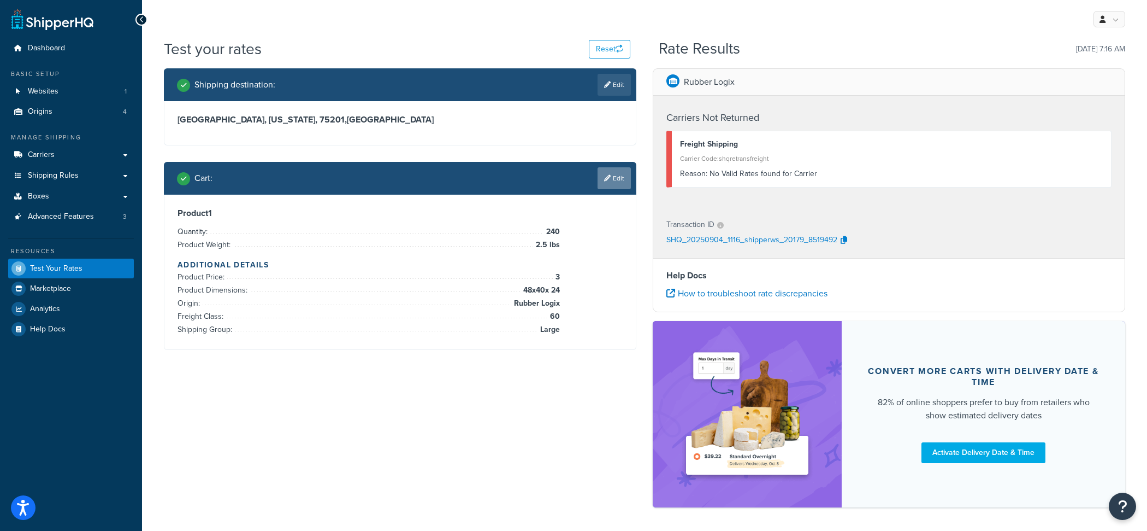
click at [608, 181] on icon at bounding box center [607, 178] width 7 height 7
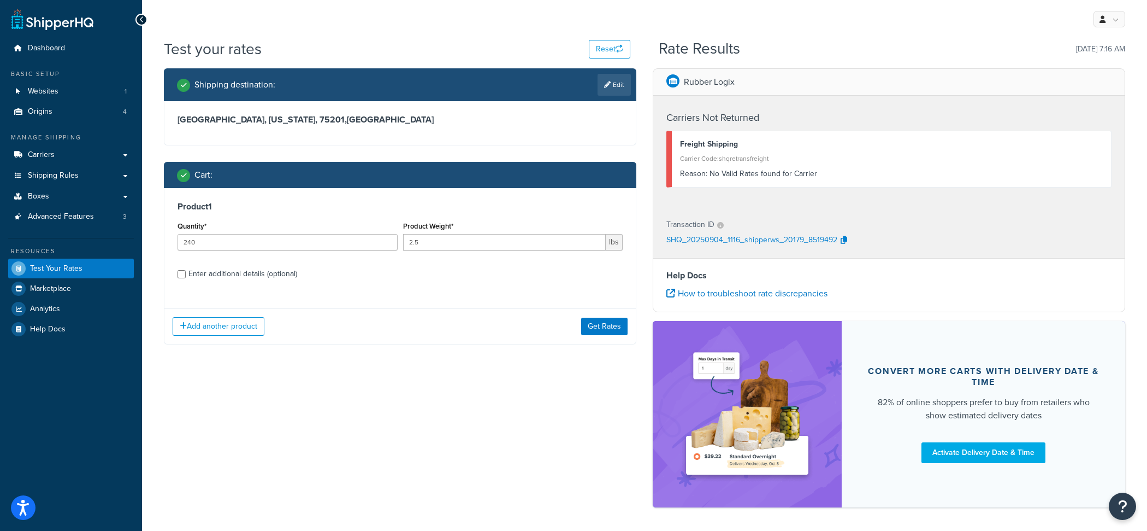
click at [362, 270] on label "Enter additional details (optional)" at bounding box center [406, 272] width 434 height 17
click at [186, 270] on input "Enter additional details (optional)" at bounding box center [182, 274] width 8 height 8
checkbox input "true"
select select "60"
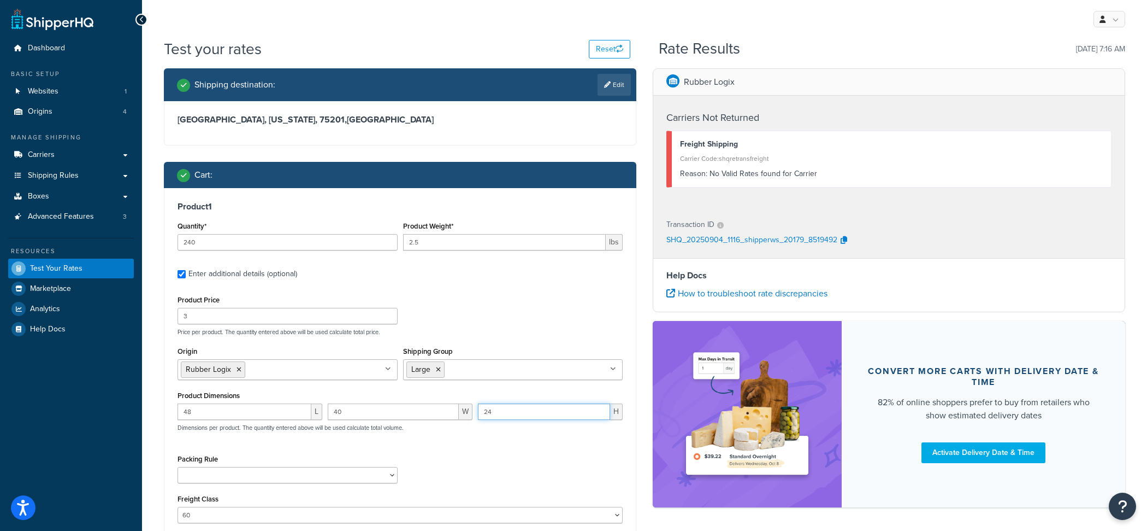
click at [513, 414] on input "24" at bounding box center [544, 411] width 132 height 16
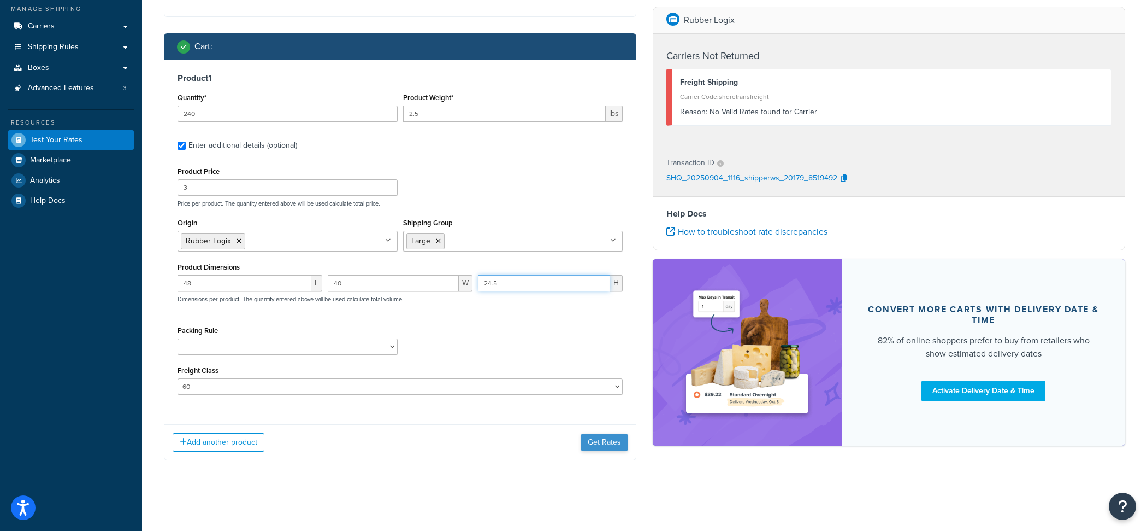
type input "24.5"
click at [611, 439] on button "Get Rates" at bounding box center [604, 441] width 46 height 17
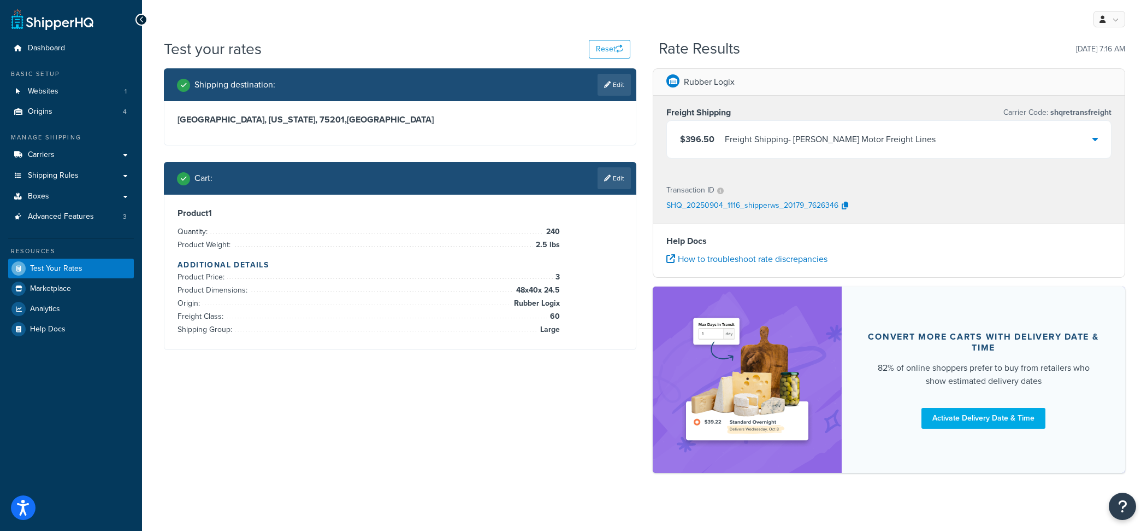
click at [745, 143] on div "Freight Shipping - Saia Motor Freight Lines" at bounding box center [830, 139] width 211 height 15
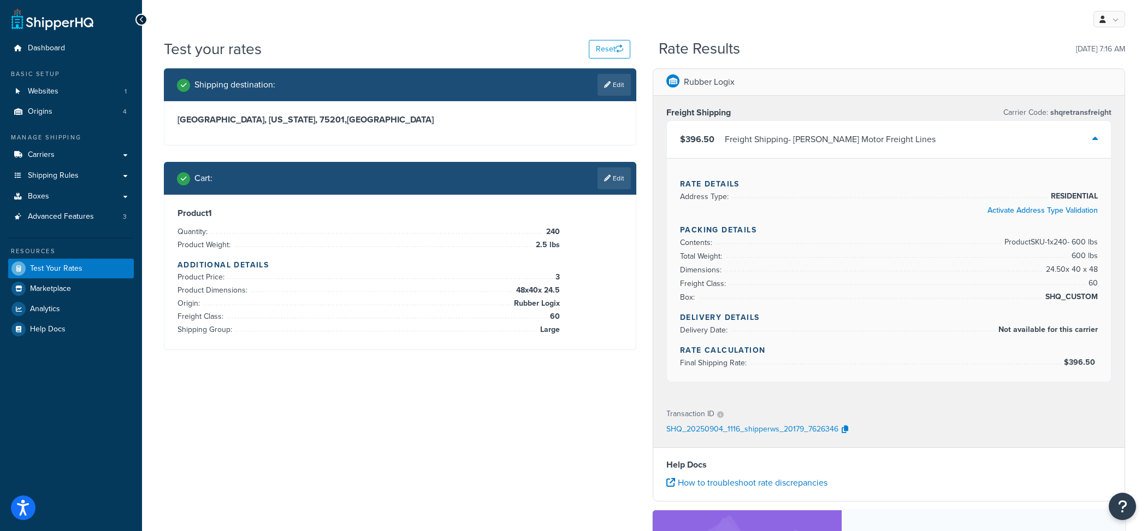
click at [849, 433] on div "SHQ_20250904_1116_shipperws_20179_7626346" at bounding box center [889, 429] width 445 height 16
click at [840, 431] on button "button" at bounding box center [845, 429] width 13 height 16
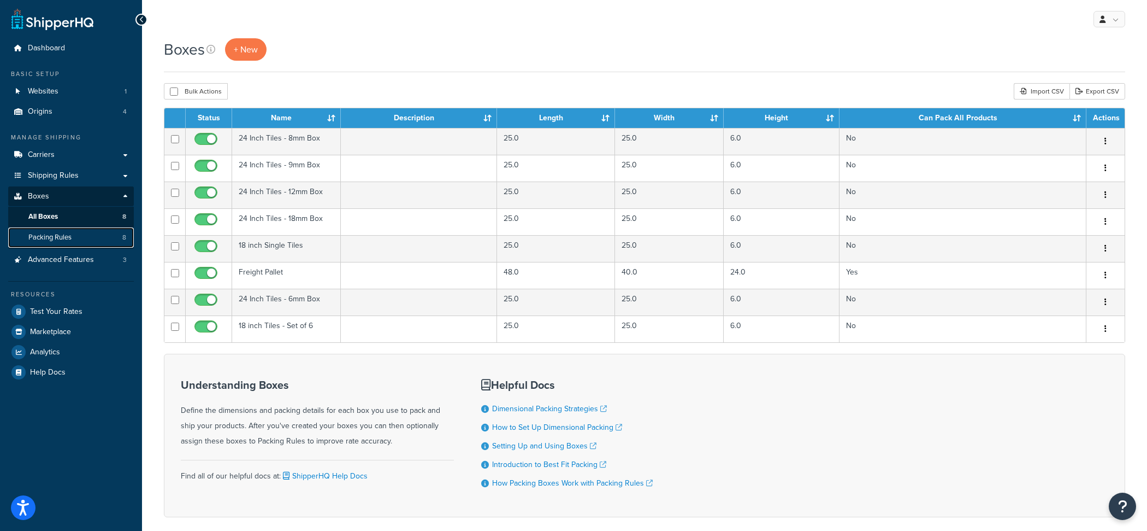
click at [93, 237] on link "Packing Rules 8" at bounding box center [71, 237] width 126 height 20
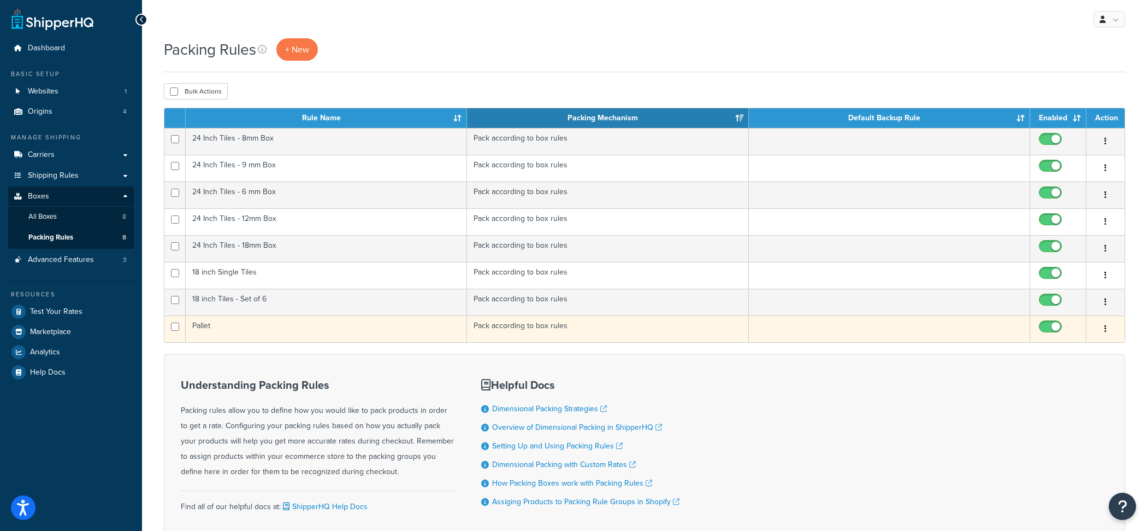
click at [268, 335] on td "Pallet" at bounding box center [326, 328] width 281 height 27
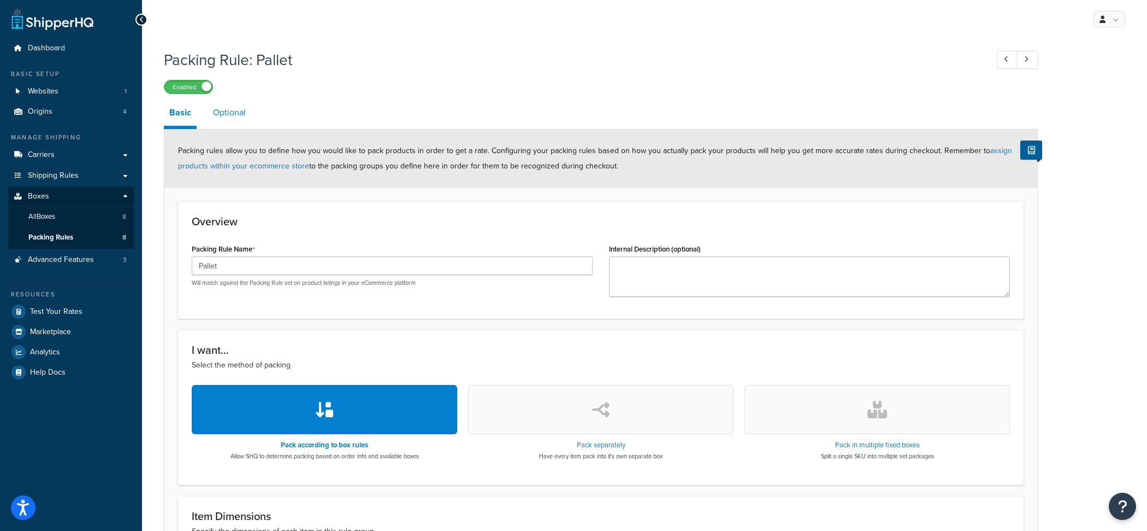
click at [238, 121] on link "Optional" at bounding box center [230, 112] width 44 height 26
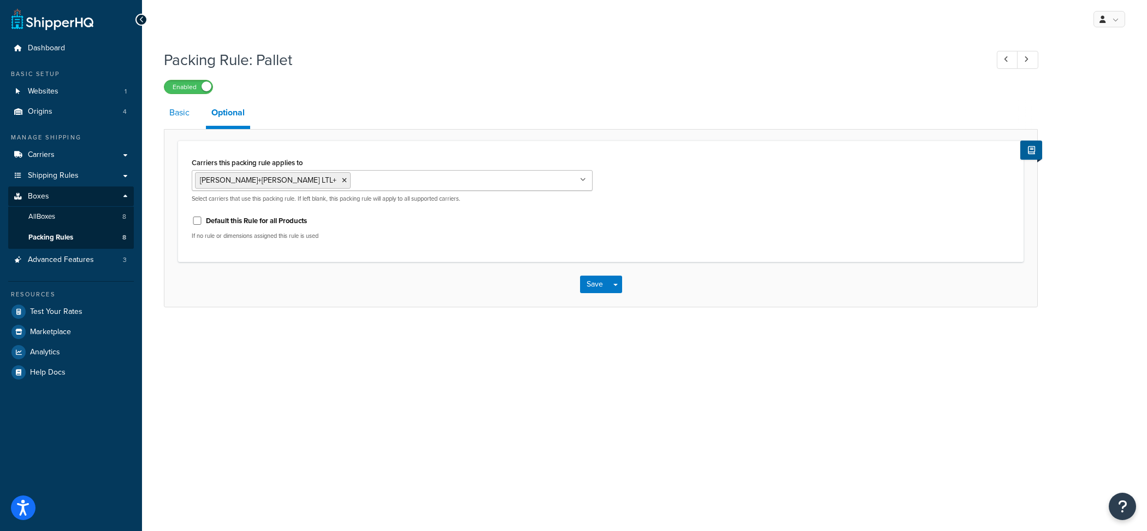
click at [175, 115] on link "Basic" at bounding box center [179, 112] width 31 height 26
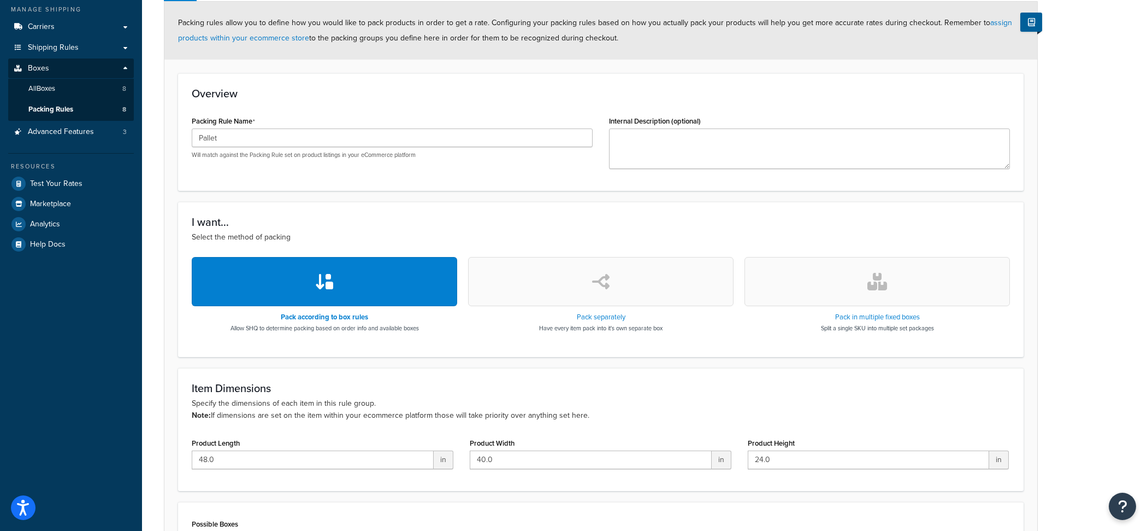
scroll to position [268, 0]
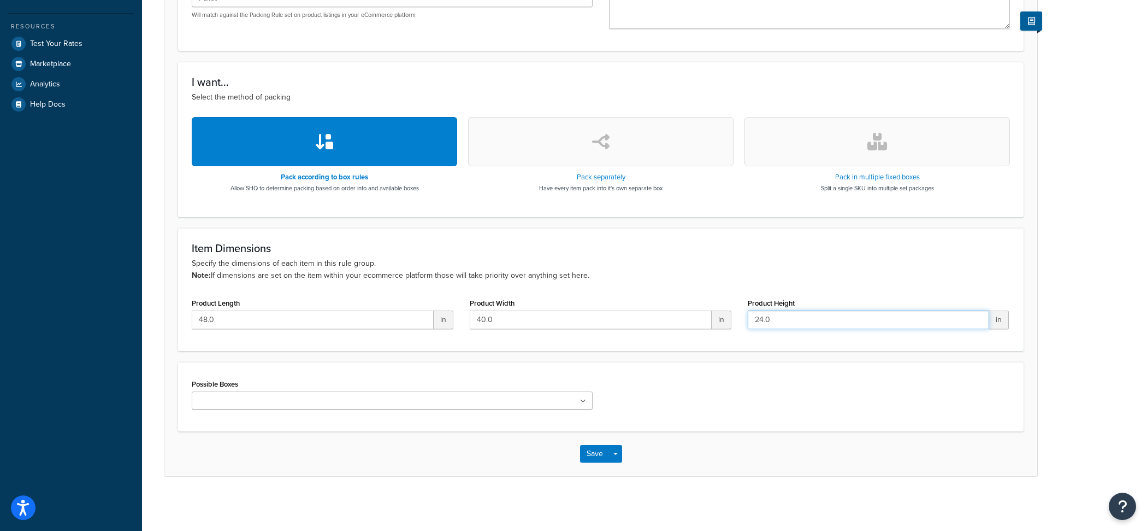
click at [802, 315] on input "24.0" at bounding box center [869, 319] width 242 height 19
type input "24.1"
click at [617, 452] on button "Save Dropdown" at bounding box center [615, 453] width 13 height 17
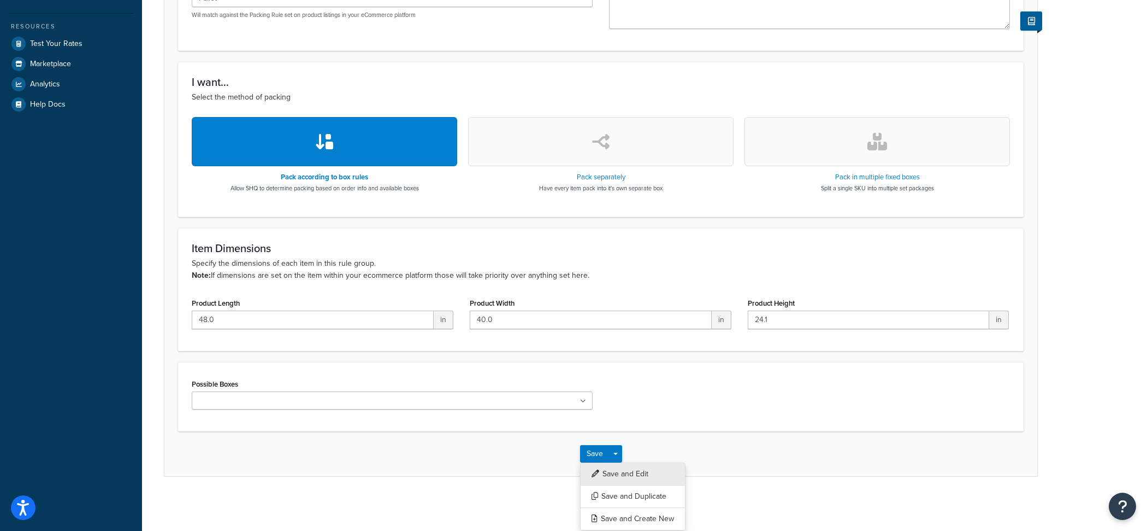
click at [623, 475] on button "Save and Edit" at bounding box center [632, 473] width 105 height 23
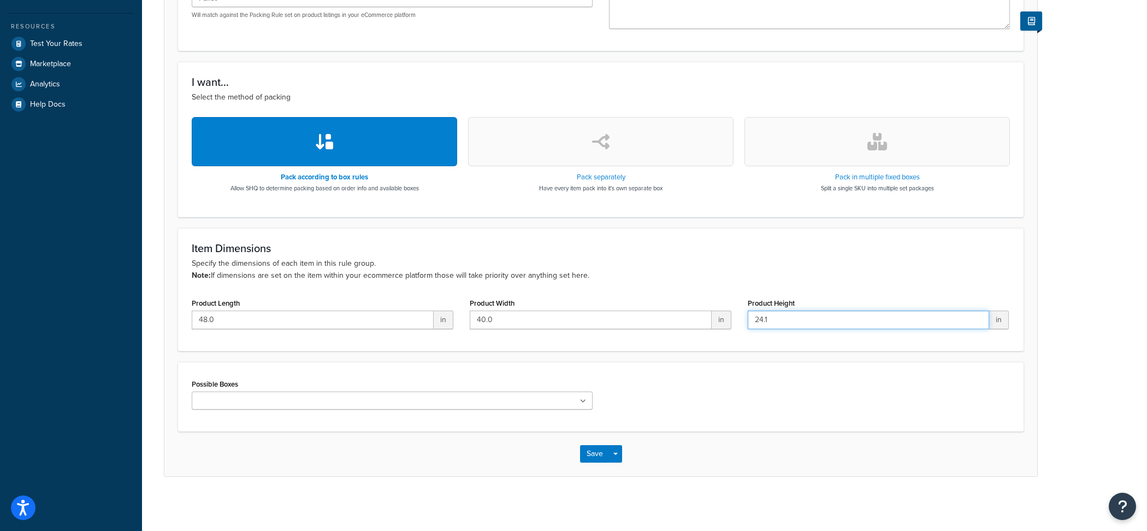
click at [807, 327] on input "24.1" at bounding box center [869, 319] width 242 height 19
type input "24"
click at [618, 457] on button "Save Dropdown" at bounding box center [615, 453] width 13 height 17
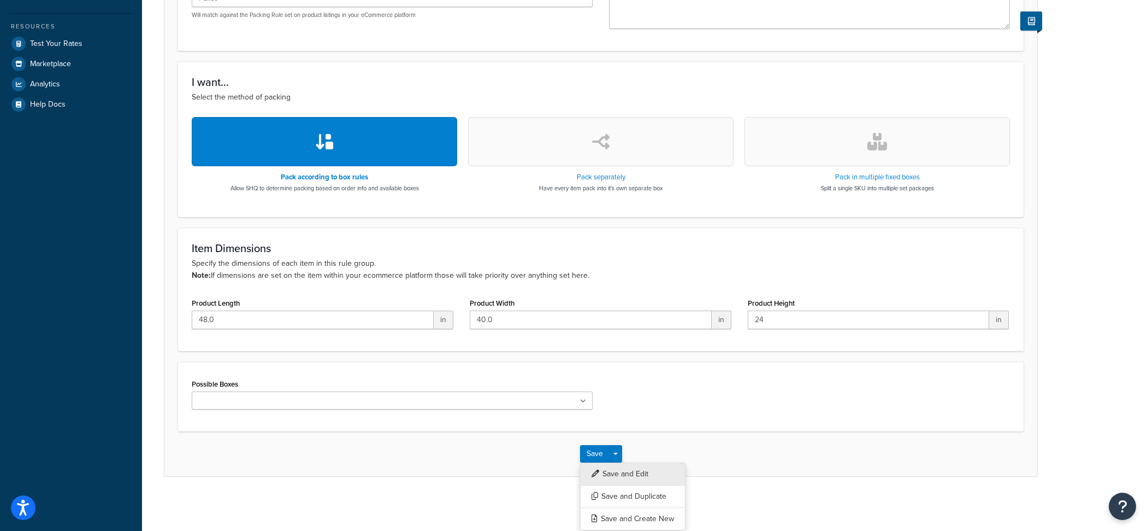
click at [621, 464] on button "Save and Edit" at bounding box center [632, 473] width 105 height 23
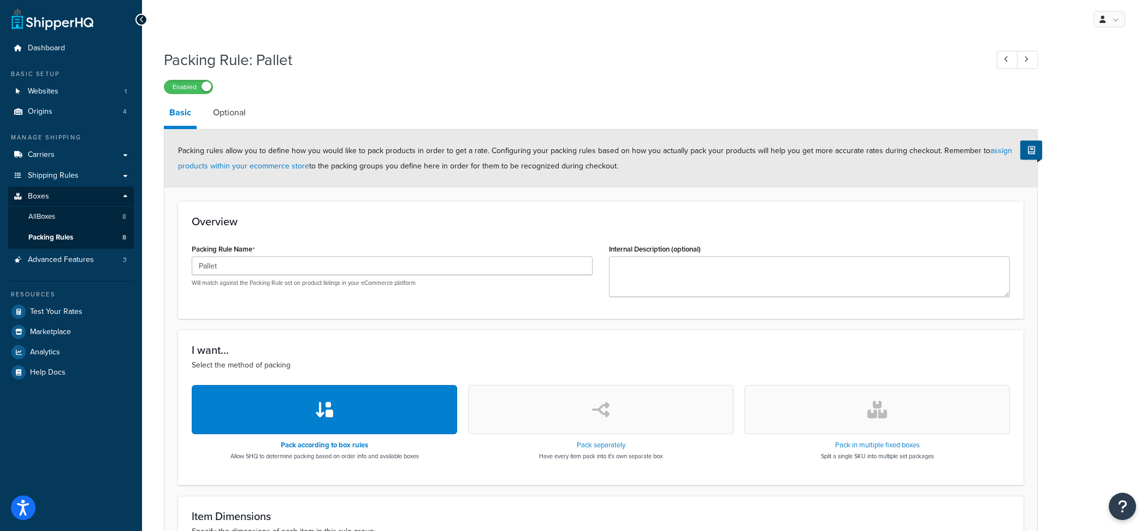
scroll to position [220, 0]
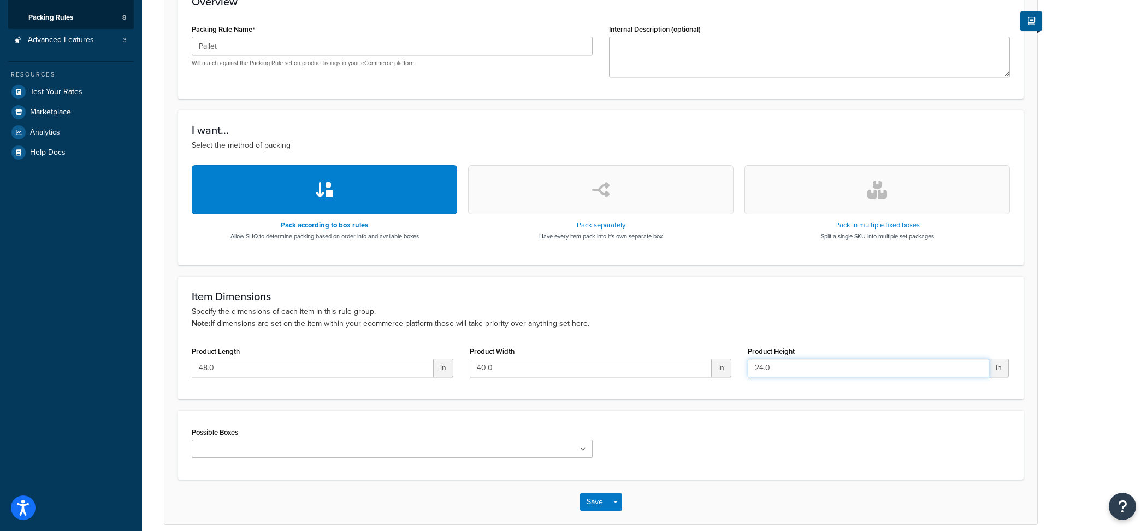
click at [793, 375] on input "24.0" at bounding box center [869, 367] width 242 height 19
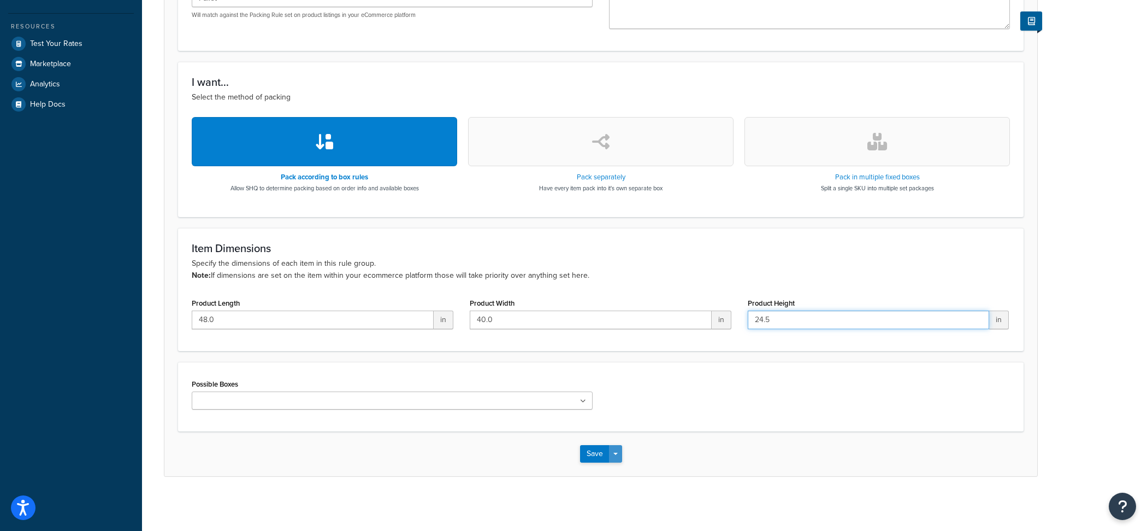
type input "24.5"
click at [619, 457] on button "Save Dropdown" at bounding box center [615, 453] width 13 height 17
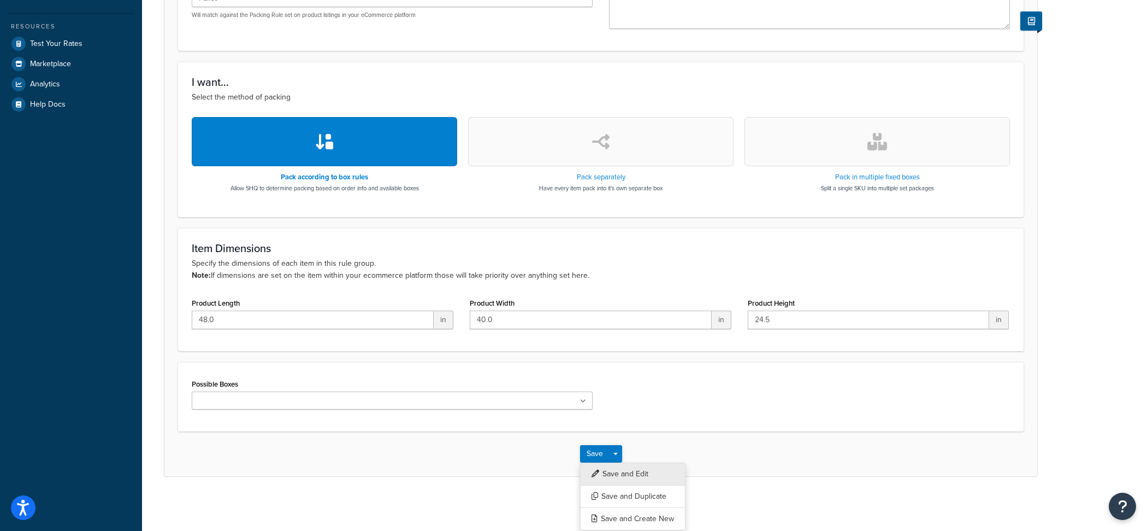
click at [623, 469] on button "Save and Edit" at bounding box center [632, 473] width 105 height 23
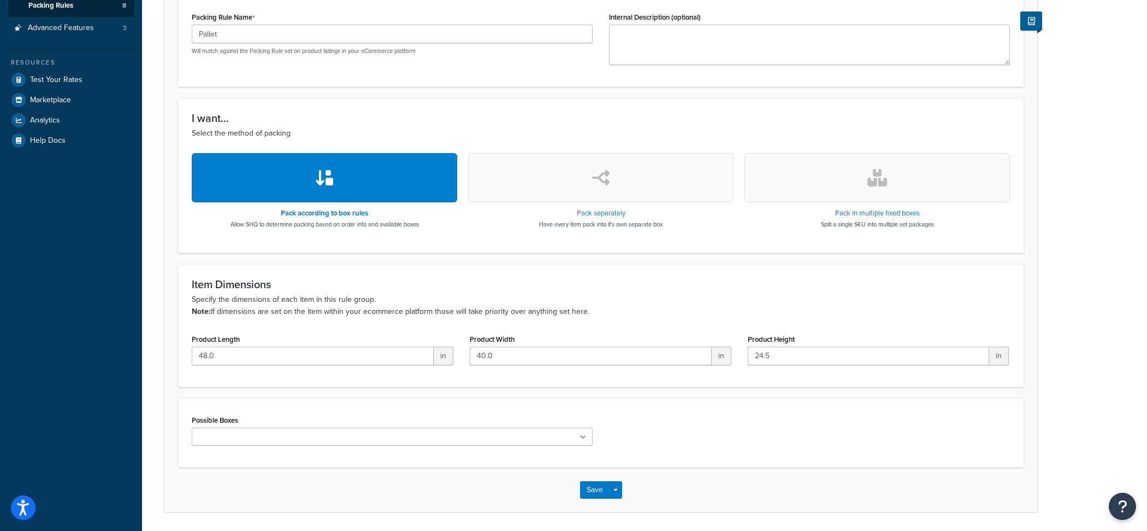
scroll to position [233, 0]
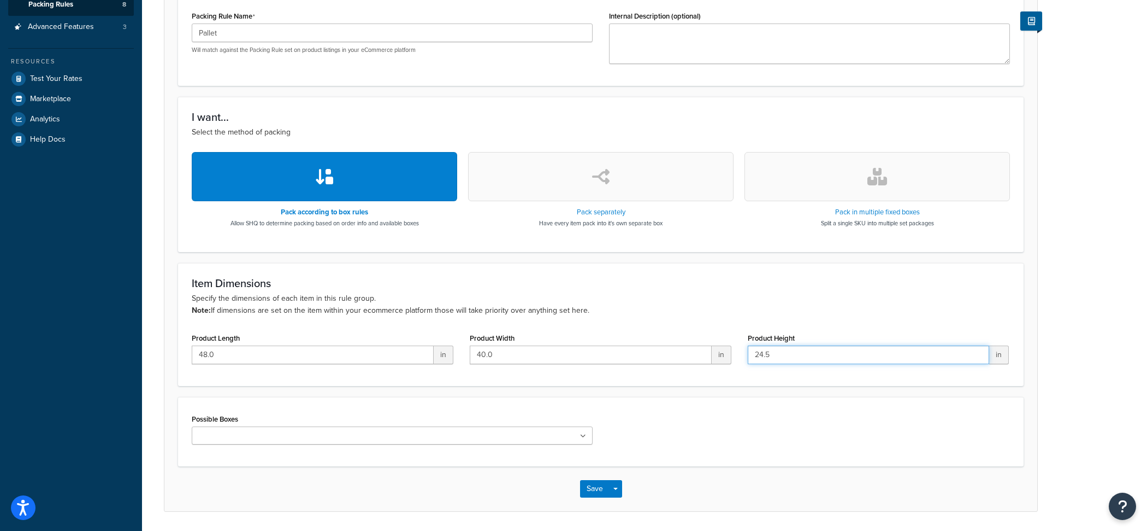
click at [849, 354] on input "24.5" at bounding box center [869, 354] width 242 height 19
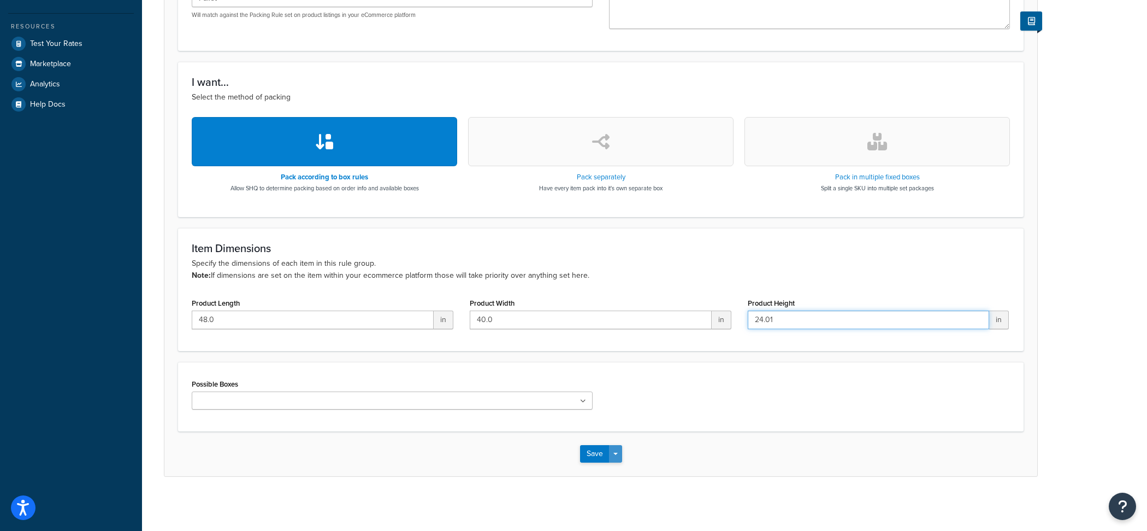
type input "24.01"
click at [618, 452] on button "Save Dropdown" at bounding box center [615, 453] width 13 height 17
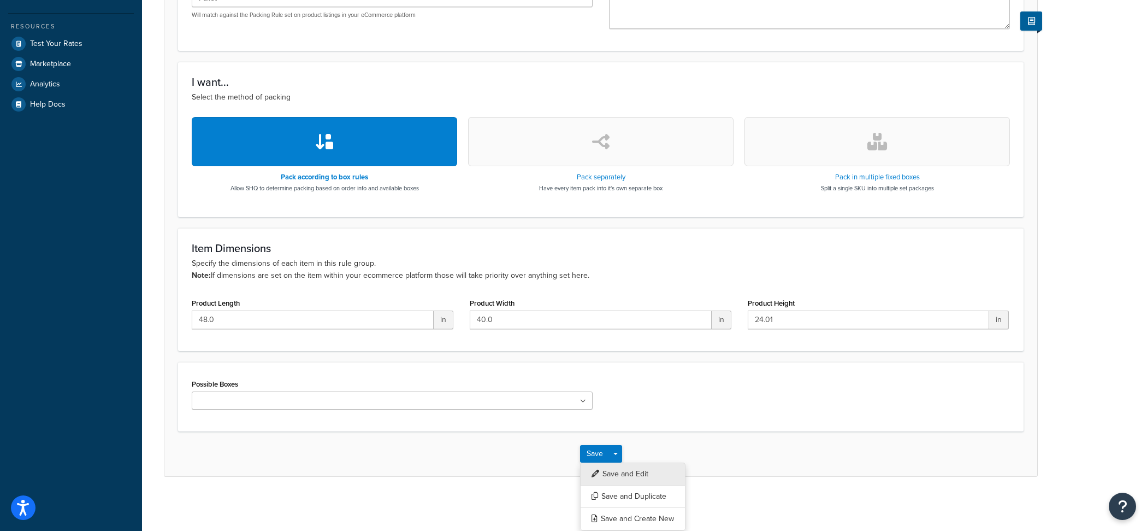
click at [631, 473] on button "Save and Edit" at bounding box center [632, 473] width 105 height 23
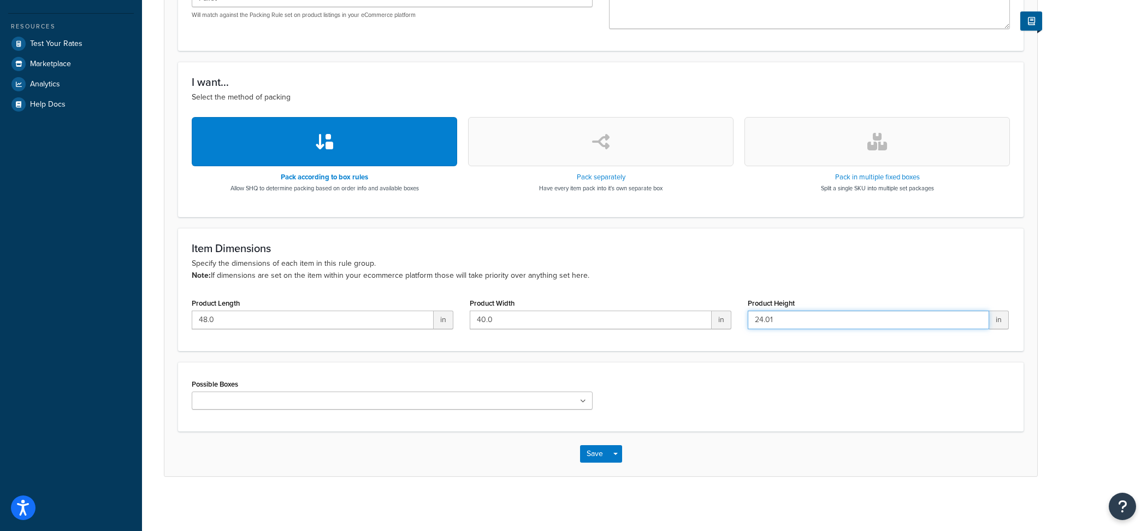
click at [784, 324] on input "24.01" at bounding box center [869, 319] width 242 height 19
type input "24"
click at [617, 457] on button "Save Dropdown" at bounding box center [615, 453] width 13 height 17
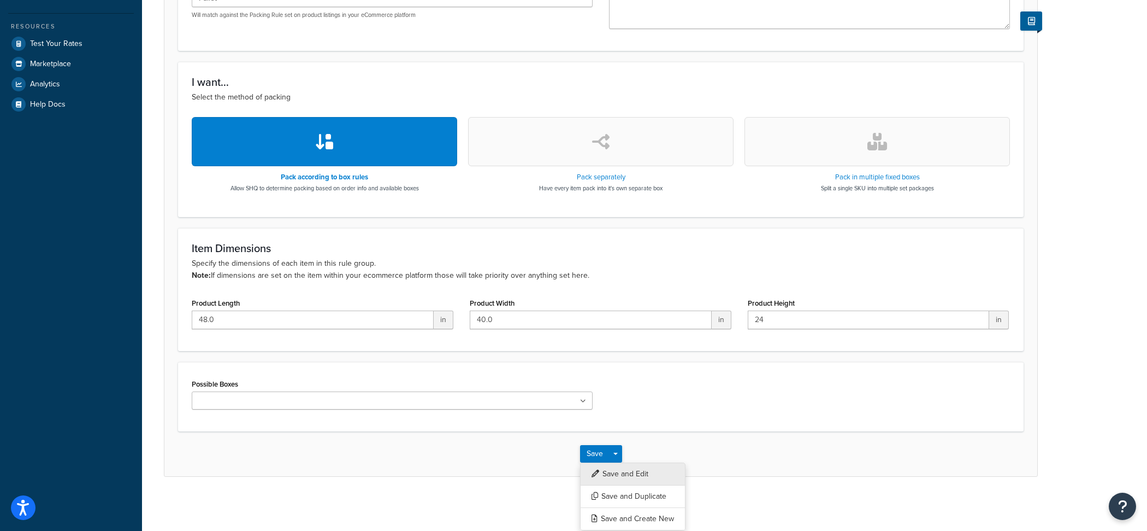
click at [617, 464] on button "Save and Edit" at bounding box center [632, 473] width 105 height 23
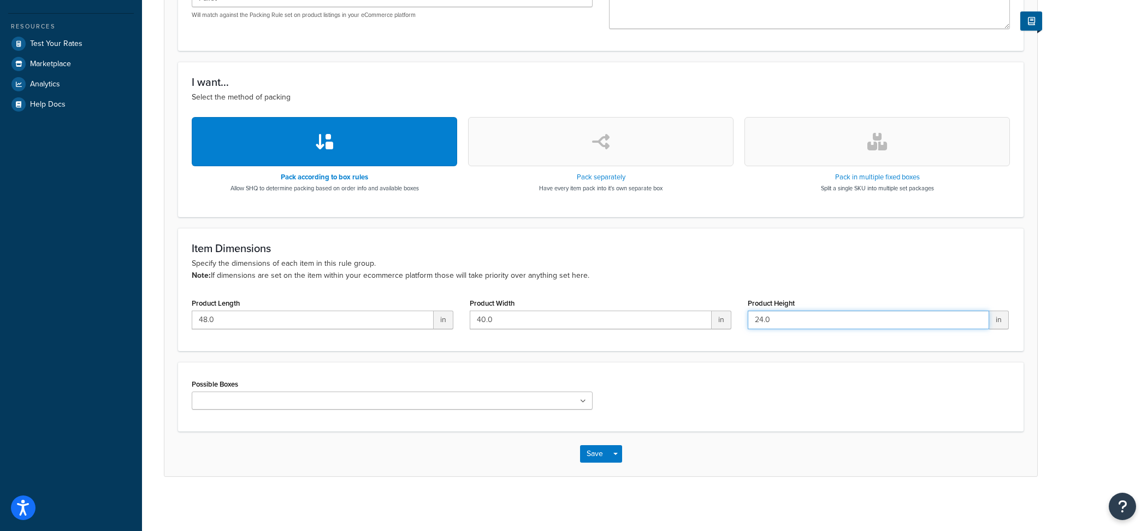
click at [791, 328] on input "24.0" at bounding box center [869, 319] width 242 height 19
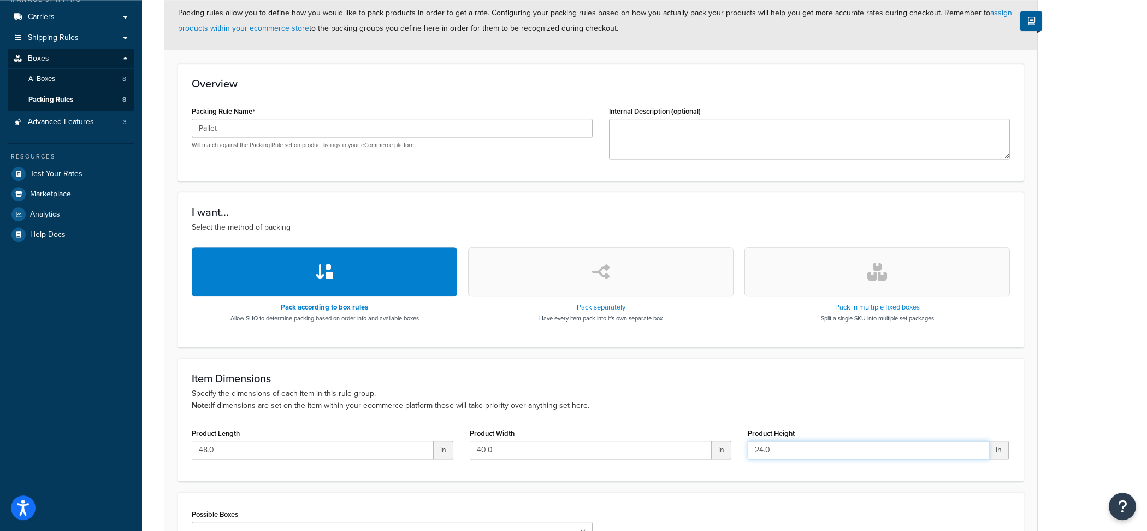
scroll to position [134, 0]
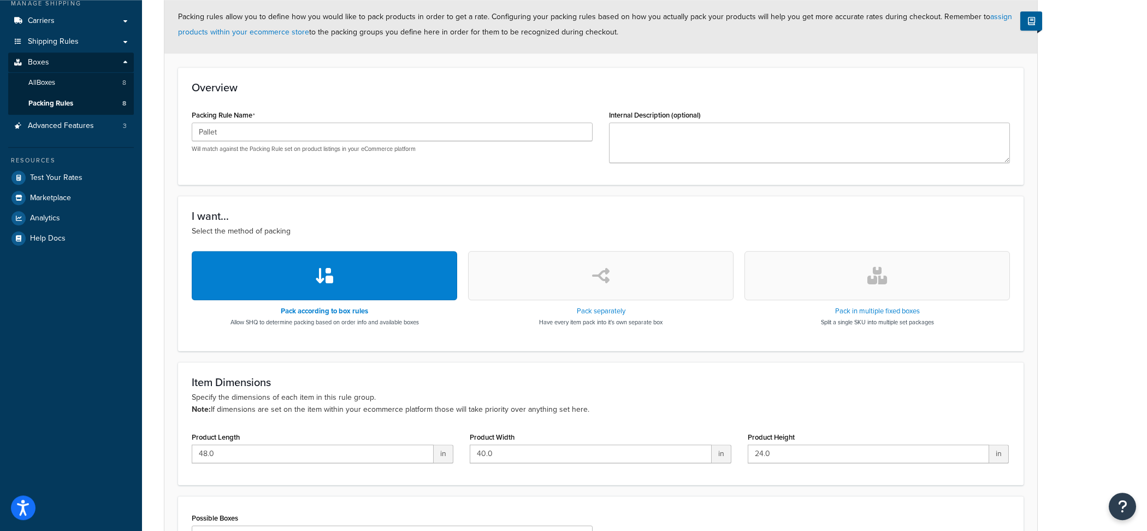
click at [454, 364] on div "Item Dimensions Specify the dimensions of each item in this rule group. Note: I…" at bounding box center [601, 423] width 846 height 123
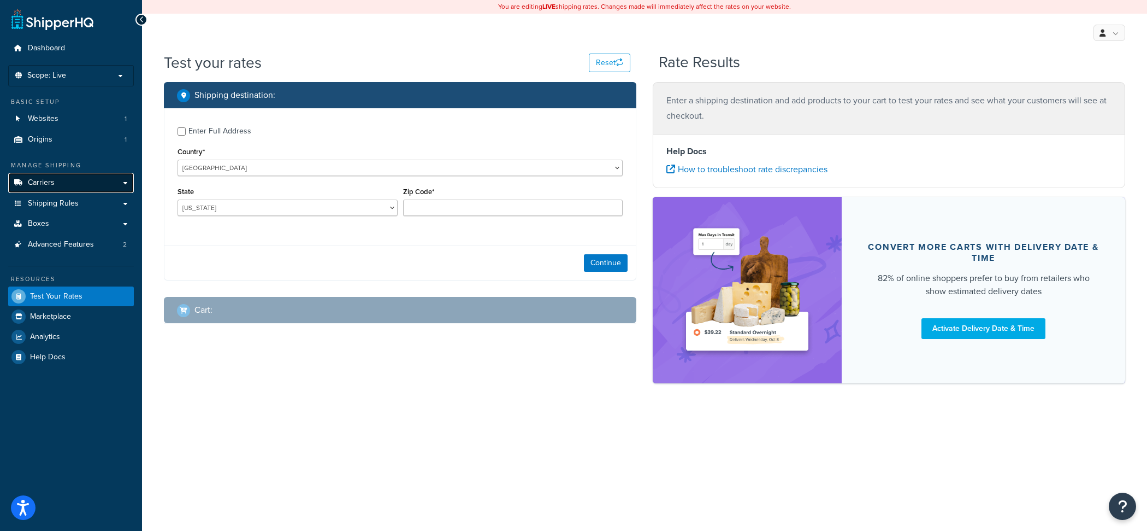
click at [104, 182] on link "Carriers" at bounding box center [71, 183] width 126 height 20
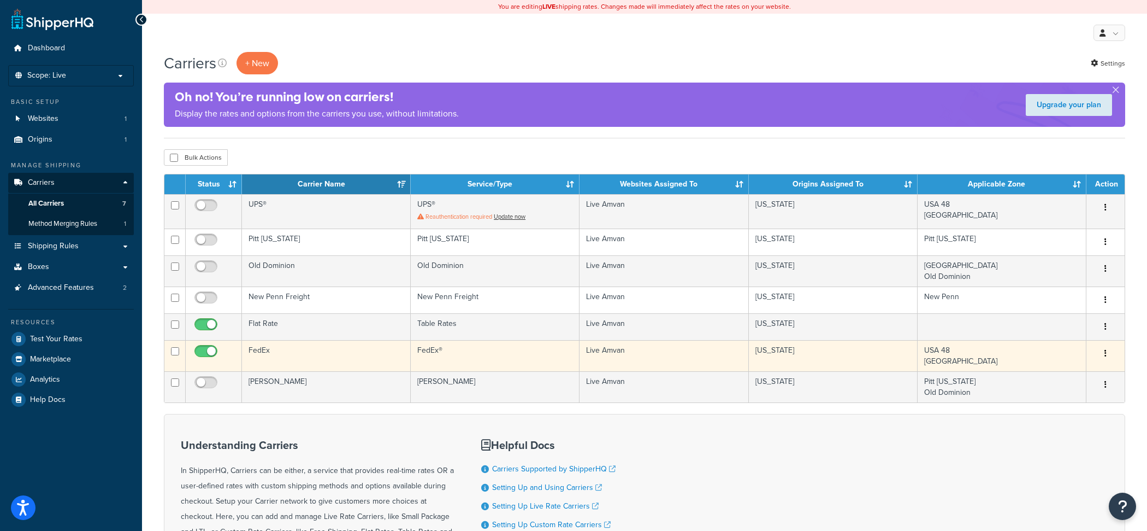
click at [316, 358] on td "FedEx" at bounding box center [326, 355] width 169 height 31
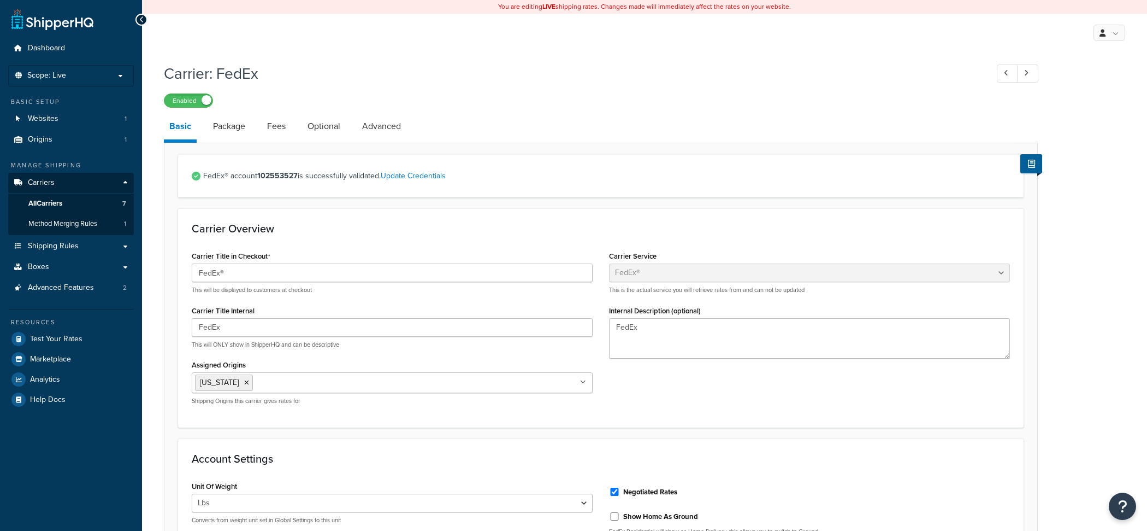
select select "fedEx"
select select "REGULAR_PICKUP"
select select "YOUR_PACKAGING"
click at [328, 132] on link "Optional" at bounding box center [324, 126] width 44 height 26
select select "business"
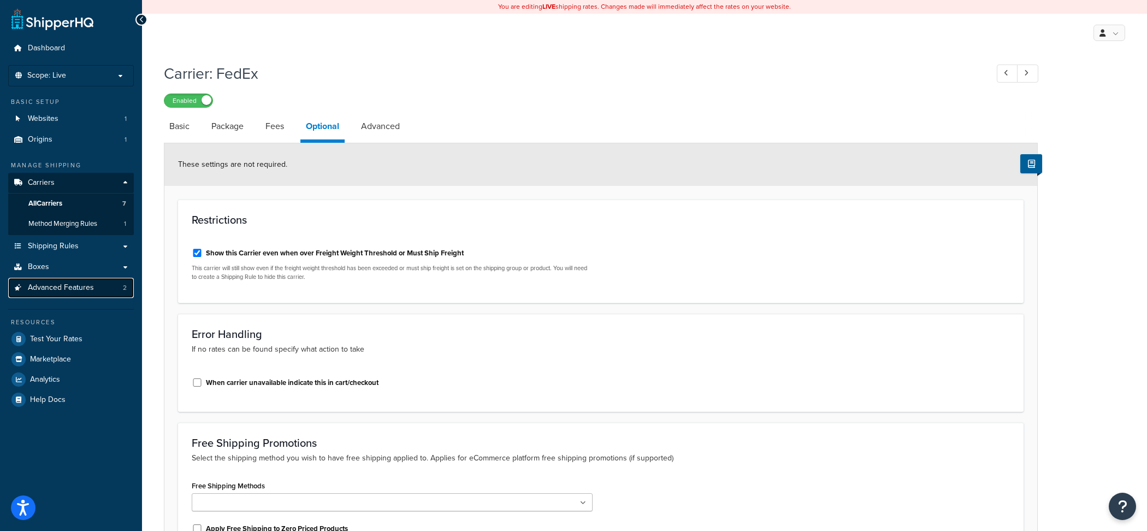
click at [103, 291] on link "Advanced Features 2" at bounding box center [71, 288] width 126 height 20
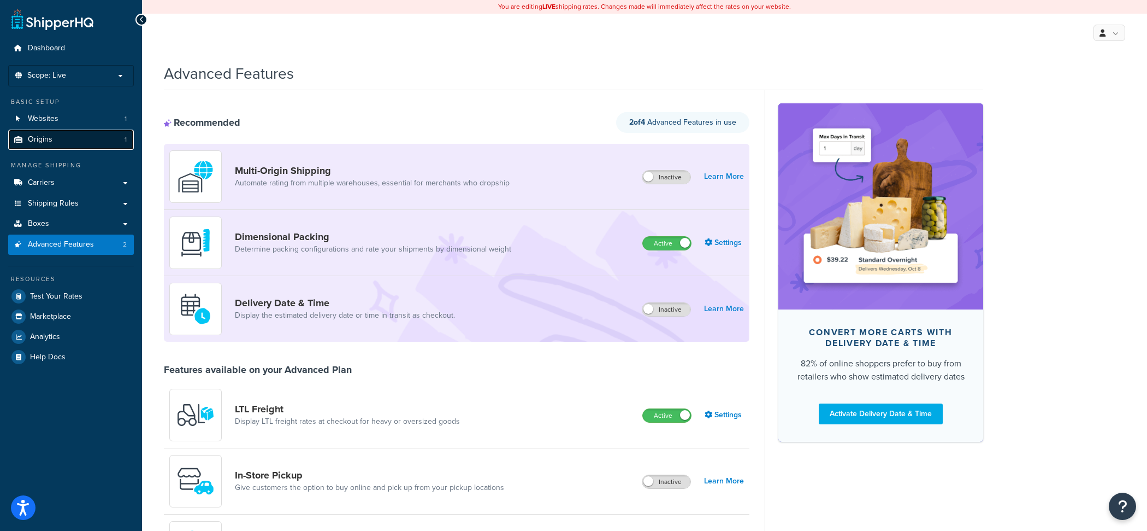
click at [66, 145] on link "Origins 1" at bounding box center [71, 140] width 126 height 20
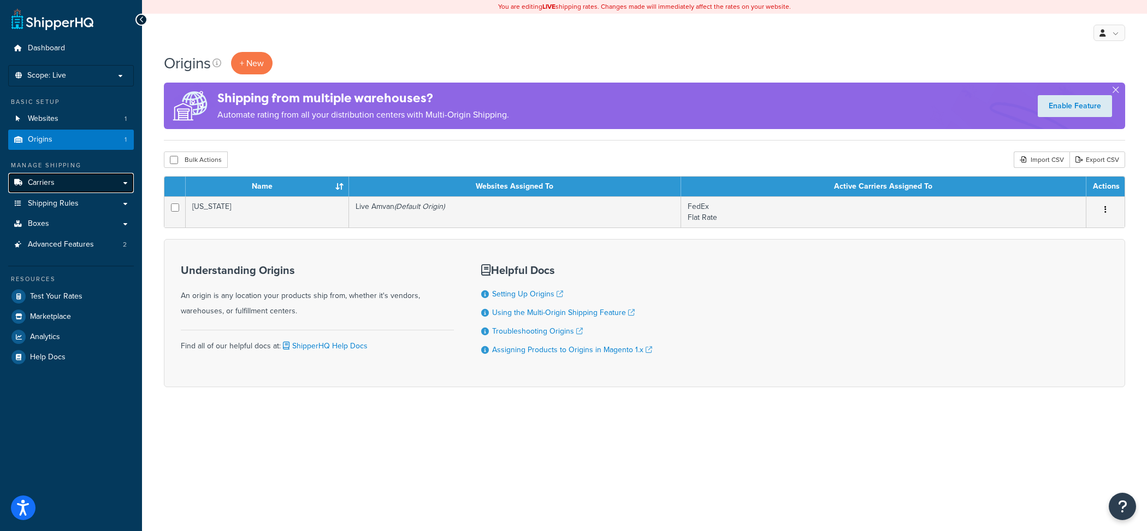
click at [76, 184] on link "Carriers" at bounding box center [71, 183] width 126 height 20
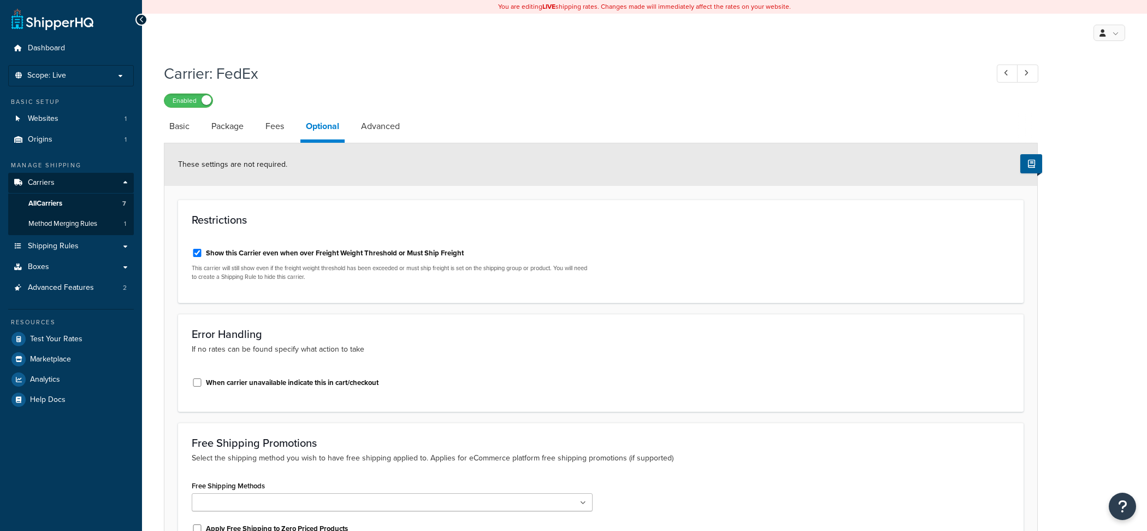
select select "business"
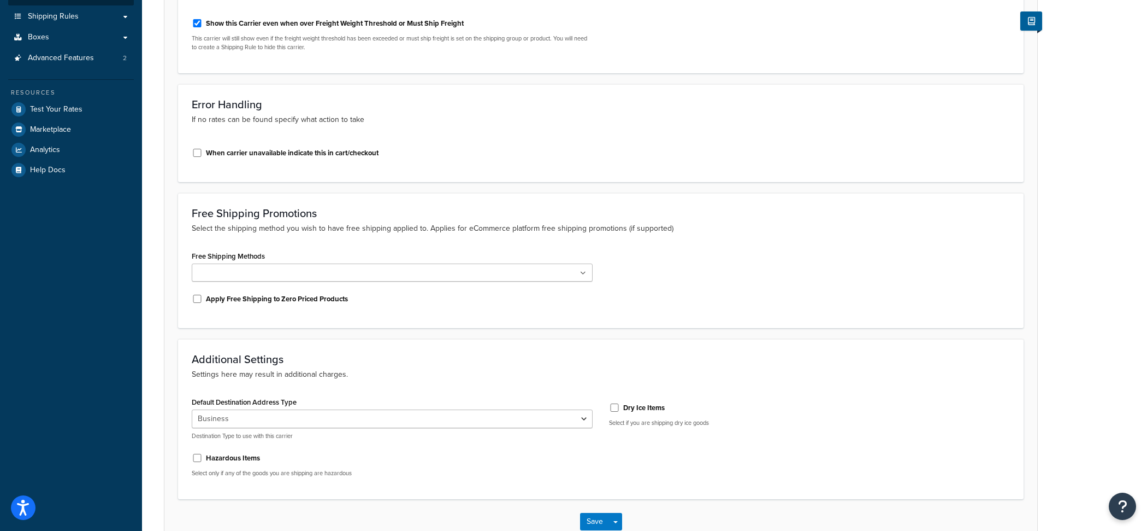
scroll to position [298, 0]
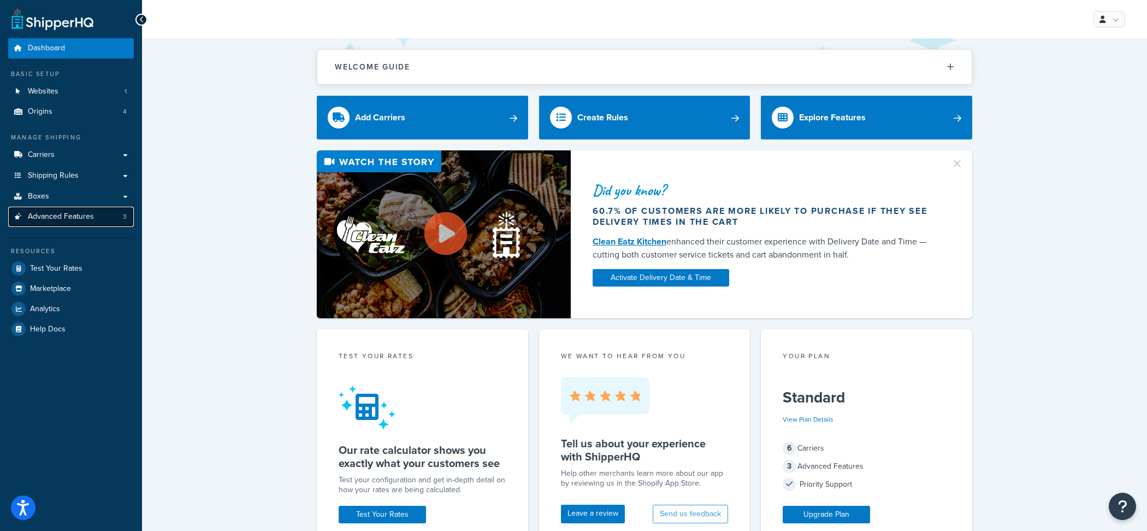
click at [92, 221] on span "Advanced Features" at bounding box center [61, 216] width 66 height 9
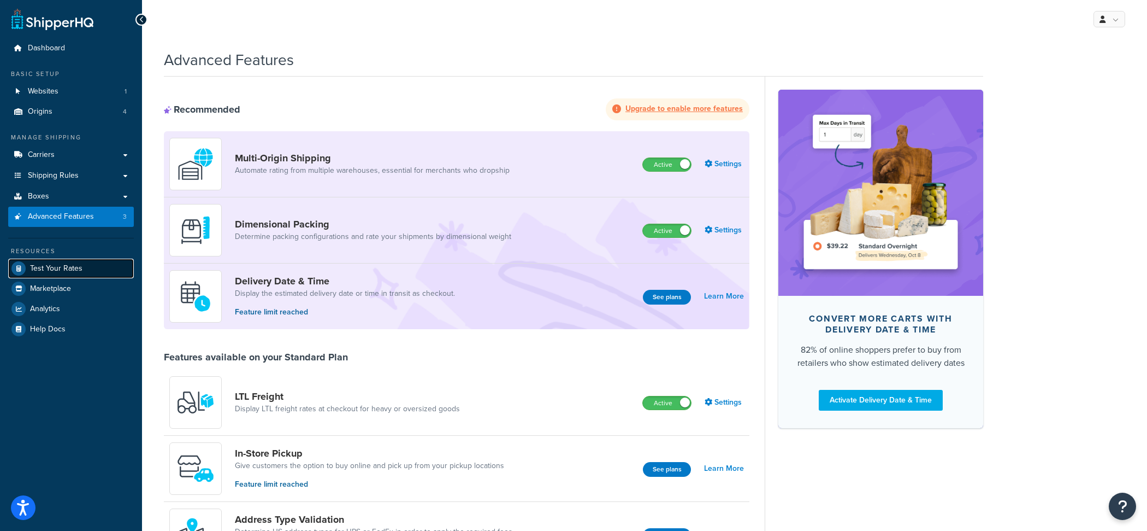
click at [91, 269] on link "Test Your Rates" at bounding box center [71, 268] width 126 height 20
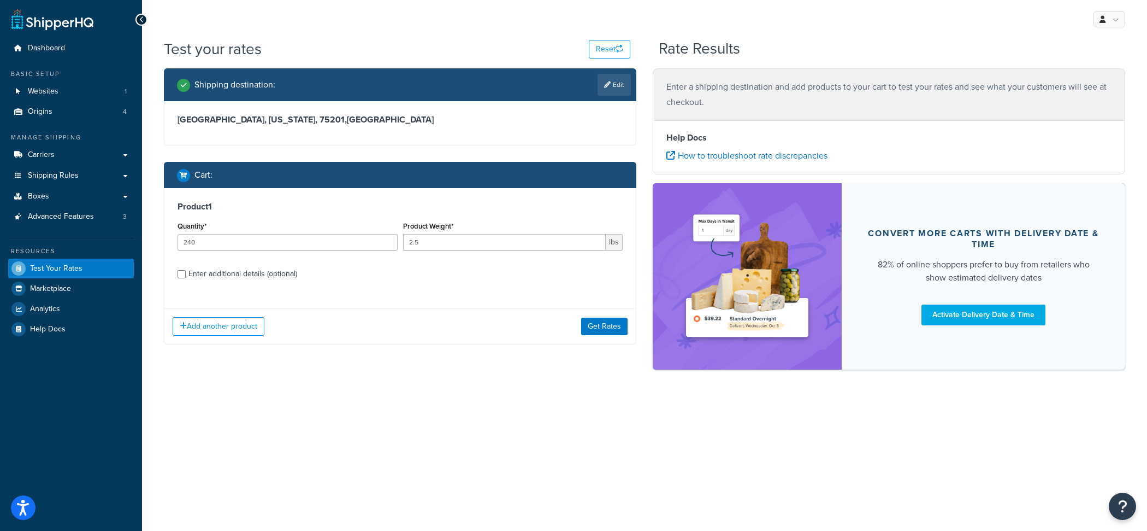
click at [283, 270] on div "Enter additional details (optional)" at bounding box center [243, 273] width 109 height 15
click at [186, 270] on input "Enter additional details (optional)" at bounding box center [182, 274] width 8 height 8
checkbox input "true"
select select "60"
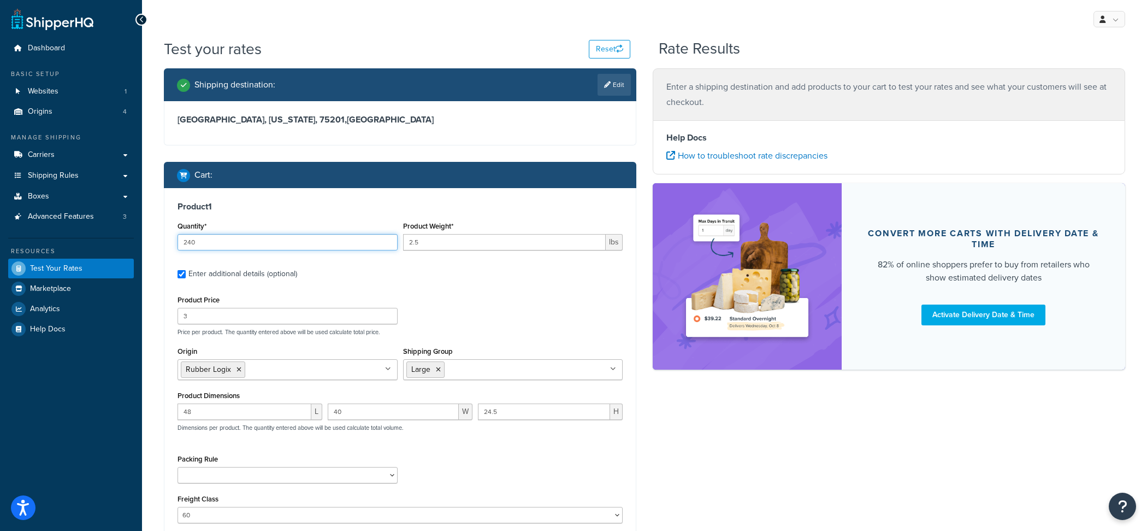
click at [231, 241] on input "240" at bounding box center [288, 242] width 220 height 16
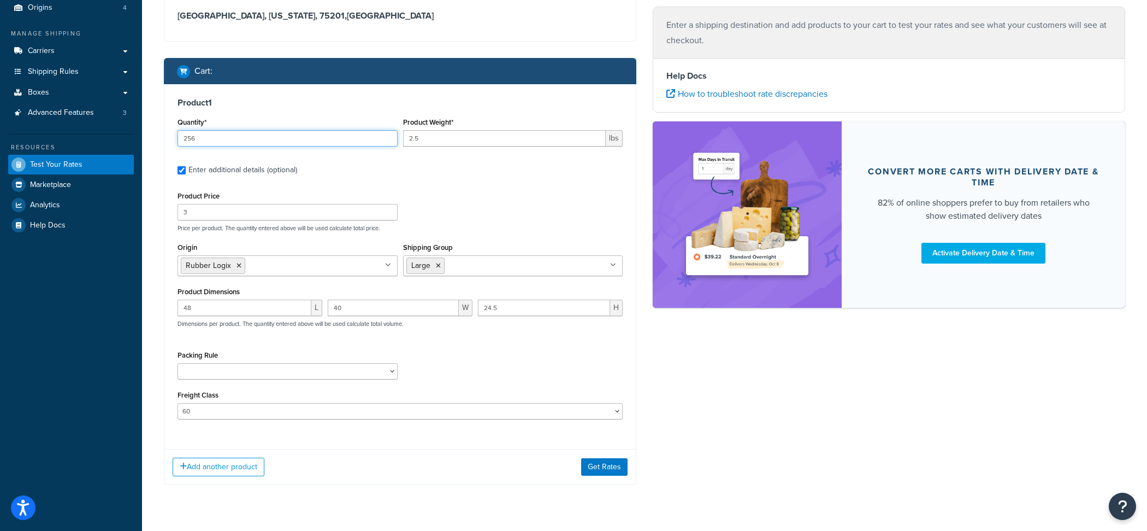
scroll to position [118, 0]
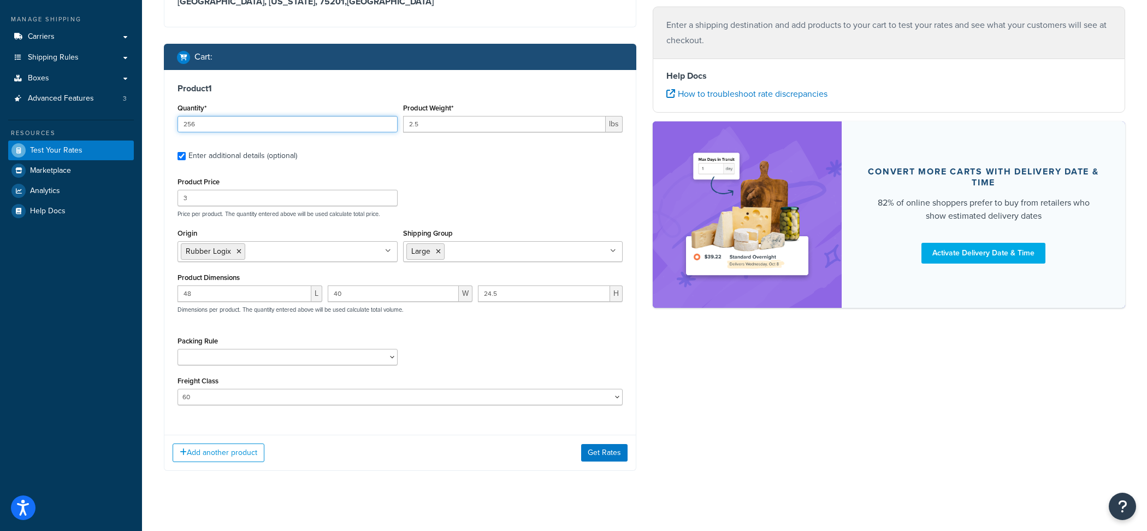
type input "256"
click at [382, 291] on input "40" at bounding box center [393, 293] width 131 height 16
click at [242, 299] on input "48" at bounding box center [245, 293] width 134 height 16
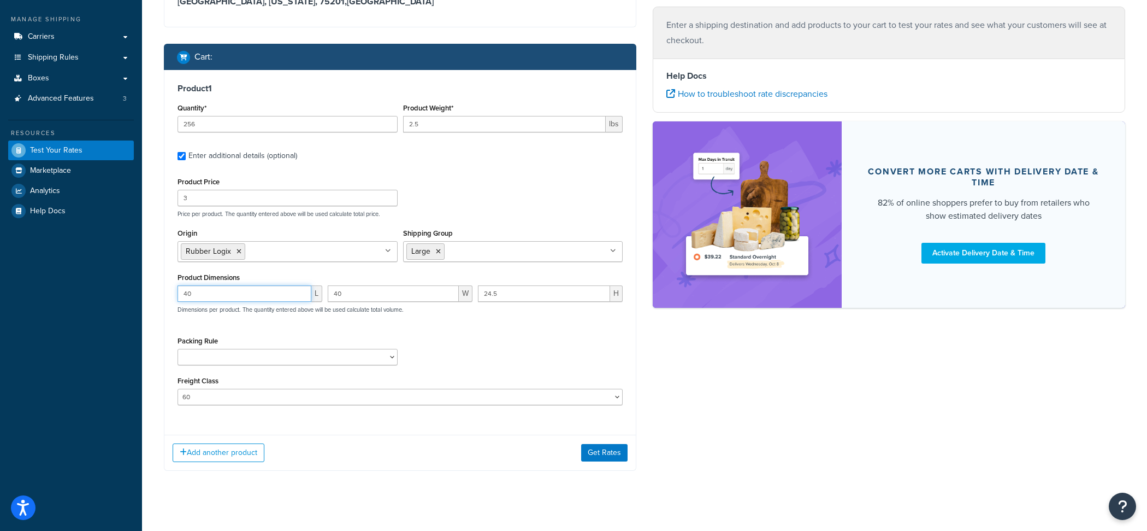
type input "40"
type input "0"
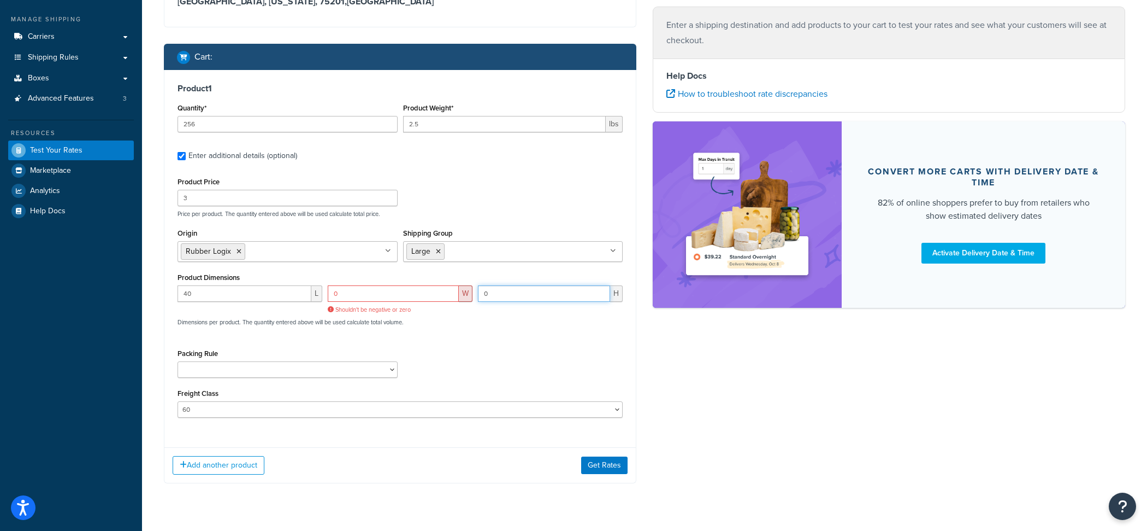
type input "0"
click at [415, 290] on input "0" at bounding box center [393, 293] width 131 height 16
type input "0.1"
click at [552, 284] on div "Product Dimensions 40 L 0.1 W 0 H Shouldn't be negative or zero Dimensions per …" at bounding box center [400, 303] width 445 height 67
click at [545, 299] on input "0" at bounding box center [544, 293] width 132 height 16
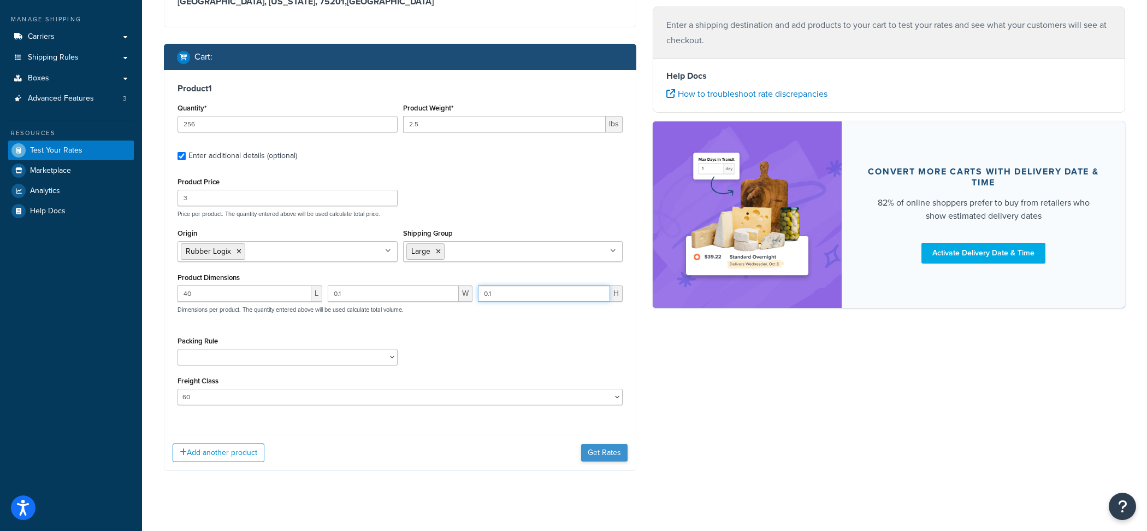
type input "0.1"
click at [609, 454] on button "Get Rates" at bounding box center [604, 452] width 46 height 17
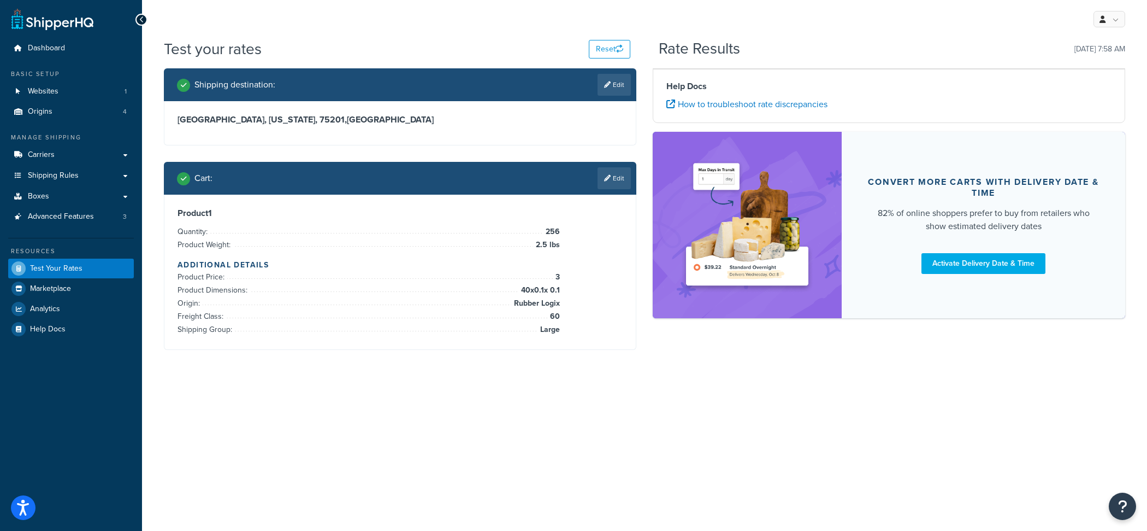
scroll to position [0, 0]
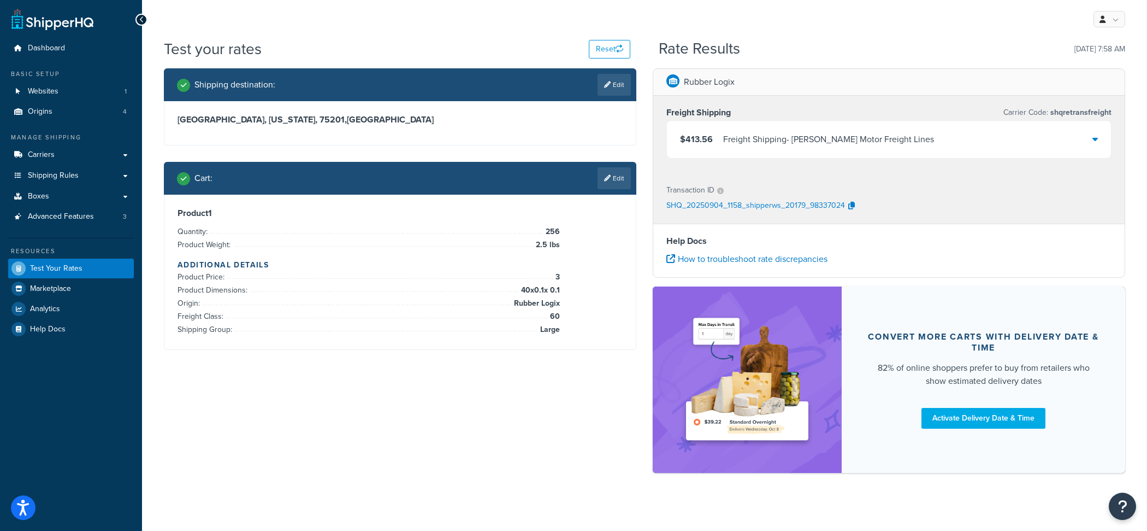
click at [749, 134] on div "Freight Shipping - Saia Motor Freight Lines" at bounding box center [828, 139] width 211 height 15
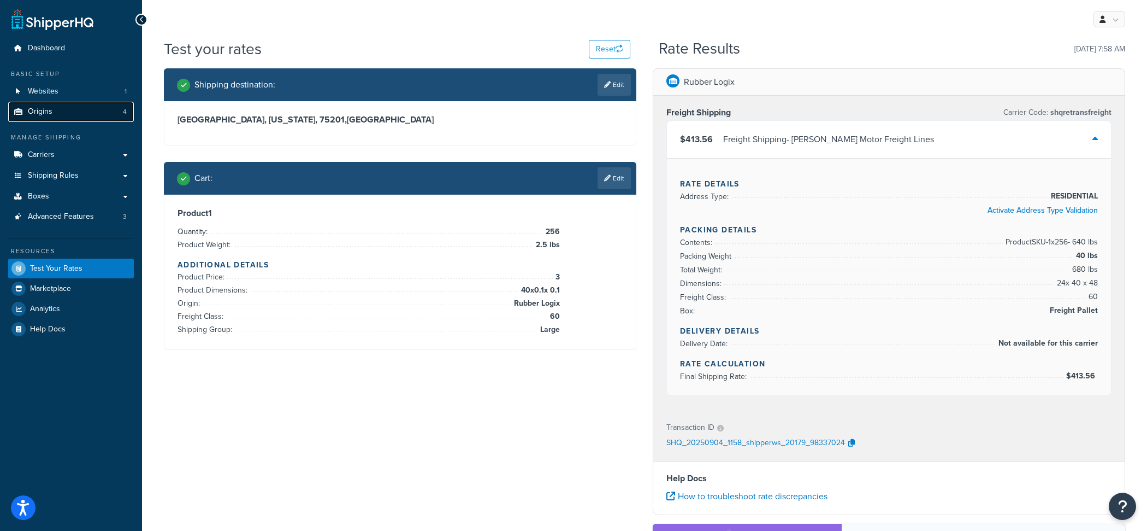
click at [110, 114] on link "Origins 4" at bounding box center [71, 112] width 126 height 20
click at [611, 189] on link "Edit" at bounding box center [614, 178] width 33 height 22
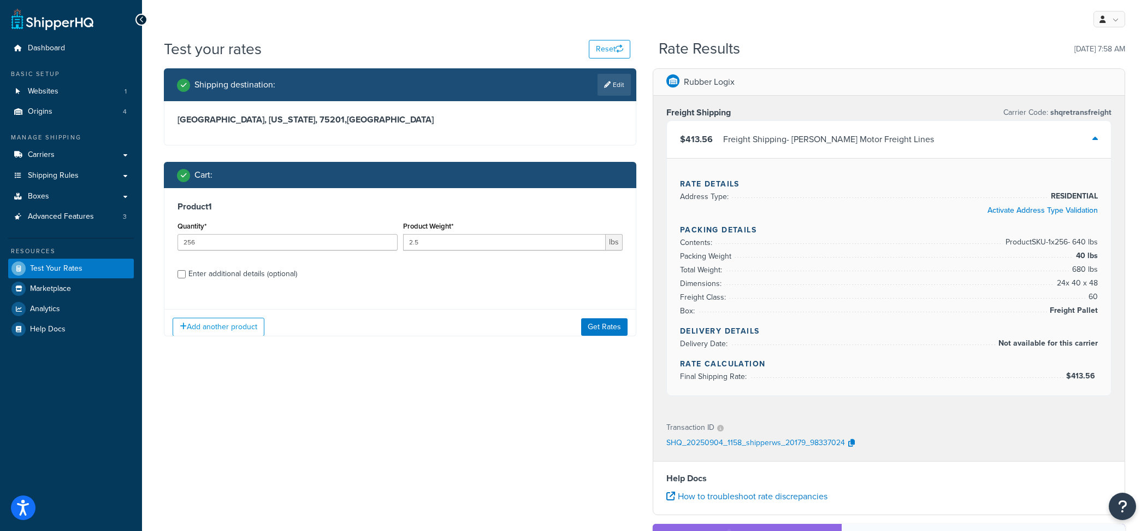
click at [311, 255] on div "Quantity* 256" at bounding box center [288, 239] width 226 height 40
click at [311, 248] on input "256" at bounding box center [288, 242] width 220 height 16
type input "1"
click at [467, 240] on input "2.5" at bounding box center [504, 242] width 203 height 16
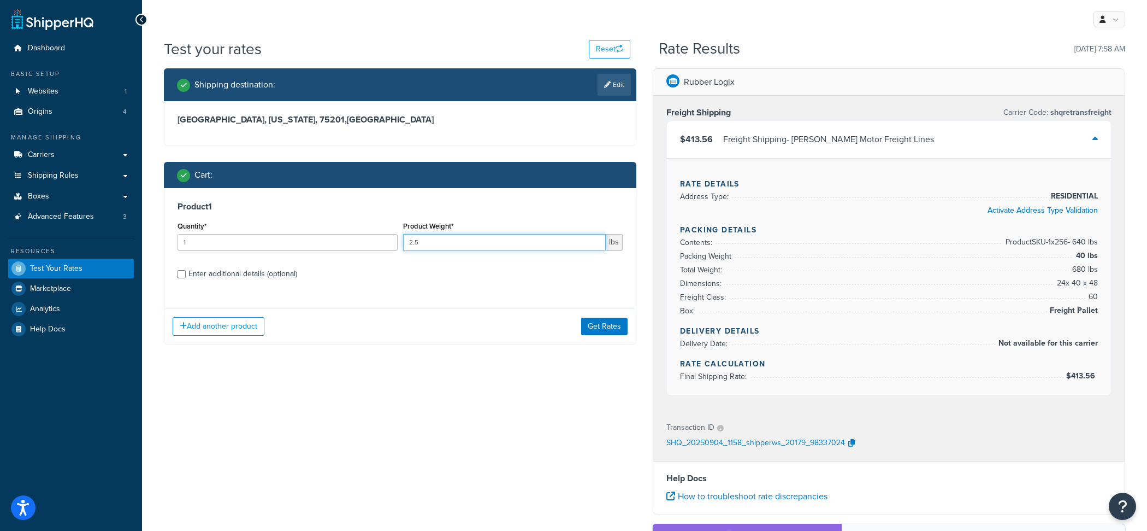
click at [467, 240] on input "2.5" at bounding box center [504, 242] width 203 height 16
click at [261, 274] on div "Enter additional details (optional)" at bounding box center [243, 273] width 109 height 15
click at [186, 274] on input "Enter additional details (optional)" at bounding box center [182, 274] width 8 height 8
checkbox input "true"
select select "60"
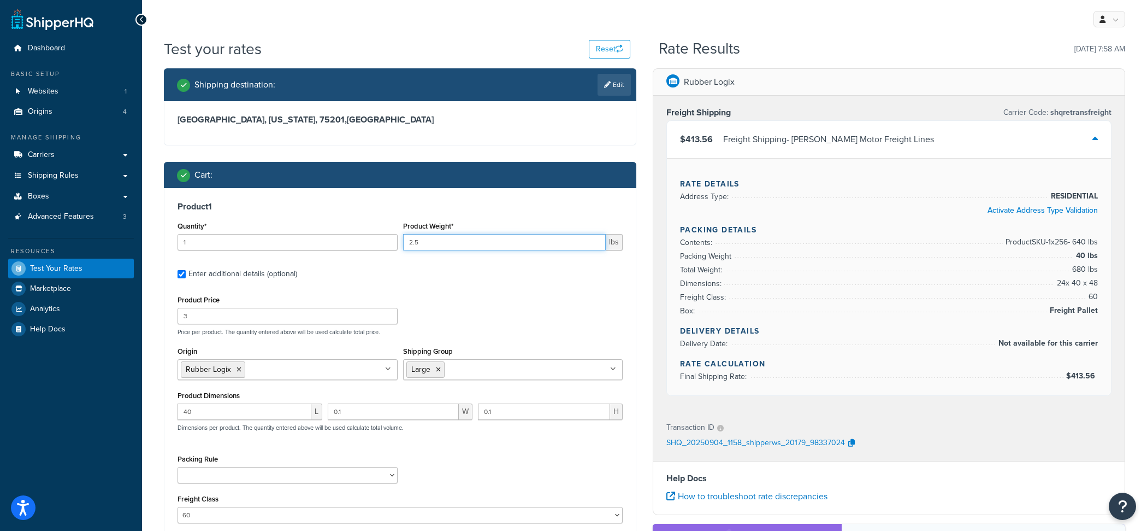
click at [472, 245] on input "2.5" at bounding box center [504, 242] width 203 height 16
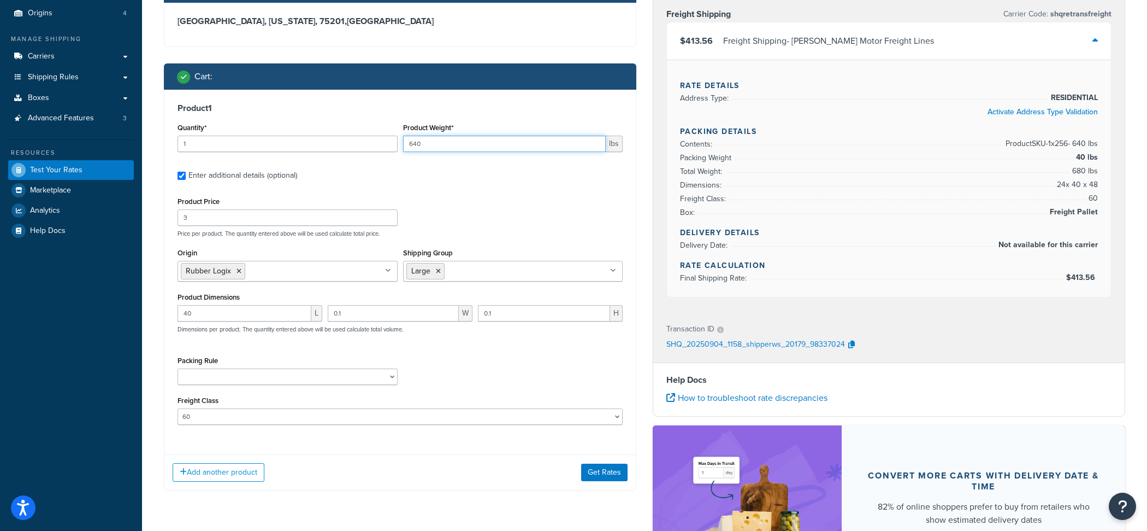
scroll to position [107, 0]
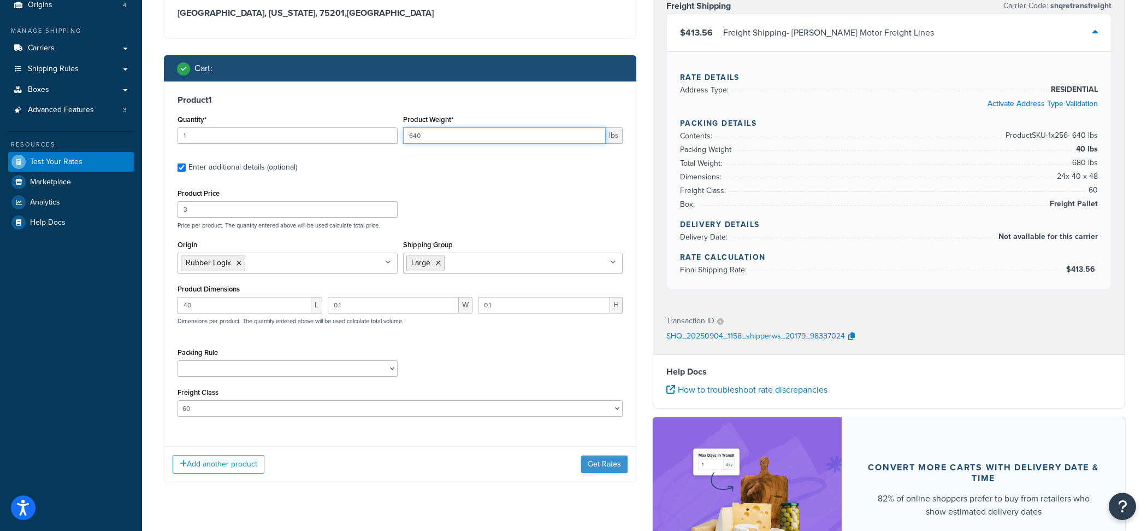
type input "640"
click at [627, 466] on button "Get Rates" at bounding box center [604, 463] width 46 height 17
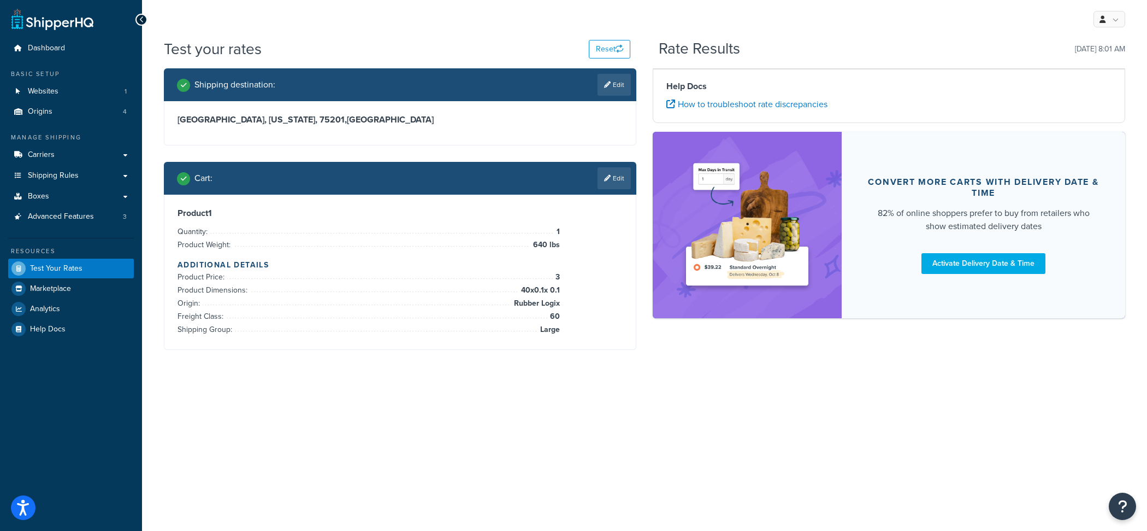
scroll to position [0, 0]
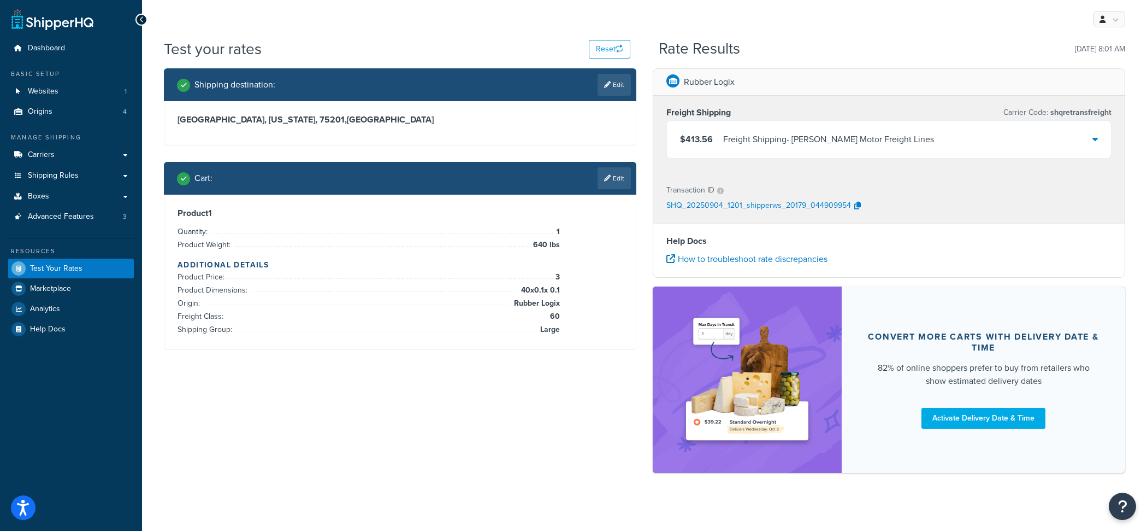
click at [700, 136] on span "$413.56" at bounding box center [696, 139] width 33 height 13
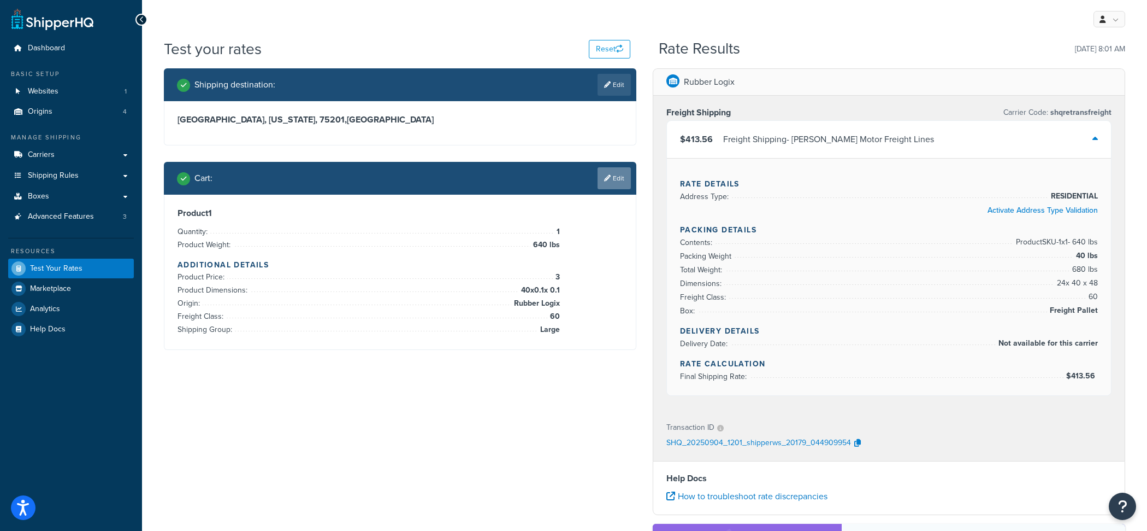
click at [613, 186] on link "Edit" at bounding box center [614, 178] width 33 height 22
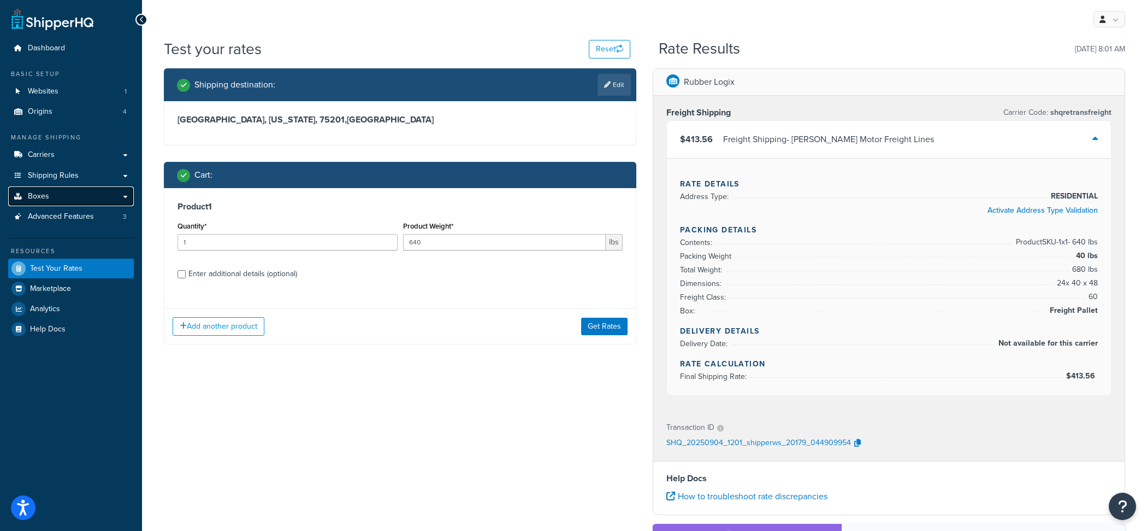
click at [79, 202] on link "Boxes" at bounding box center [71, 196] width 126 height 20
click at [250, 282] on div "Product 1 Quantity* 1 Product Weight* 640 lbs Enter additional details (optiona…" at bounding box center [400, 244] width 472 height 112
click at [254, 280] on div "Enter additional details (optional)" at bounding box center [243, 273] width 109 height 15
click at [186, 278] on input "Enter additional details (optional)" at bounding box center [182, 274] width 8 height 8
checkbox input "true"
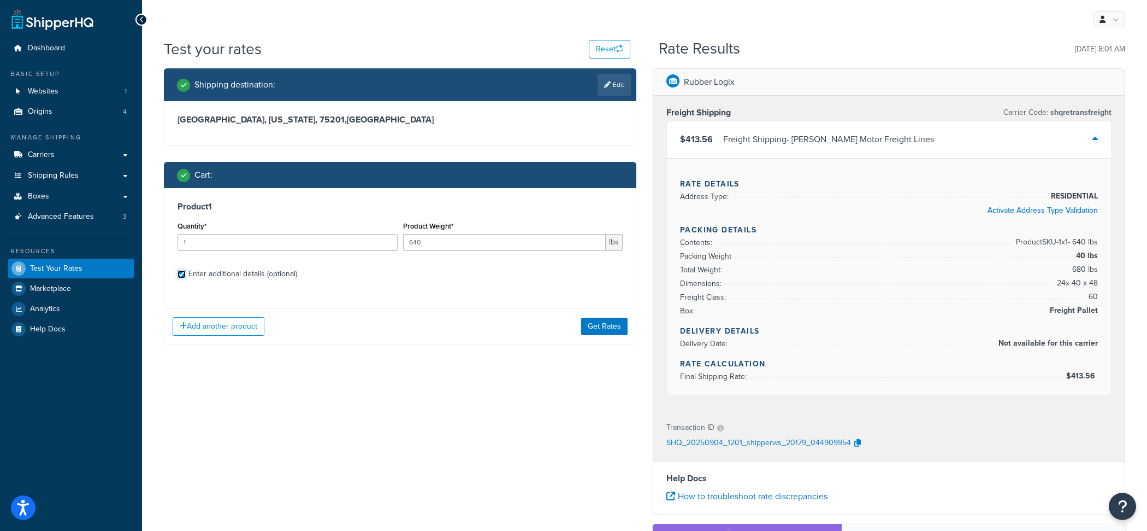
select select "60"
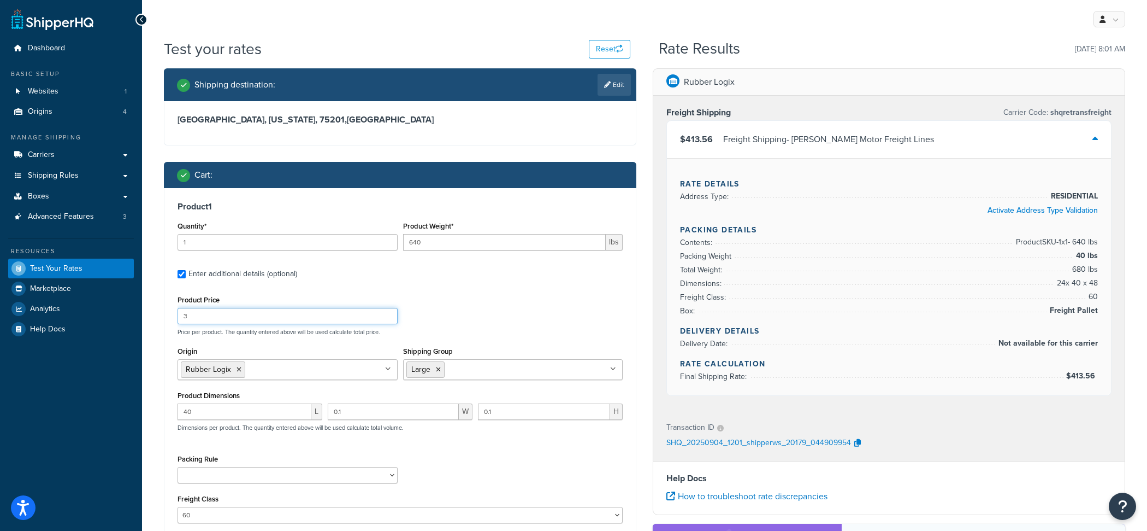
click at [255, 319] on input "3" at bounding box center [288, 316] width 220 height 16
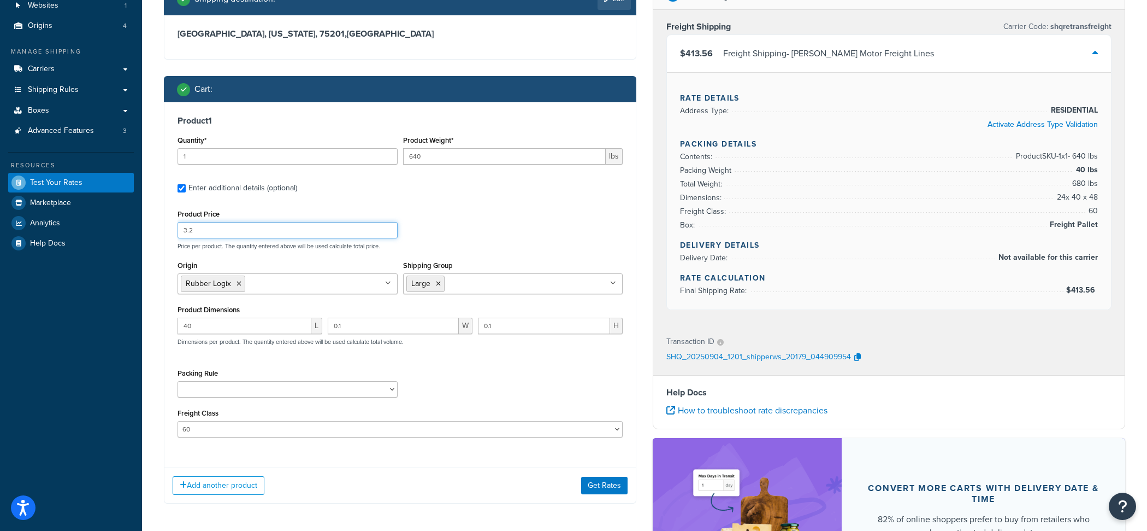
scroll to position [109, 0]
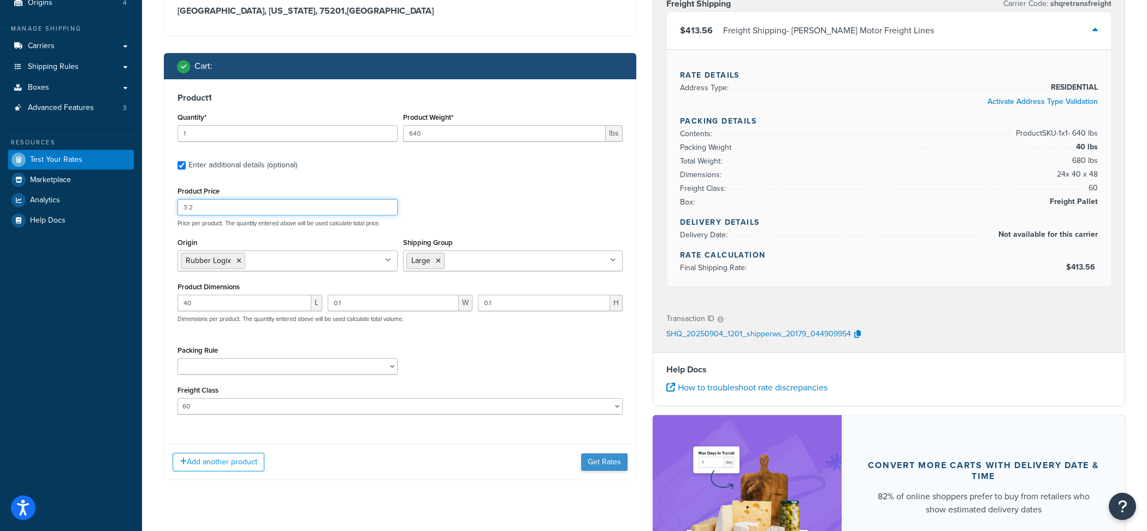
type input "3.2"
click at [596, 462] on button "Get Rates" at bounding box center [604, 461] width 46 height 17
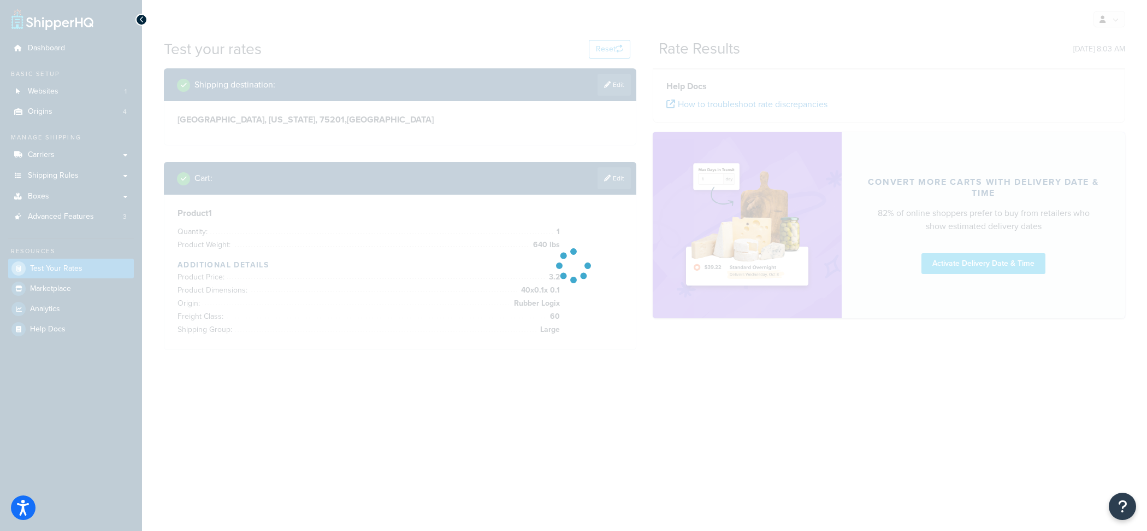
scroll to position [0, 0]
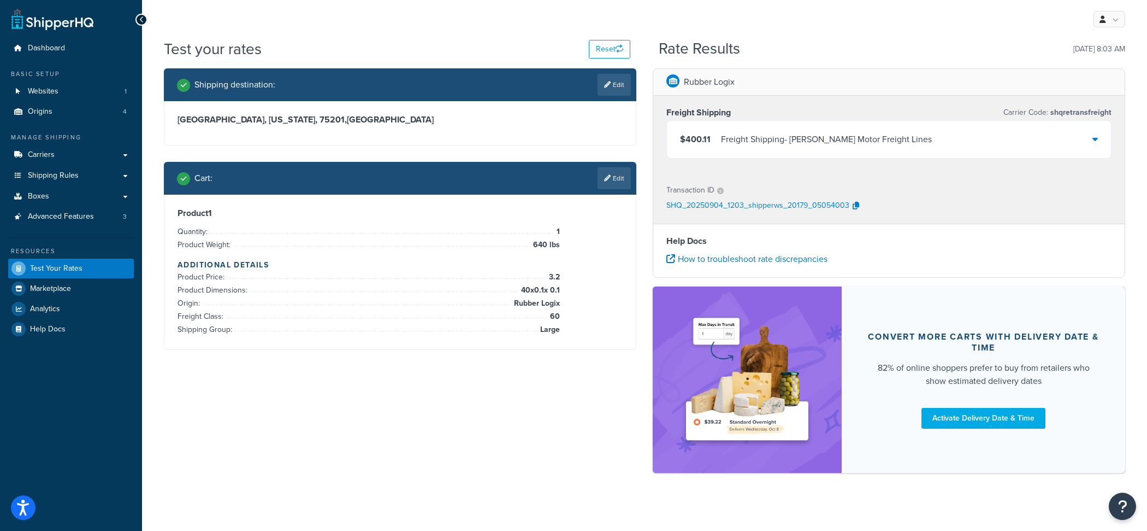
click at [744, 140] on div "Freight Shipping - Saia Motor Freight Lines" at bounding box center [826, 139] width 211 height 15
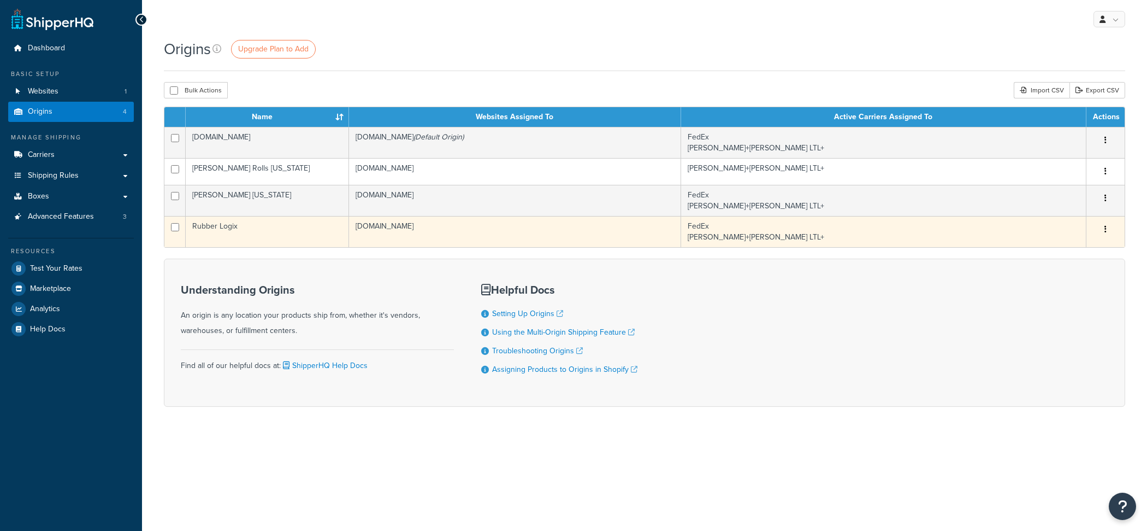
click at [260, 240] on td "Rubber Logix" at bounding box center [267, 231] width 163 height 31
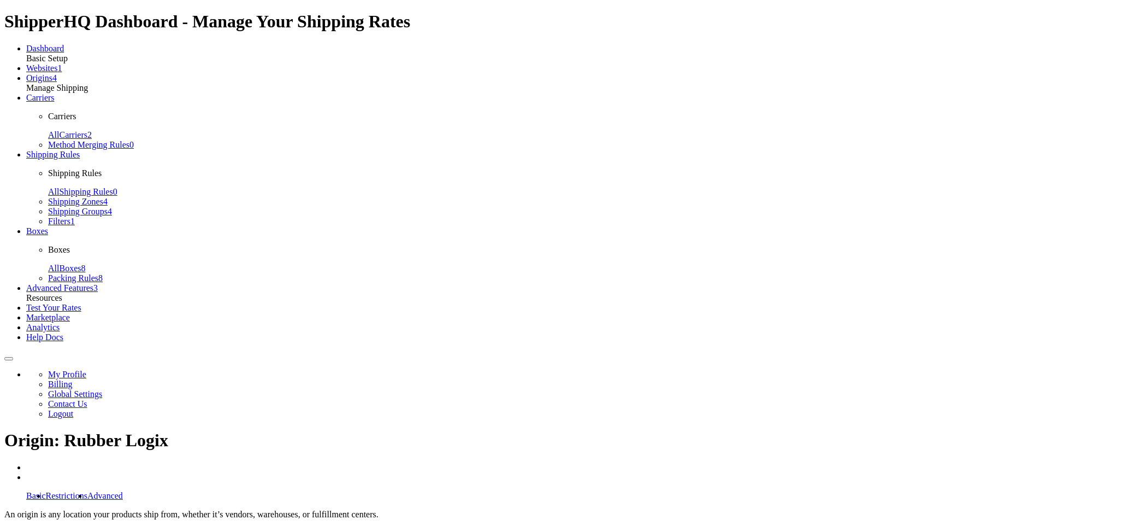
select select "33"
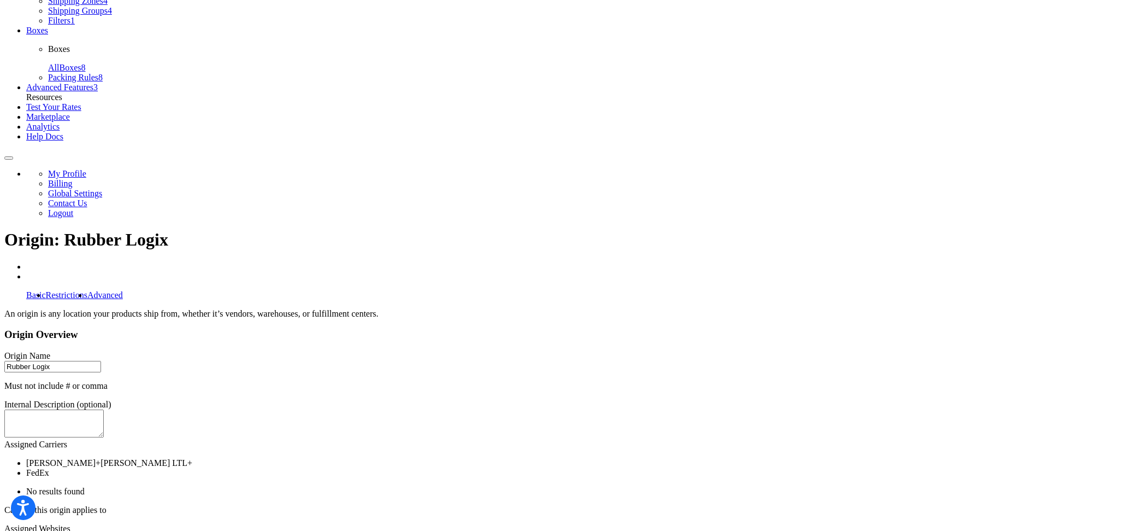
scroll to position [205, 0]
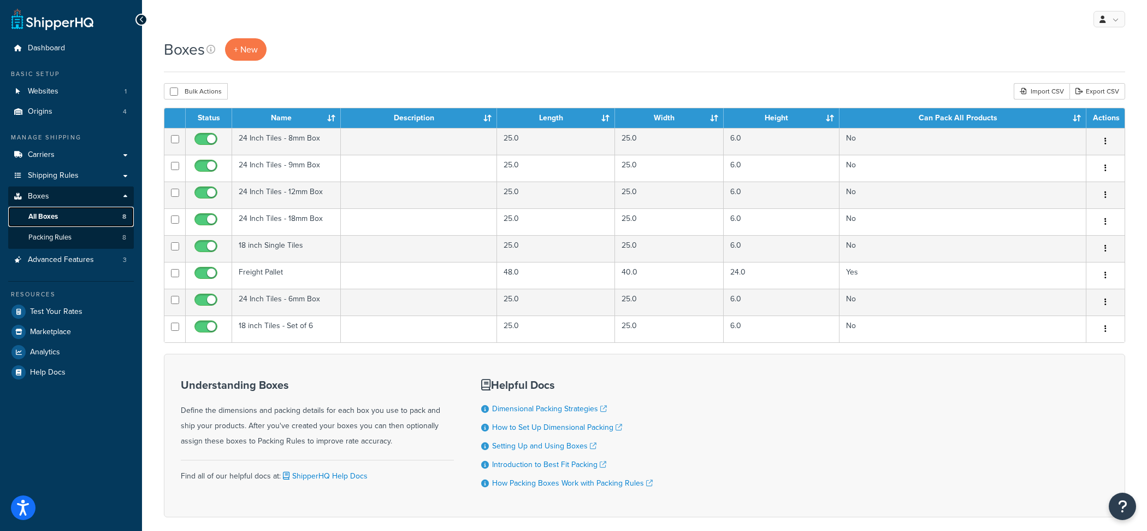
click at [81, 220] on link "All Boxes 8" at bounding box center [71, 217] width 126 height 20
click at [249, 47] on span "+ New" at bounding box center [246, 49] width 24 height 13
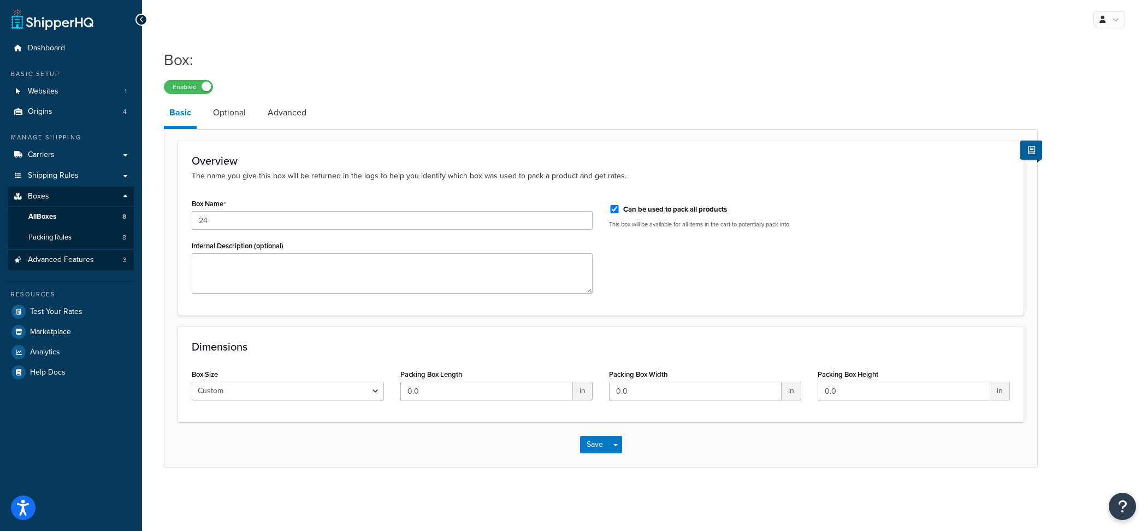
type input "24"
click at [93, 267] on link "Advanced Features 3" at bounding box center [71, 260] width 126 height 20
click at [445, 394] on input "0.0" at bounding box center [487, 390] width 173 height 19
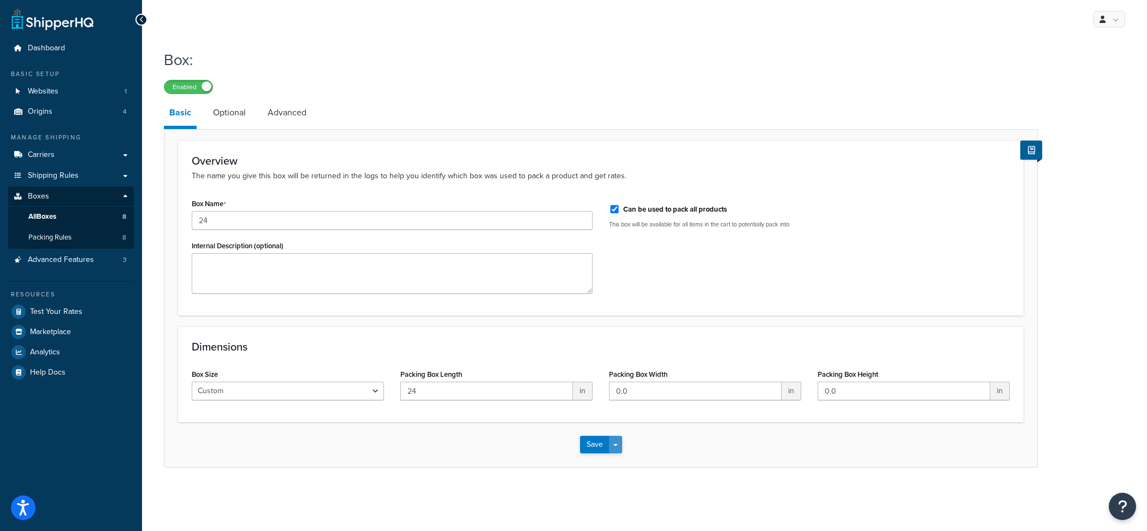
click at [619, 450] on button "Save Dropdown" at bounding box center [615, 444] width 13 height 17
click at [486, 392] on input "24" at bounding box center [487, 390] width 173 height 19
type input "48"
click at [638, 458] on button "Save and Edit" at bounding box center [632, 464] width 105 height 23
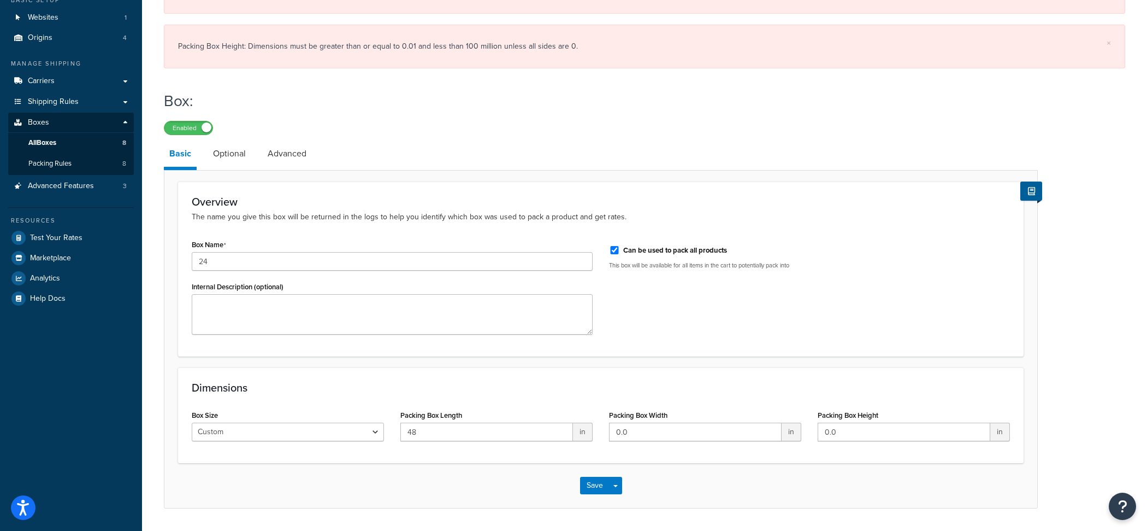
scroll to position [105, 0]
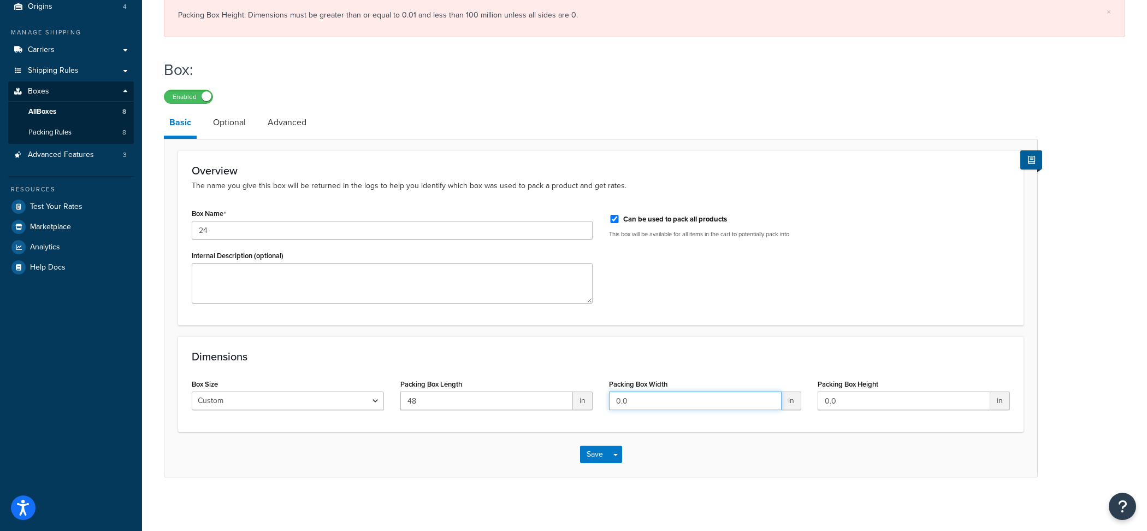
click at [658, 408] on input "0.0" at bounding box center [695, 400] width 173 height 19
type input "0.1"
click at [617, 458] on button "Save Dropdown" at bounding box center [615, 453] width 13 height 17
click at [617, 467] on button "Save and Edit" at bounding box center [632, 474] width 105 height 23
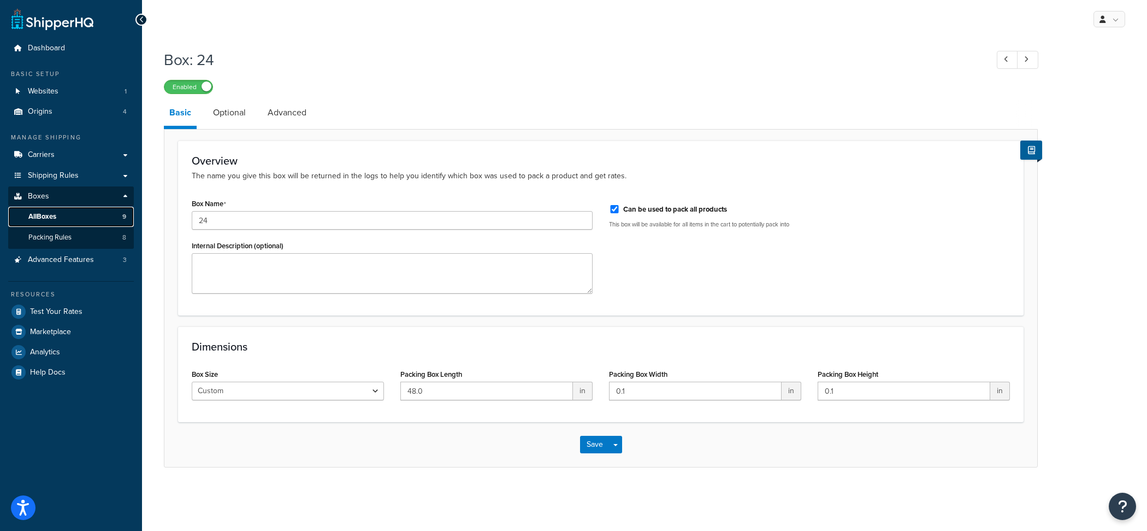
click at [96, 213] on link "All Boxes 9" at bounding box center [71, 217] width 126 height 20
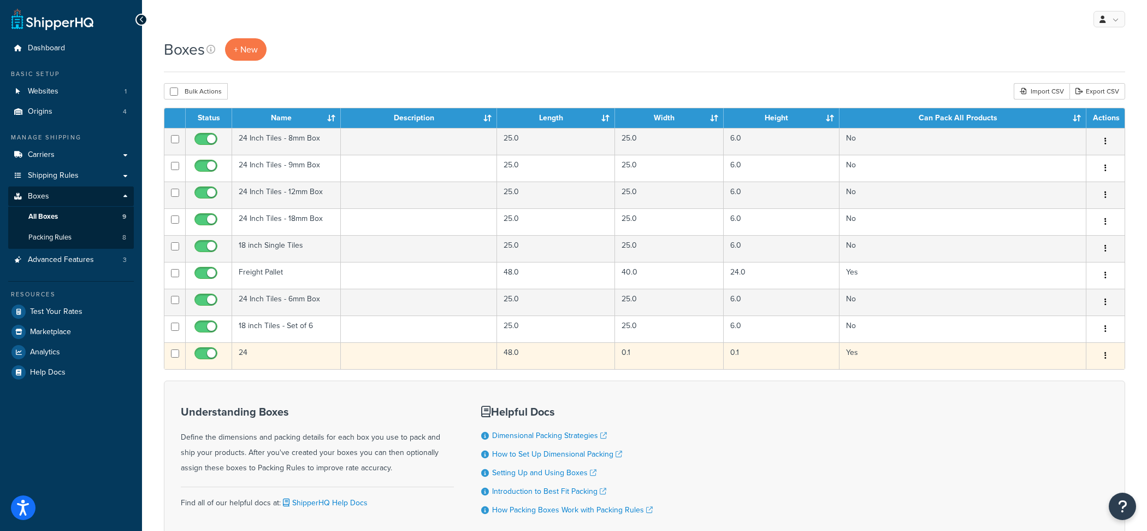
click at [1109, 355] on button "button" at bounding box center [1105, 355] width 15 height 17
click at [1066, 420] on link "Delete" at bounding box center [1070, 421] width 86 height 22
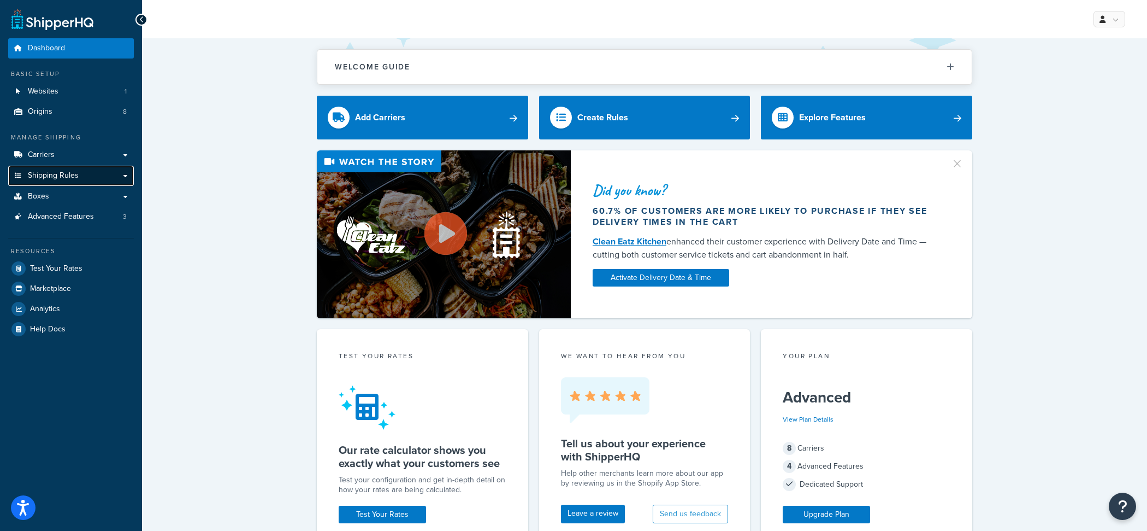
click at [81, 172] on link "Shipping Rules" at bounding box center [71, 176] width 126 height 20
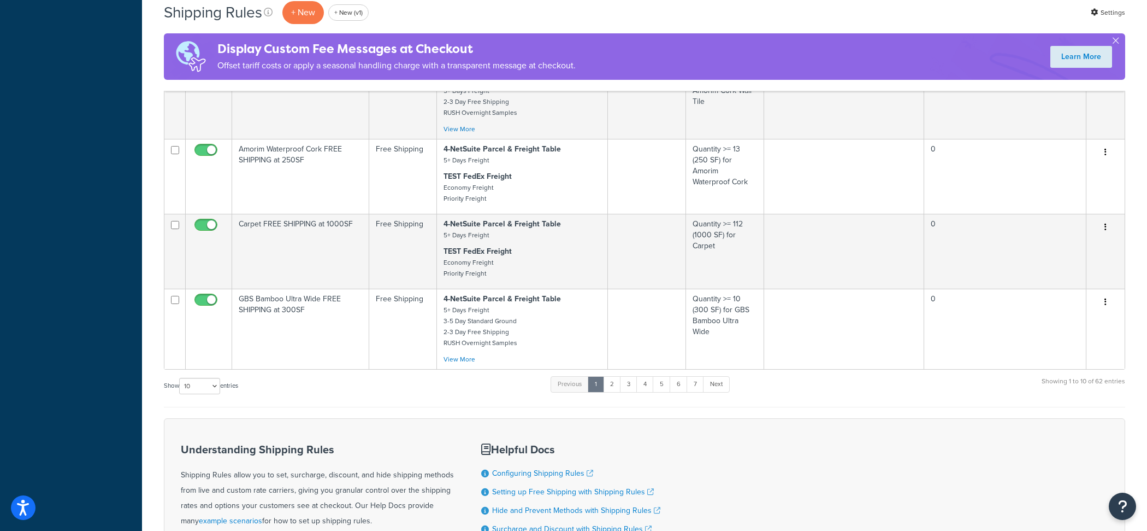
scroll to position [617, 0]
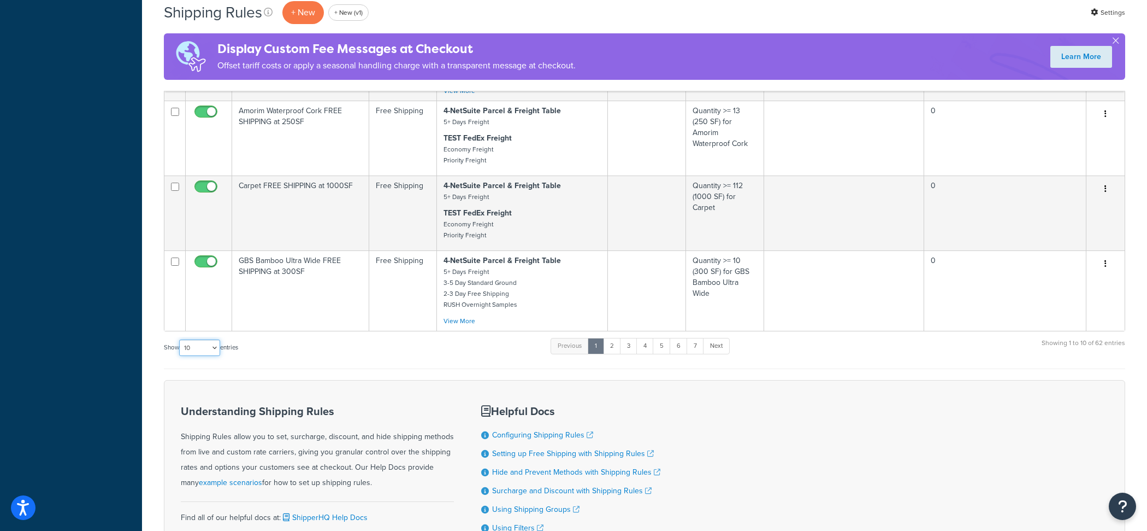
select select "100"
click option "100" at bounding box center [0, 0] width 0 height 0
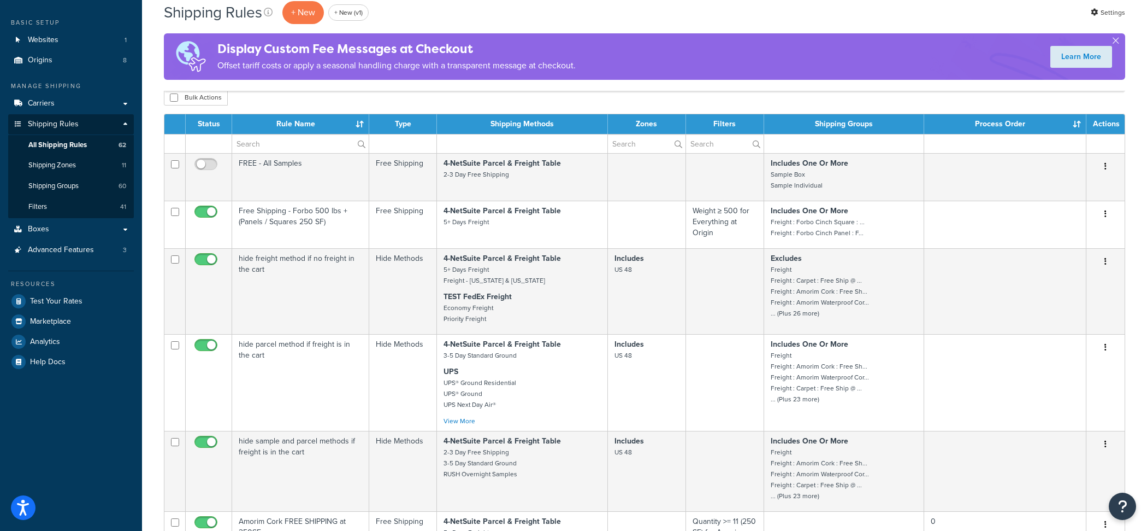
scroll to position [0, 0]
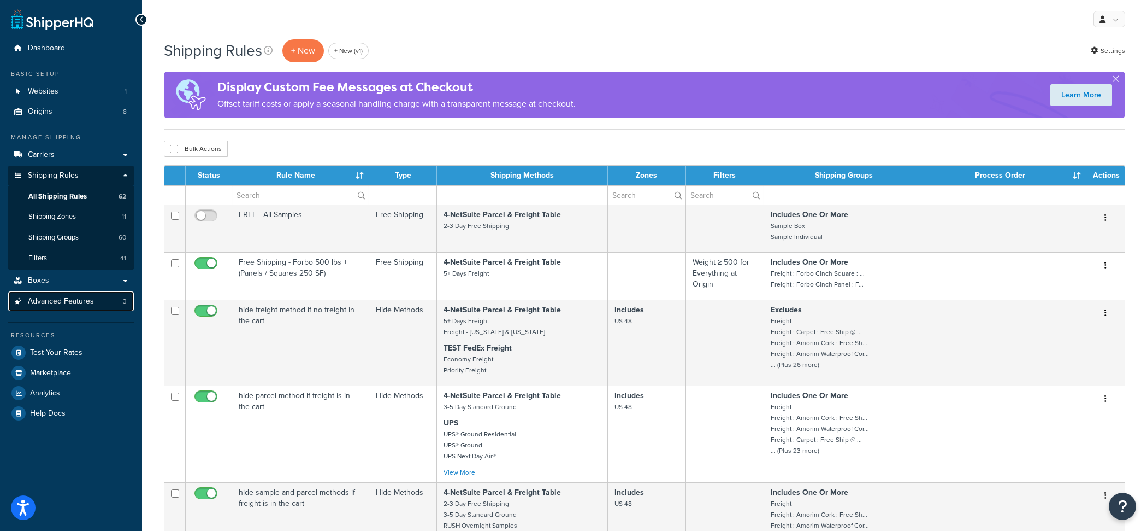
click at [104, 302] on link "Advanced Features 3" at bounding box center [71, 301] width 126 height 20
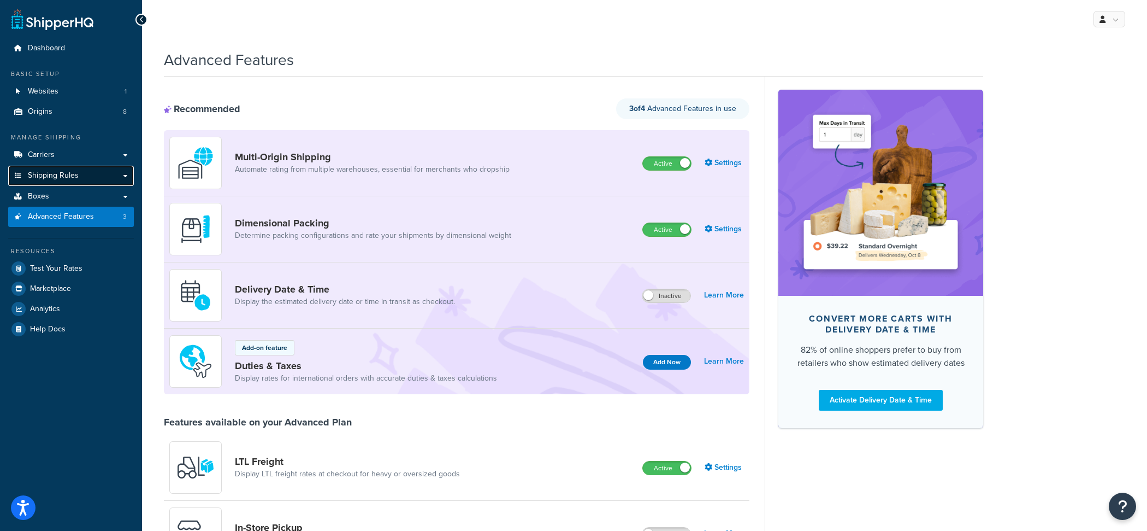
click at [86, 172] on link "Shipping Rules" at bounding box center [71, 176] width 126 height 20
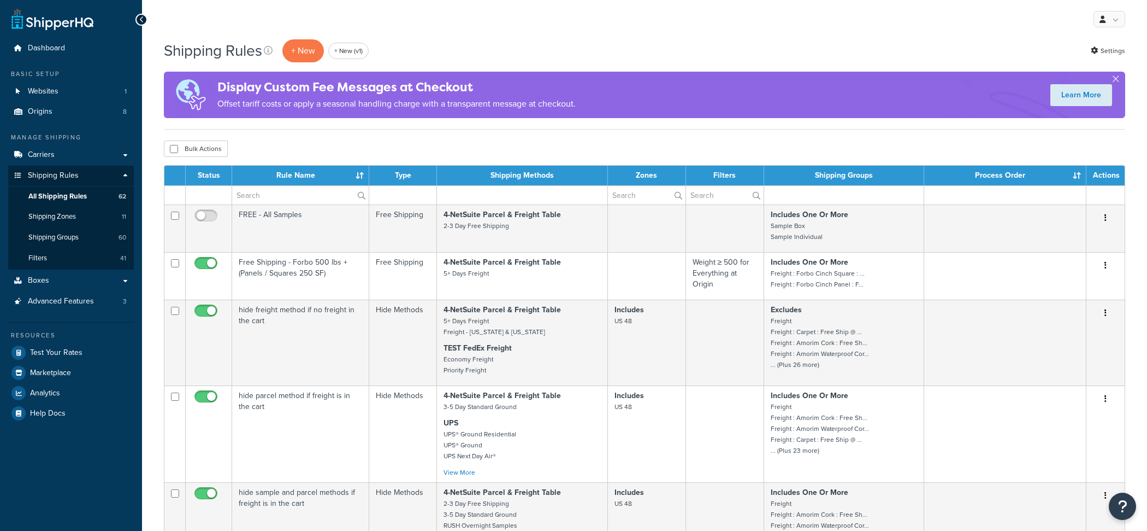
select select "100"
click at [289, 201] on input "text" at bounding box center [300, 195] width 137 height 19
paste input "[DOMAIN_NAME][EMAIL_ADDRESS][DOMAIN_NAME]"
click at [307, 197] on input "2efe0d-3.myshopify.com@shopify.com" at bounding box center [300, 195] width 137 height 19
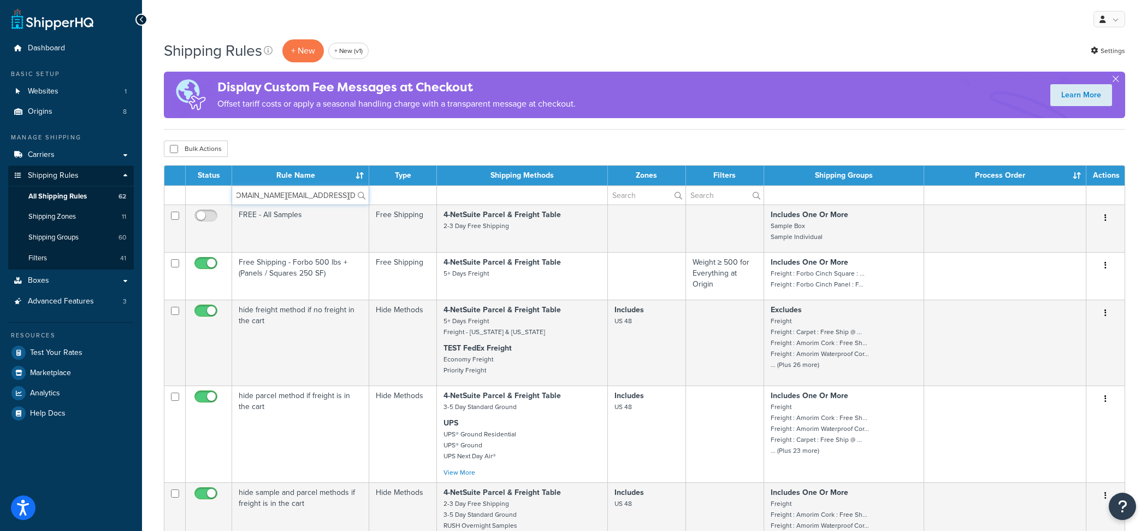
click at [307, 197] on input "2efe0d-3.myshopify.com@shopify.com" at bounding box center [300, 195] width 137 height 19
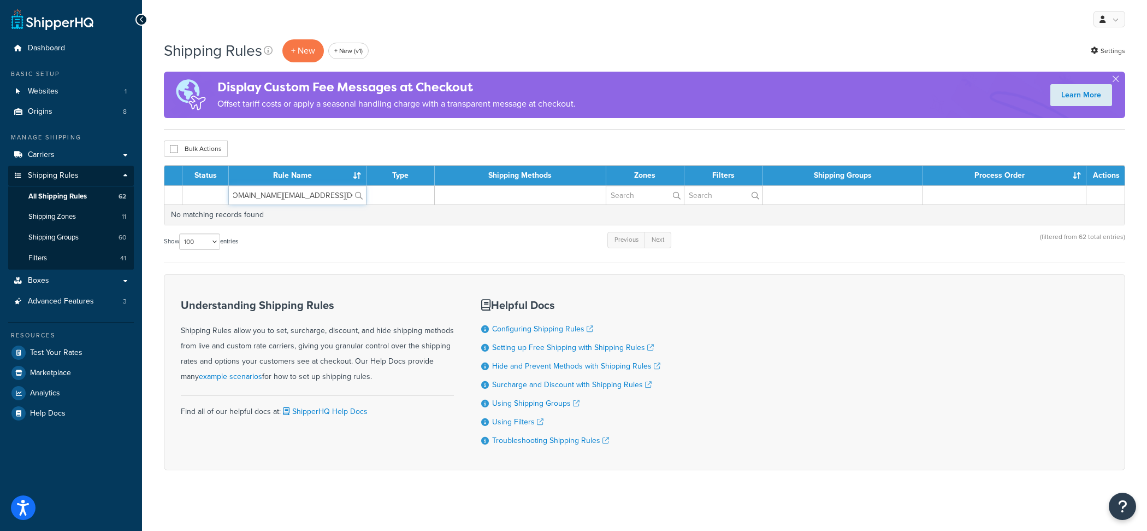
click at [307, 197] on input "2efe0d-3.myshopify.com@shopify.com" at bounding box center [297, 195] width 137 height 19
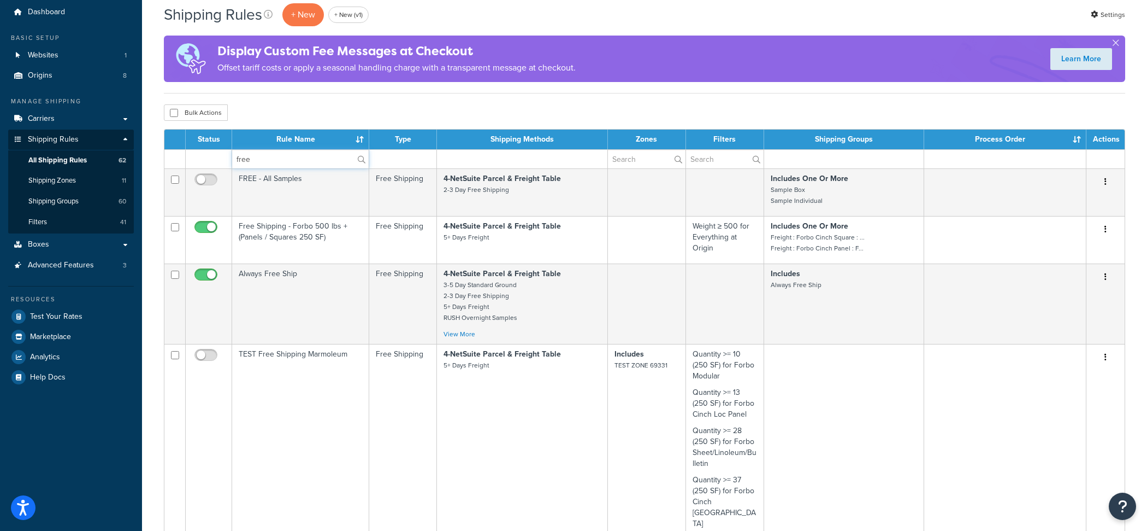
scroll to position [0, 0]
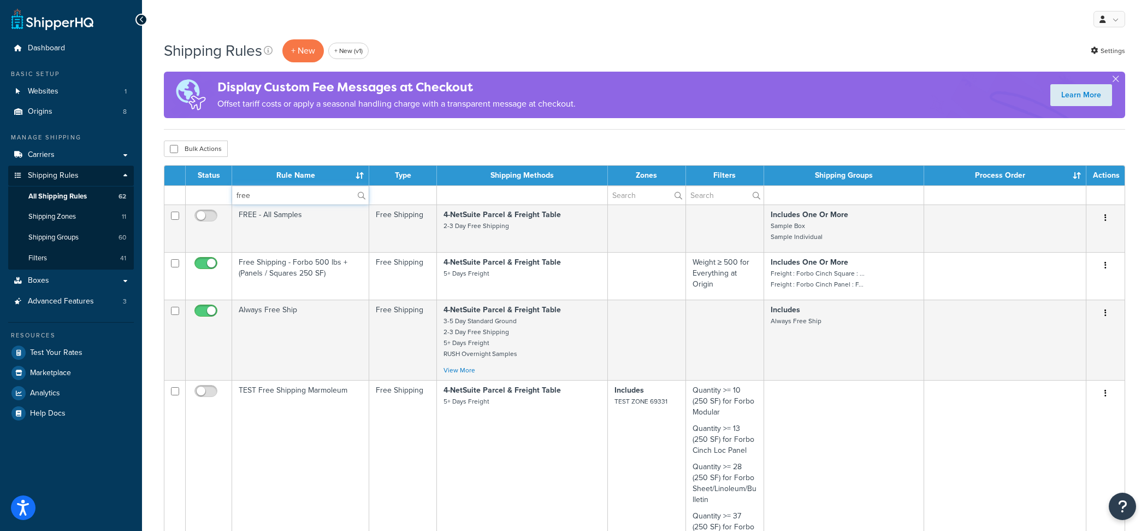
click at [303, 194] on input "free" at bounding box center [300, 195] width 137 height 19
paste input "Forbo Cinch Loc Panel FREE SHIPPING at 250SF"
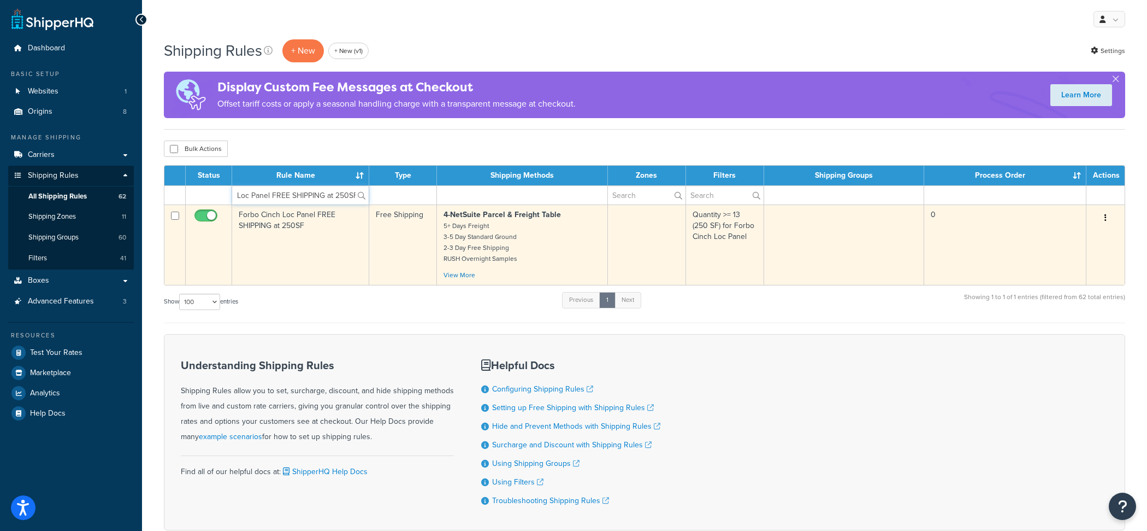
type input "Forbo Cinch Loc Panel FREE SHIPPING at 250SF"
click at [340, 247] on td "Forbo Cinch Loc Panel FREE SHIPPING at 250SF" at bounding box center [300, 244] width 137 height 80
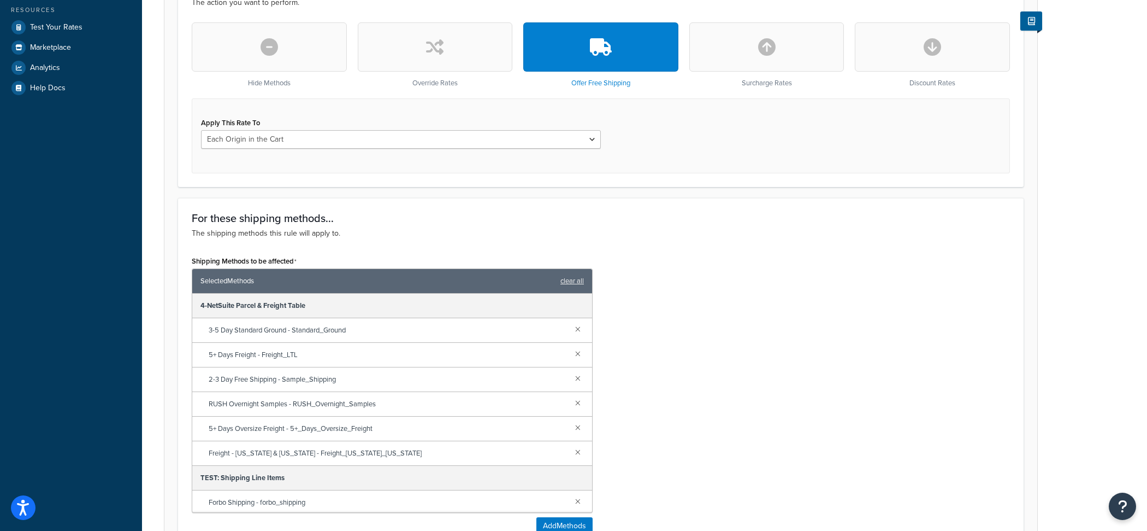
scroll to position [232, 0]
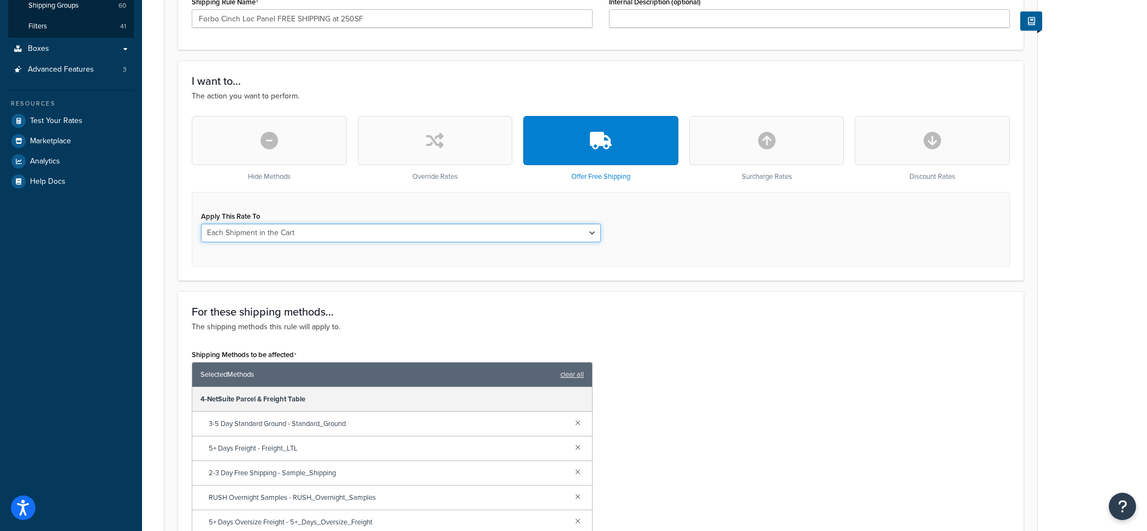
click option "Each Shipment in the Cart" at bounding box center [0, 0] width 0 height 0
select select "LOCATION"
click option "Each Origin in the Cart" at bounding box center [0, 0] width 0 height 0
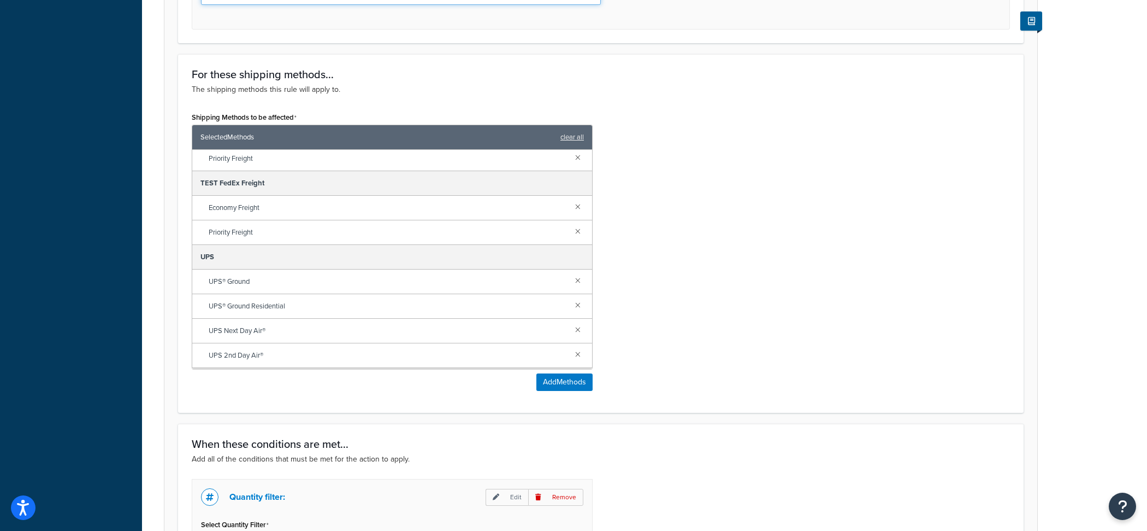
scroll to position [490, 0]
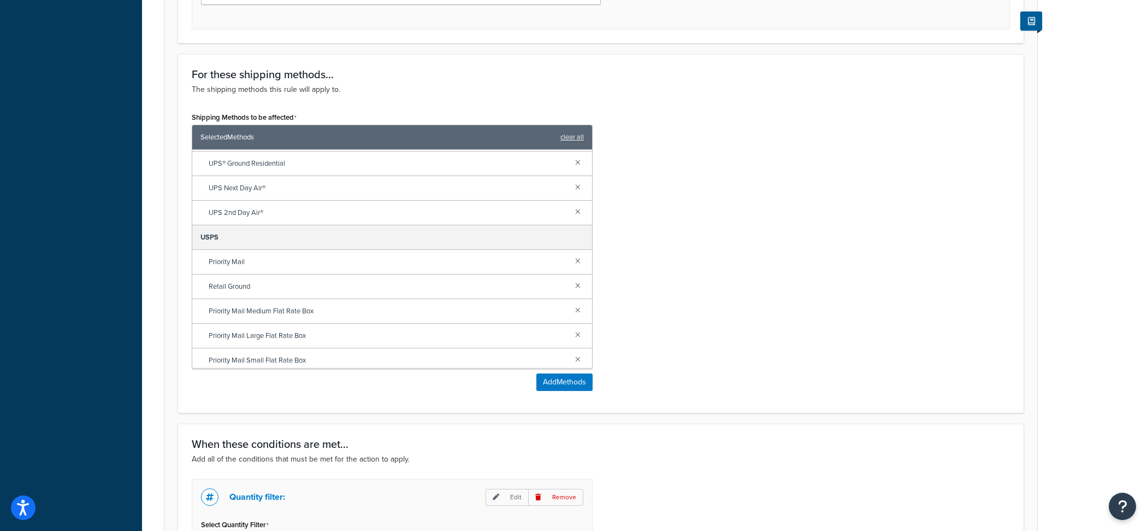
click at [587, 391] on div "Shipping Methods to be affected Selected Methods clear all 4-NetSuite Parcel & …" at bounding box center [392, 254] width 417 height 290
click at [569, 380] on button "Add Methods" at bounding box center [565, 381] width 56 height 17
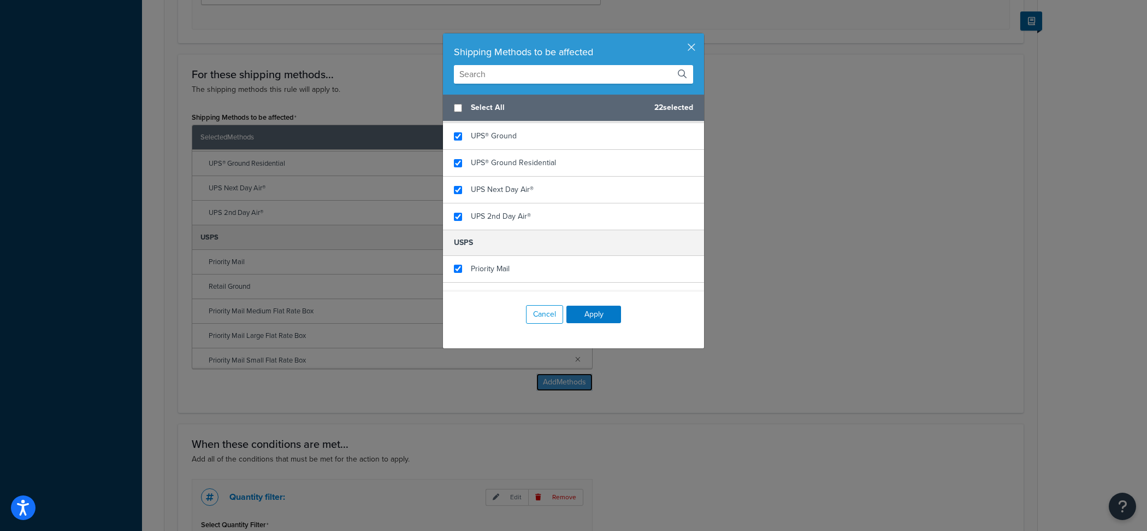
scroll to position [592, 0]
click at [702, 36] on button "button" at bounding box center [703, 34] width 3 height 3
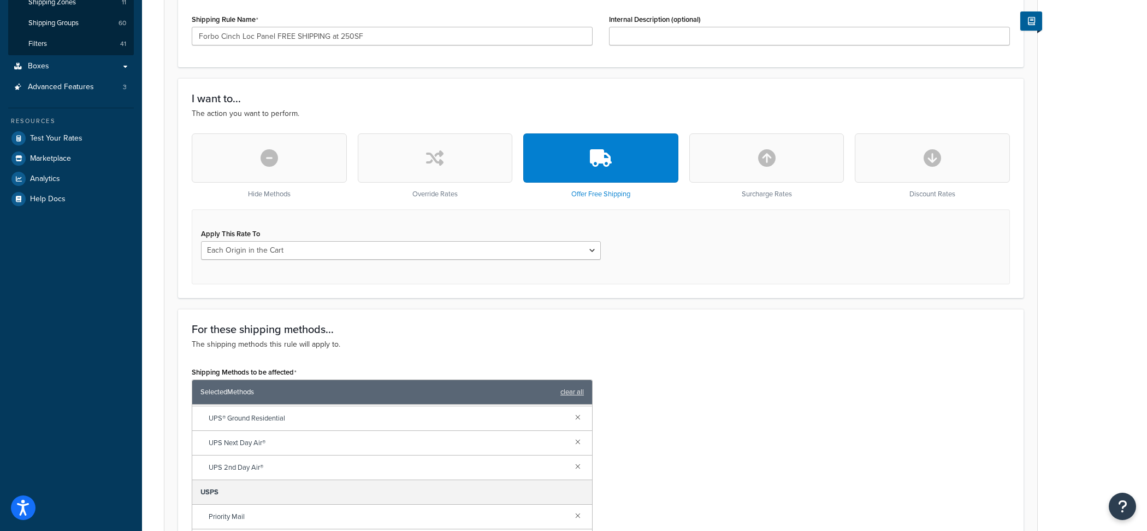
scroll to position [0, 0]
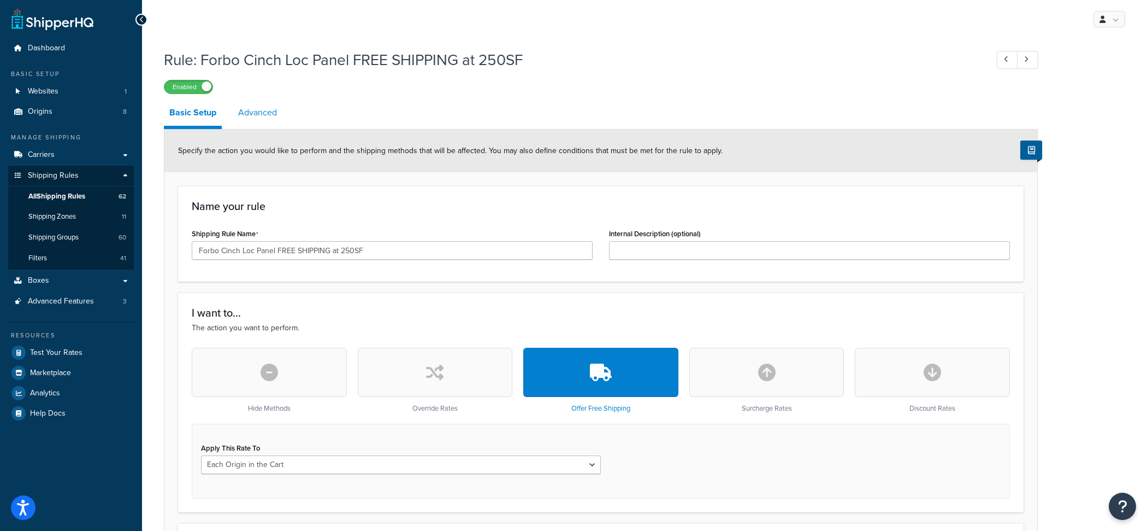
click at [253, 110] on link "Advanced" at bounding box center [258, 112] width 50 height 26
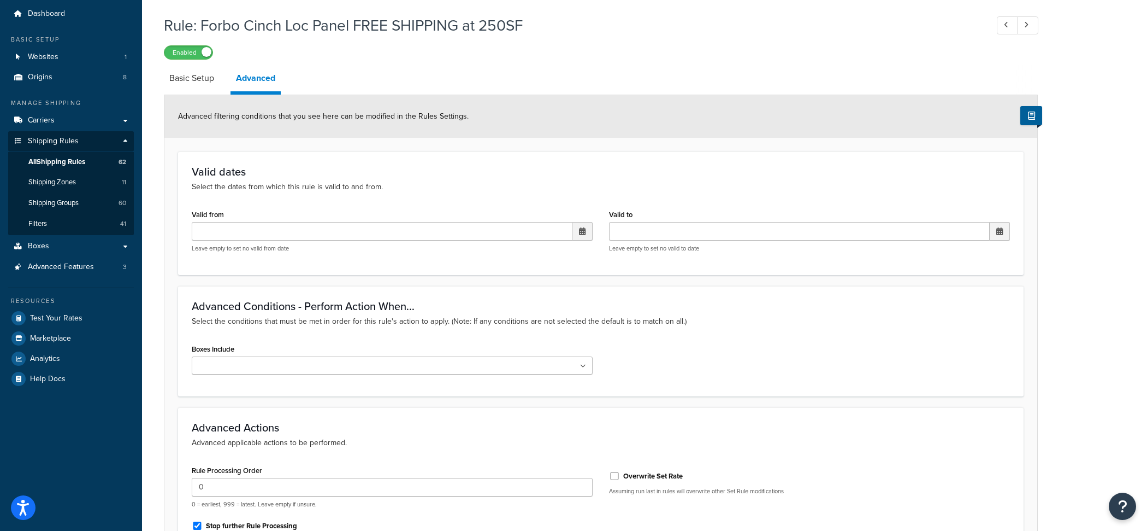
scroll to position [16, 0]
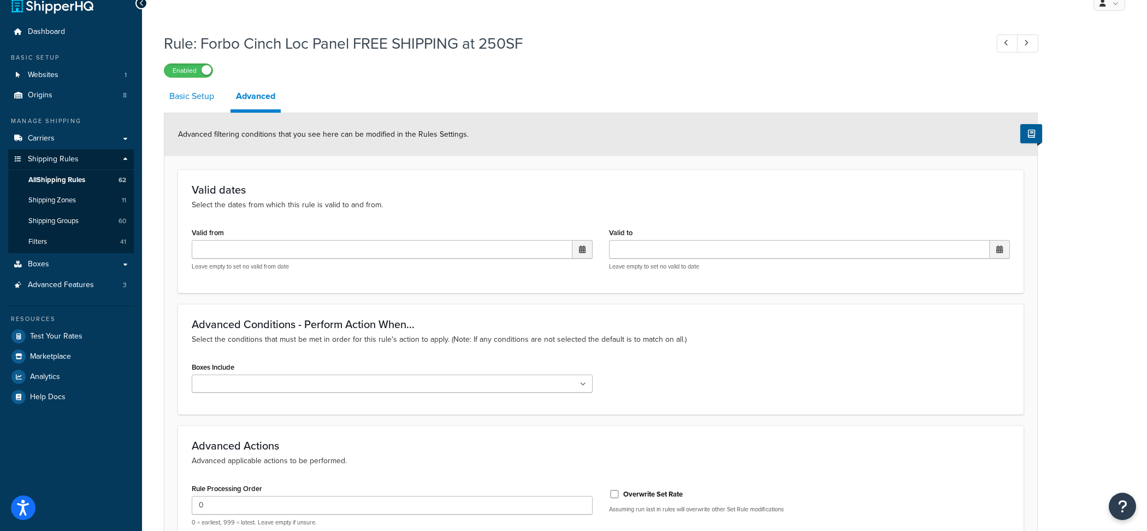
click at [213, 103] on link "Basic Setup" at bounding box center [192, 96] width 56 height 26
select select "LOCATION"
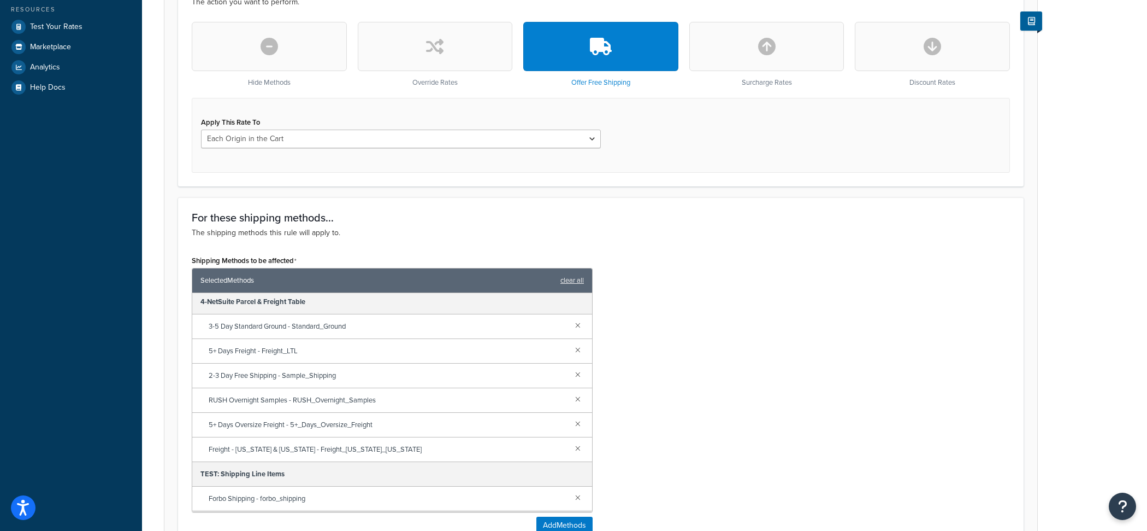
scroll to position [321, 0]
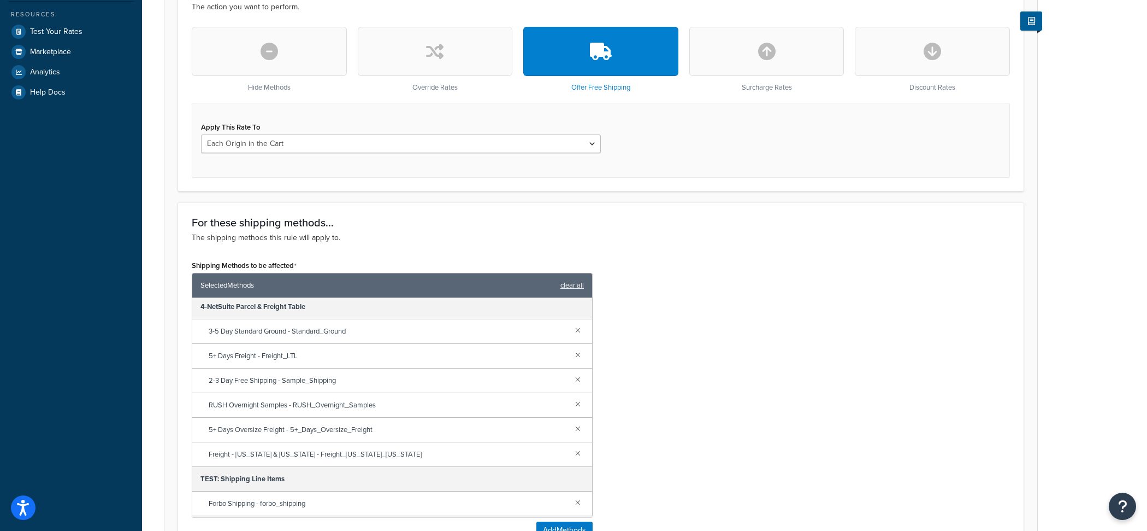
click at [444, 45] on button "button" at bounding box center [435, 51] width 155 height 49
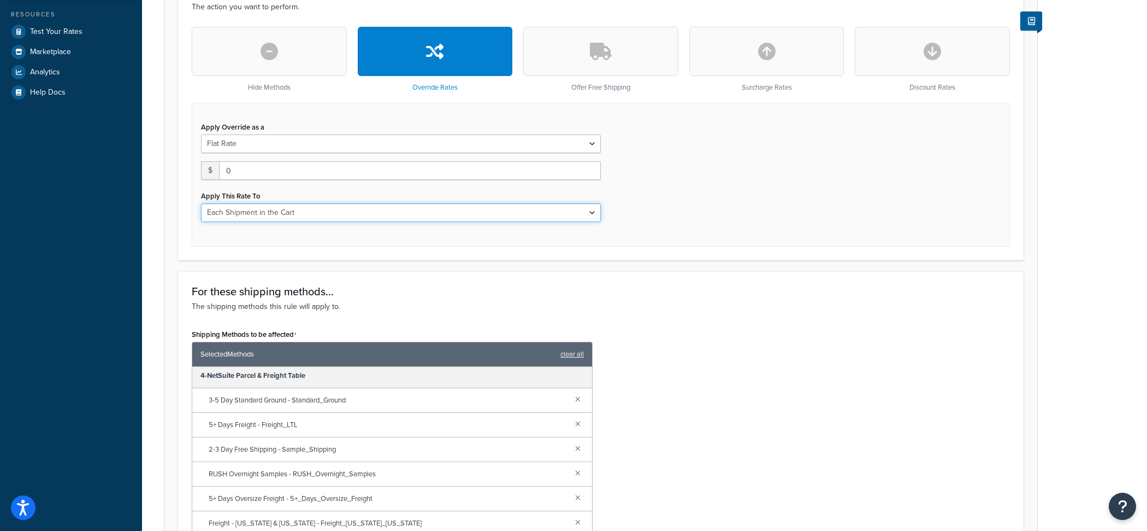
select select "LOCATION"
click option "Each Origin in the Cart" at bounding box center [0, 0] width 0 height 0
click option "Flat Rate" at bounding box center [0, 0] width 0 height 0
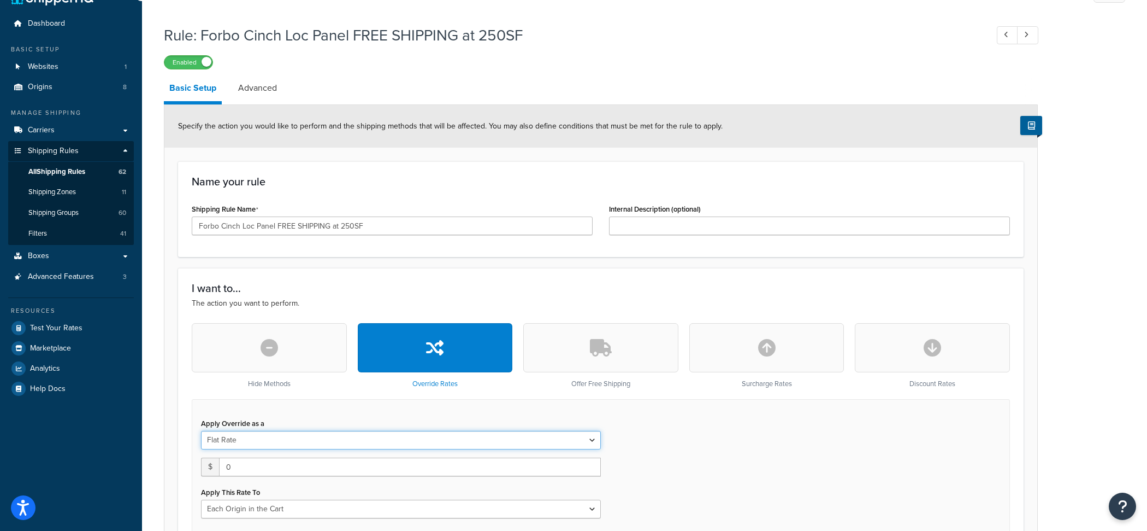
scroll to position [0, 0]
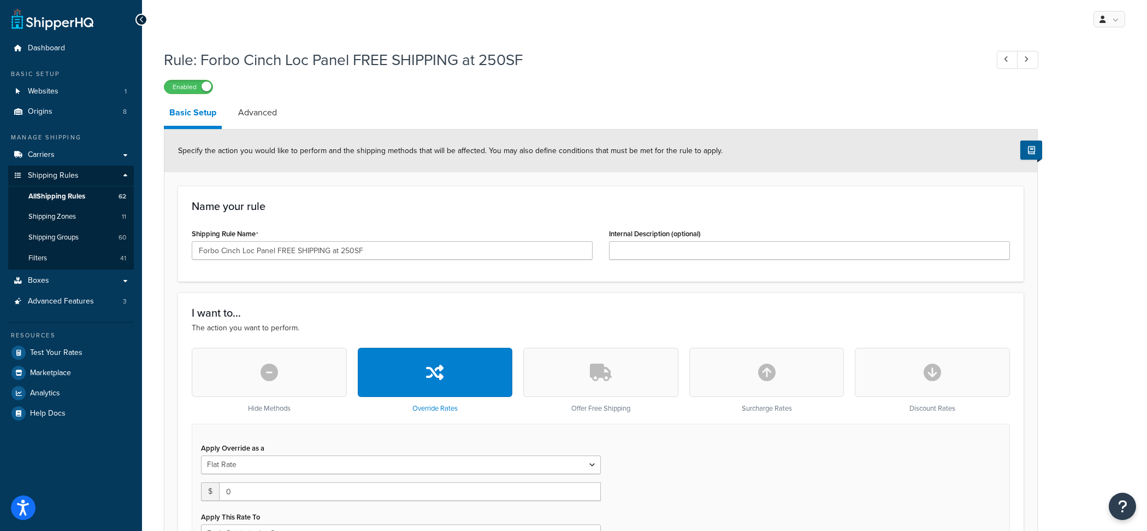
click at [255, 131] on div "Specify the action you would like to perform and the shipping methods that will…" at bounding box center [600, 151] width 873 height 43
click at [255, 126] on link "Advanced" at bounding box center [258, 112] width 50 height 26
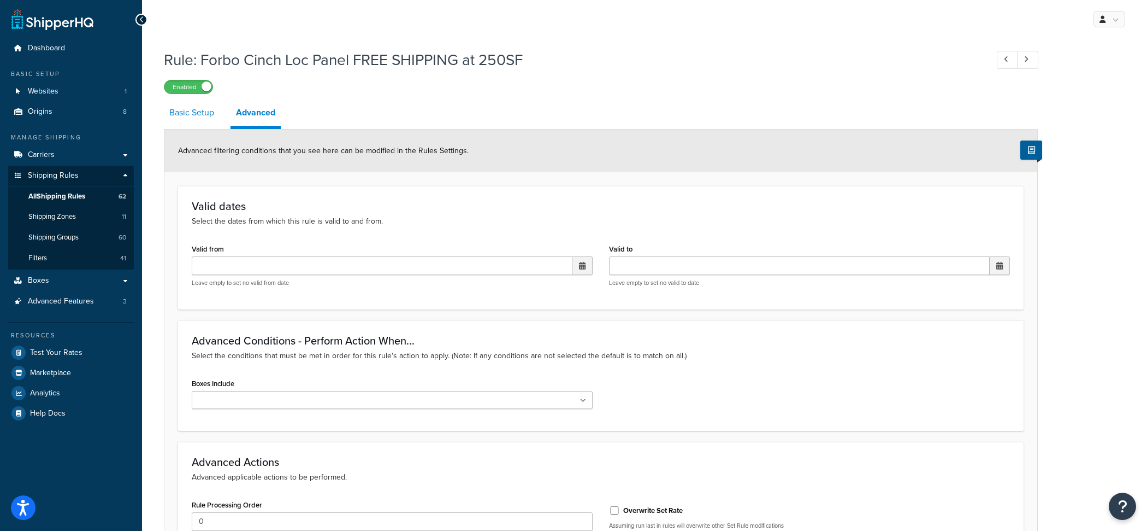
click at [178, 123] on link "Basic Setup" at bounding box center [192, 112] width 56 height 26
select select "LOCATION"
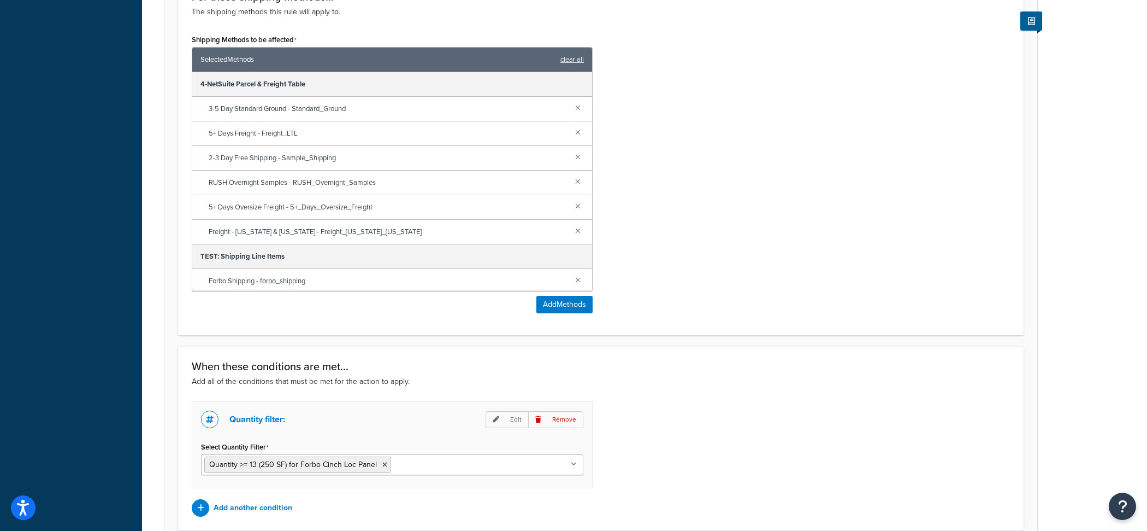
scroll to position [713, 0]
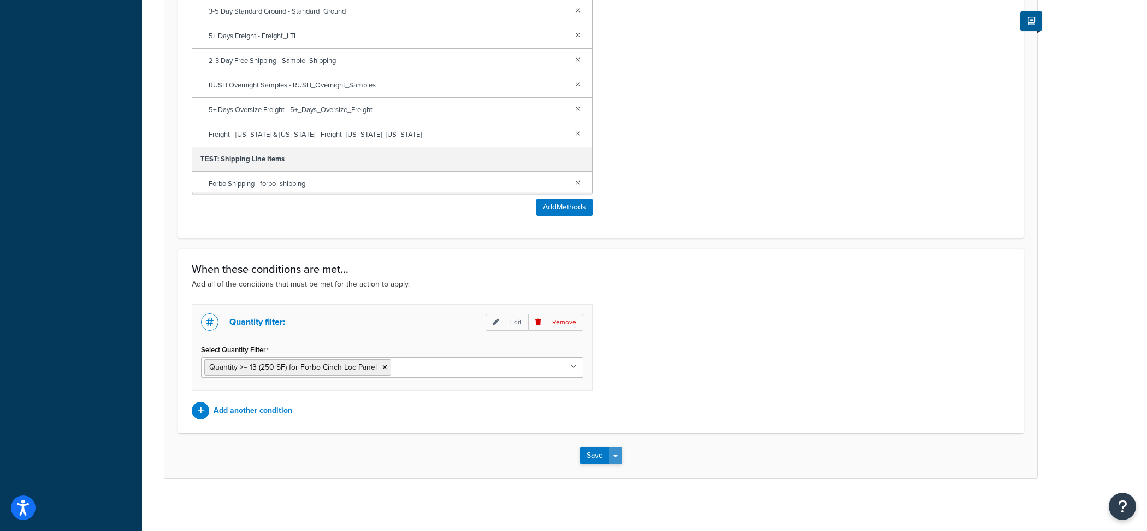
click at [611, 455] on button "Save Dropdown" at bounding box center [615, 454] width 13 height 17
click at [658, 398] on div "Quantity filter: Edit Remove Select Quantity Filter Quantity >= 13 (250 SF) for…" at bounding box center [601, 361] width 835 height 115
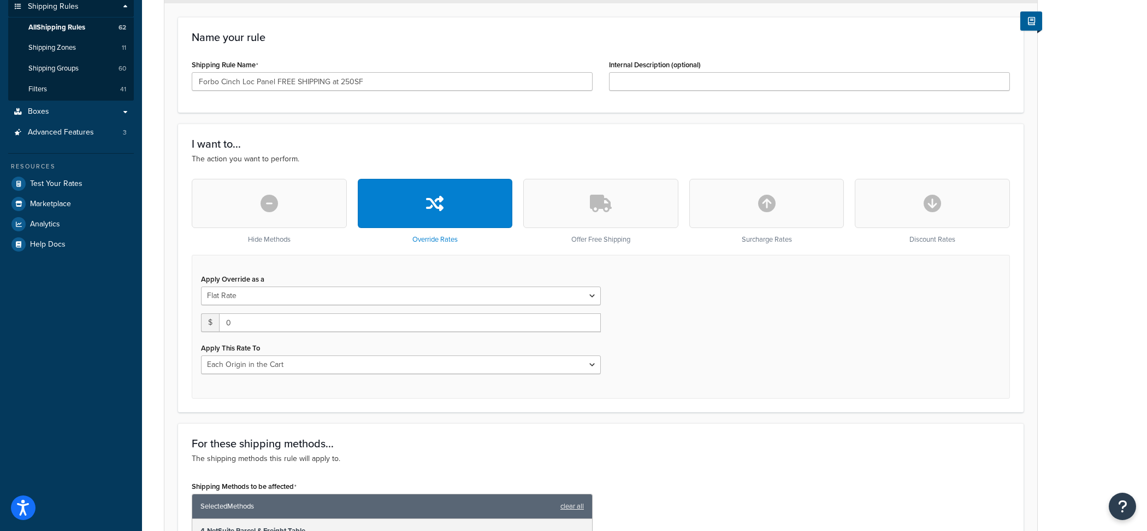
scroll to position [0, 0]
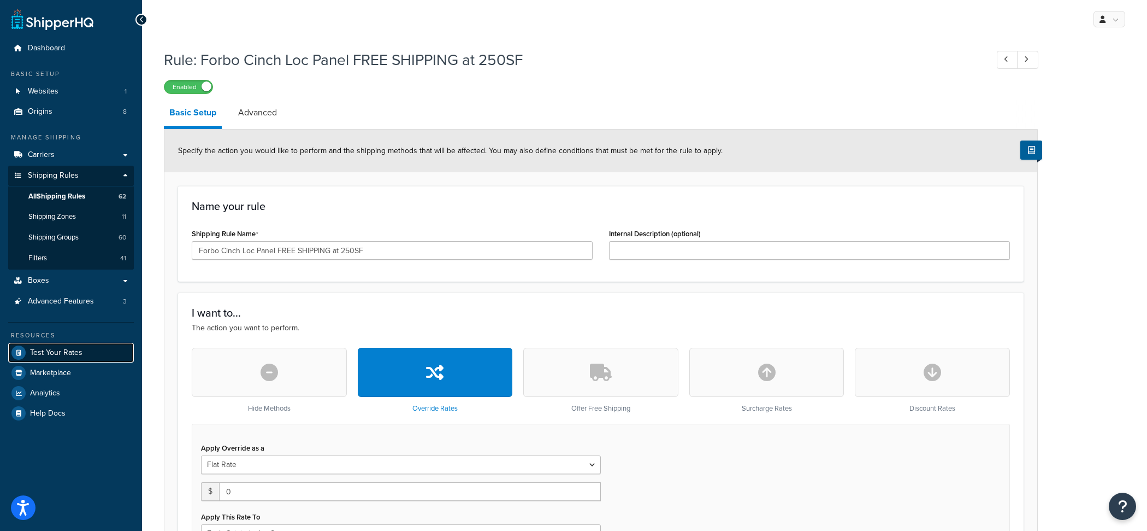
click at [91, 345] on link "Test Your Rates" at bounding box center [71, 353] width 126 height 20
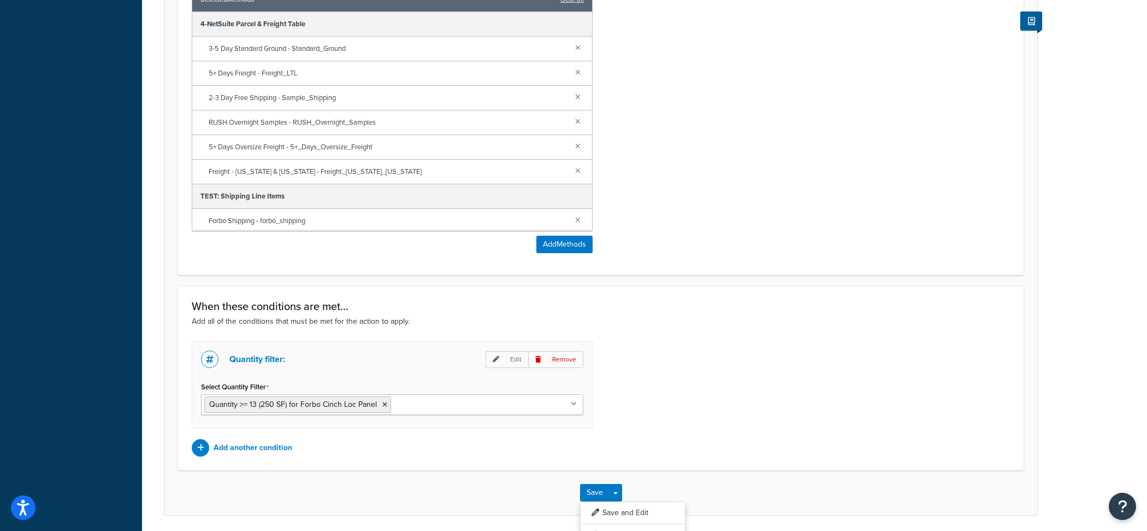
scroll to position [713, 0]
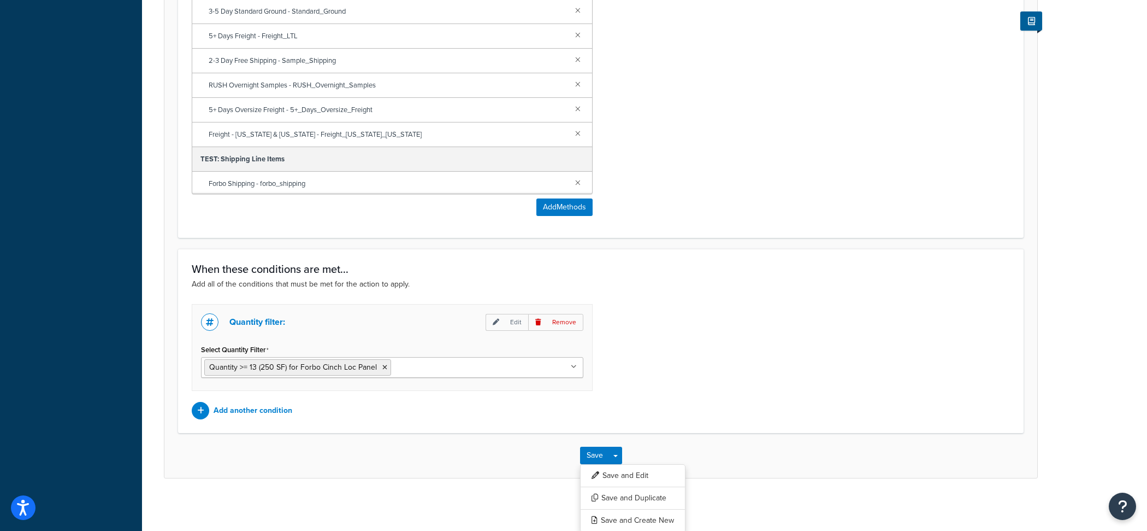
click at [682, 431] on div "When these conditions are met... Add all of the conditions that must be met for…" at bounding box center [601, 341] width 846 height 184
click at [654, 411] on div "Quantity filter: Edit Remove Select Quantity Filter Quantity >= 13 (250 SF) for…" at bounding box center [601, 361] width 835 height 115
click at [635, 472] on button "Save and Edit" at bounding box center [632, 475] width 105 height 23
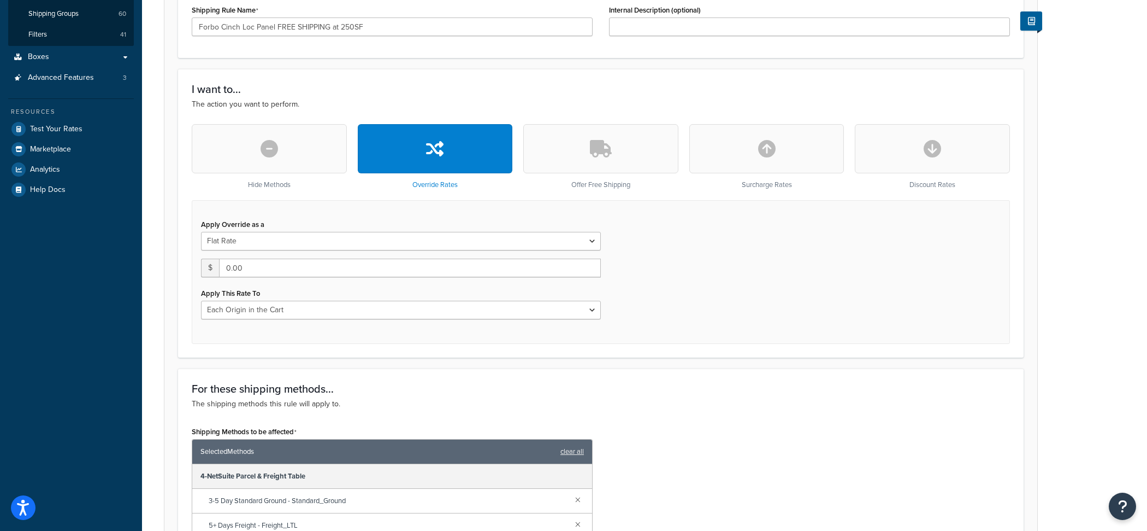
scroll to position [229, 0]
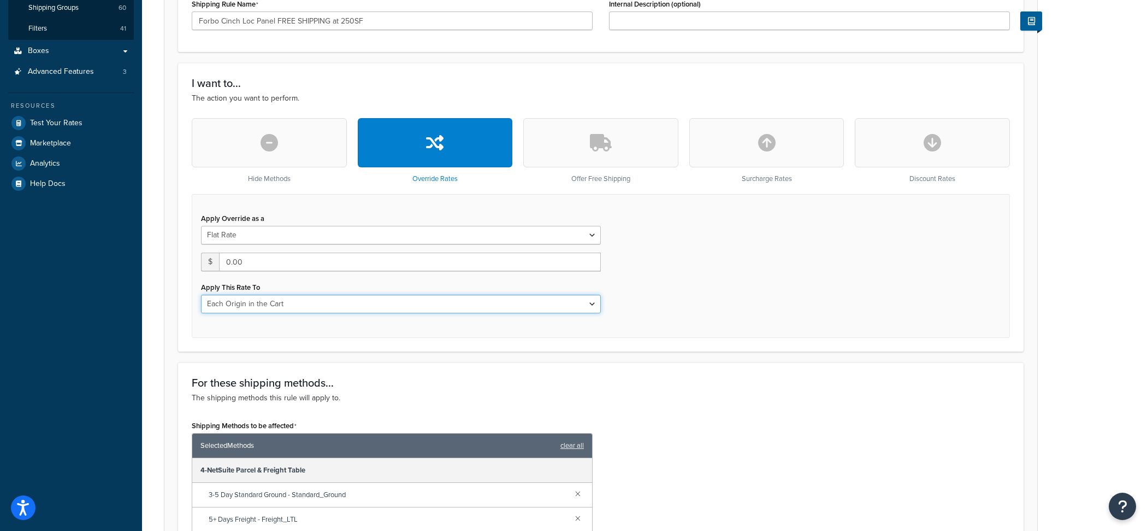
select select "CART"
click option "Each Shipment in the Cart" at bounding box center [0, 0] width 0 height 0
click at [632, 152] on button "button" at bounding box center [600, 142] width 155 height 49
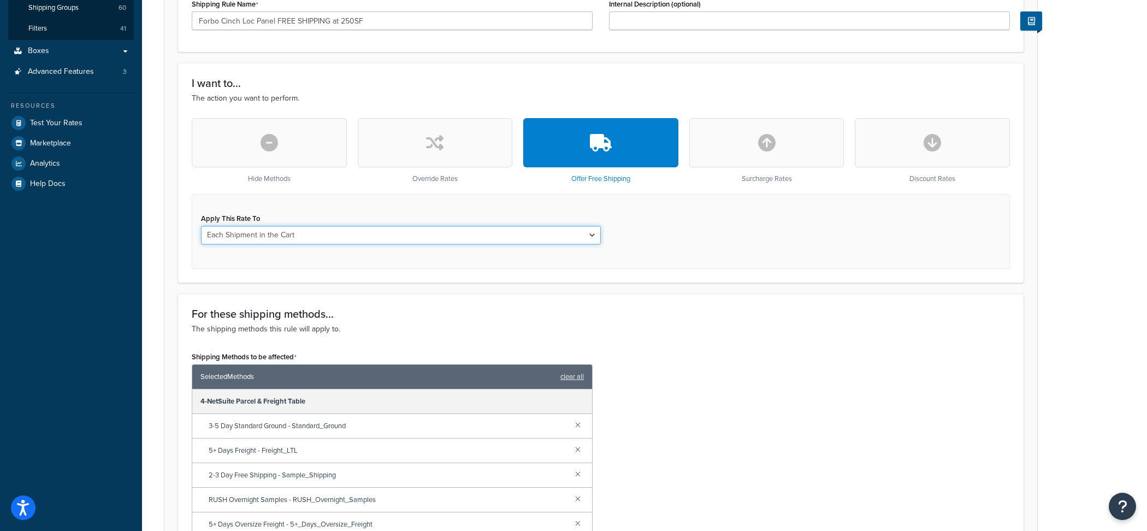
select select "LOCATION"
click option "Each Origin in the Cart" at bounding box center [0, 0] width 0 height 0
click at [734, 297] on div "For these shipping methods... The shipping methods this rule will apply to. Shi…" at bounding box center [601, 472] width 846 height 358
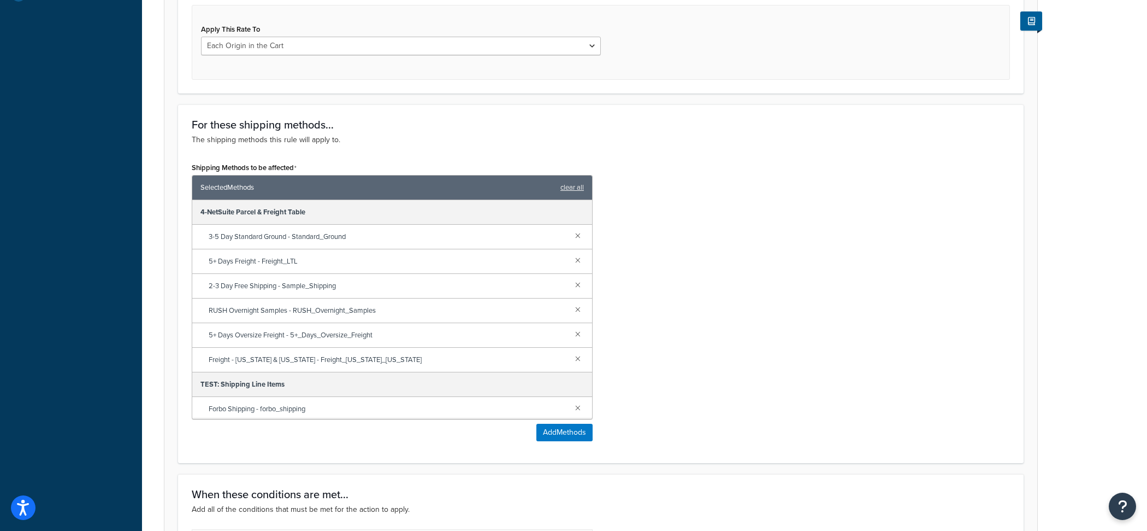
scroll to position [644, 0]
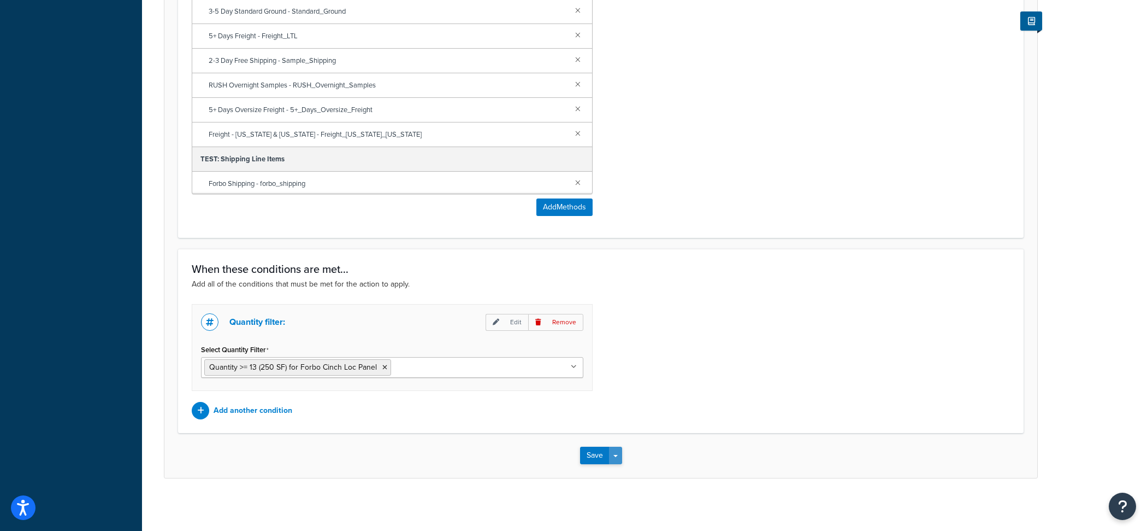
click at [619, 452] on button "Save Dropdown" at bounding box center [615, 454] width 13 height 17
click at [619, 470] on button "Save and Edit" at bounding box center [632, 475] width 105 height 23
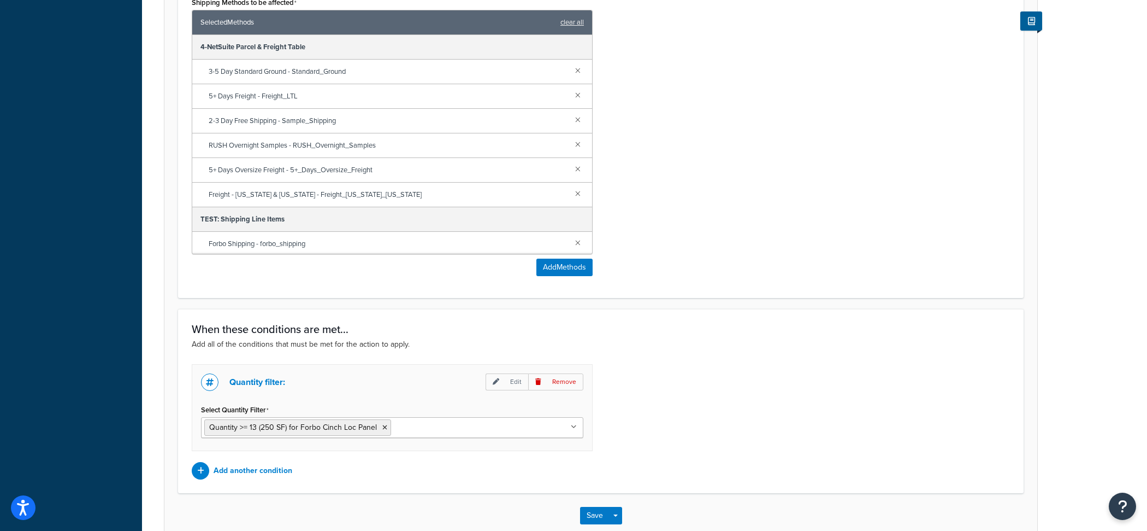
scroll to position [0, 0]
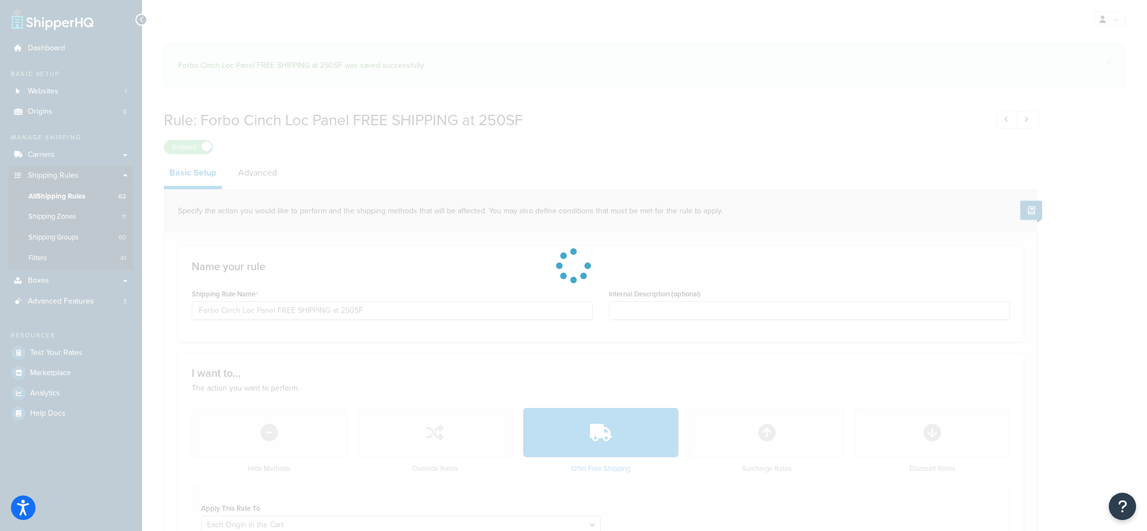
select select "LOCATION"
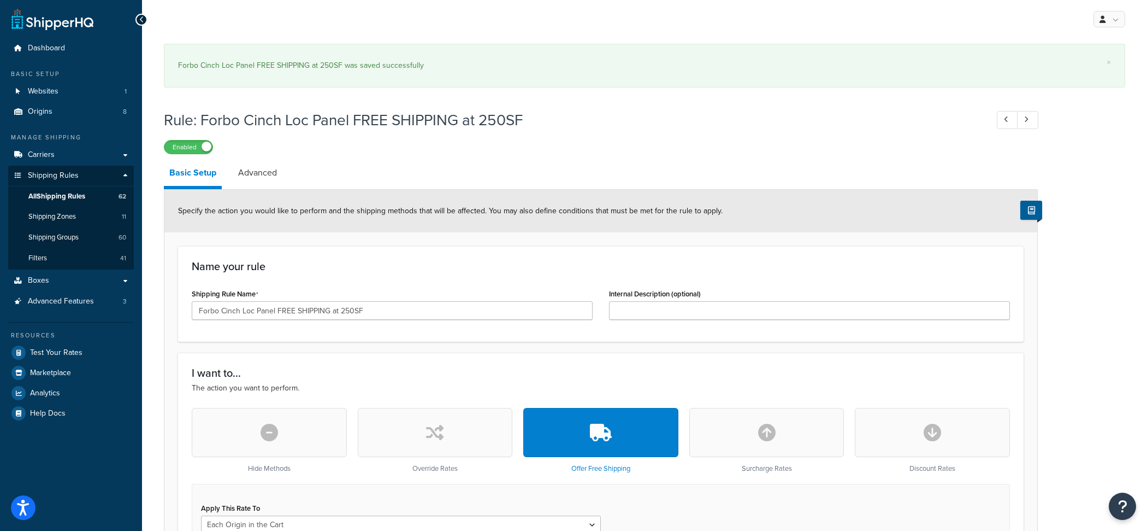
click at [261, 179] on link "Advanced" at bounding box center [258, 173] width 50 height 26
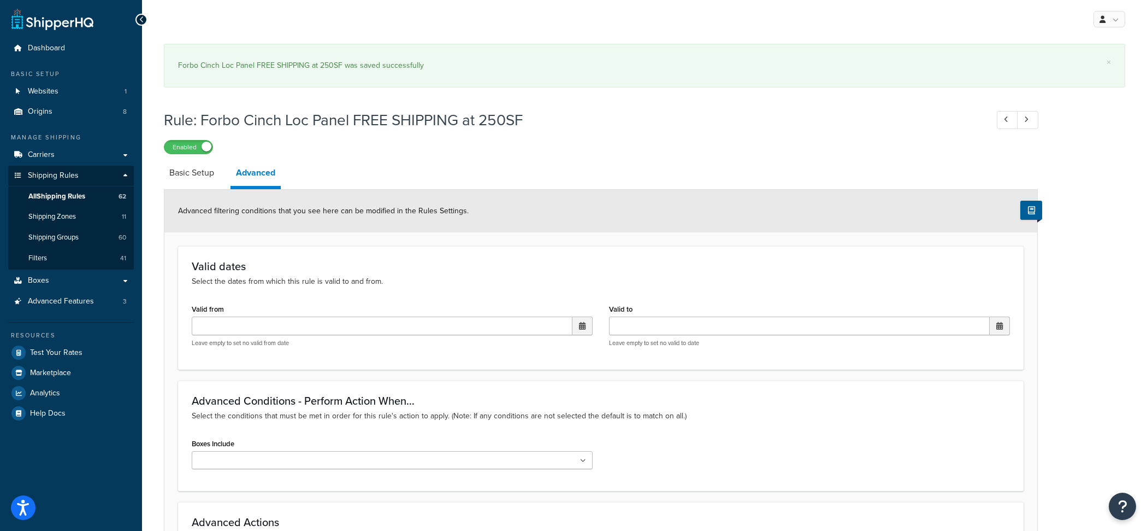
scroll to position [231, 0]
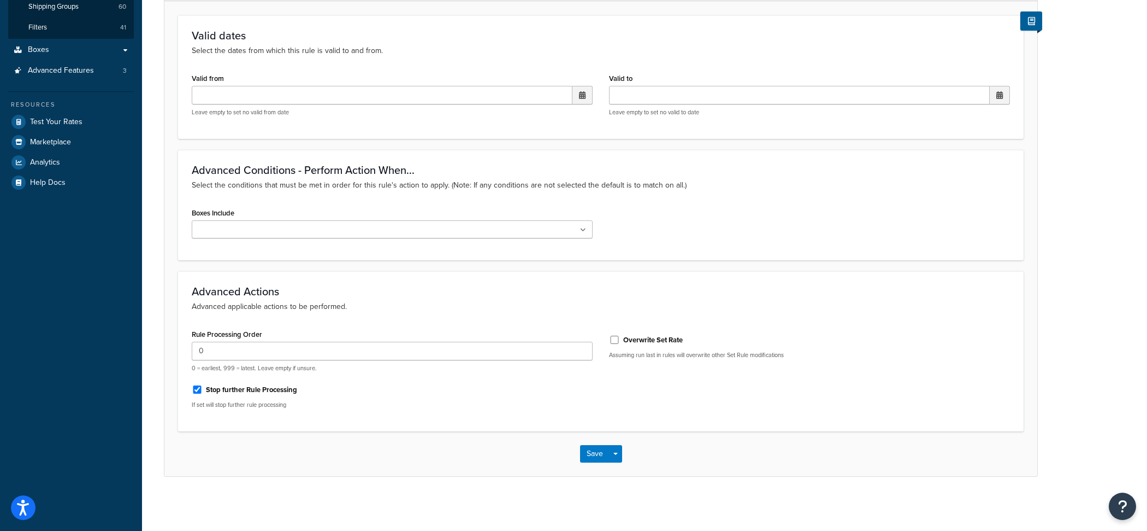
click at [628, 336] on label "Overwrite Set Rate" at bounding box center [653, 340] width 60 height 10
click at [620, 336] on input "Overwrite Set Rate" at bounding box center [614, 340] width 11 height 8
checkbox input "true"
click at [621, 455] on button "Save Dropdown" at bounding box center [615, 453] width 13 height 17
click at [621, 470] on button "Save and Edit" at bounding box center [632, 473] width 105 height 23
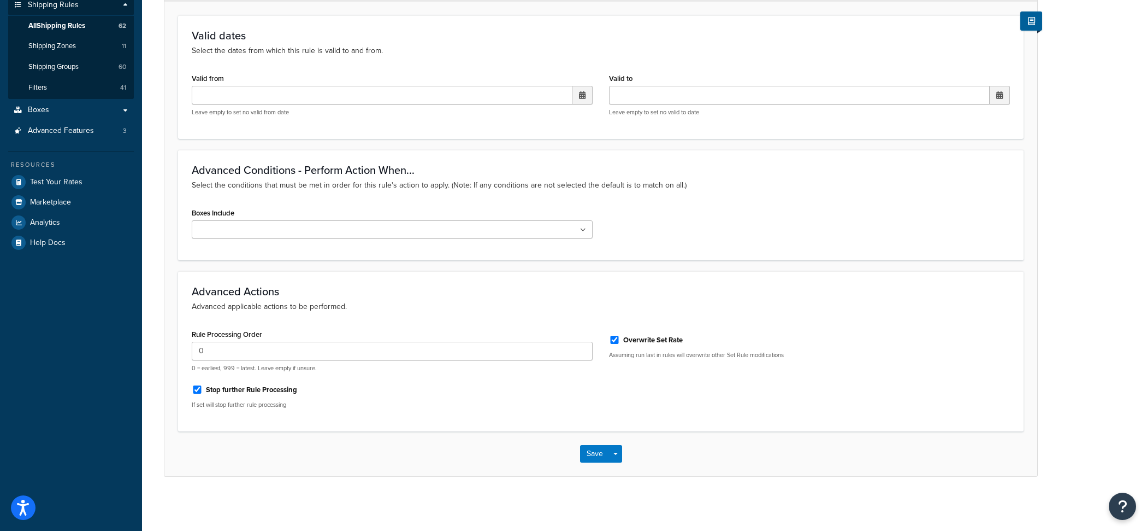
scroll to position [0, 0]
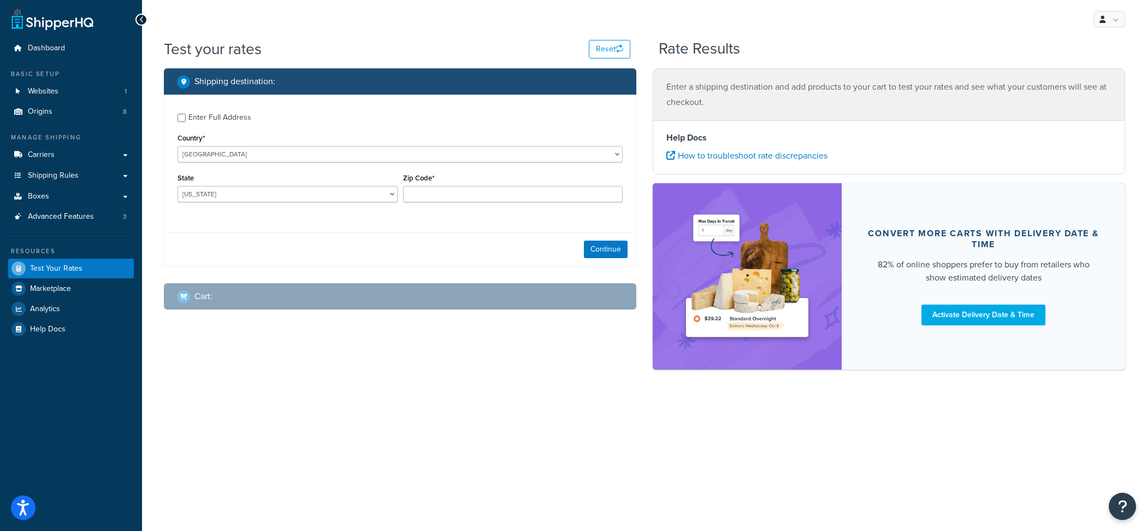
click at [227, 113] on div "Enter Full Address" at bounding box center [220, 117] width 63 height 15
click at [186, 114] on input "Enter Full Address" at bounding box center [182, 118] width 8 height 8
checkbox input "true"
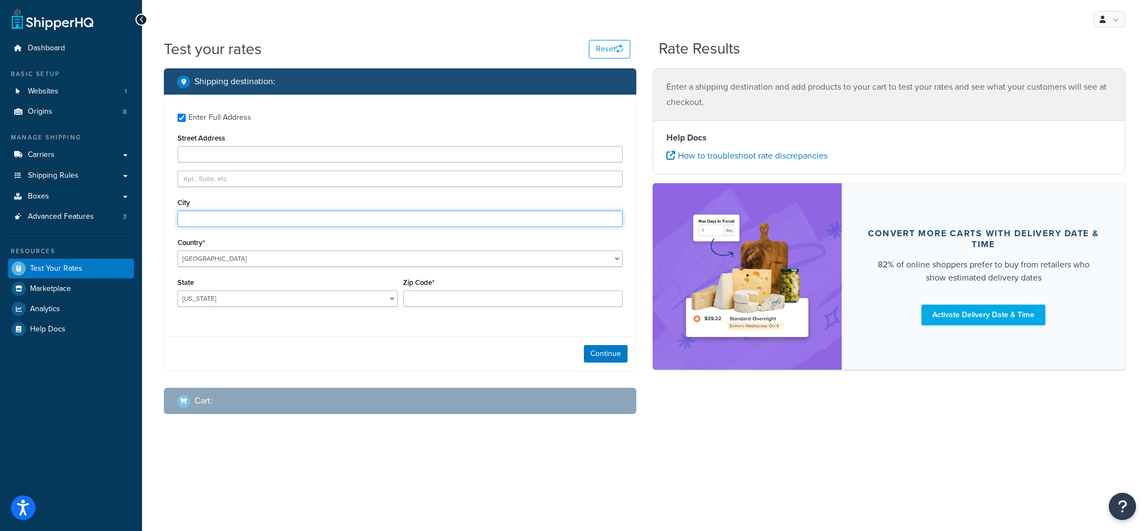
click at [234, 218] on input "City" at bounding box center [400, 218] width 445 height 16
type input "Angora"
click at [178, 290] on select "Alabama Alaska American Samoa Arizona Arkansas Armed Forces Americas Armed Forc…" at bounding box center [288, 298] width 220 height 16
select select "NE"
click option "Nebraska" at bounding box center [0, 0] width 0 height 0
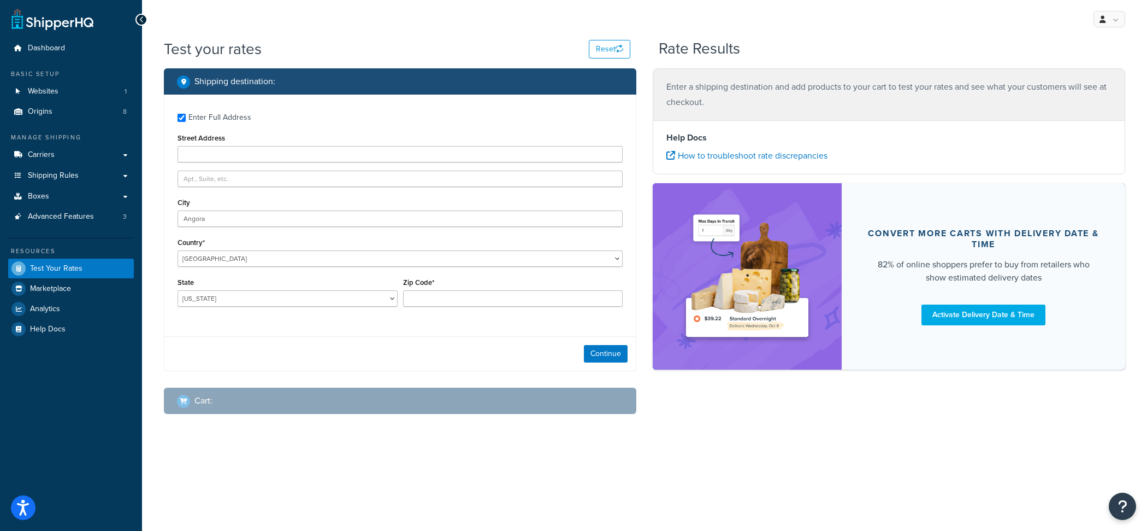
click at [505, 308] on div "Zip Code*" at bounding box center [514, 295] width 226 height 40
click at [505, 306] on input "Zip Code*" at bounding box center [513, 298] width 220 height 16
type input "69331"
click at [621, 357] on button "Continue" at bounding box center [606, 353] width 44 height 17
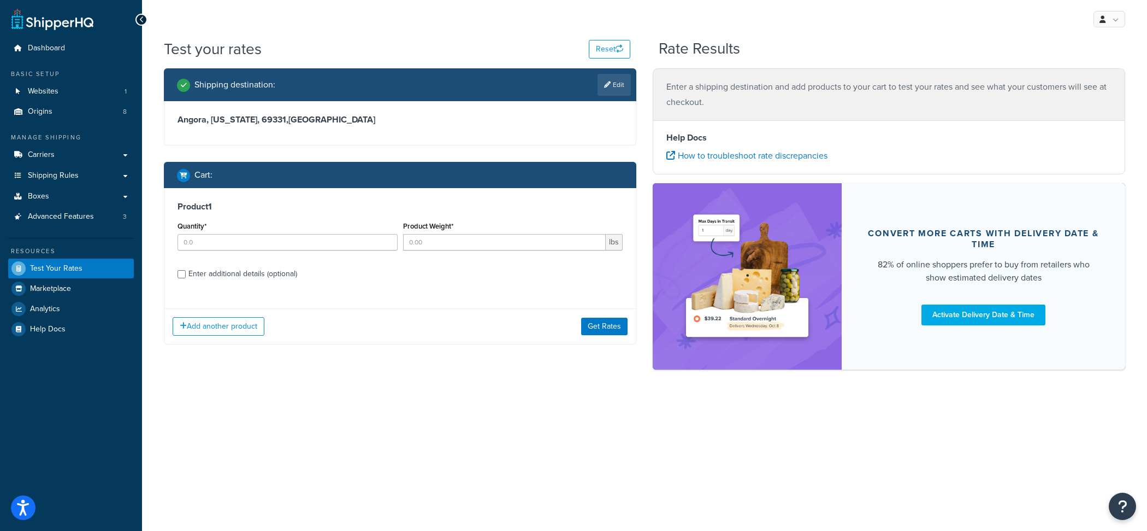
click at [306, 231] on div "Quantity*" at bounding box center [288, 235] width 220 height 32
click at [306, 238] on input "Quantity*" at bounding box center [288, 242] width 220 height 16
type input "1"
click at [224, 275] on div "Enter additional details (optional)" at bounding box center [243, 273] width 109 height 15
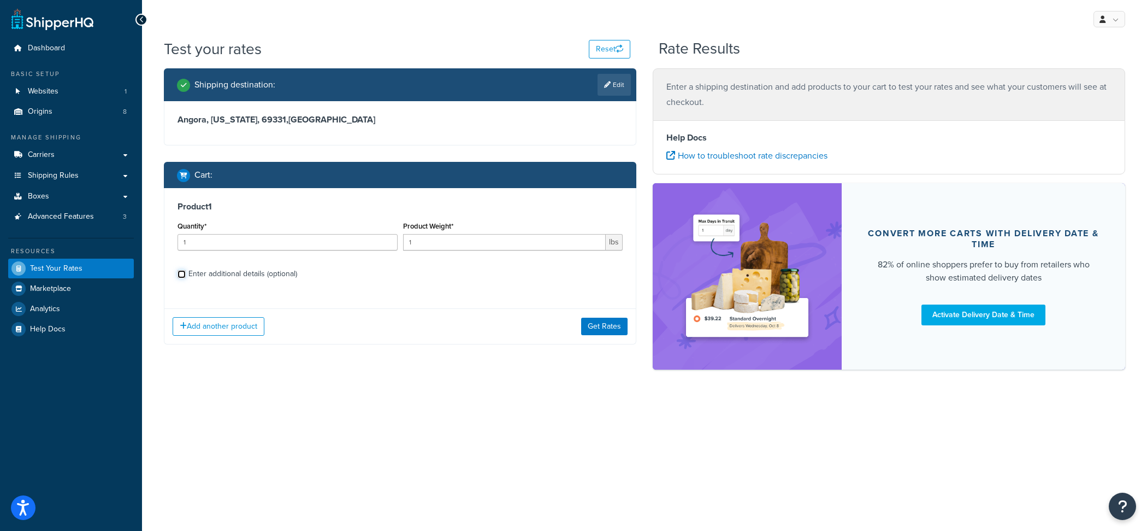
click at [186, 275] on input "Enter additional details (optional)" at bounding box center [182, 274] width 8 height 8
checkbox input "true"
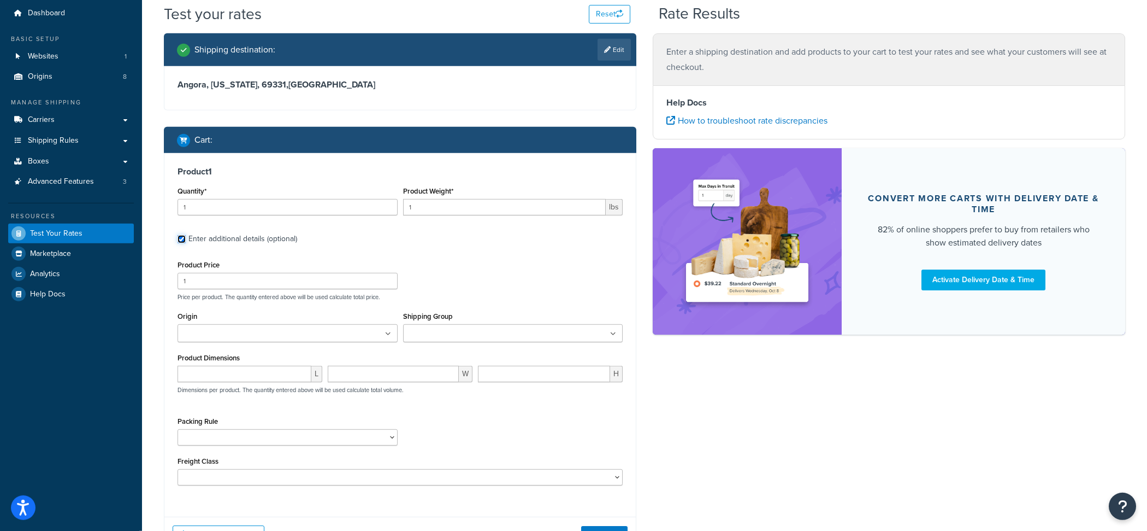
scroll to position [57, 0]
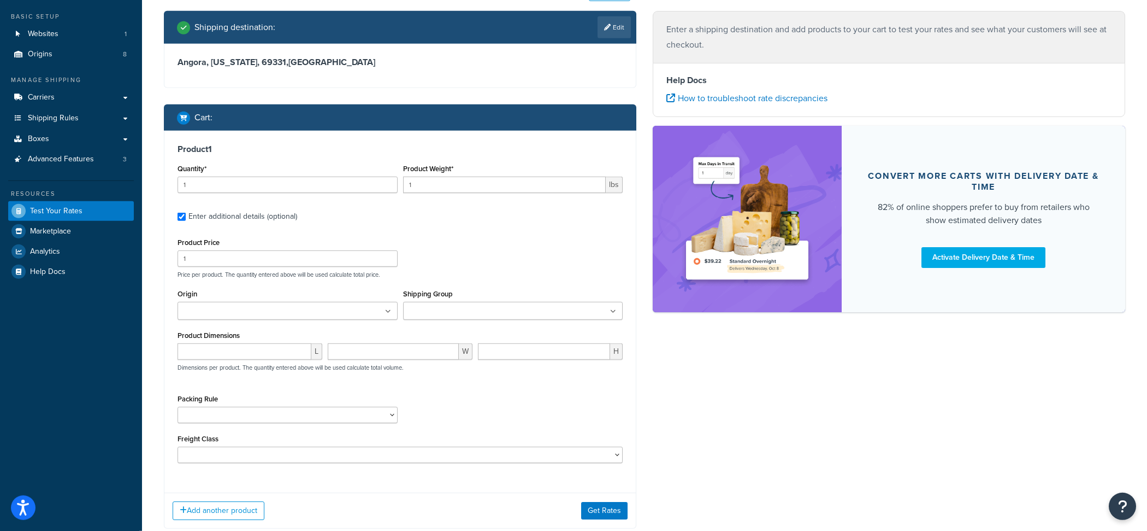
click at [266, 321] on div "Origin British Columbia - Nature's Carpet California - Silacote / Teragren / AF…" at bounding box center [288, 307] width 226 height 42
click at [268, 304] on ul at bounding box center [288, 311] width 220 height 18
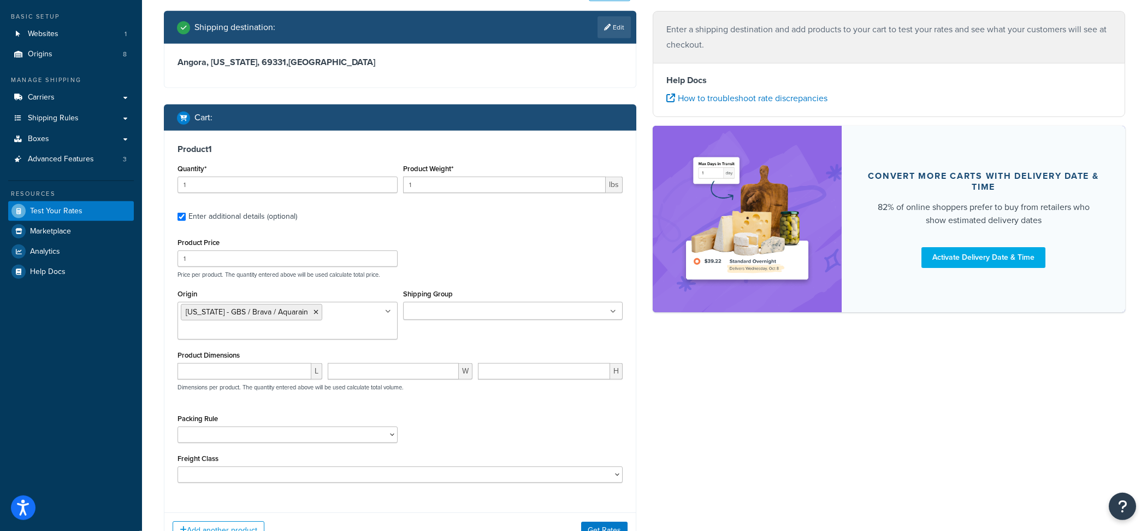
click at [490, 322] on div "Shipping Group Always Free Ship Always Free Ship Freight Ambient Amorim Custome…" at bounding box center [514, 307] width 226 height 42
click at [490, 314] on input "Shipping Group" at bounding box center [455, 311] width 97 height 12
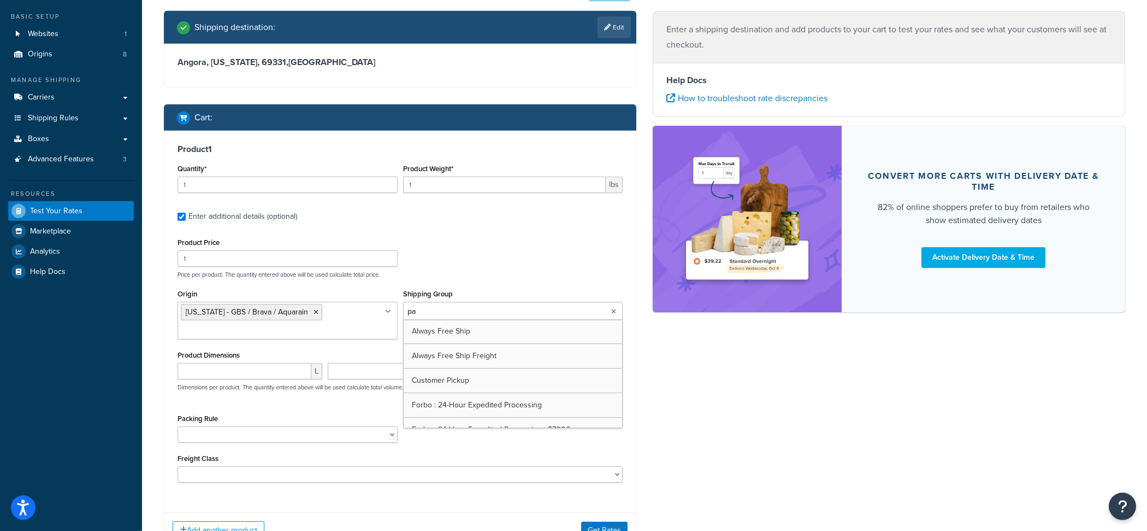
type input "par"
click at [467, 262] on div "Product Price 1 Price per product. The quantity entered above will be used calc…" at bounding box center [400, 256] width 451 height 43
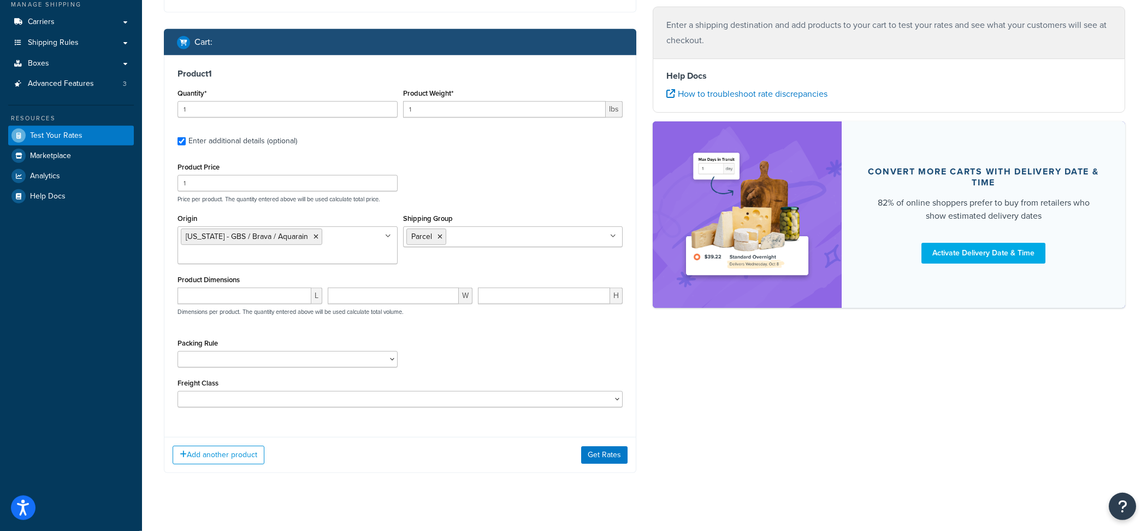
scroll to position [146, 0]
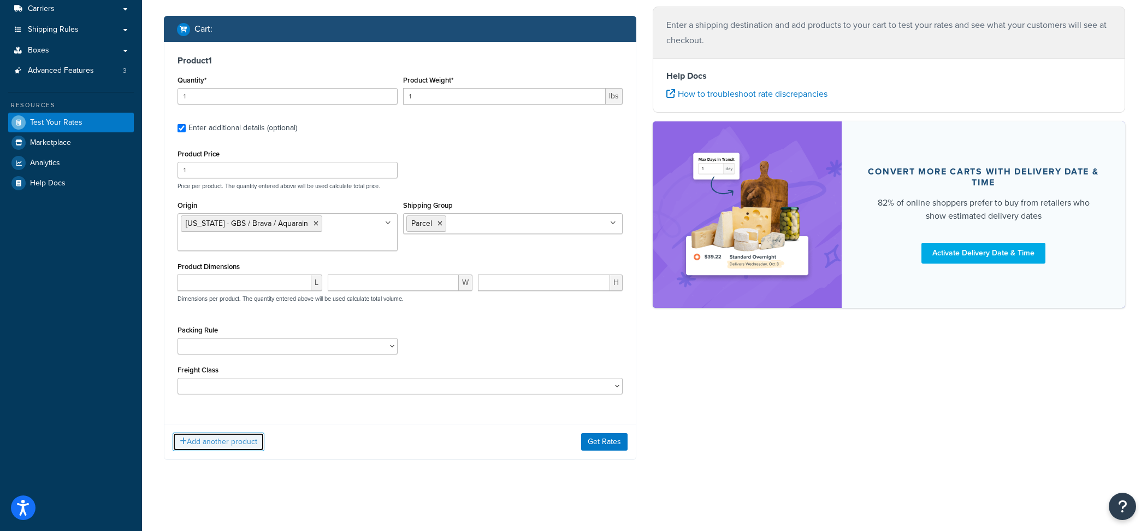
click at [250, 447] on button "Add another product" at bounding box center [219, 441] width 92 height 19
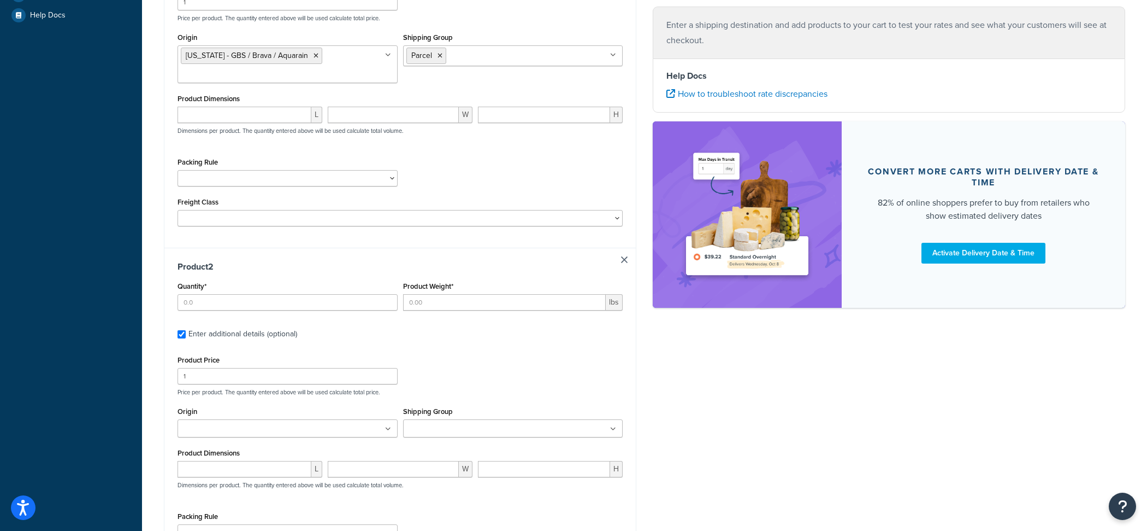
scroll to position [344, 0]
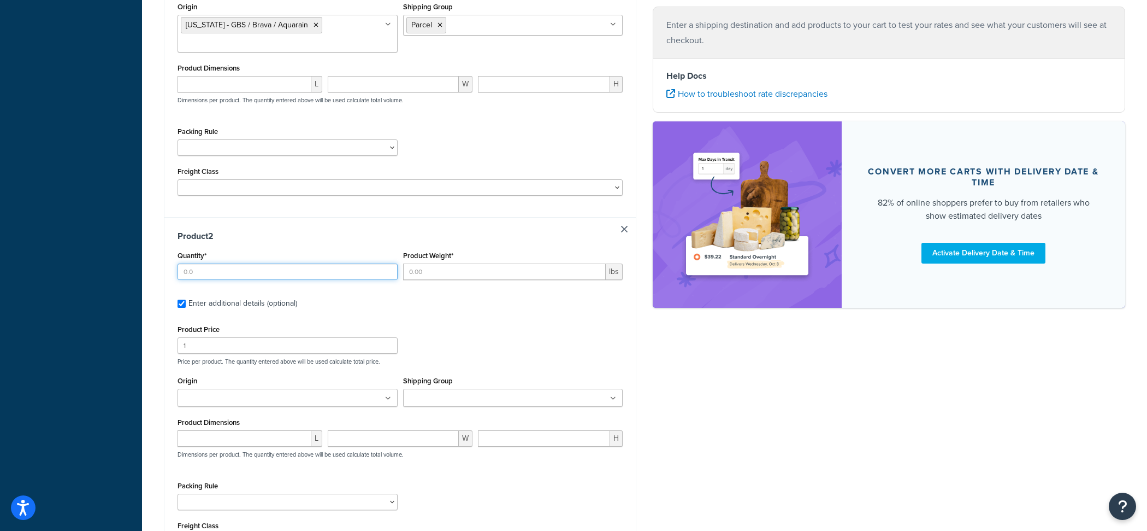
click at [304, 277] on input "Quantity*" at bounding box center [288, 271] width 220 height 16
type input "14"
type input "122"
click at [297, 349] on input "1" at bounding box center [288, 345] width 220 height 16
type input "122"
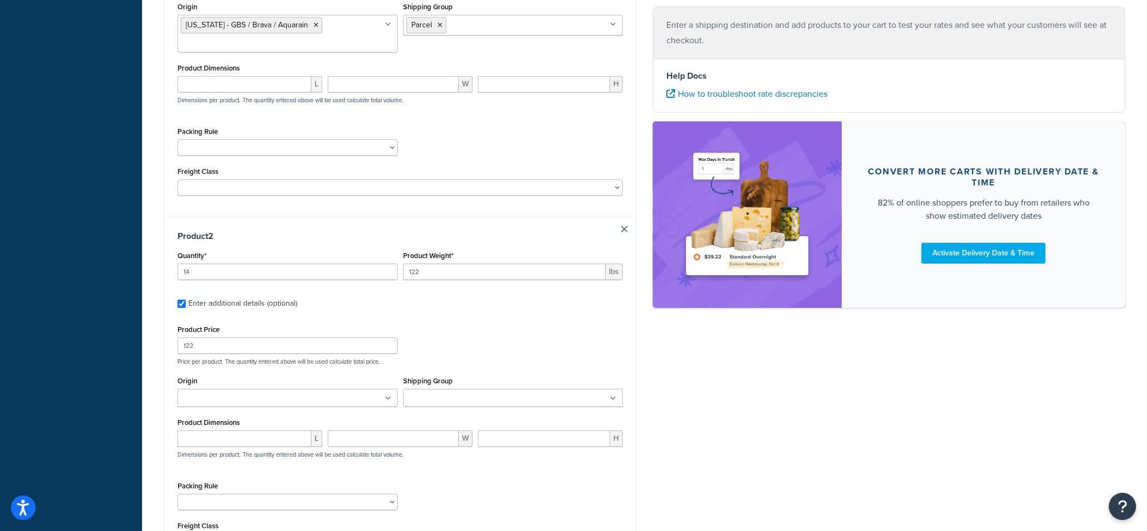
click at [265, 399] on input "Origin" at bounding box center [229, 398] width 97 height 12
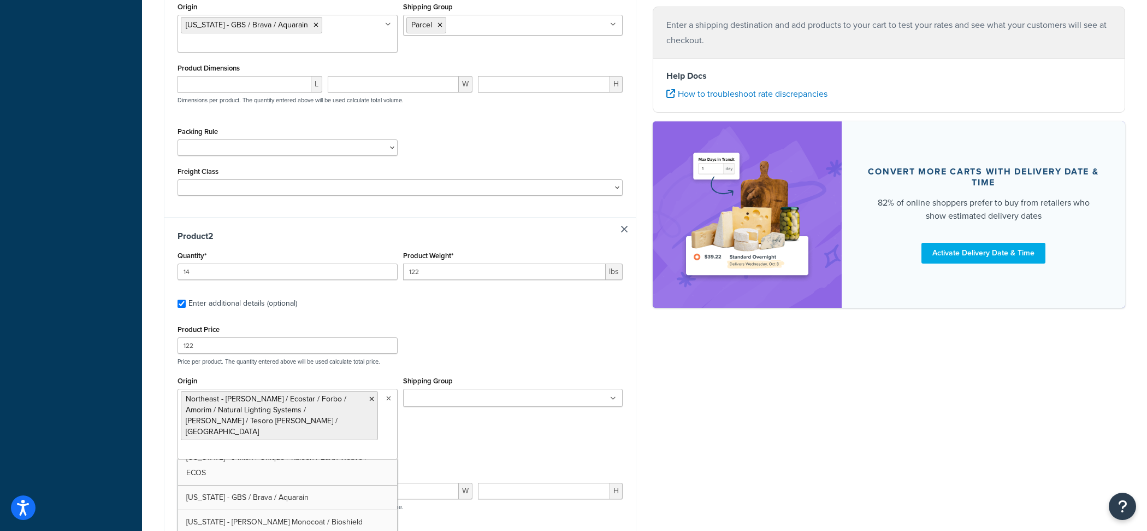
scroll to position [62, 0]
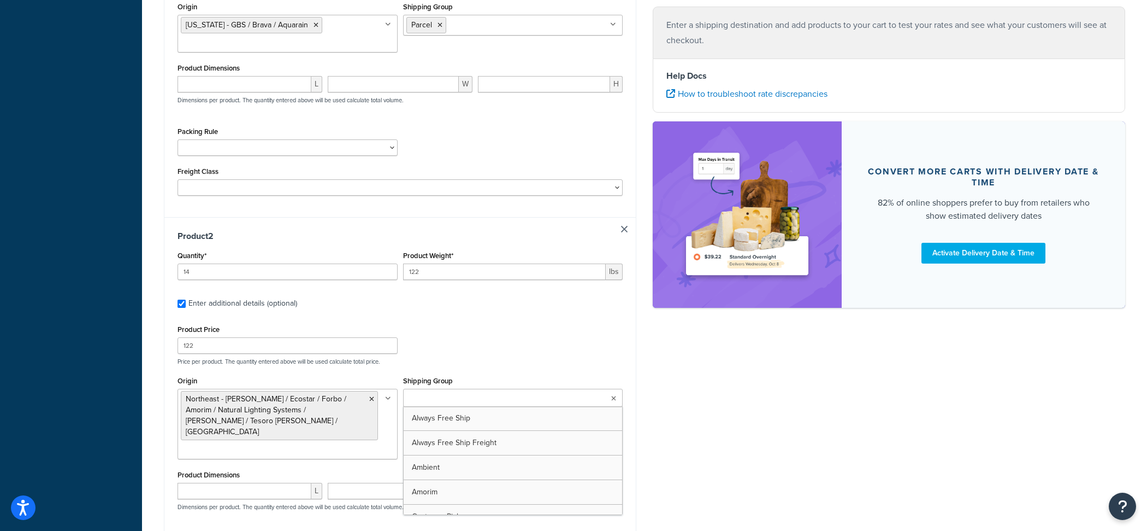
click at [475, 396] on input "Shipping Group" at bounding box center [455, 398] width 97 height 12
type input "forbo c"
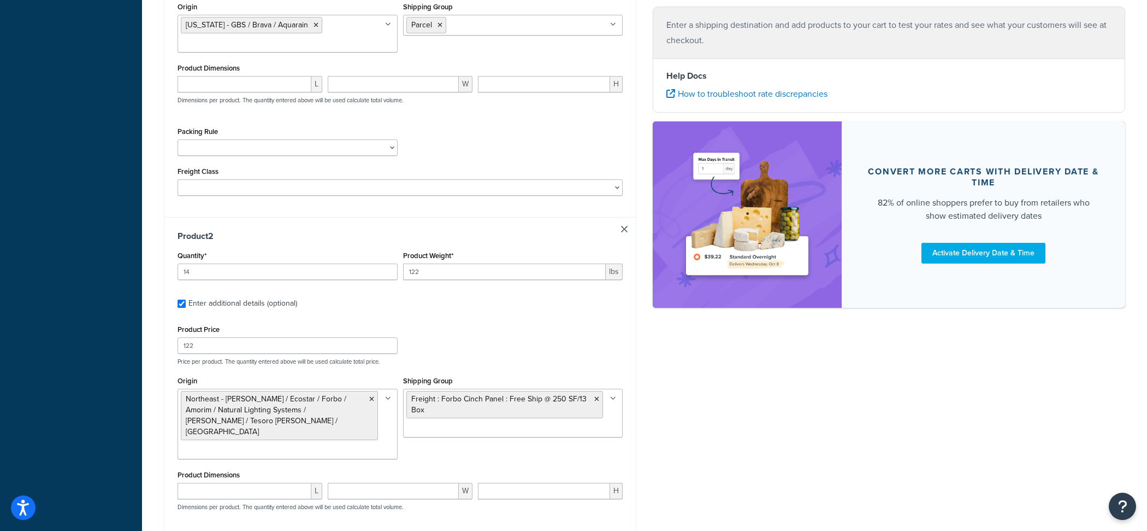
click at [519, 338] on div "Product Price 122 Price per product. The quantity entered above will be used ca…" at bounding box center [400, 343] width 451 height 43
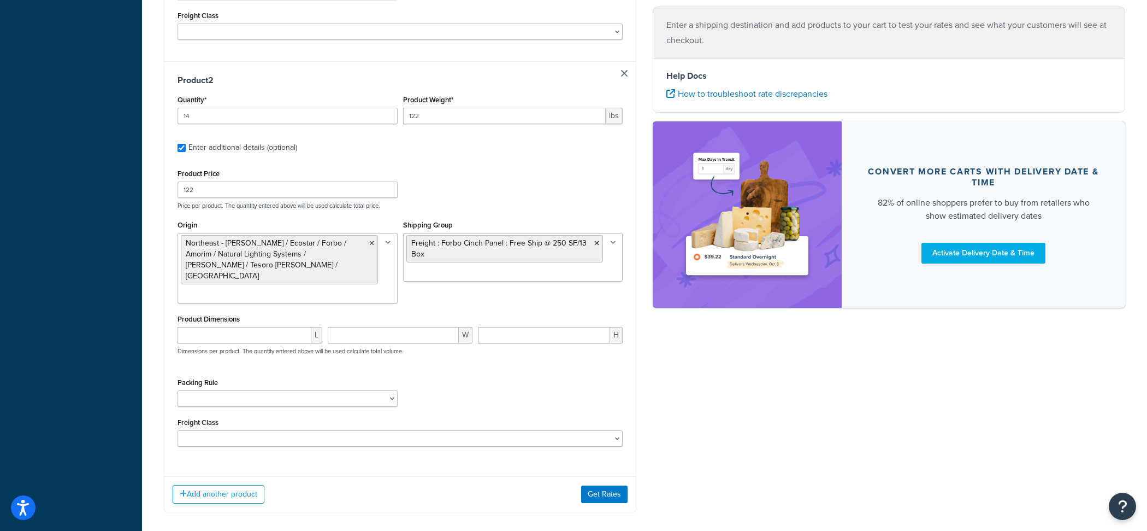
scroll to position [533, 0]
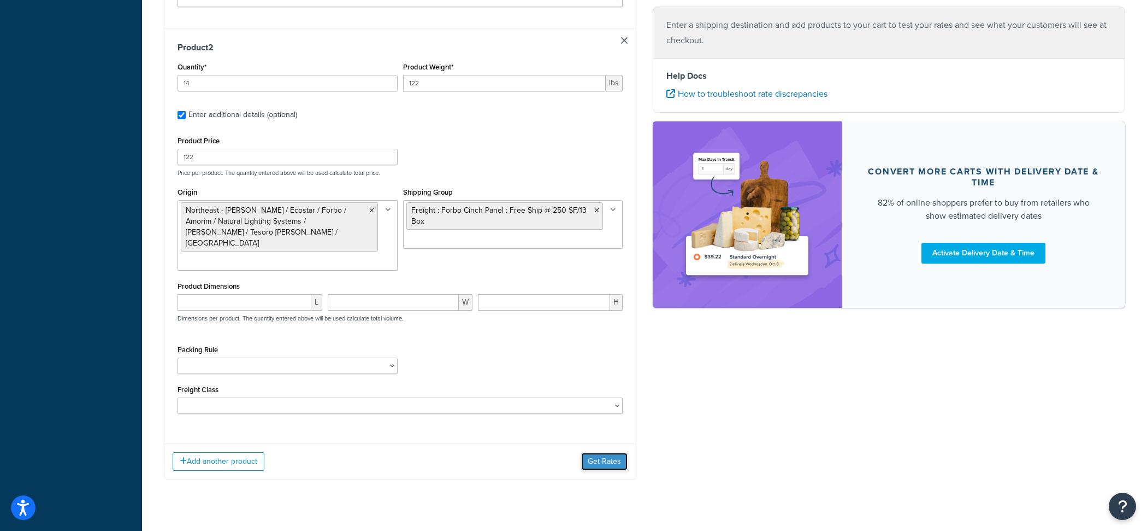
click at [608, 452] on button "Get Rates" at bounding box center [604, 460] width 46 height 17
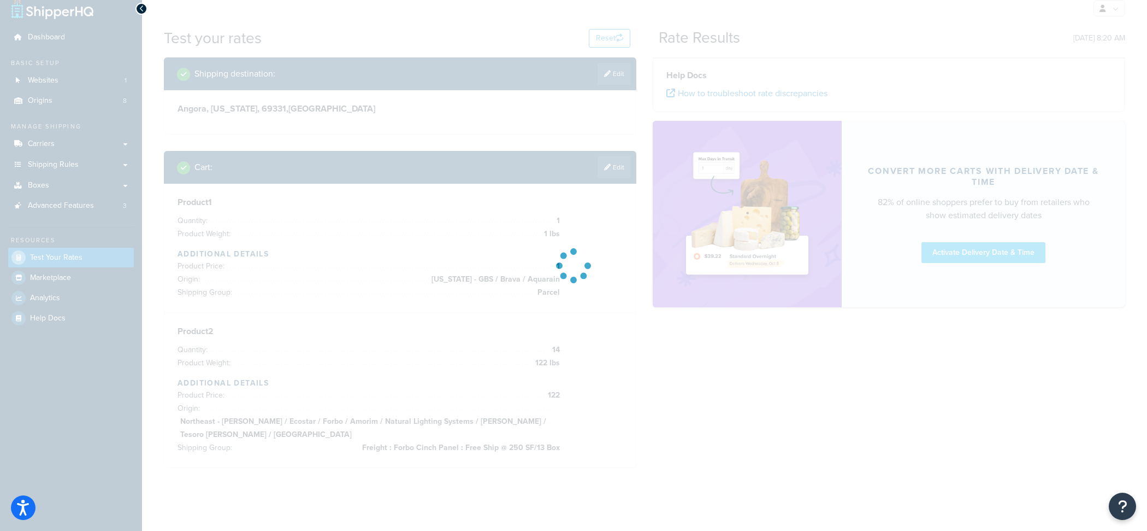
scroll to position [5, 0]
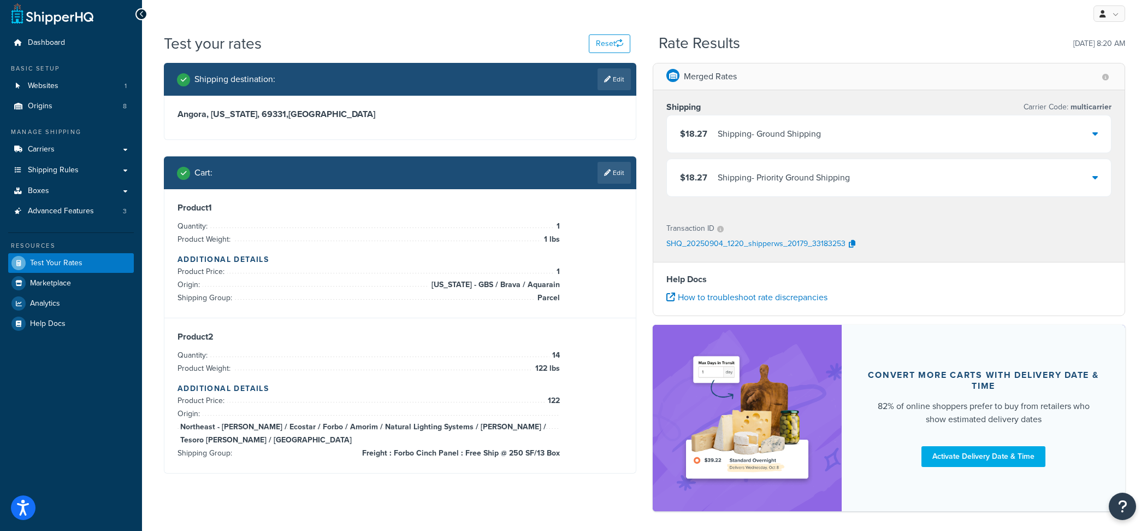
click at [699, 145] on div "$18.27 Shipping - Ground Shipping" at bounding box center [889, 133] width 444 height 37
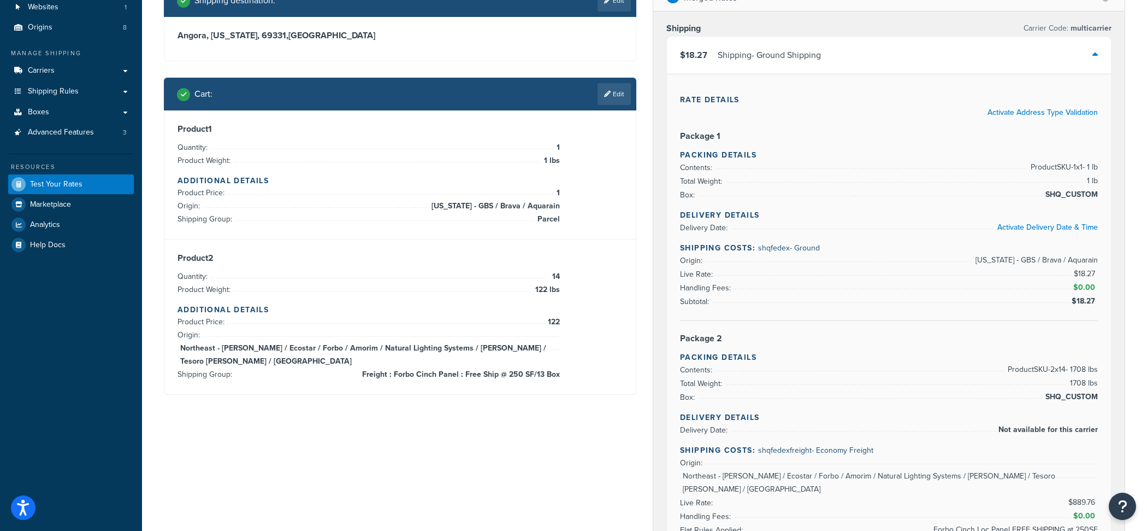
scroll to position [72, 0]
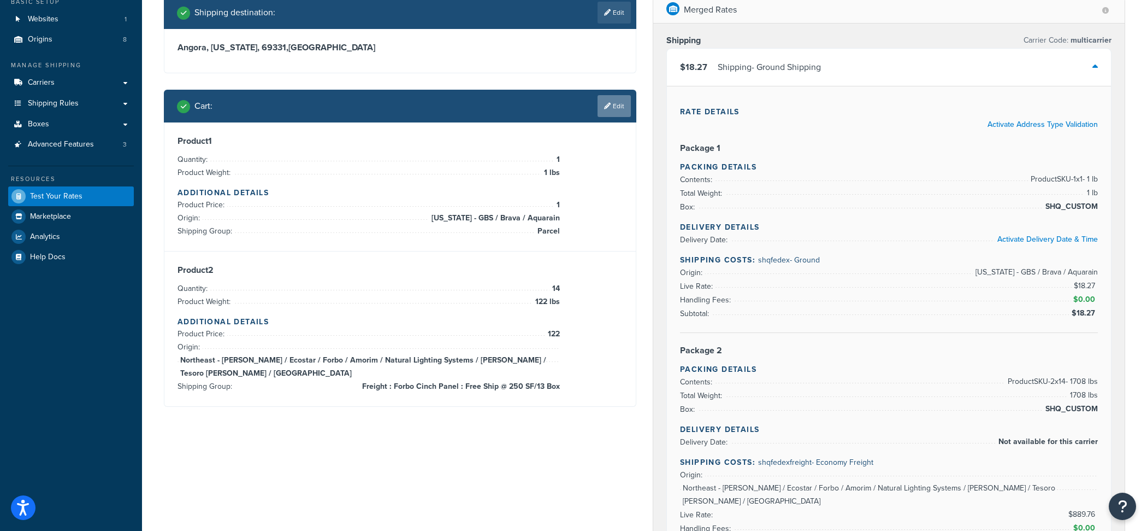
click at [614, 113] on link "Edit" at bounding box center [614, 106] width 33 height 22
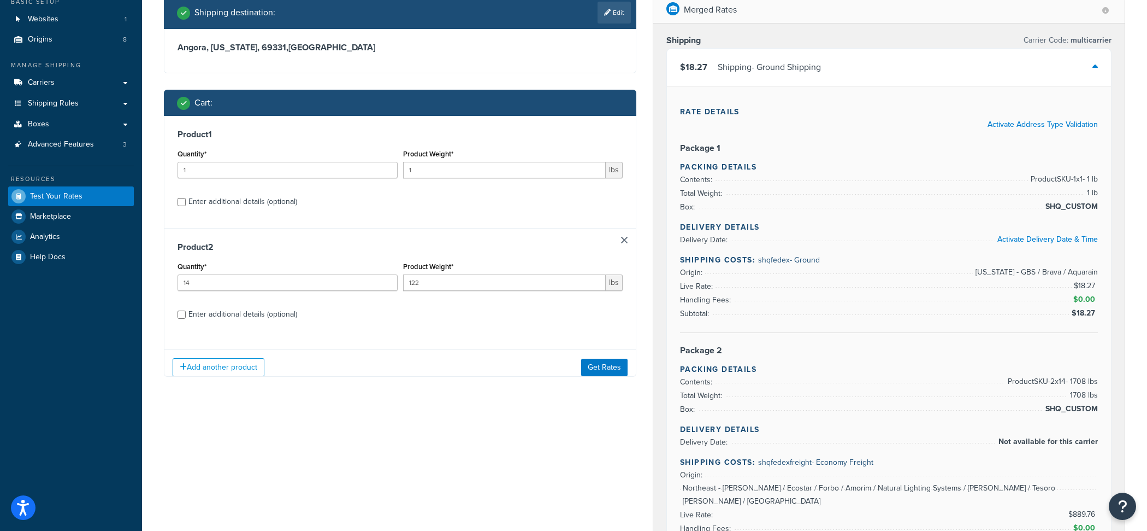
click at [220, 205] on div "Enter additional details (optional)" at bounding box center [243, 201] width 109 height 15
click at [186, 205] on input "Enter additional details (optional)" at bounding box center [182, 202] width 8 height 8
checkbox input "true"
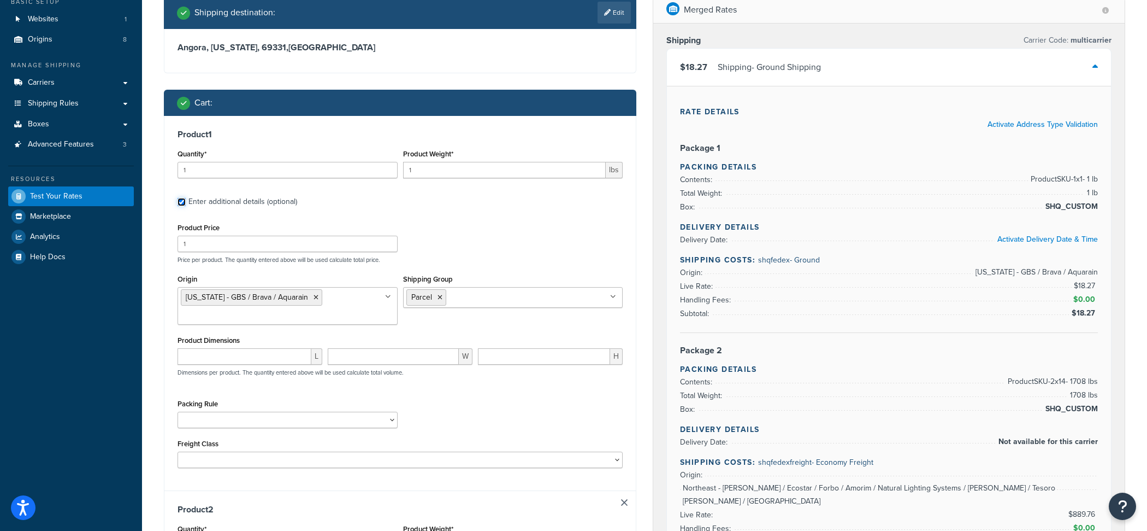
checkbox input "true"
click at [246, 254] on div "Product Price 1 Price per product. The quantity entered above will be used calc…" at bounding box center [400, 241] width 451 height 43
click at [246, 247] on input "1" at bounding box center [288, 244] width 220 height 16
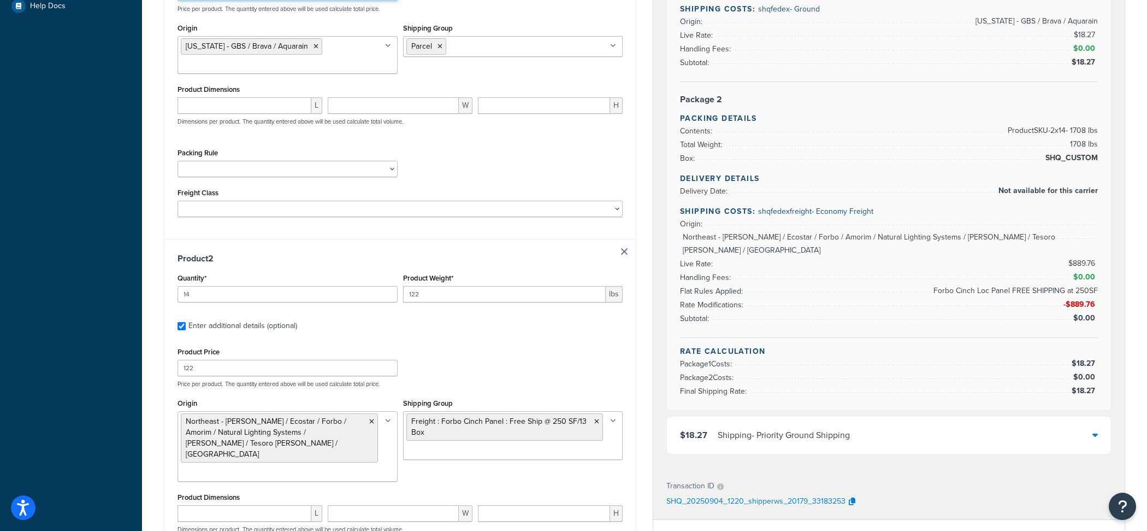
scroll to position [596, 0]
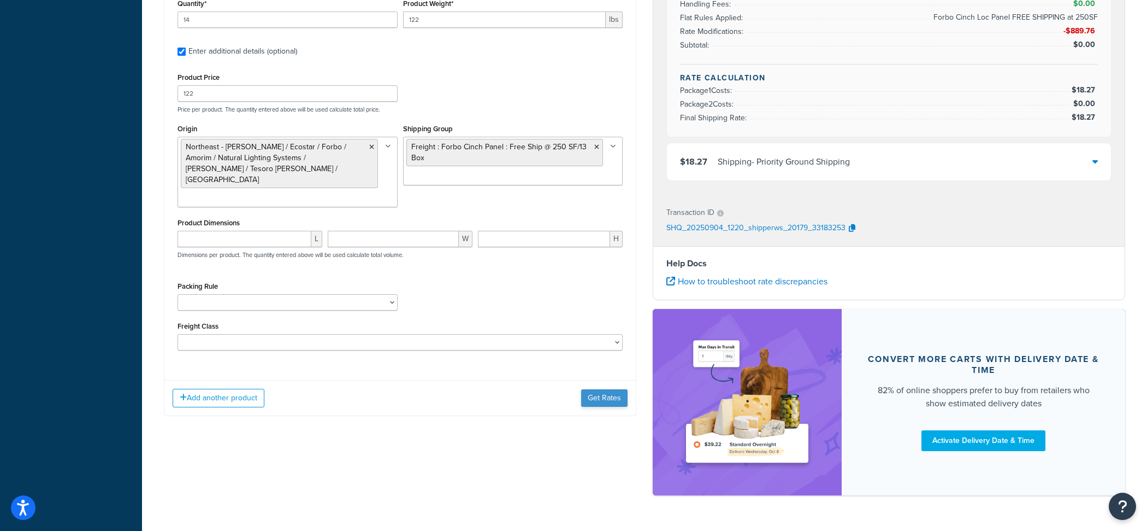
type input "1.2"
click at [599, 389] on button "Get Rates" at bounding box center [604, 397] width 46 height 17
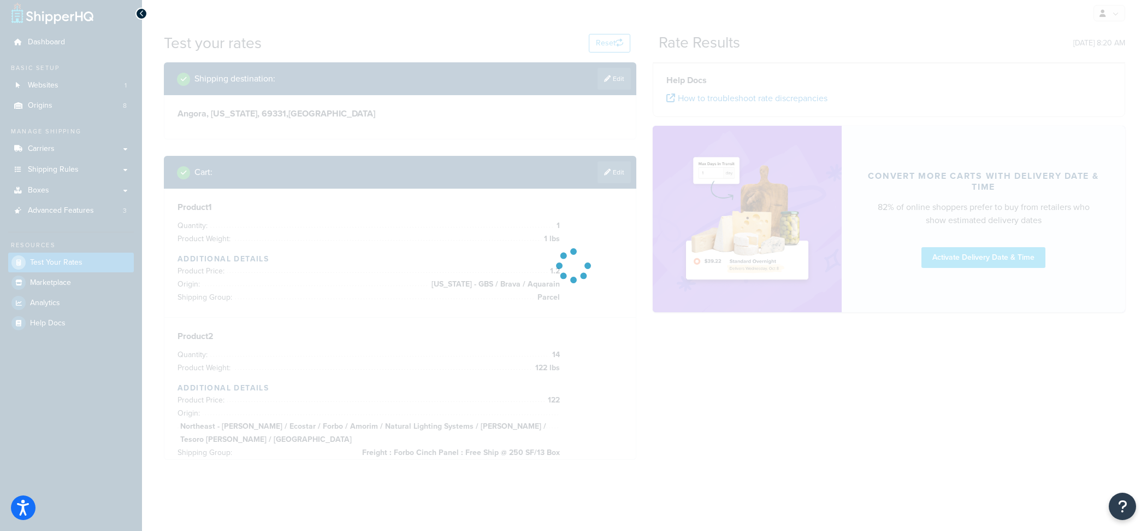
scroll to position [5, 0]
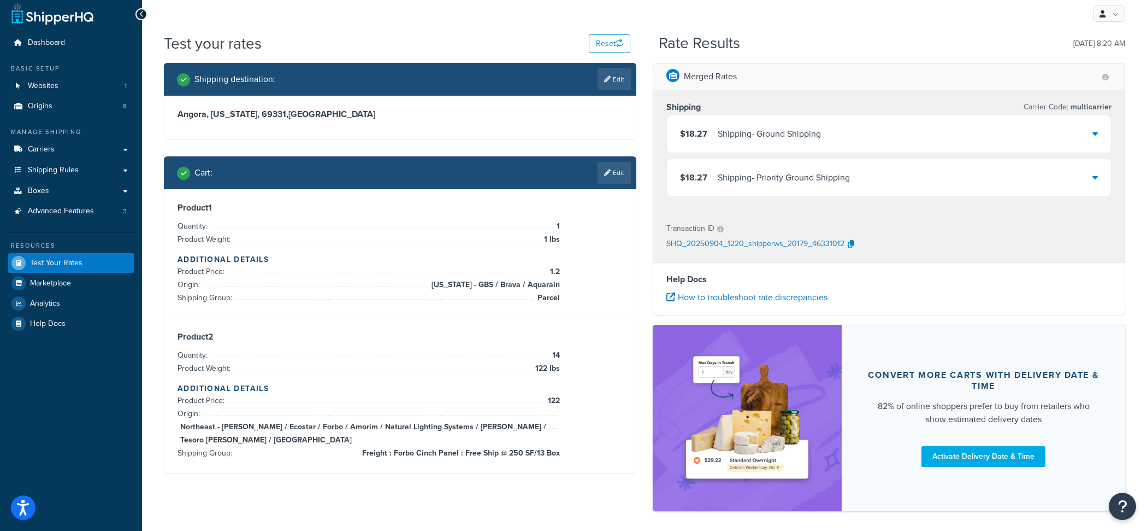
click at [719, 132] on div "Shipping - Ground Shipping" at bounding box center [769, 133] width 103 height 15
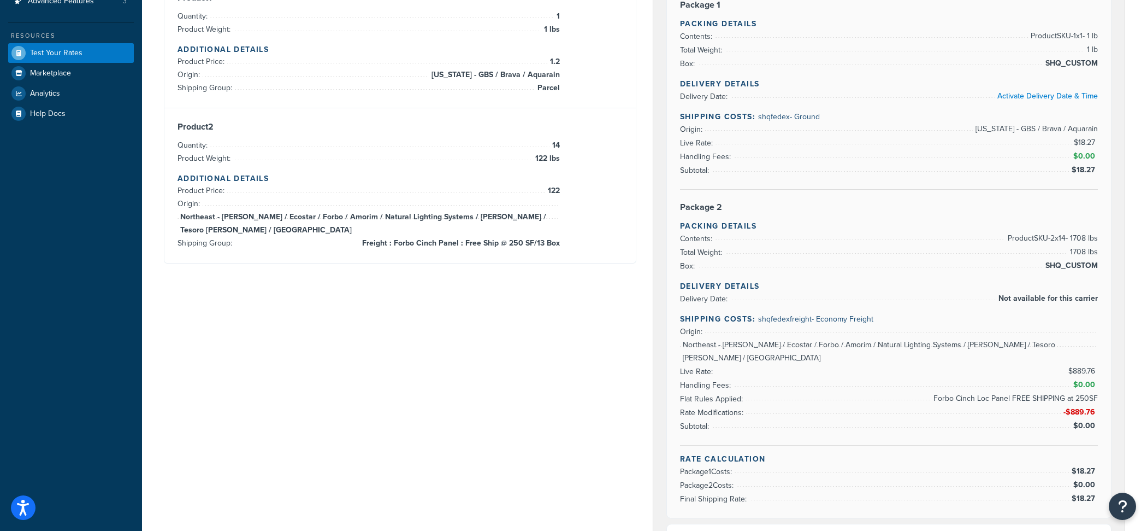
scroll to position [51, 0]
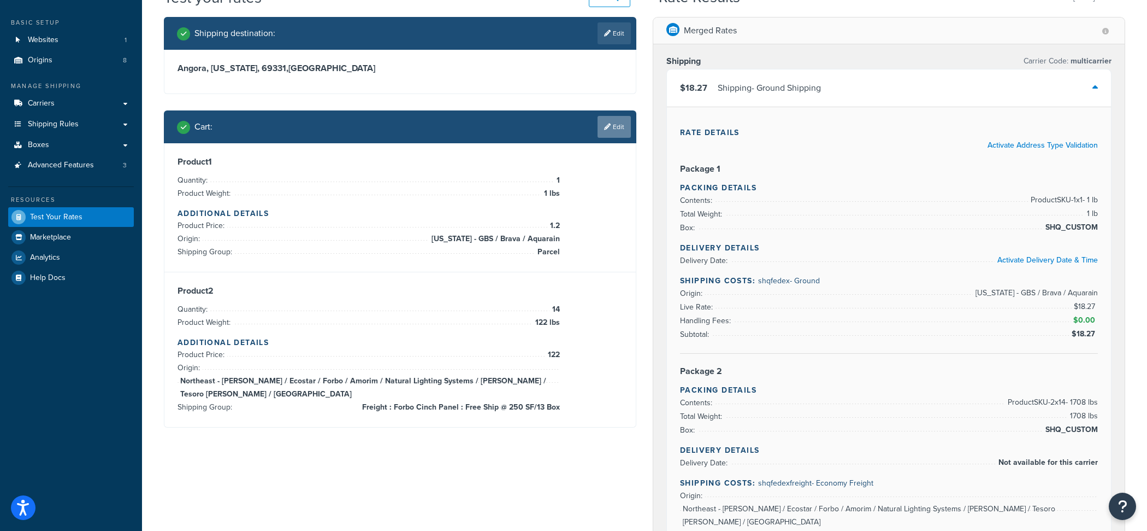
click at [614, 133] on link "Edit" at bounding box center [614, 127] width 33 height 22
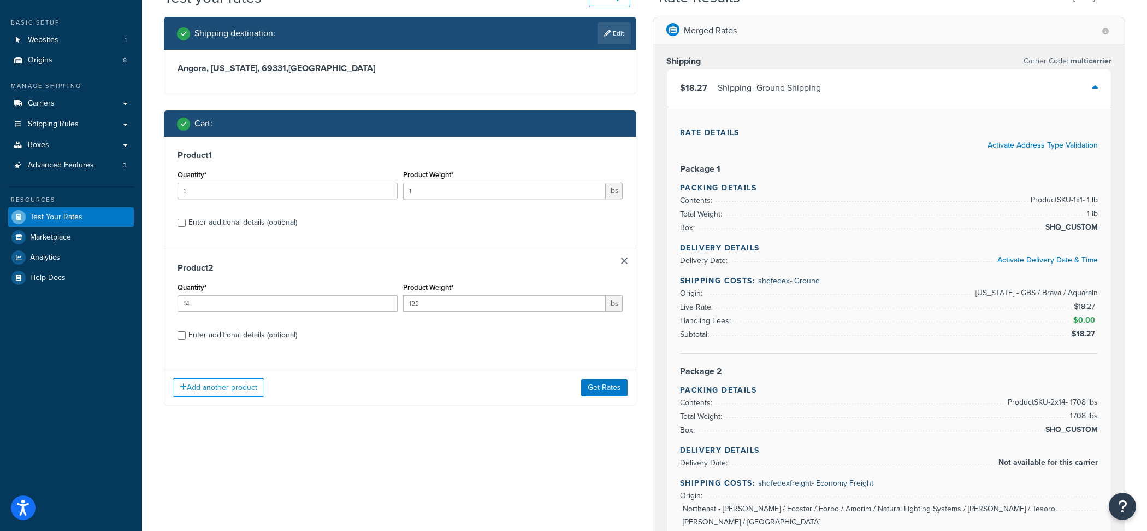
click at [283, 223] on div "Enter additional details (optional)" at bounding box center [243, 222] width 109 height 15
click at [186, 223] on input "Enter additional details (optional)" at bounding box center [182, 223] width 8 height 8
checkbox input "true"
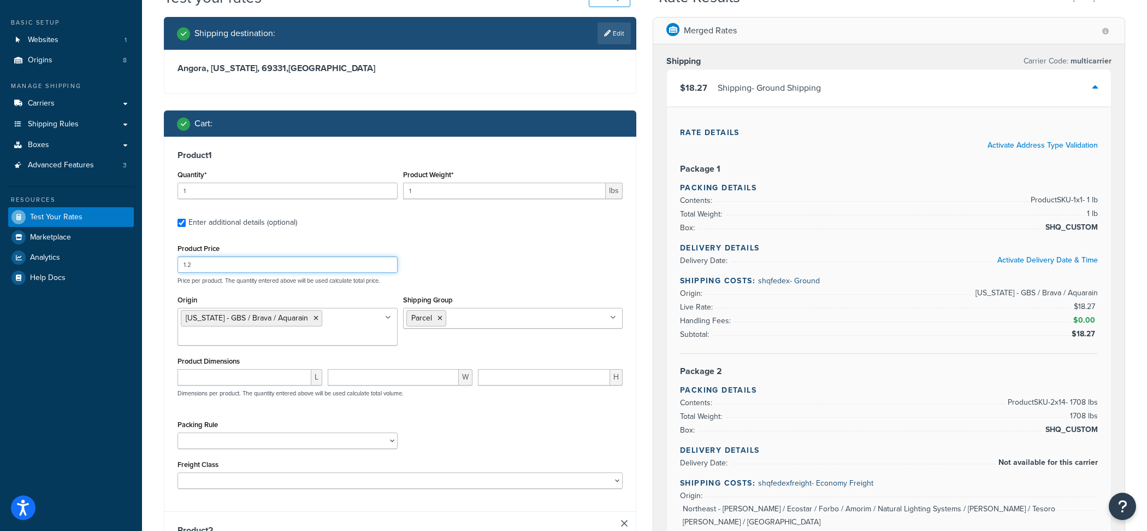
click at [237, 268] on input "1.2" at bounding box center [288, 264] width 220 height 16
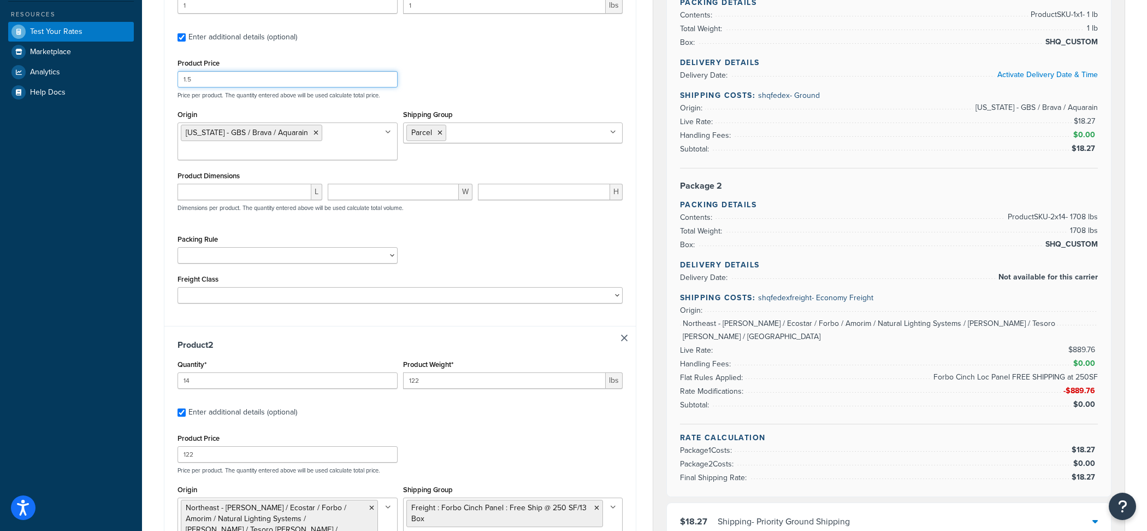
scroll to position [596, 0]
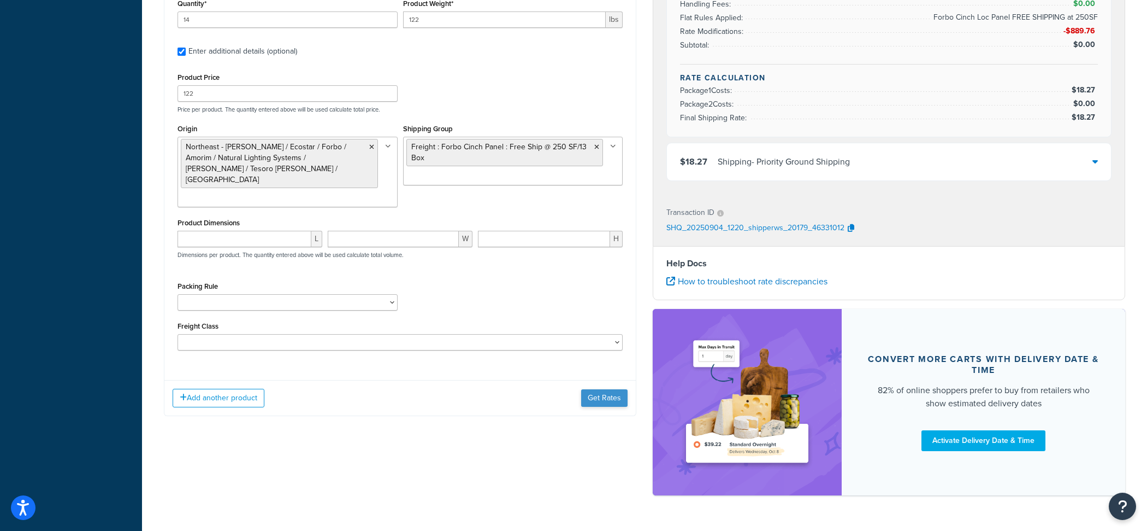
type input "1.5"
click at [589, 389] on button "Get Rates" at bounding box center [604, 397] width 46 height 17
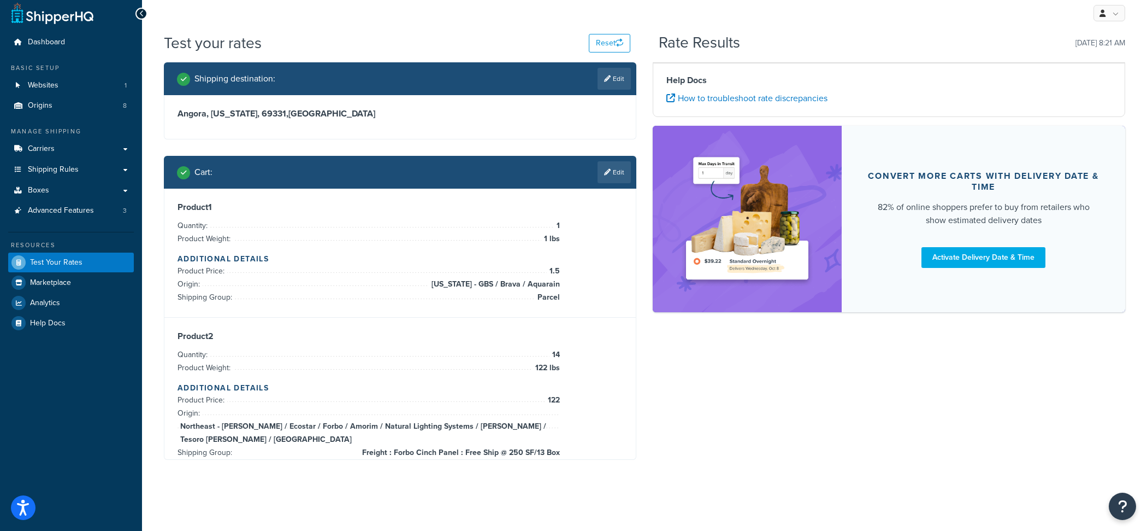
scroll to position [5, 0]
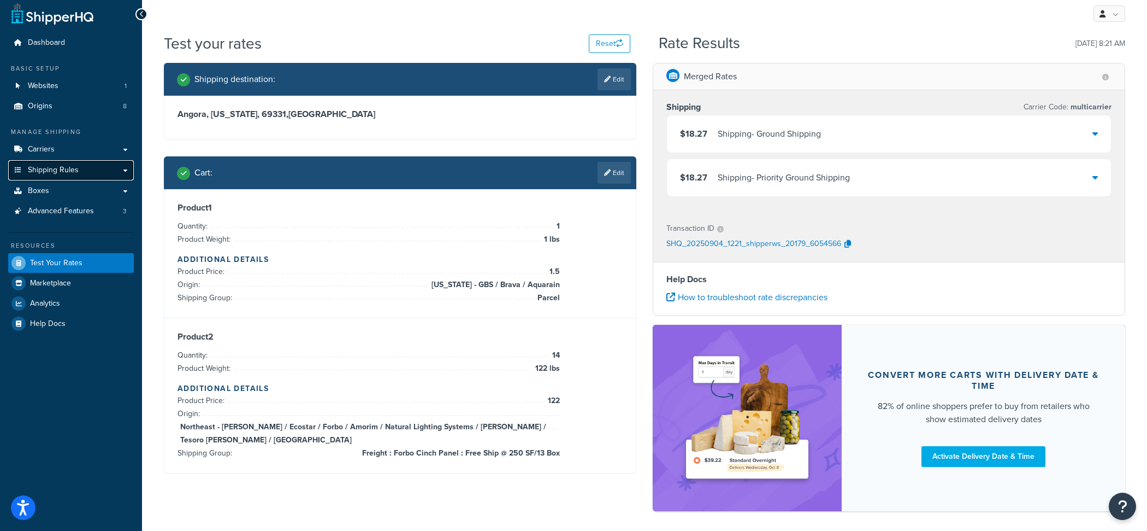
click at [81, 168] on link "Shipping Rules" at bounding box center [71, 170] width 126 height 20
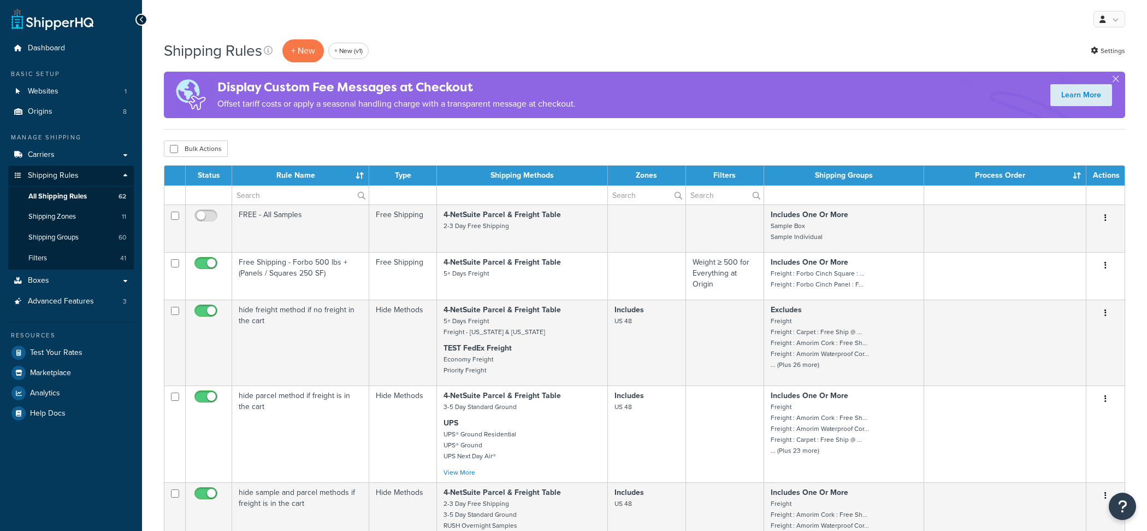
select select "100"
